Goal: Task Accomplishment & Management: Use online tool/utility

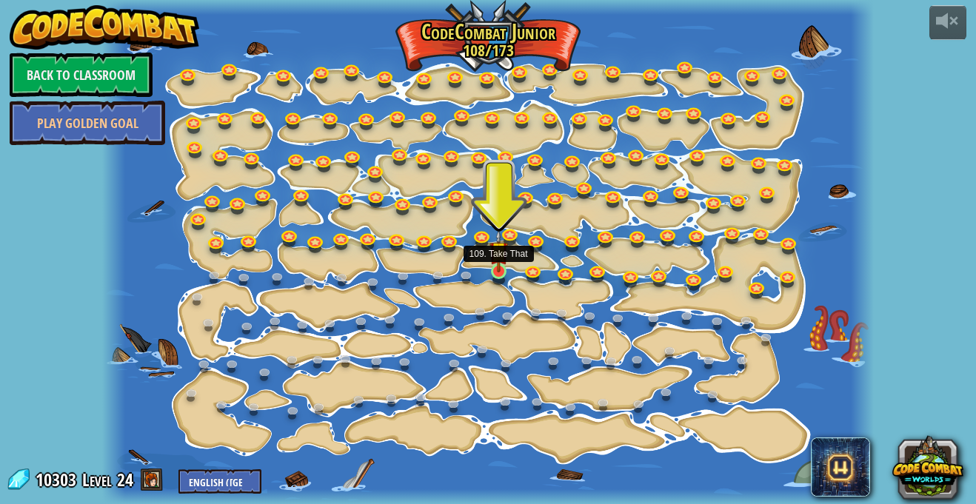
click at [503, 270] on img at bounding box center [499, 251] width 19 height 43
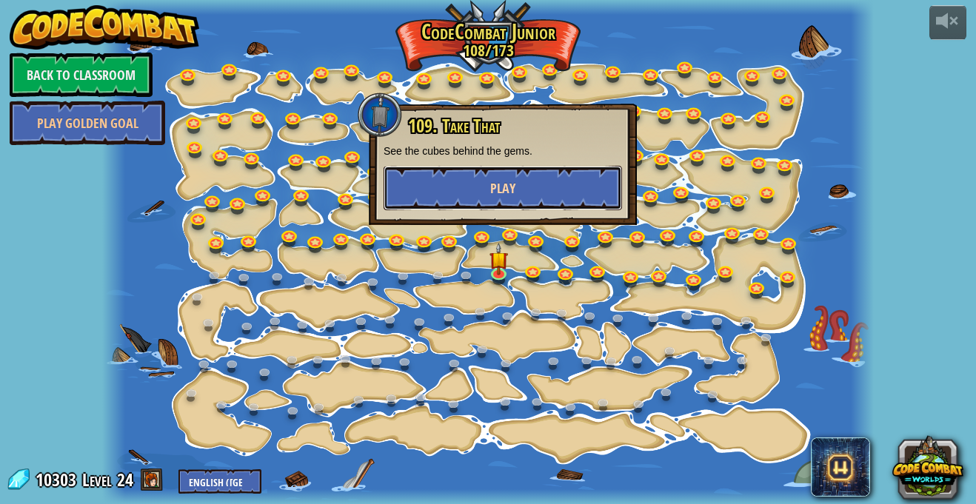
click at [527, 194] on button "Play" at bounding box center [503, 188] width 238 height 44
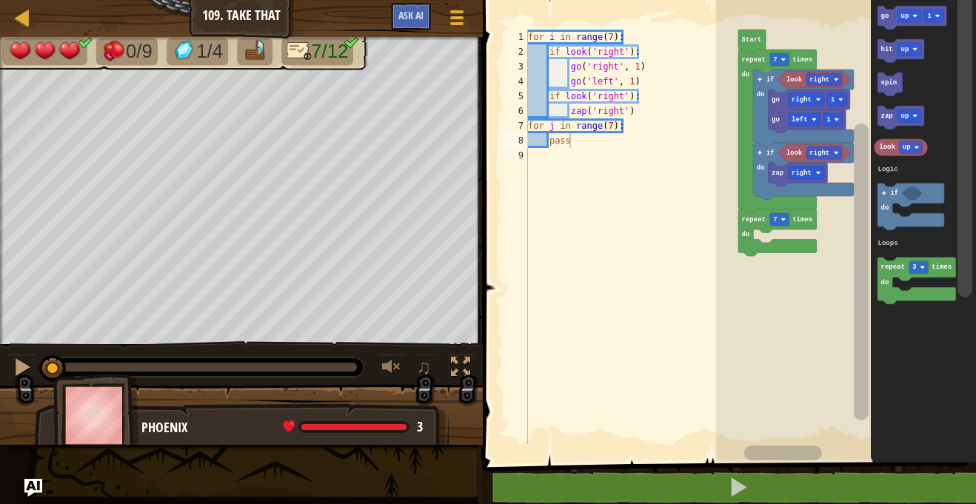
click at [904, 16] on text "up" at bounding box center [905, 16] width 8 height 7
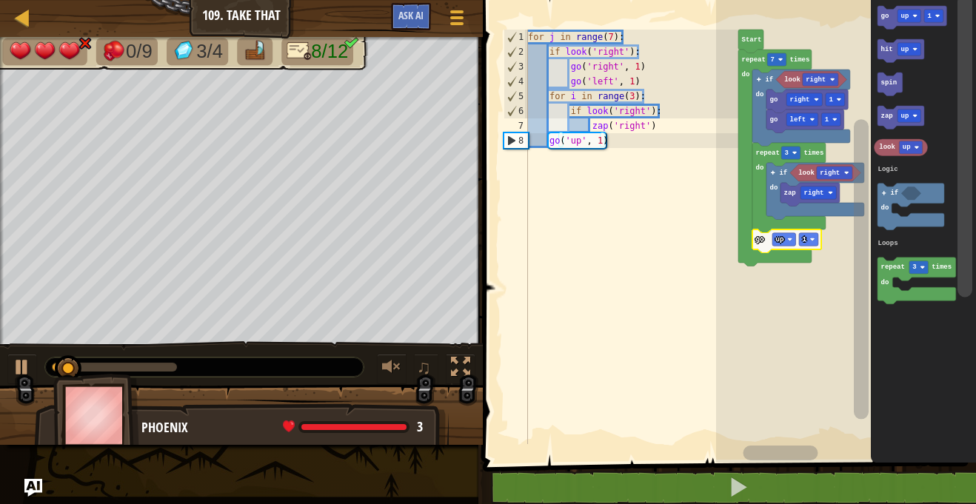
click at [787, 150] on text "3" at bounding box center [786, 153] width 4 height 7
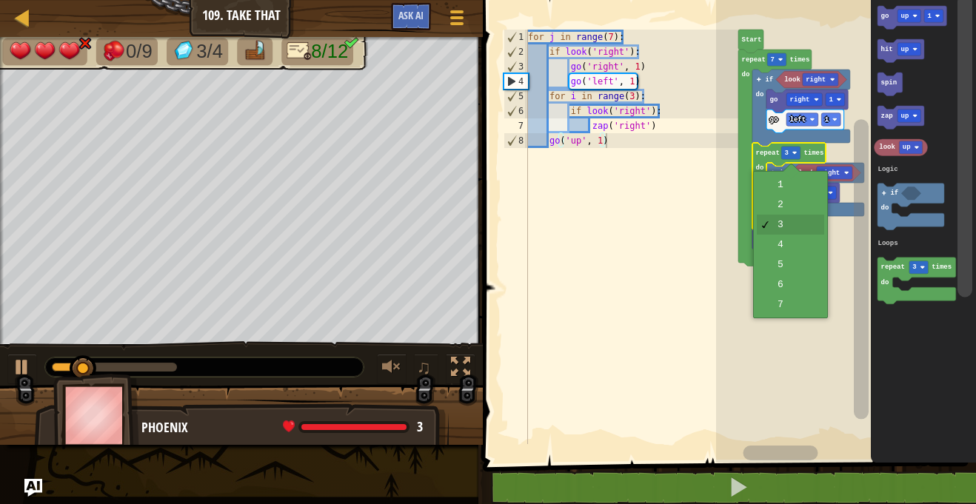
click at [787, 306] on rect "Blockly Workspace" at bounding box center [846, 228] width 260 height 470
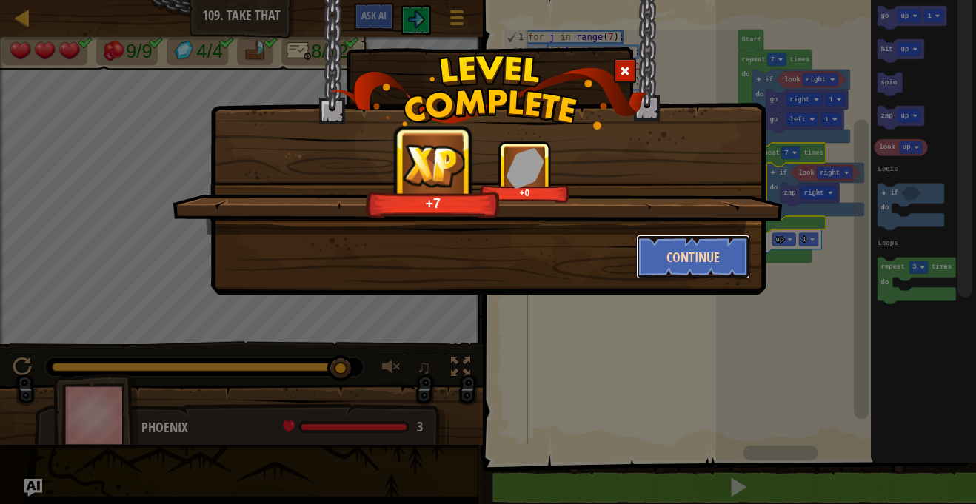
click at [710, 254] on button "Continue" at bounding box center [693, 257] width 115 height 44
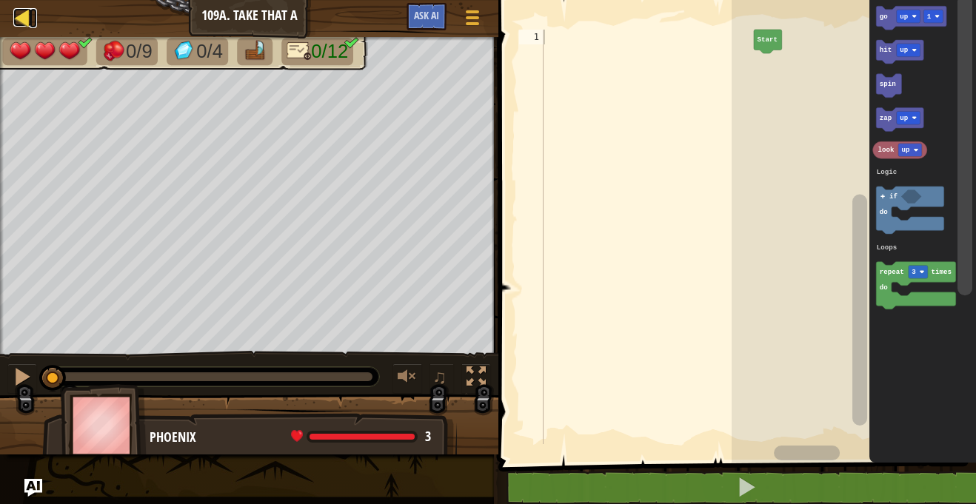
click at [30, 15] on div at bounding box center [22, 17] width 19 height 19
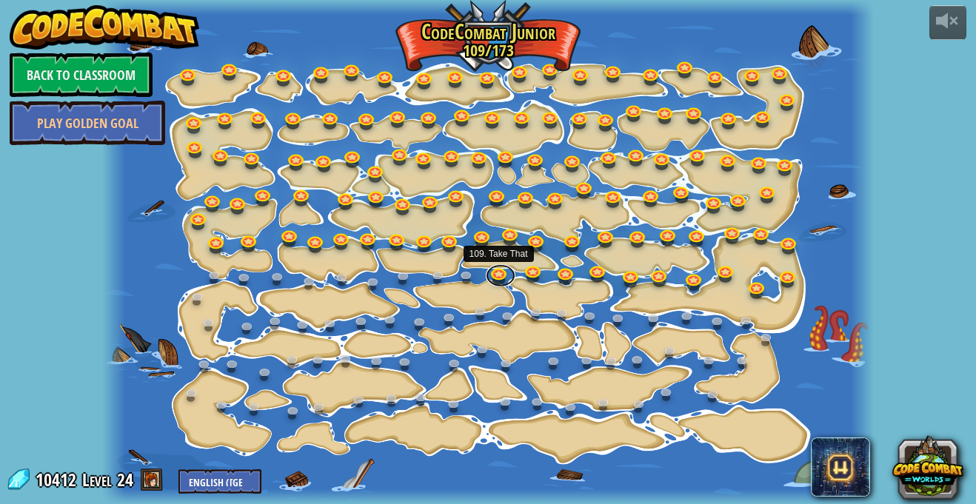
click at [499, 273] on link at bounding box center [501, 275] width 30 height 22
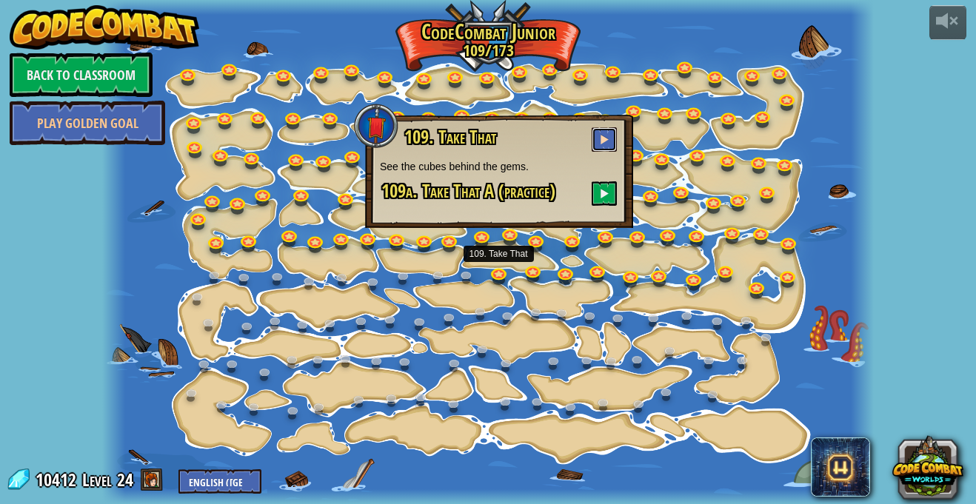
click at [600, 142] on span at bounding box center [604, 139] width 10 height 10
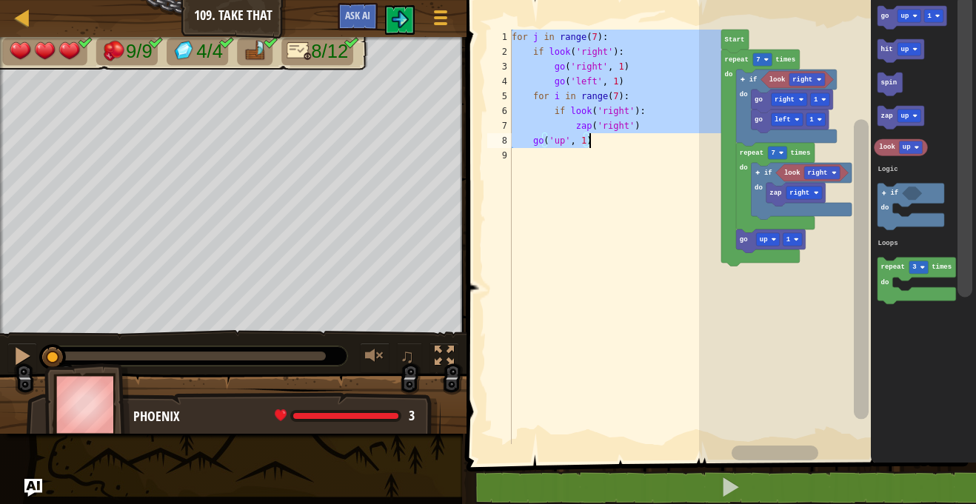
drag, startPoint x: 512, startPoint y: 33, endPoint x: 593, endPoint y: 137, distance: 131.9
click at [593, 137] on div "for j in range ( 7 ) : if look ( 'right' ) : go ( 'right' , 1 ) go ( 'left' , 1…" at bounding box center [615, 252] width 213 height 444
type textarea "zap('right') go('up', 1)"
click at [404, 18] on img at bounding box center [400, 19] width 18 height 18
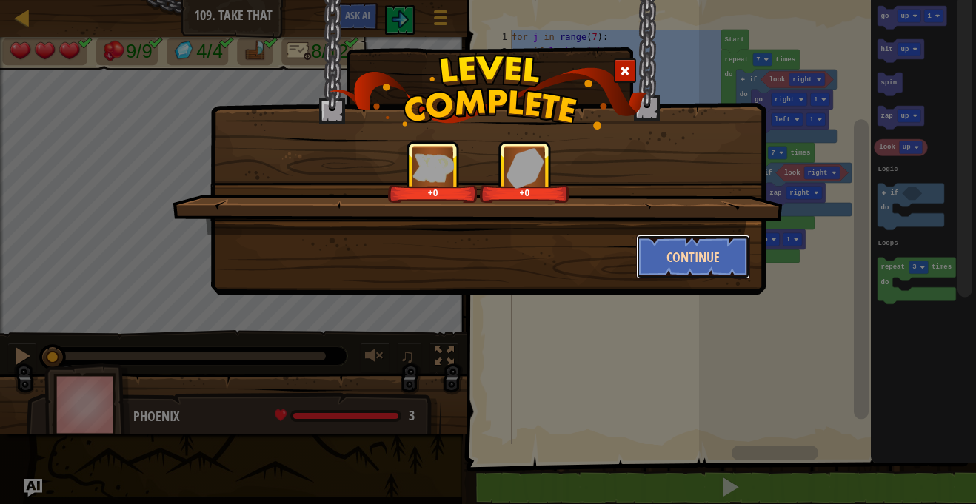
click at [683, 243] on button "Continue" at bounding box center [693, 257] width 115 height 44
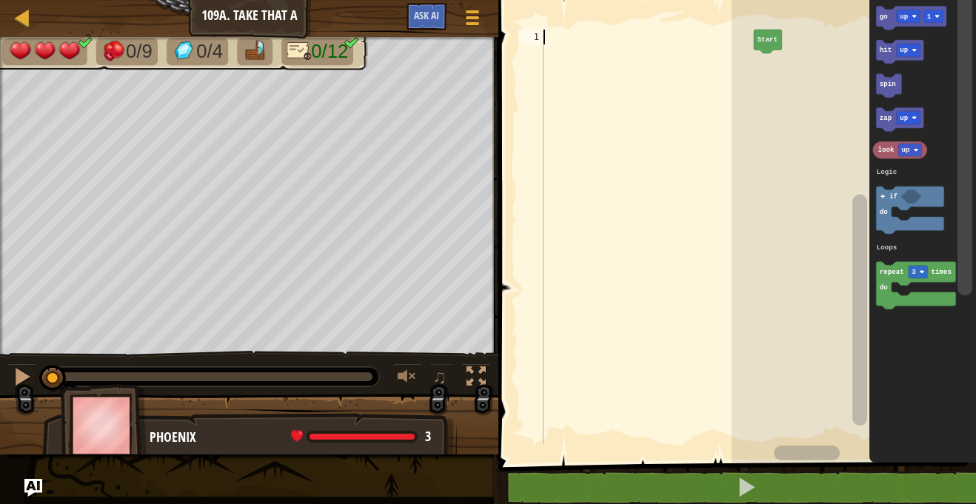
paste textarea "go('up', 1)"
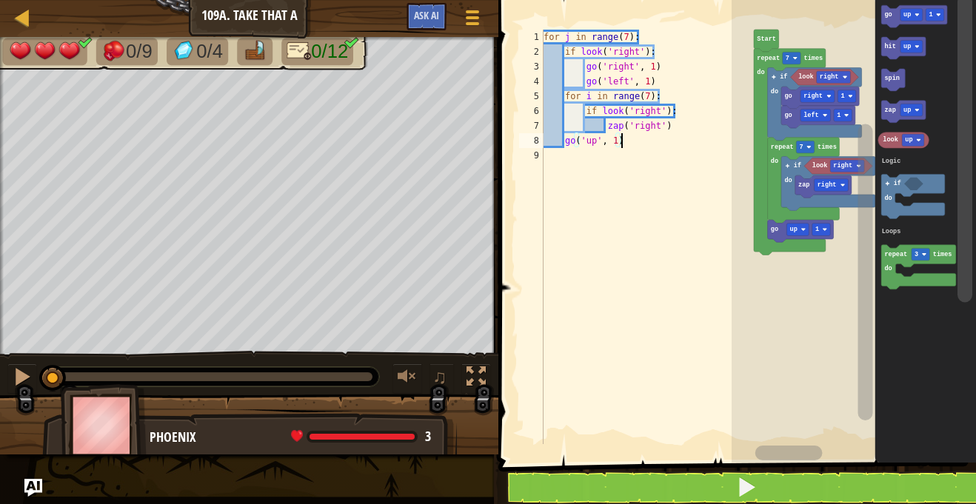
click at [0, 0] on div at bounding box center [0, 0] width 0 height 0
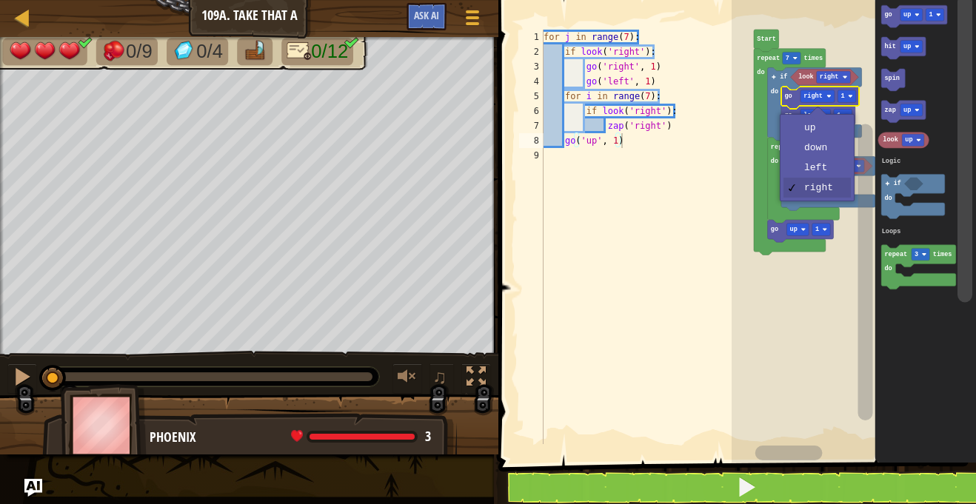
click at [815, 130] on icon "Blockly Workspace" at bounding box center [815, 103] width 94 height 73
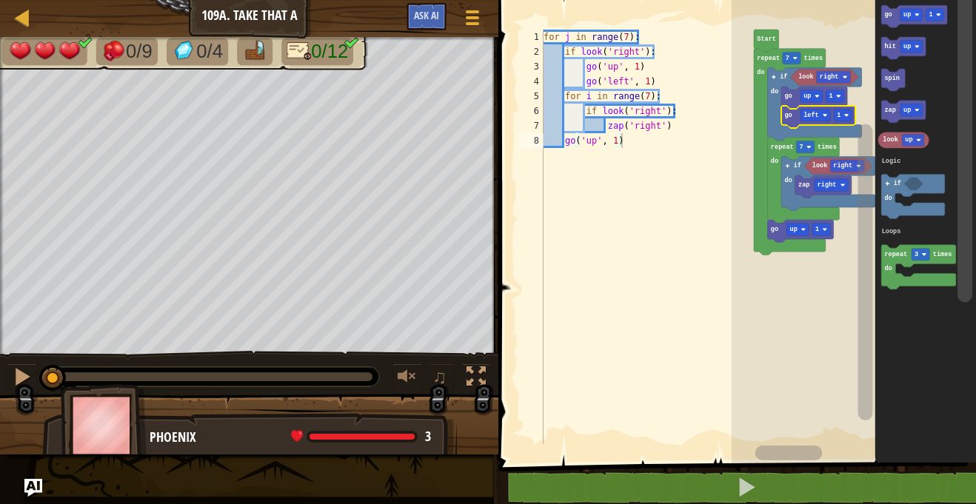
click at [0, 0] on div at bounding box center [0, 0] width 0 height 0
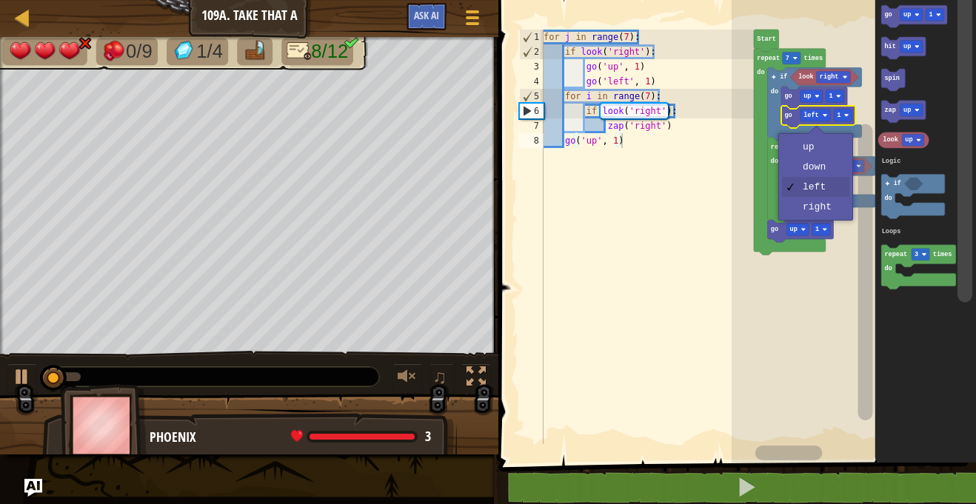
click at [825, 167] on text "look" at bounding box center [820, 165] width 16 height 7
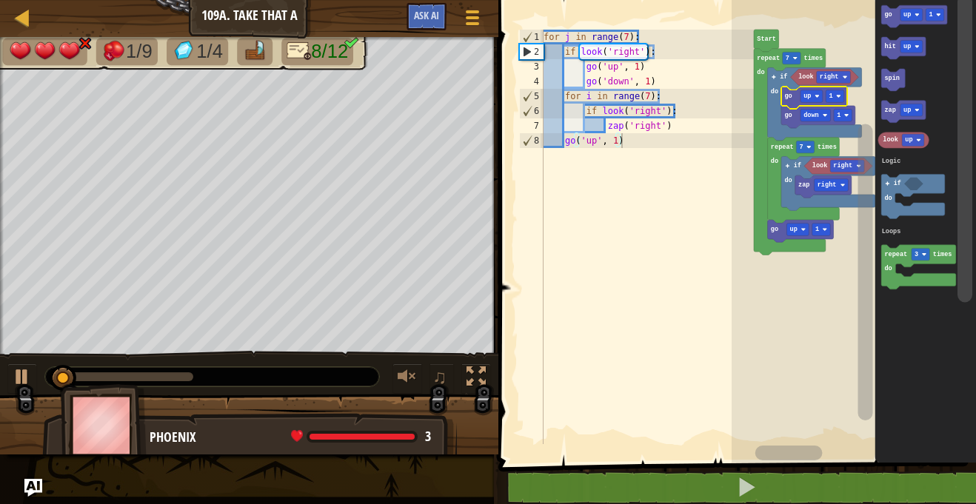
click at [0, 0] on div at bounding box center [0, 0] width 0 height 0
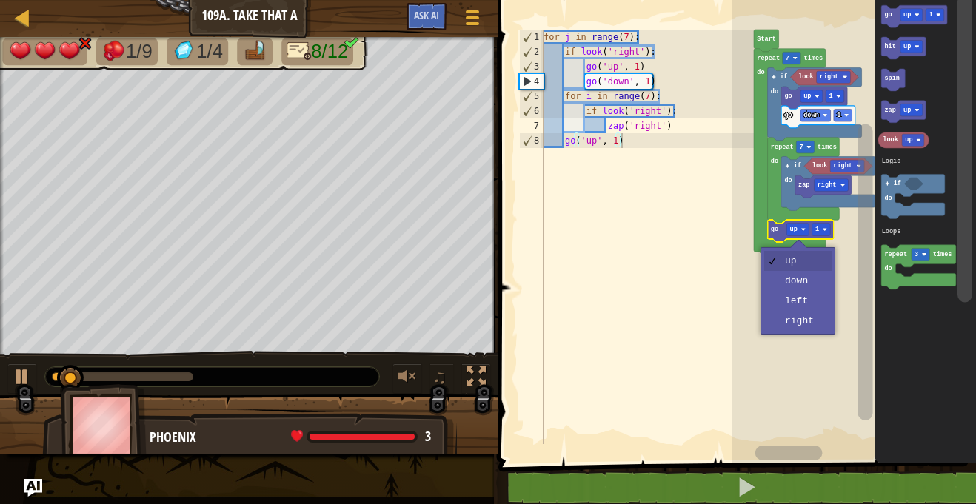
click at [809, 323] on rect "Blockly Workspace" at bounding box center [854, 228] width 244 height 470
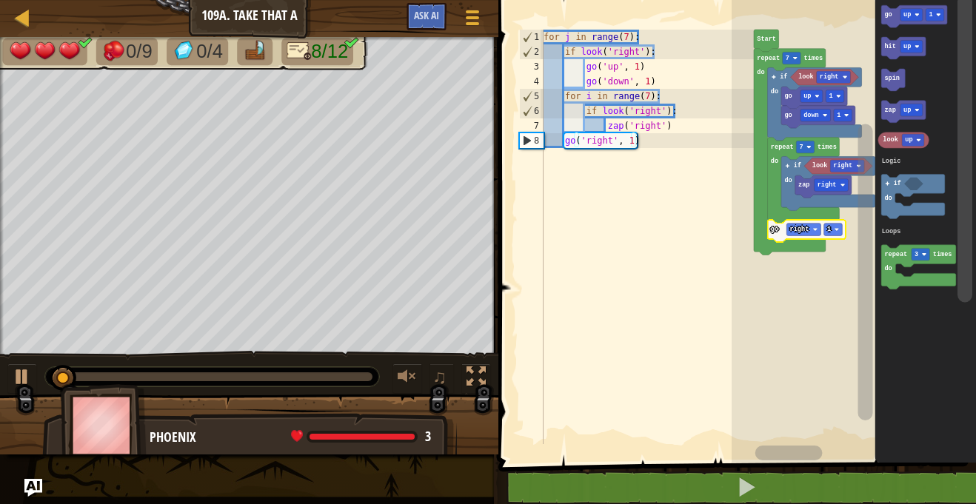
click at [0, 0] on div at bounding box center [0, 0] width 0 height 0
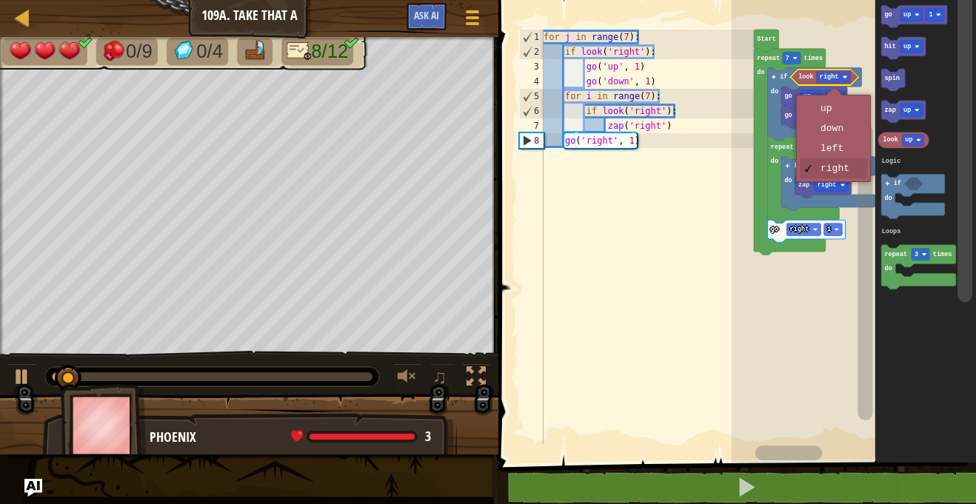
click at [833, 107] on icon "Blockly Workspace" at bounding box center [818, 117] width 74 height 22
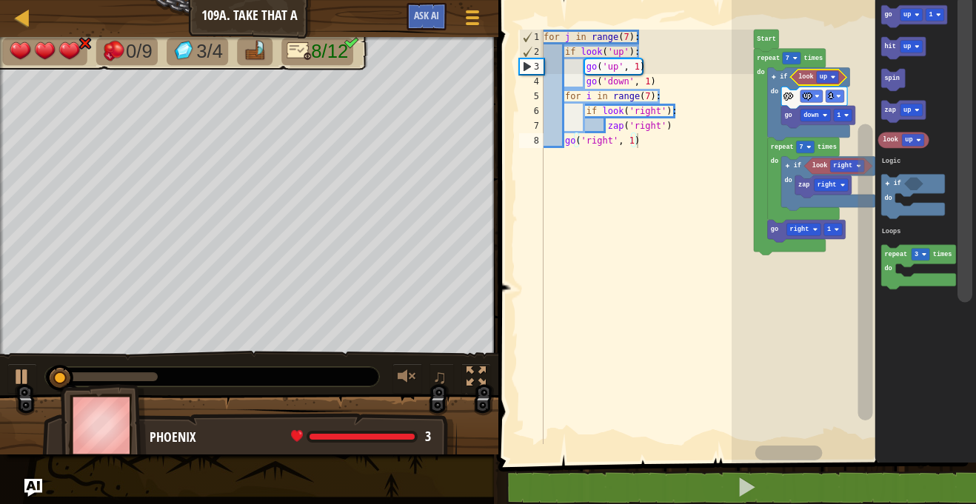
click at [0, 0] on div at bounding box center [0, 0] width 0 height 0
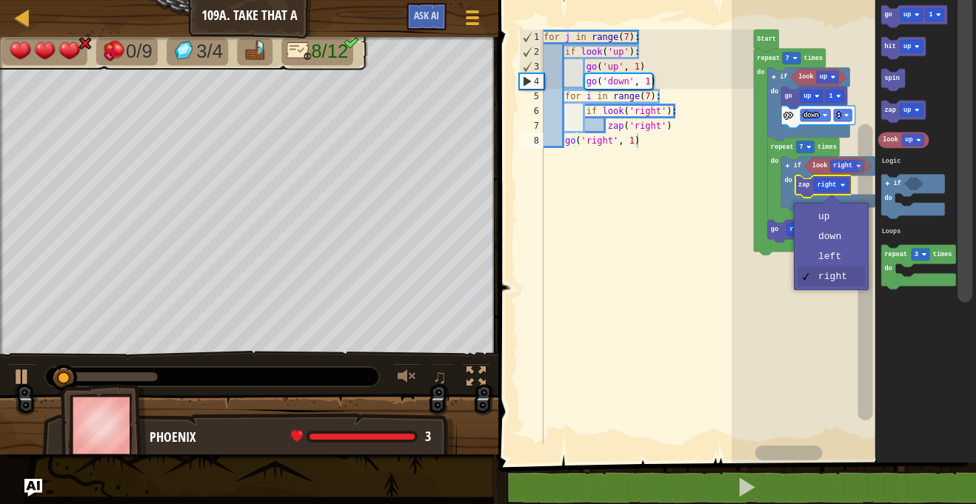
click at [826, 222] on icon "Blockly Workspace" at bounding box center [807, 231] width 78 height 22
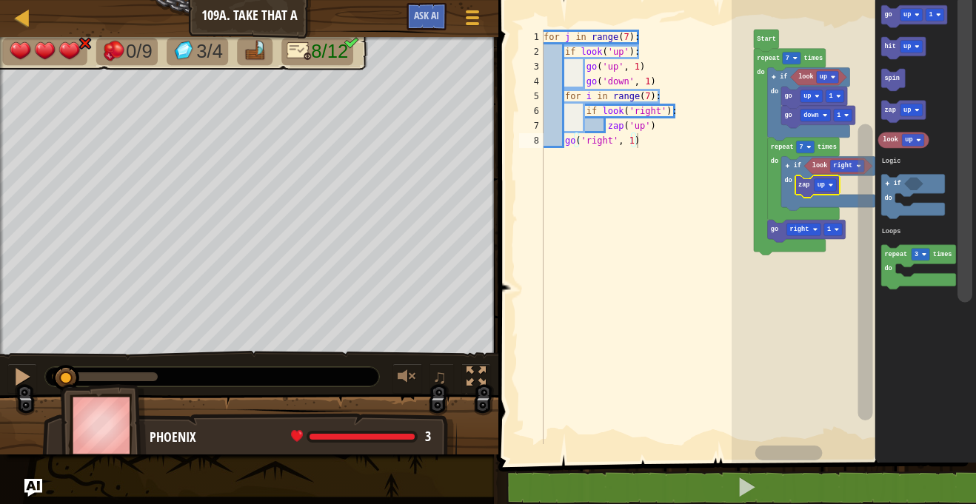
click at [0, 0] on div at bounding box center [0, 0] width 0 height 0
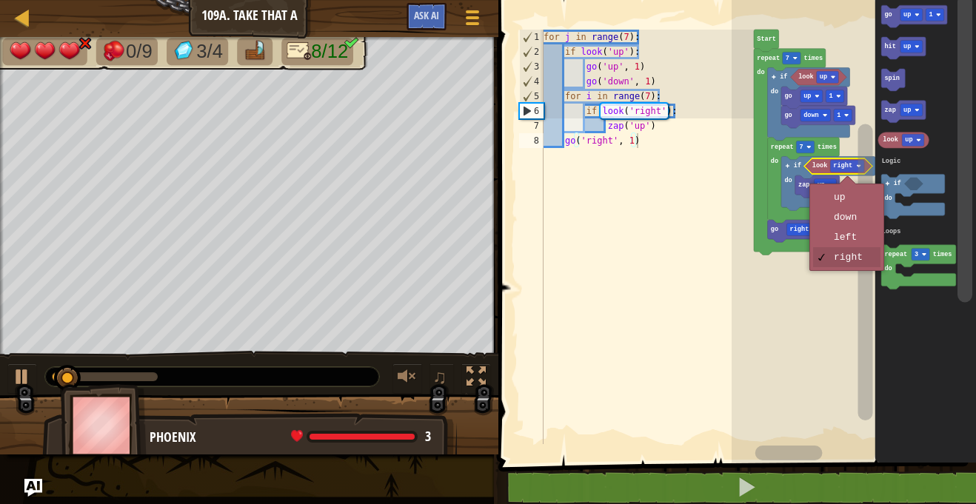
click at [839, 195] on icon "Blockly Workspace" at bounding box center [817, 187] width 44 height 22
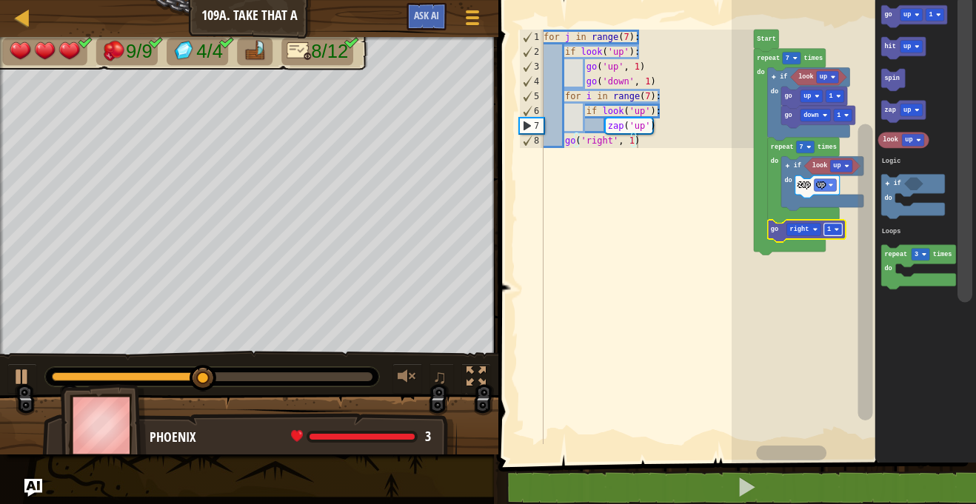
click at [827, 230] on rect "Blockly Workspace" at bounding box center [833, 230] width 19 height 13
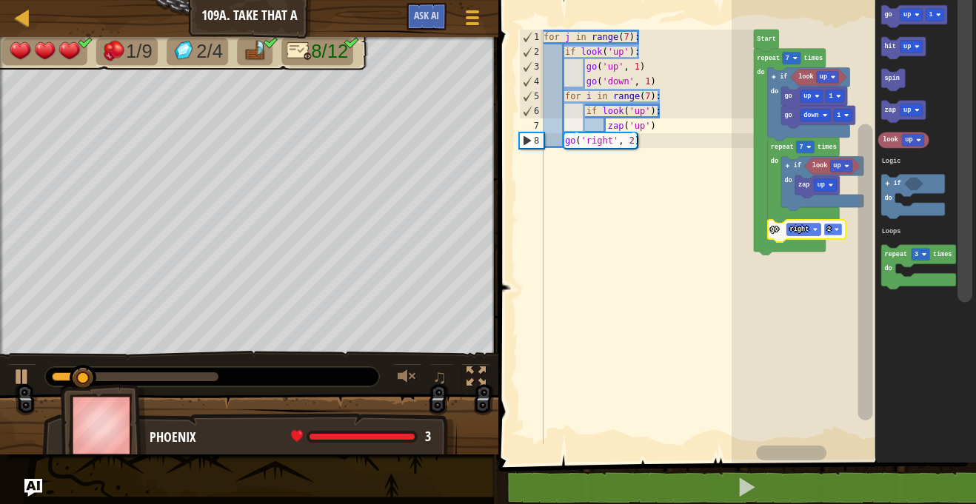
click at [835, 224] on rect "Blockly Workspace" at bounding box center [833, 230] width 19 height 13
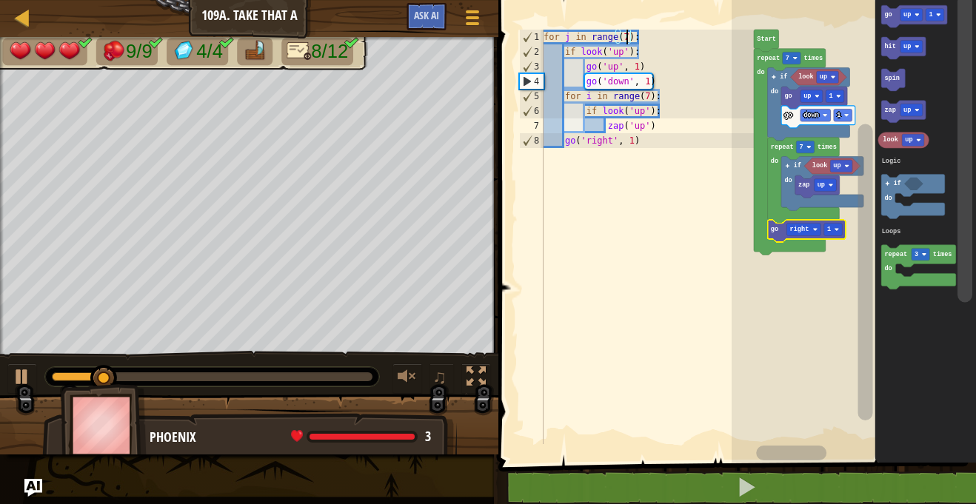
click at [625, 38] on div "for j in range ( 7 ) : if look ( 'up' ) : go ( 'up' , 1 ) go ( 'down' , 1 ) for…" at bounding box center [647, 252] width 213 height 444
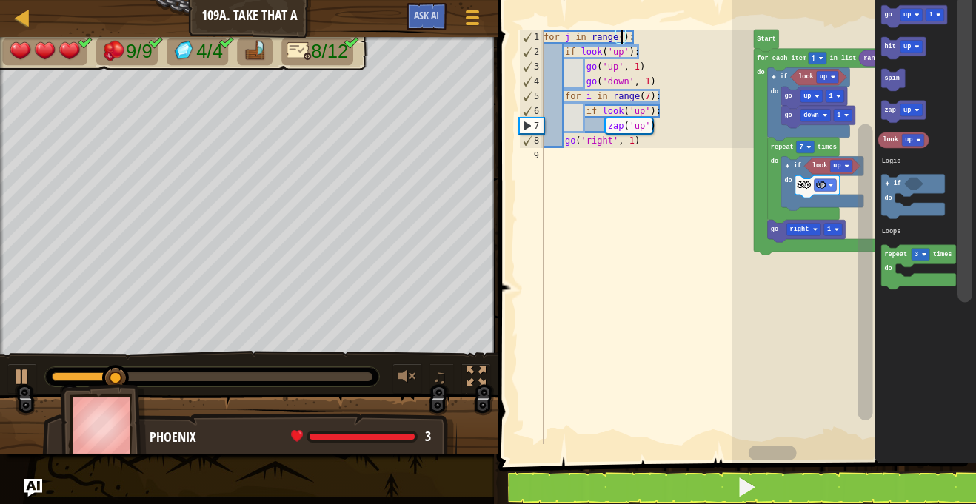
scroll to position [7, 13]
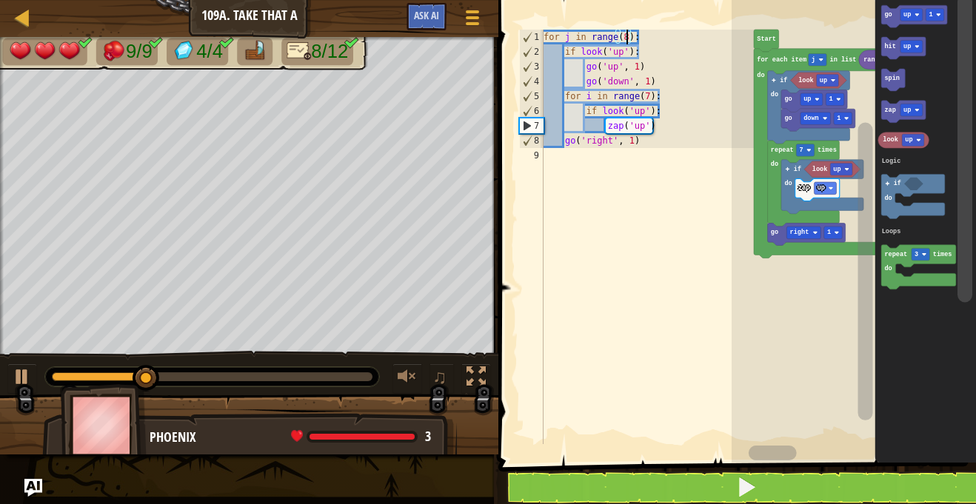
type textarea "for j in range(8):"
click at [721, 472] on button at bounding box center [746, 488] width 482 height 34
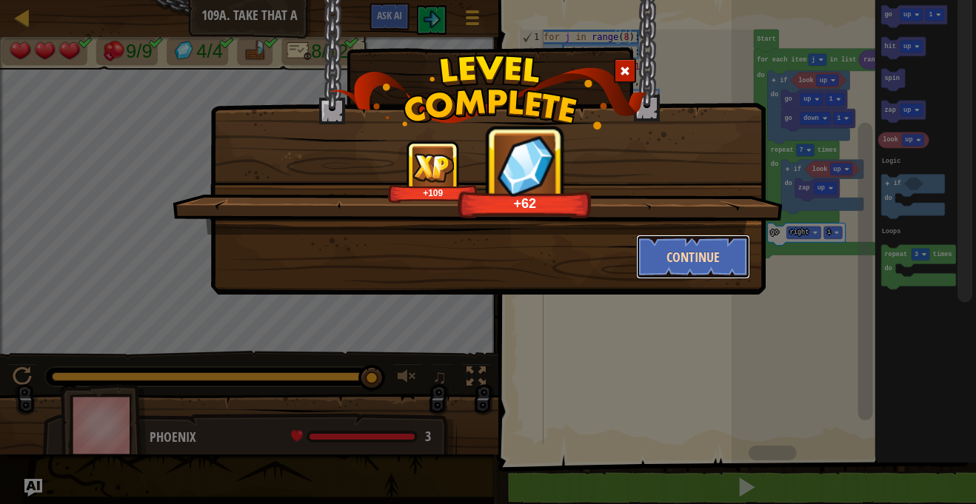
click at [712, 254] on button "Continue" at bounding box center [693, 257] width 115 height 44
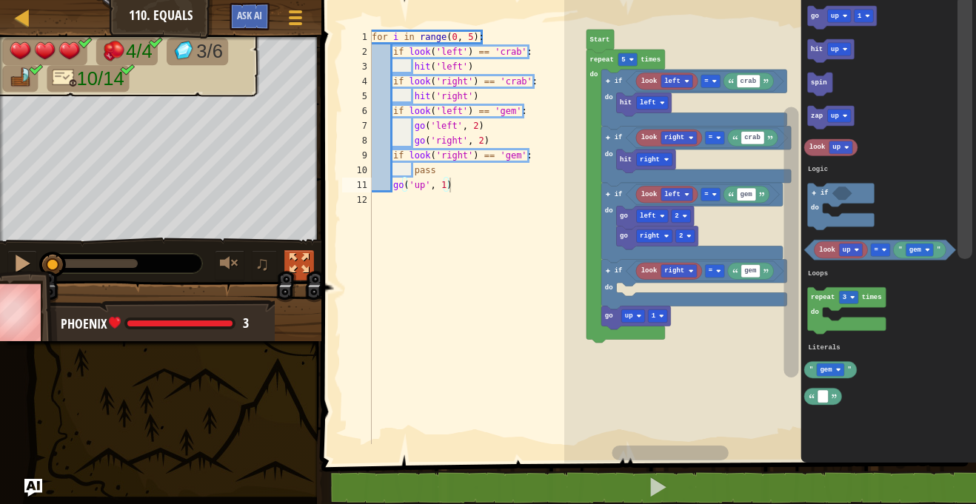
click at [286, 264] on button at bounding box center [299, 265] width 30 height 30
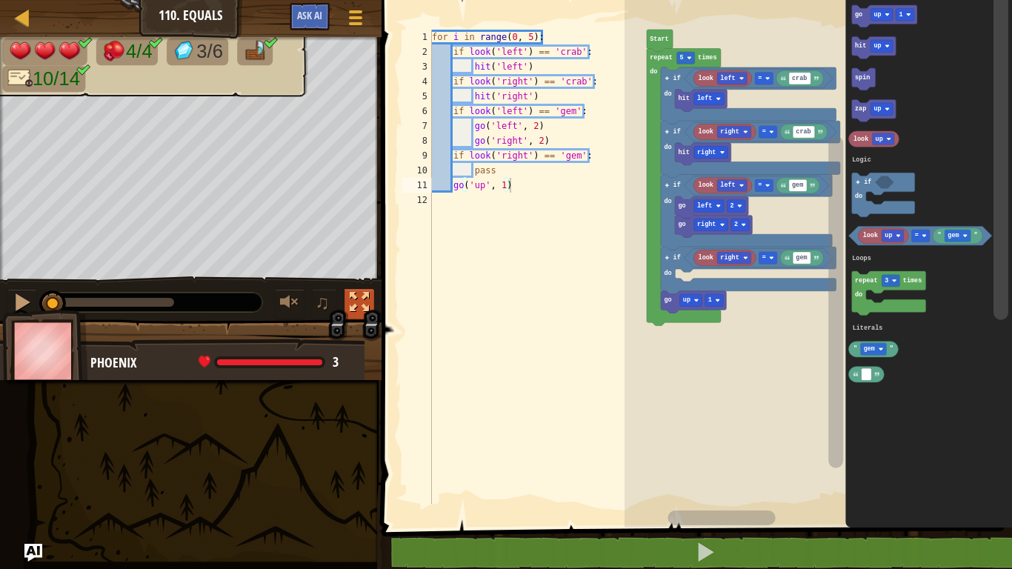
click at [353, 315] on button at bounding box center [359, 304] width 30 height 30
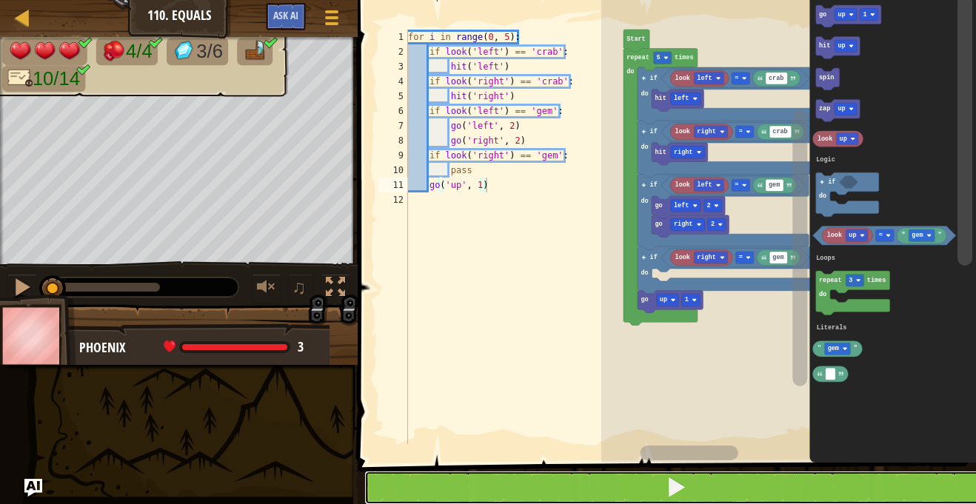
click at [489, 479] on button at bounding box center [675, 488] width 623 height 34
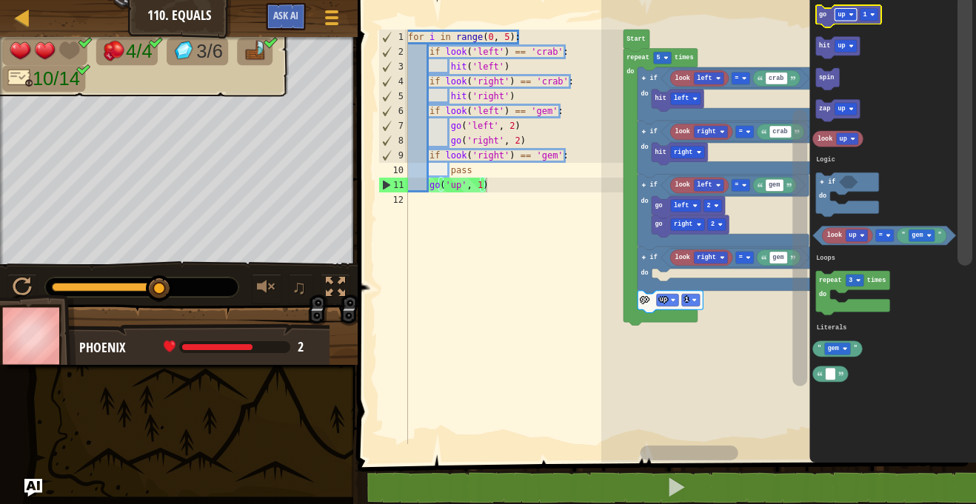
click at [843, 19] on rect "Blockly Workspace" at bounding box center [846, 15] width 22 height 12
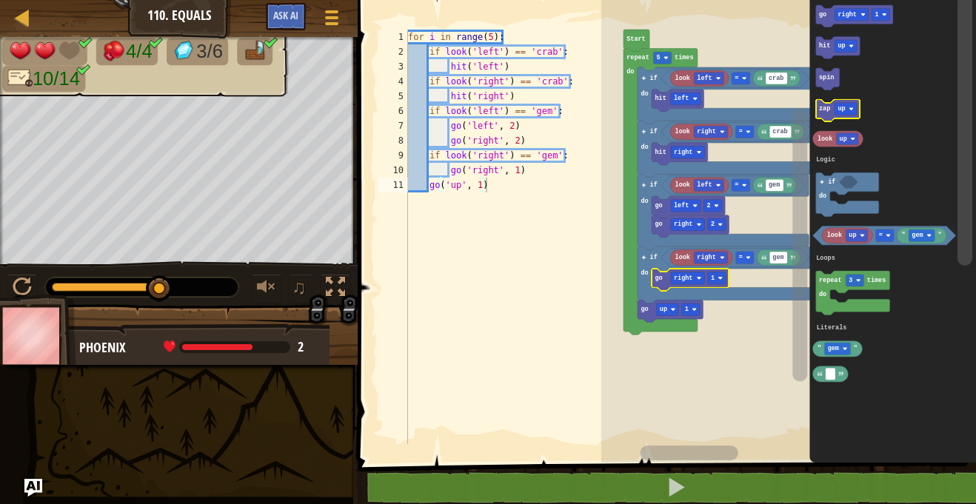
click at [855, 13] on text "right" at bounding box center [847, 14] width 19 height 7
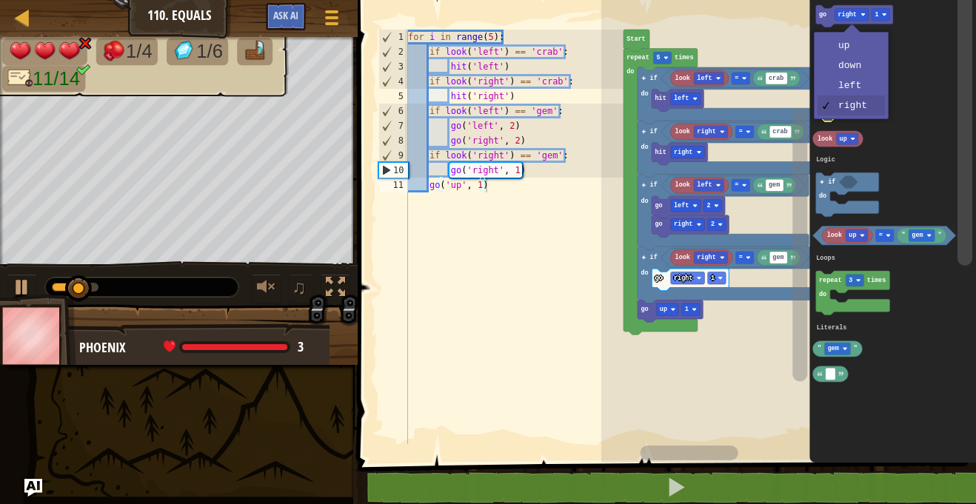
click at [855, 92] on icon "Blockly Workspace" at bounding box center [892, 228] width 167 height 470
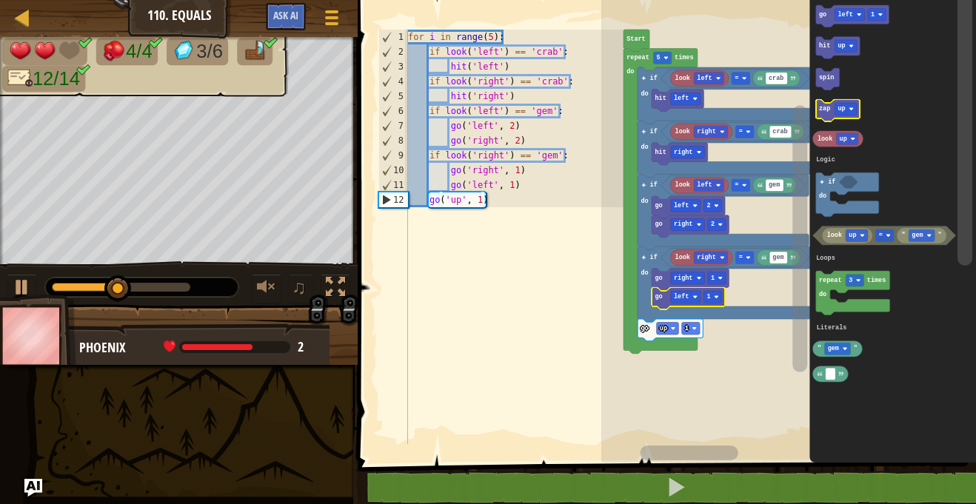
click at [721, 278] on image "Blockly Workspace" at bounding box center [720, 278] width 4 height 4
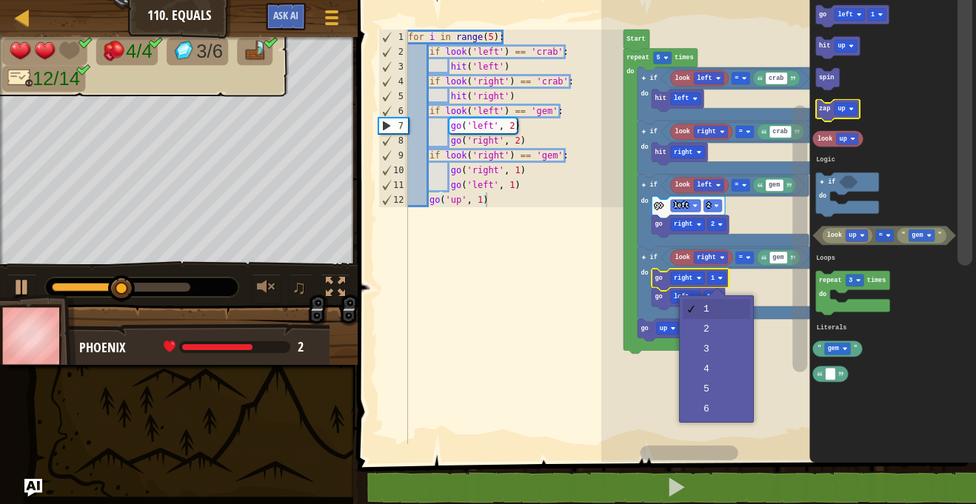
click at [715, 328] on rect "Blockly Workspace" at bounding box center [788, 228] width 375 height 470
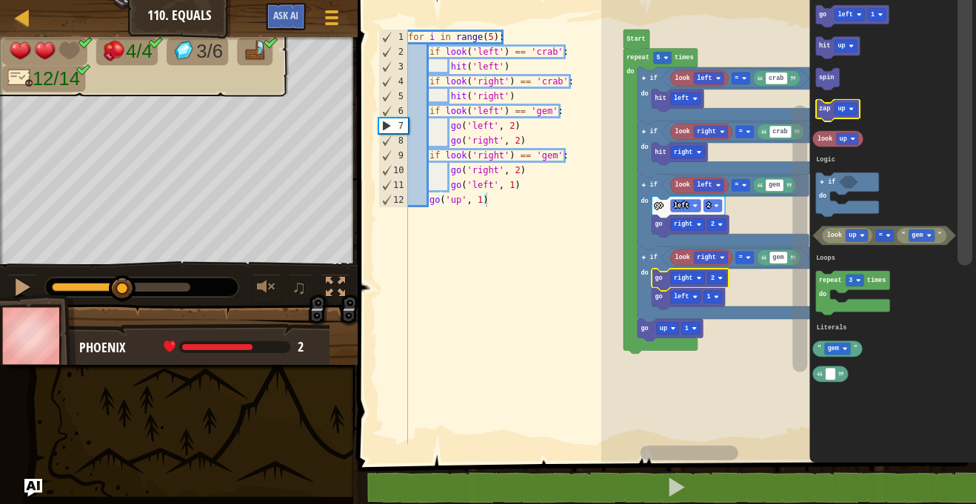
click at [0, 0] on div at bounding box center [0, 0] width 0 height 0
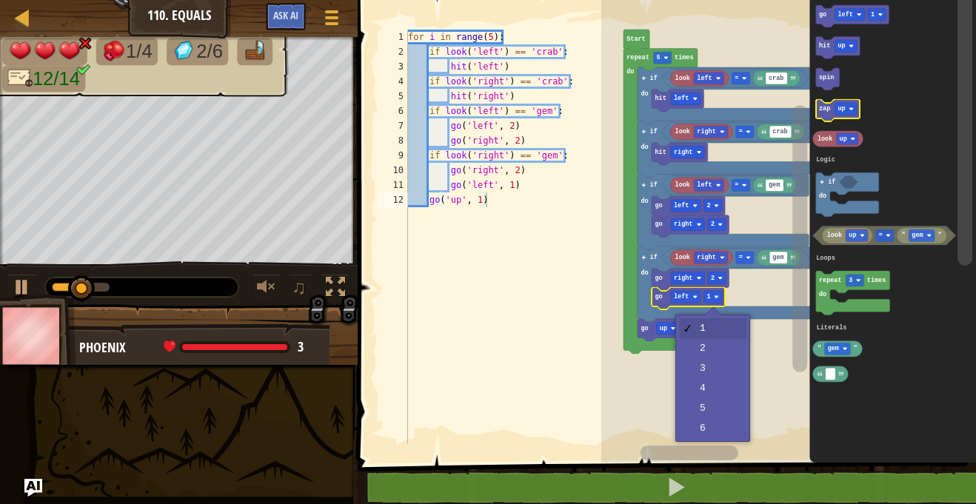
click at [712, 350] on rect "Blockly Workspace" at bounding box center [788, 228] width 375 height 470
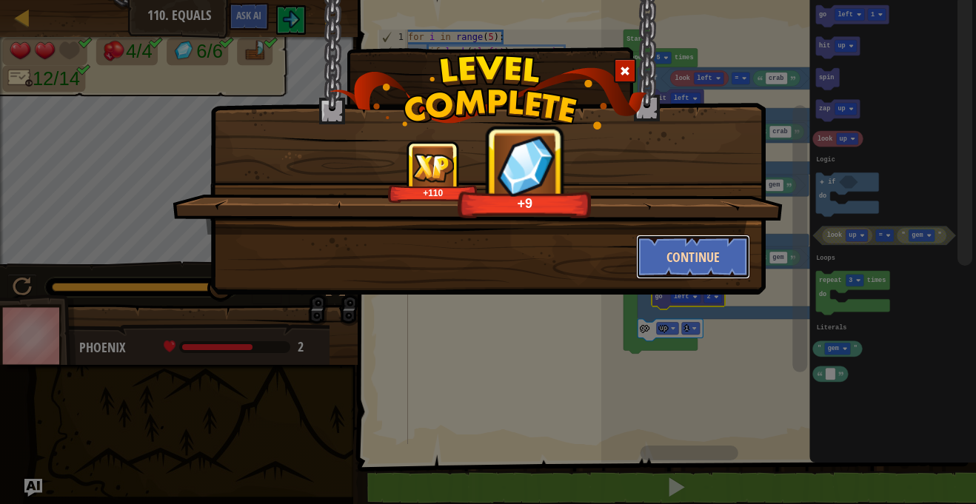
click at [686, 247] on button "Continue" at bounding box center [693, 257] width 115 height 44
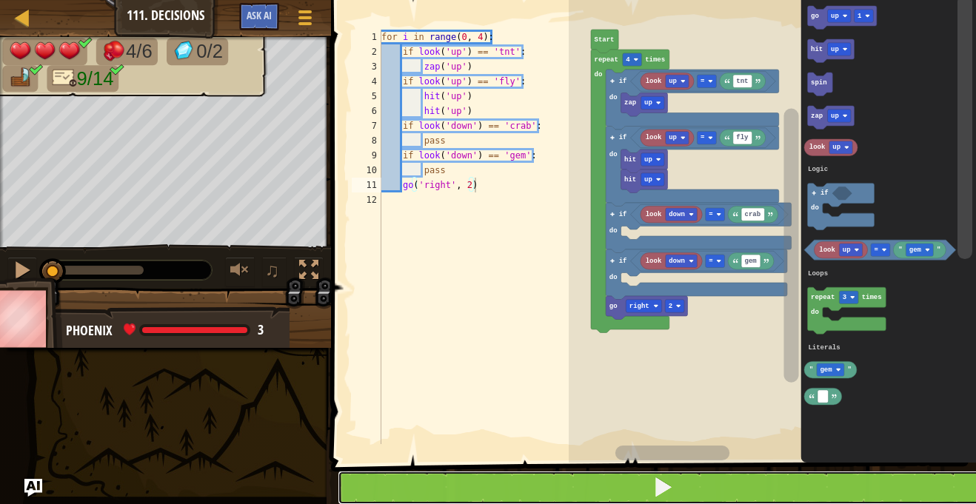
click at [765, 478] on button at bounding box center [663, 488] width 650 height 34
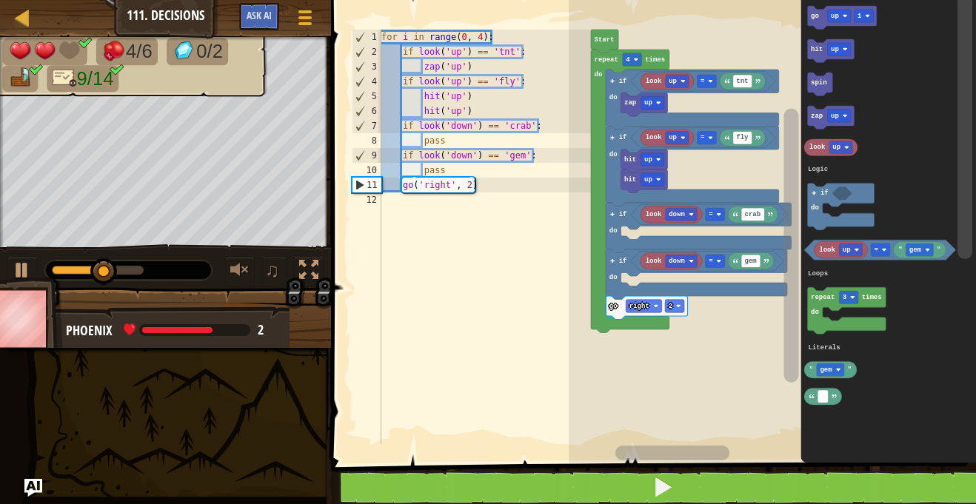
click at [840, 113] on rect "Blockly Workspace" at bounding box center [840, 116] width 24 height 13
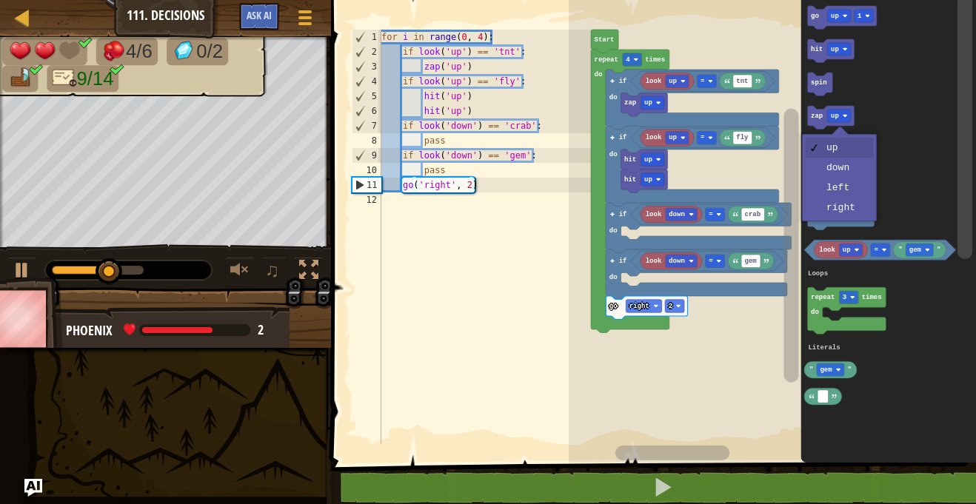
click at [841, 168] on icon "Blockly Workspace" at bounding box center [889, 228] width 176 height 470
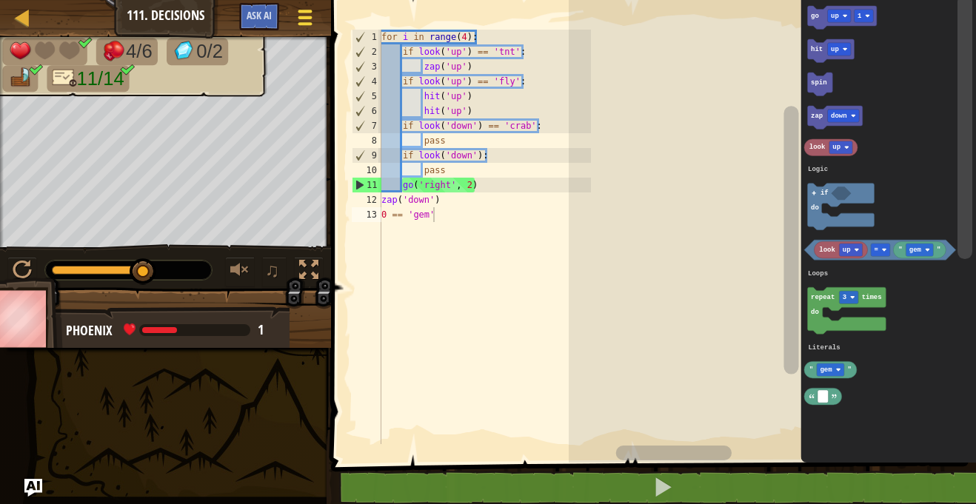
click at [313, 20] on div at bounding box center [305, 17] width 20 height 21
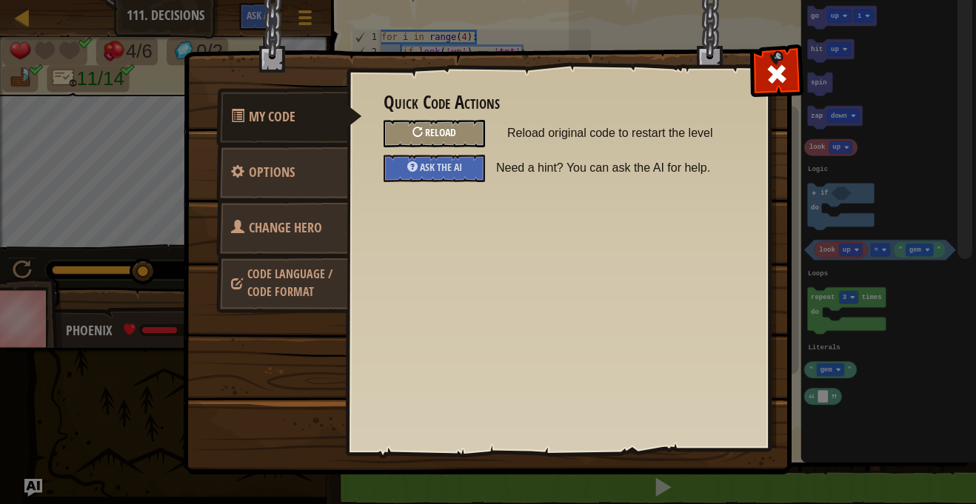
click at [415, 138] on div "Reload" at bounding box center [434, 133] width 101 height 27
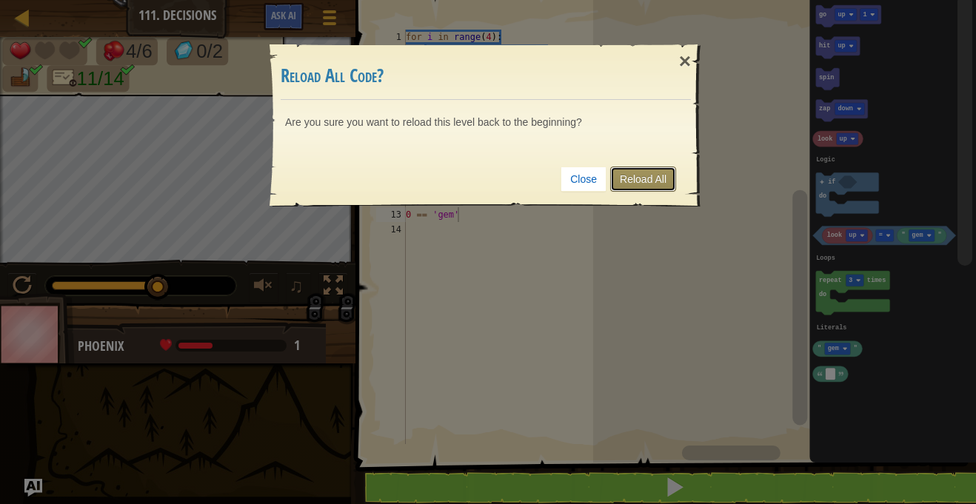
click at [656, 180] on link "Reload All" at bounding box center [643, 179] width 66 height 25
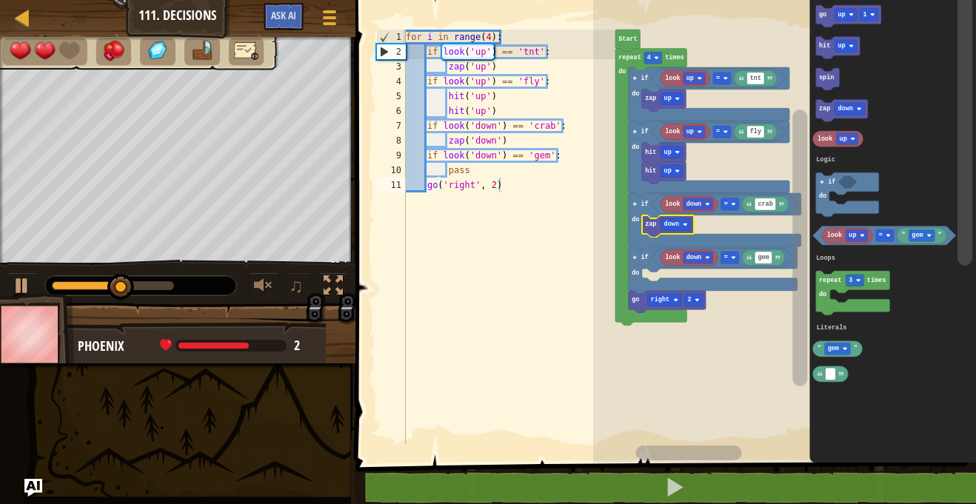
click at [0, 0] on div at bounding box center [0, 0] width 0 height 0
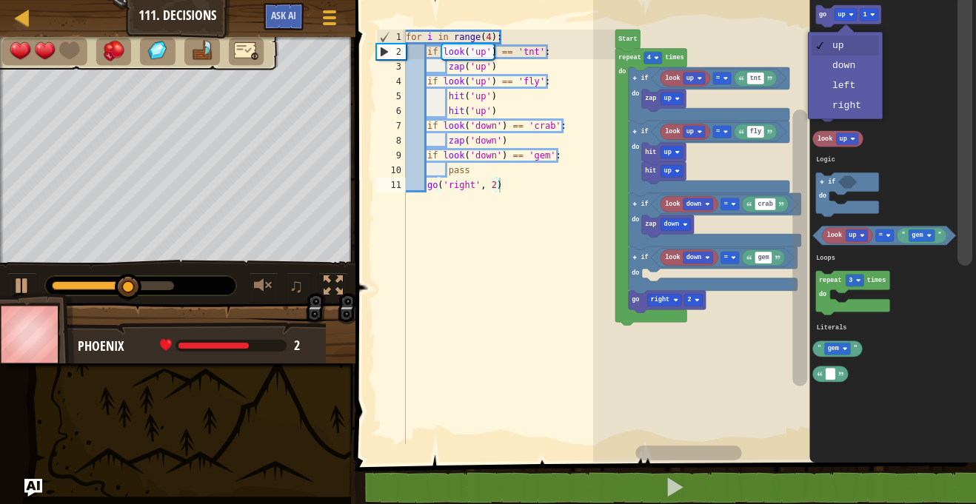
click at [864, 66] on icon "Blockly Workspace" at bounding box center [892, 228] width 167 height 470
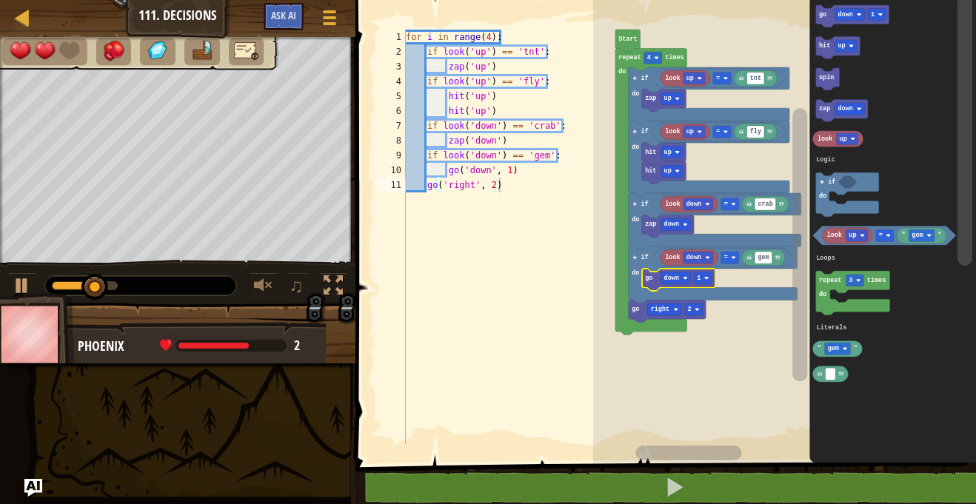
click at [0, 0] on div at bounding box center [0, 0] width 0 height 0
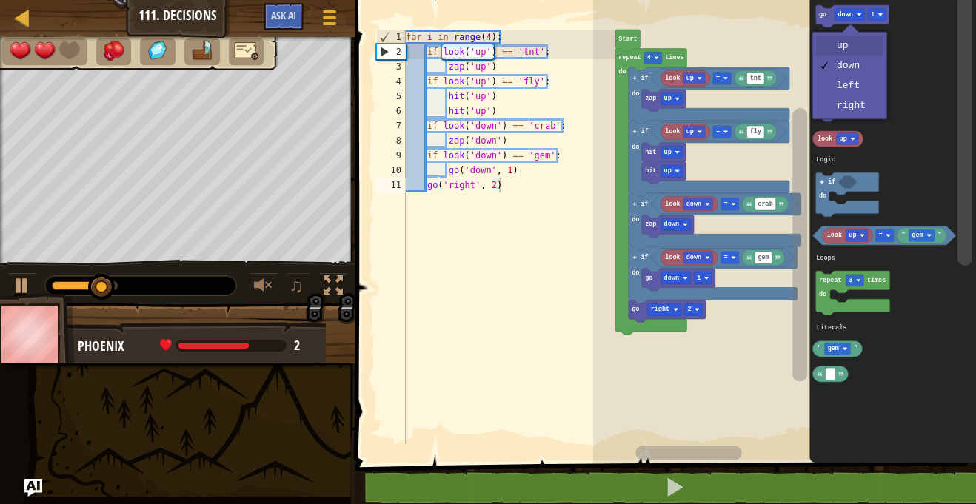
click at [853, 47] on image "Blockly Workspace" at bounding box center [851, 46] width 4 height 4
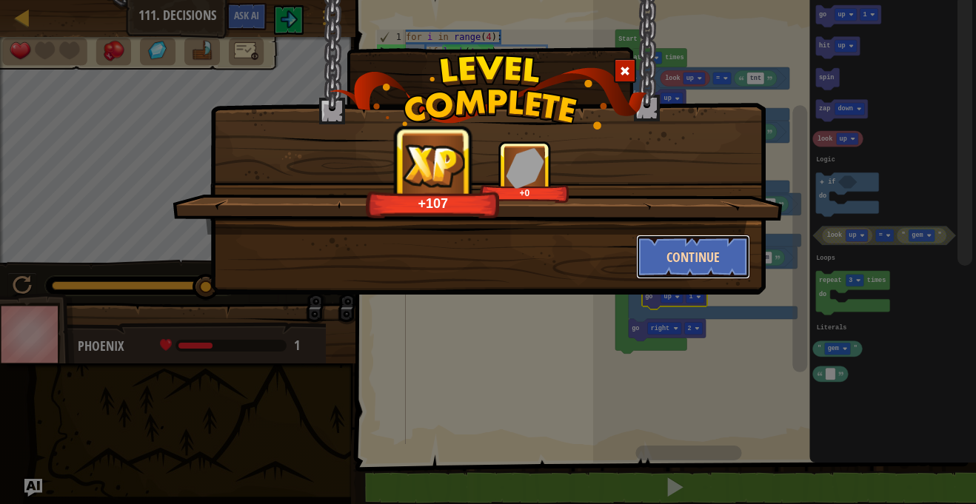
click at [699, 259] on button "Continue" at bounding box center [693, 257] width 115 height 44
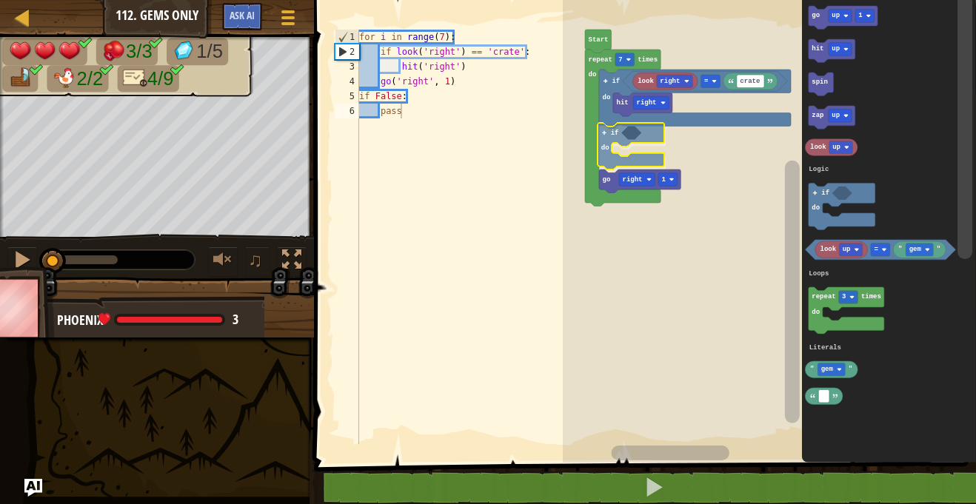
click at [607, 156] on div "Logic Loops Literals look right crate = hit right if do if do go right 1 repeat…" at bounding box center [769, 228] width 413 height 470
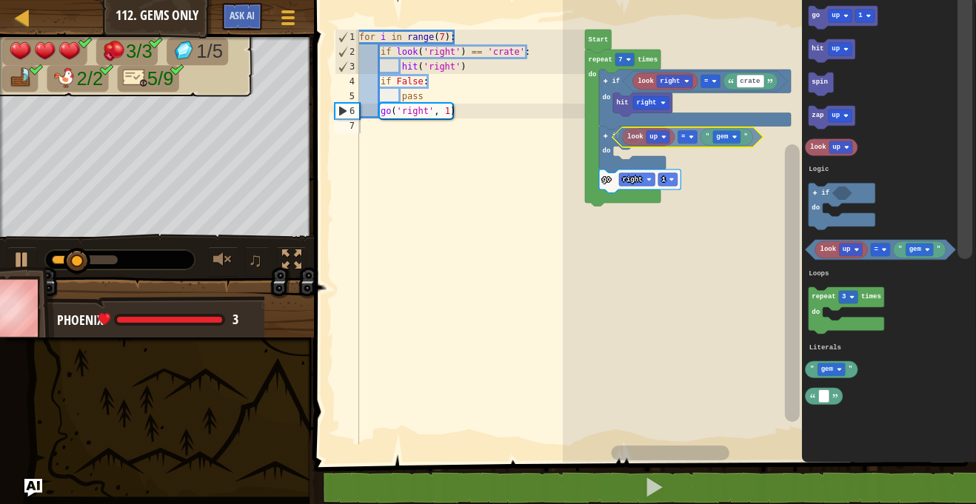
click at [619, 138] on div "Logic Loops Literals look right crate = hit right if do if do go right 1 repeat…" at bounding box center [769, 228] width 413 height 470
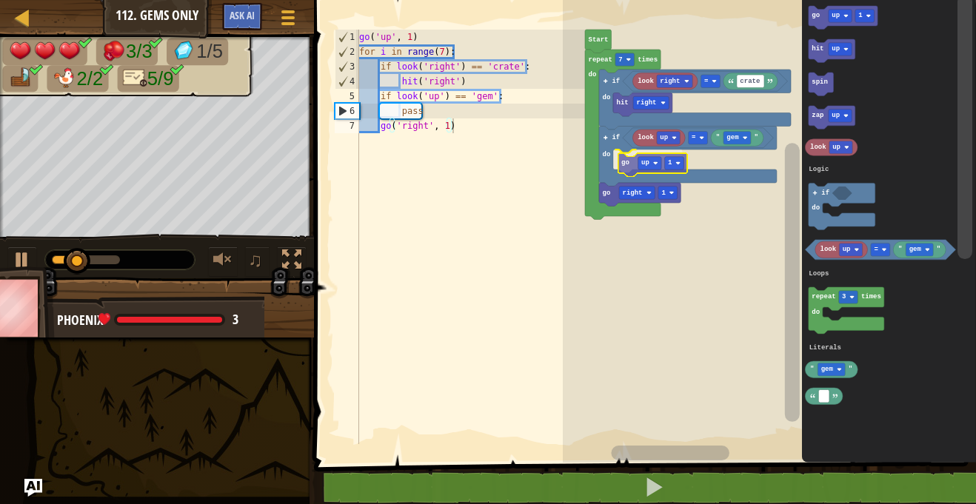
click at [626, 156] on div "Logic Loops Literals look right crate = hit right if do if do go right 1 look u…" at bounding box center [769, 228] width 413 height 470
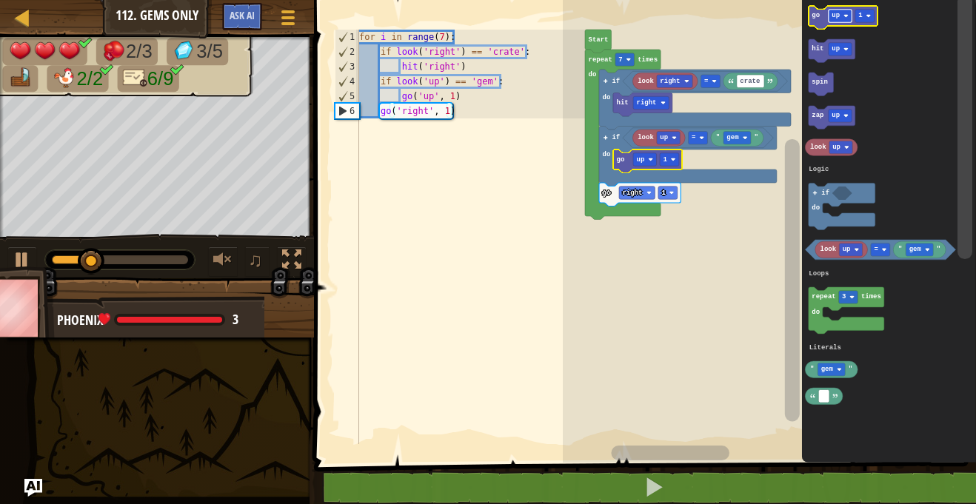
click at [834, 19] on text "up" at bounding box center [836, 16] width 8 height 7
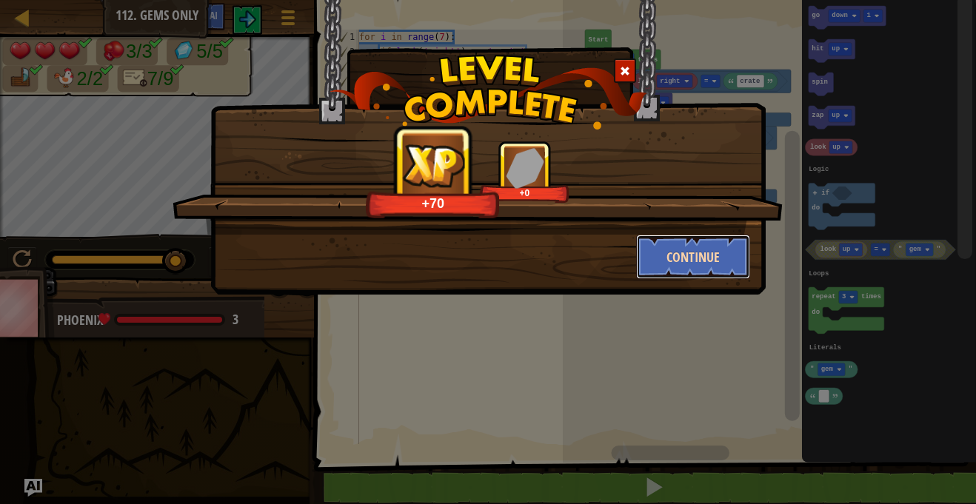
click at [703, 266] on button "Continue" at bounding box center [693, 257] width 115 height 44
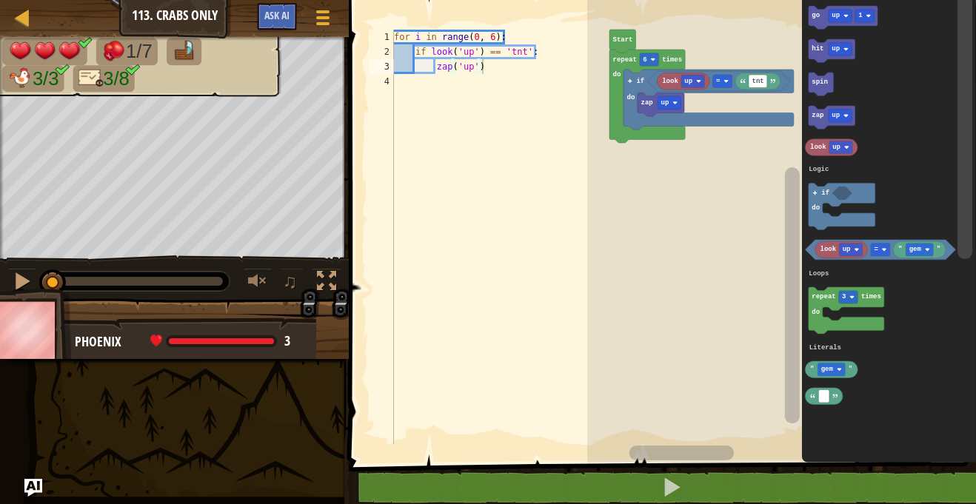
click at [0, 0] on div at bounding box center [0, 0] width 0 height 0
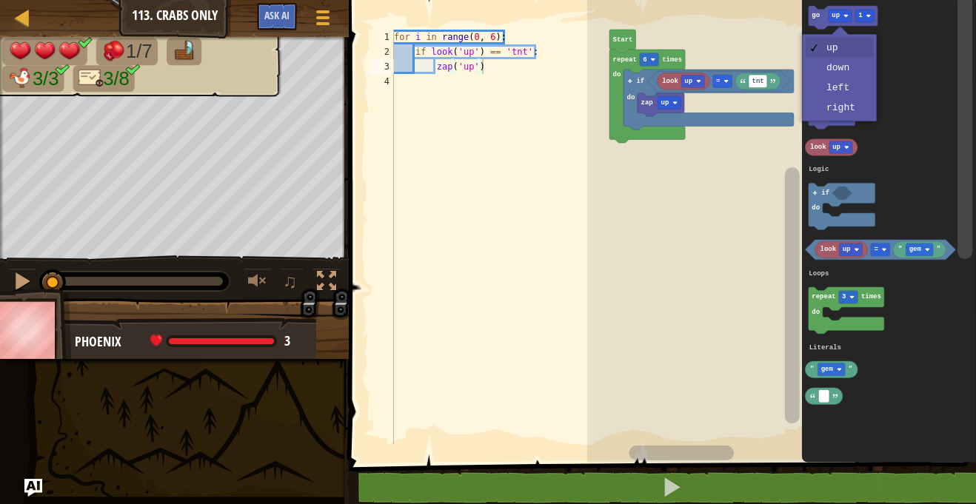
click at [844, 93] on icon "Blockly Workspace" at bounding box center [888, 228] width 174 height 470
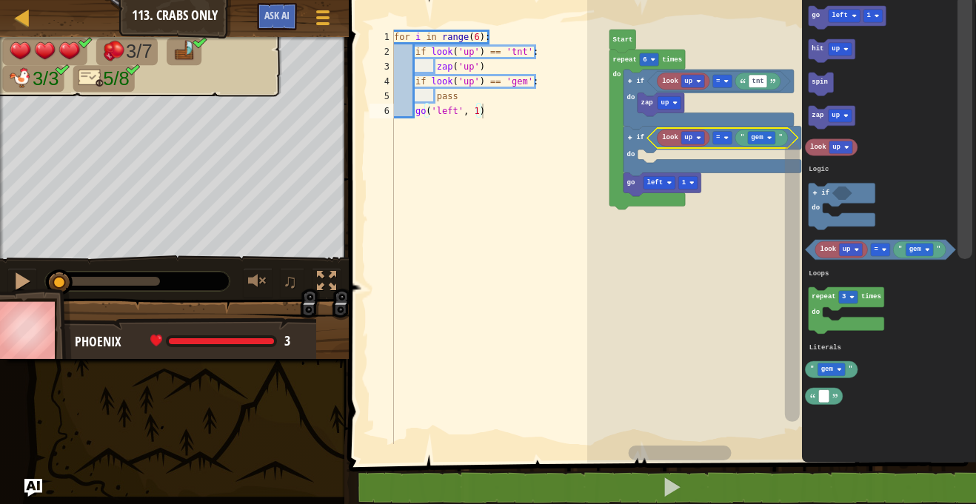
click at [687, 138] on text "up" at bounding box center [688, 137] width 8 height 7
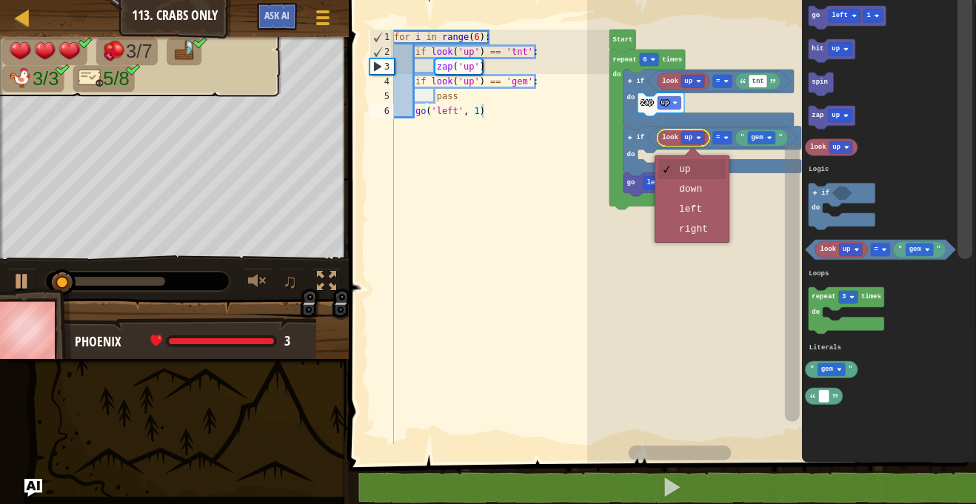
click at [701, 188] on rect "Blockly Workspace" at bounding box center [781, 228] width 389 height 470
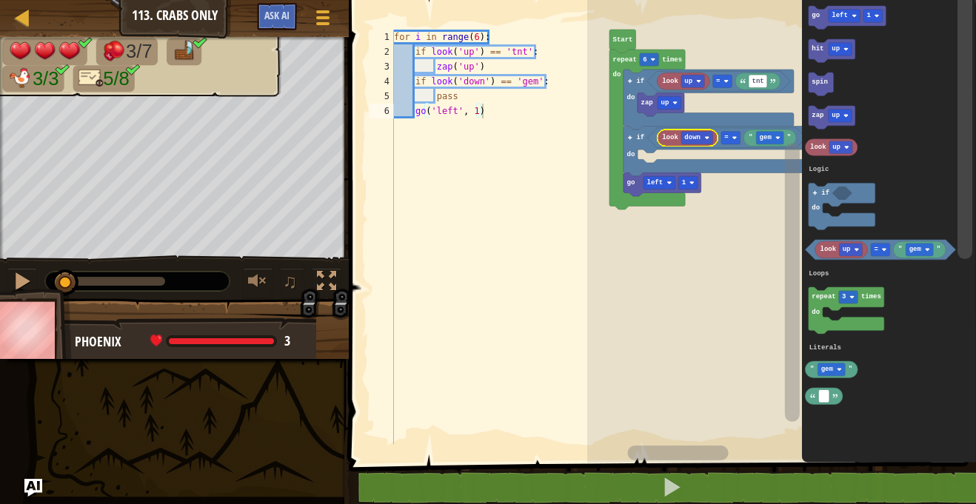
click at [769, 135] on text "gem" at bounding box center [765, 137] width 13 height 7
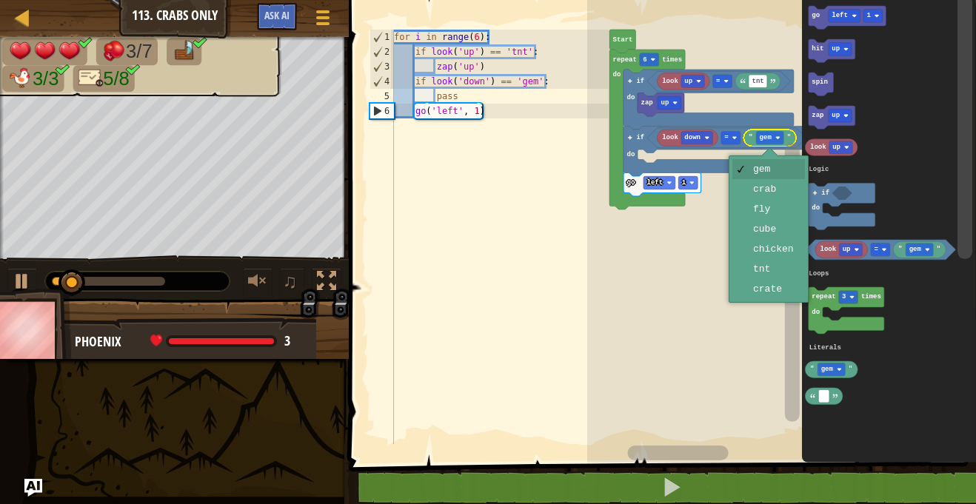
click at [778, 190] on rect "Blockly Workspace" at bounding box center [781, 228] width 389 height 470
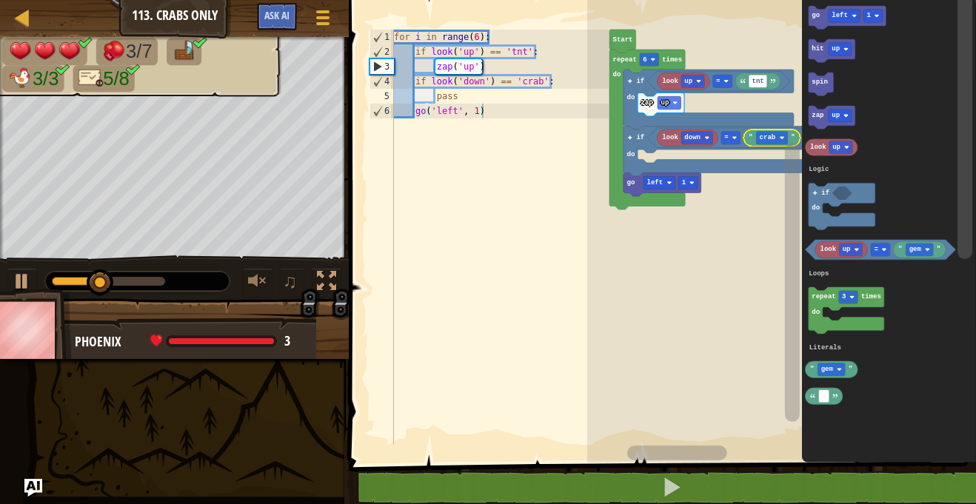
click at [835, 116] on text "up" at bounding box center [836, 116] width 8 height 7
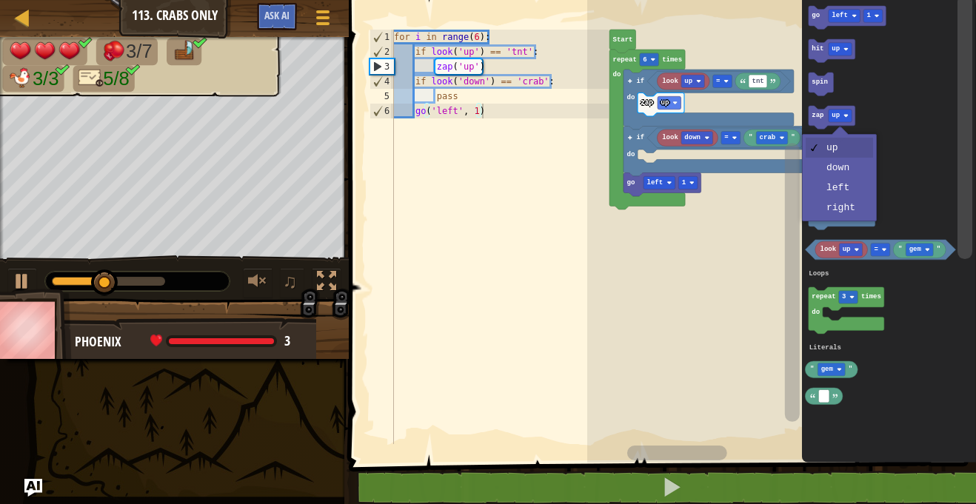
click at [843, 169] on icon "Blockly Workspace" at bounding box center [888, 228] width 174 height 470
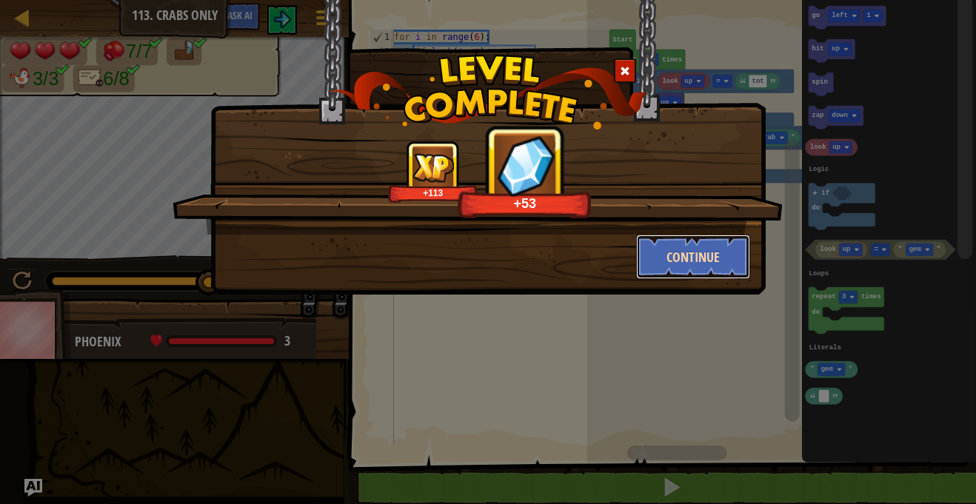
click at [704, 253] on button "Continue" at bounding box center [693, 257] width 115 height 44
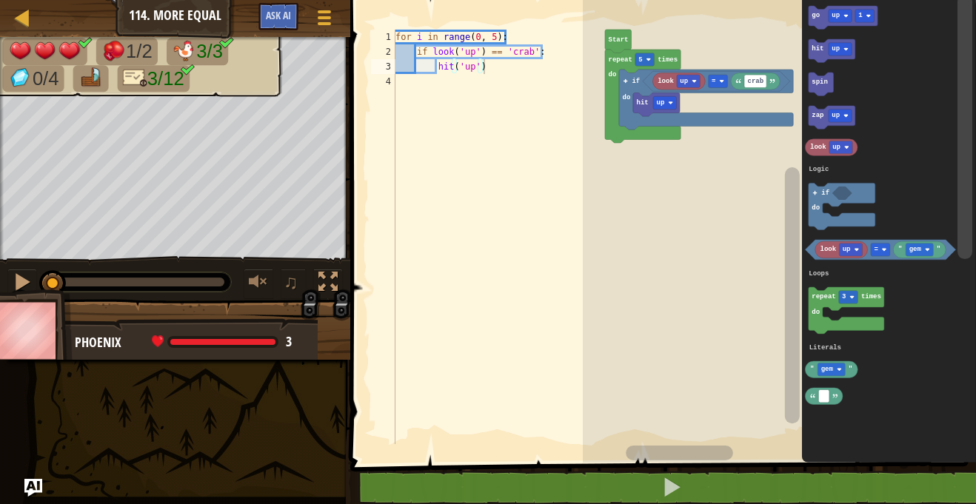
click at [846, 16] on image "Blockly Workspace" at bounding box center [846, 15] width 5 height 5
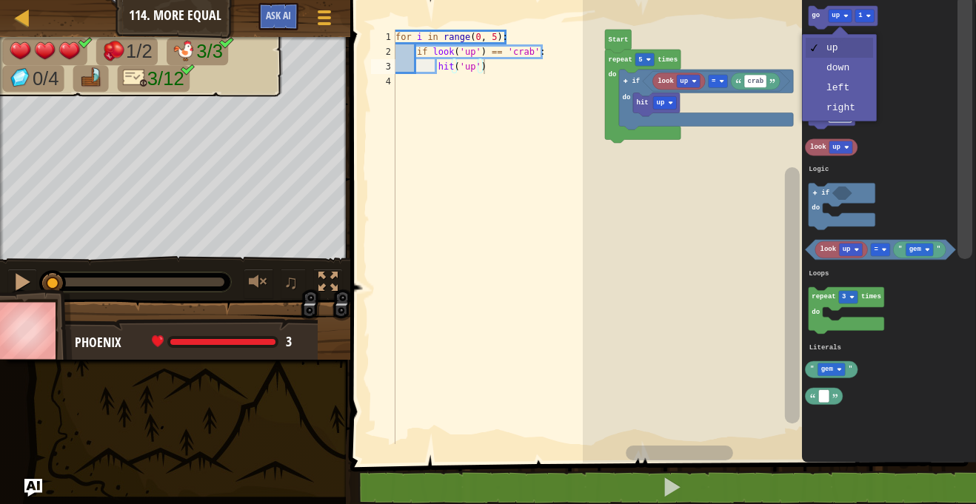
click at [832, 110] on rect "Blockly Workspace" at bounding box center [840, 116] width 24 height 13
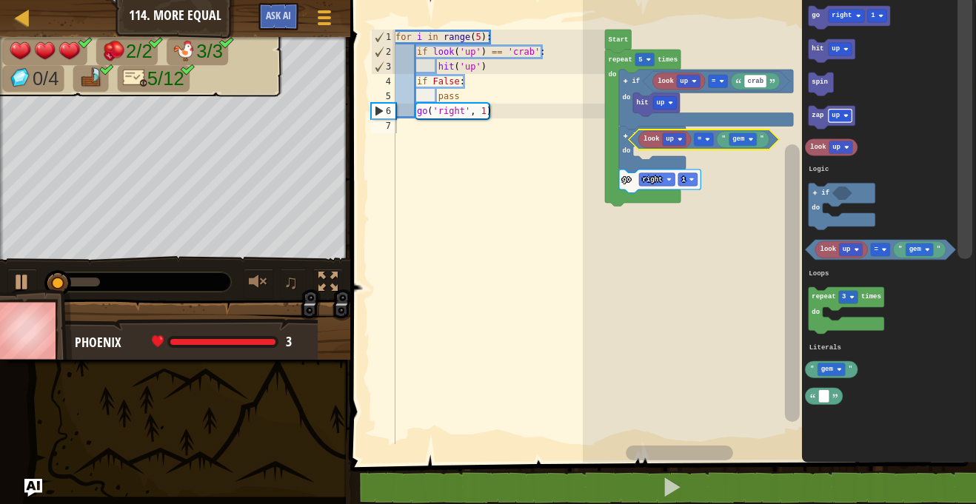
click at [671, 145] on icon "Blockly Workspace" at bounding box center [664, 139] width 53 height 17
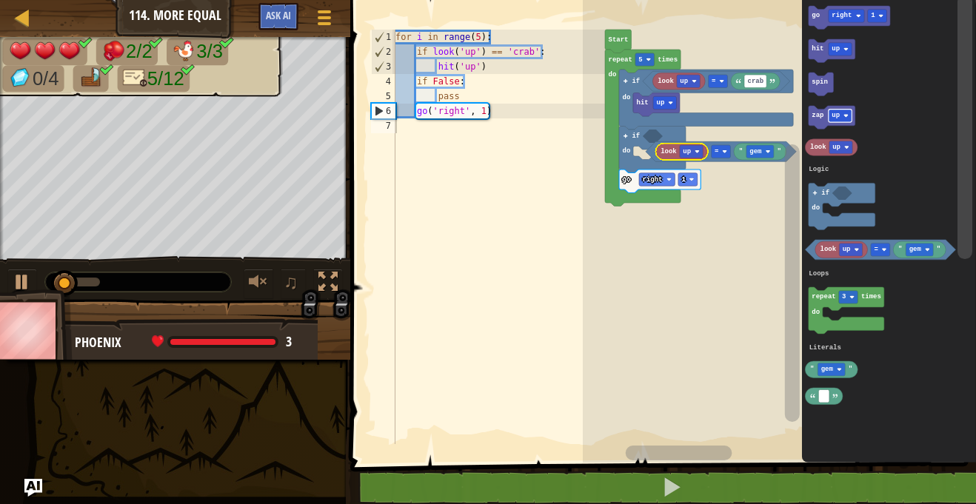
click at [696, 149] on rect "Blockly Workspace" at bounding box center [691, 151] width 24 height 13
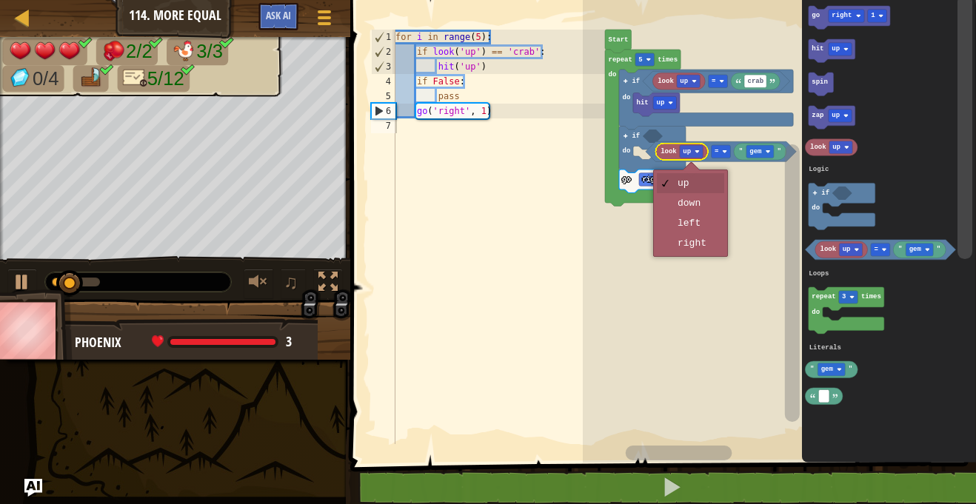
click at [698, 203] on rect "Blockly Workspace" at bounding box center [779, 228] width 393 height 470
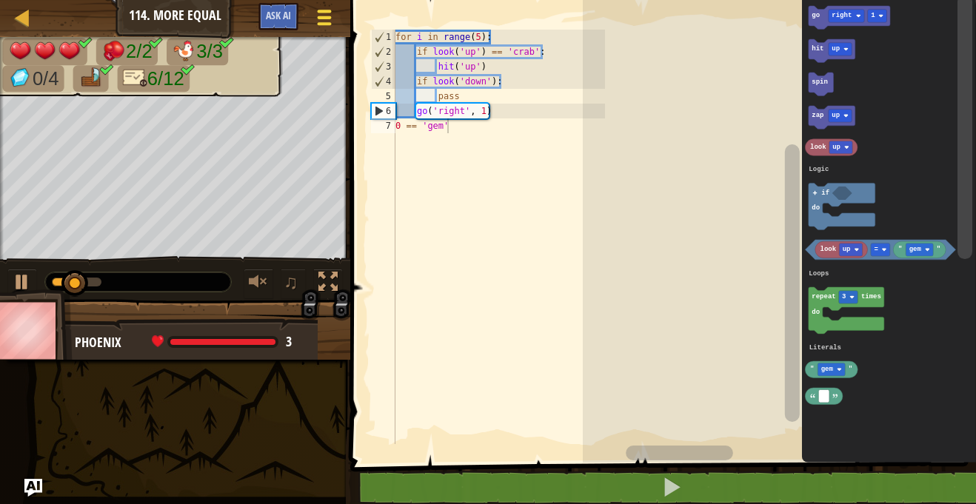
click at [331, 24] on span at bounding box center [324, 23] width 14 height 3
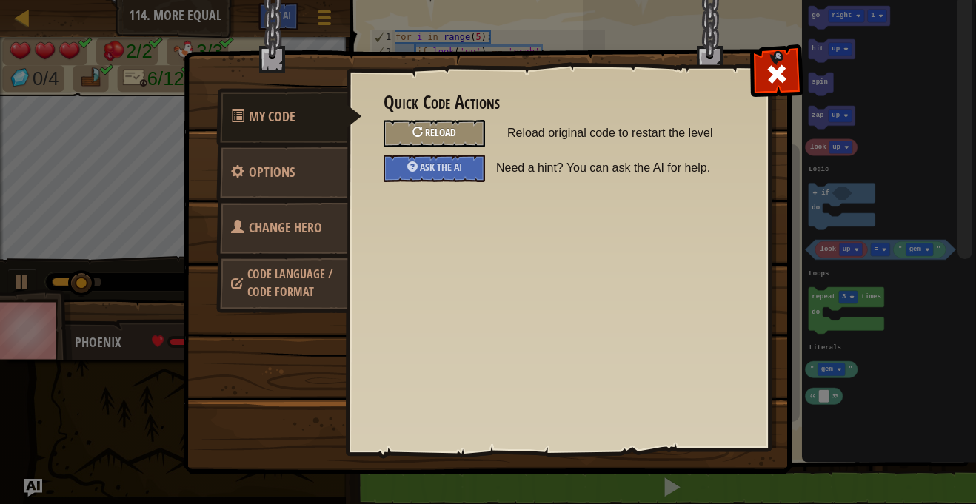
click at [449, 128] on span "Reload" at bounding box center [440, 132] width 31 height 14
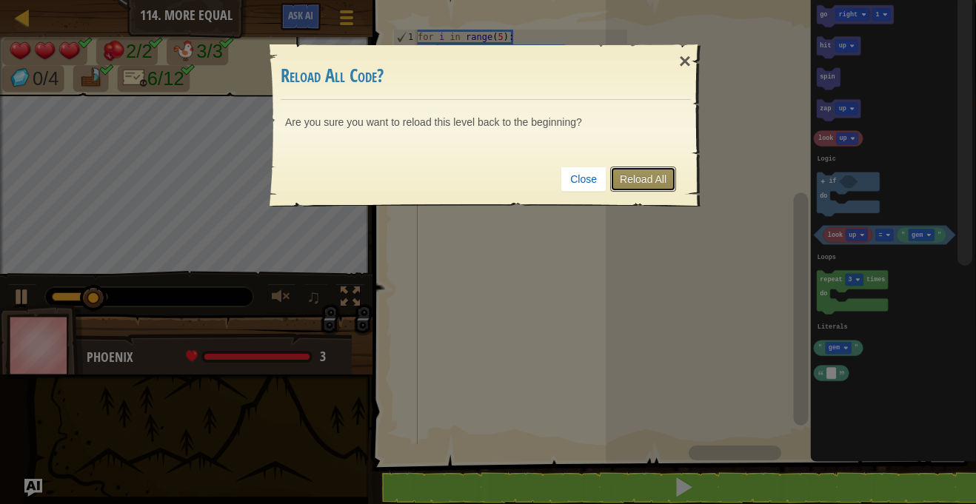
click at [655, 179] on link "Reload All" at bounding box center [643, 179] width 66 height 25
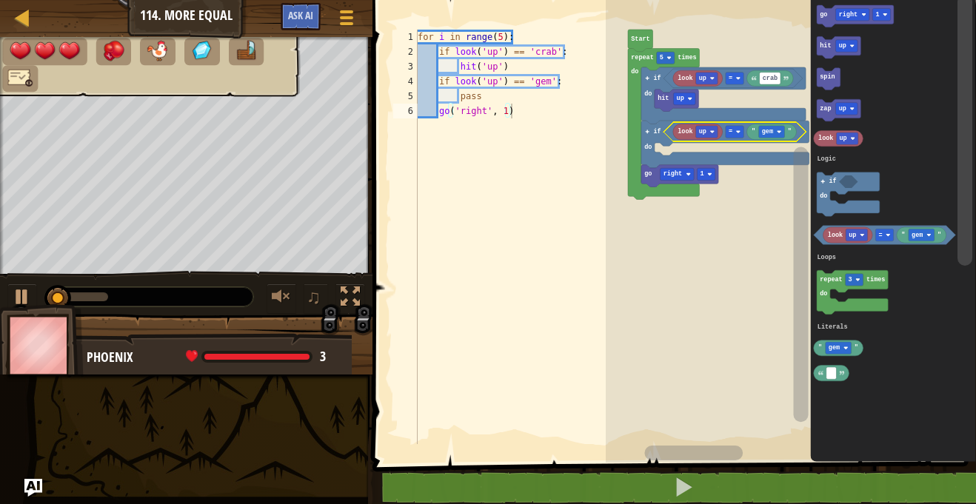
click at [0, 0] on div at bounding box center [0, 0] width 0 height 0
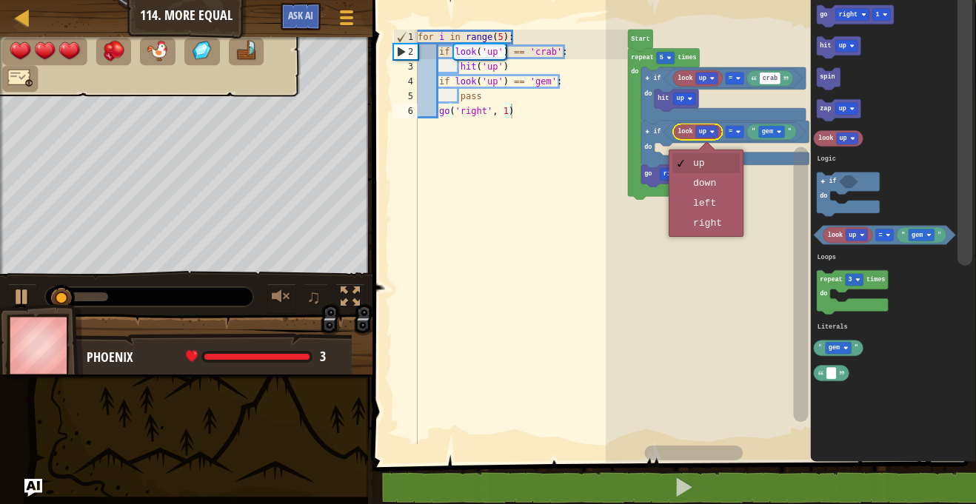
click at [720, 181] on rect "Blockly Workspace" at bounding box center [791, 228] width 370 height 470
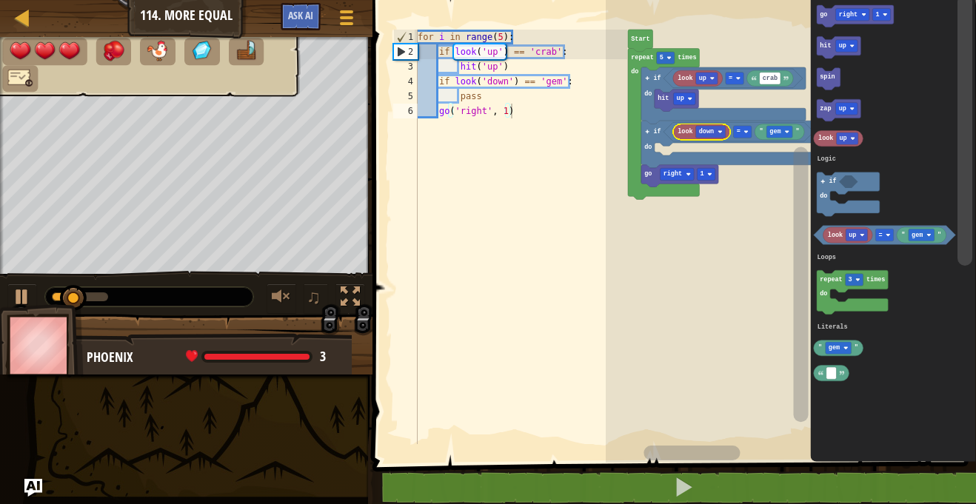
click at [0, 0] on div at bounding box center [0, 0] width 0 height 0
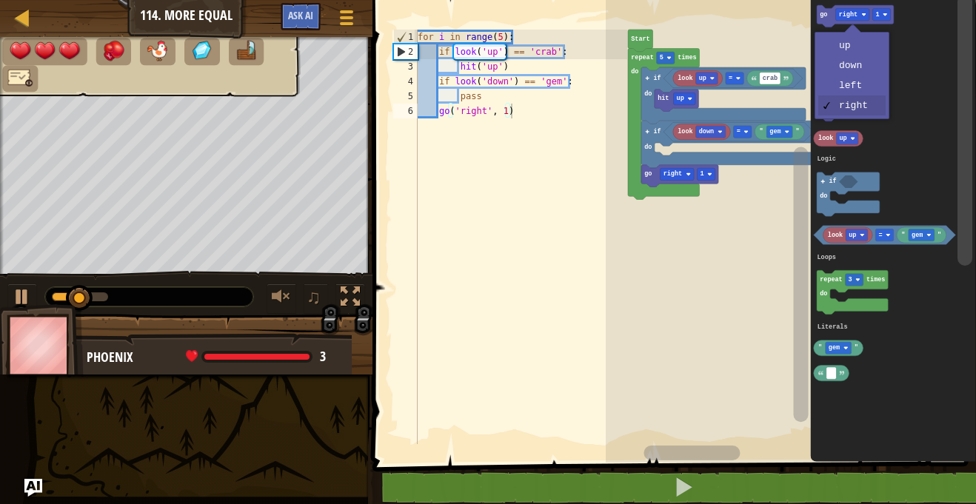
click at [854, 68] on icon "Blockly Workspace" at bounding box center [893, 228] width 166 height 470
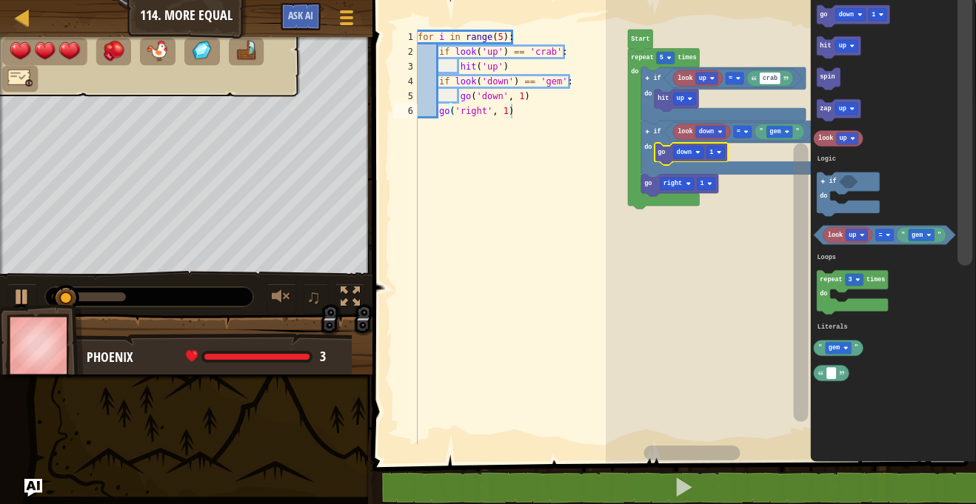
click at [0, 0] on div at bounding box center [0, 0] width 0 height 0
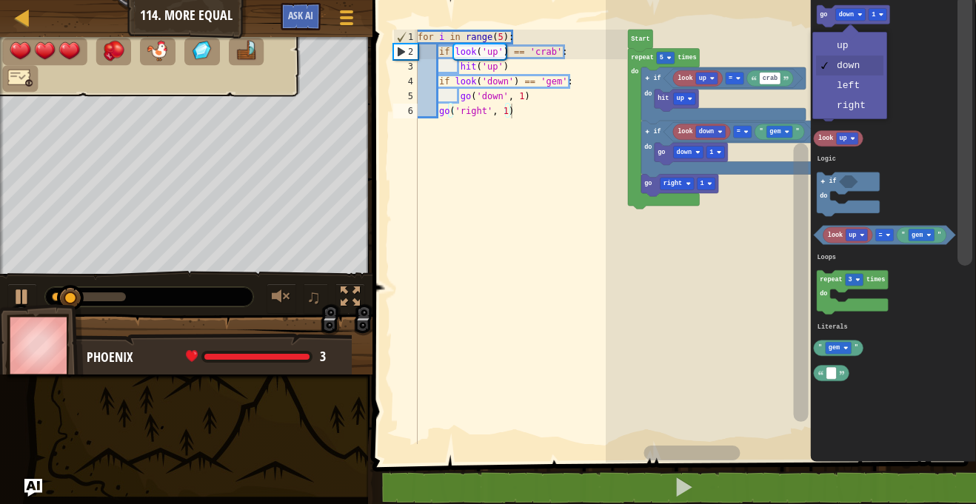
click at [857, 47] on rect "Blockly Workspace" at bounding box center [846, 46] width 22 height 12
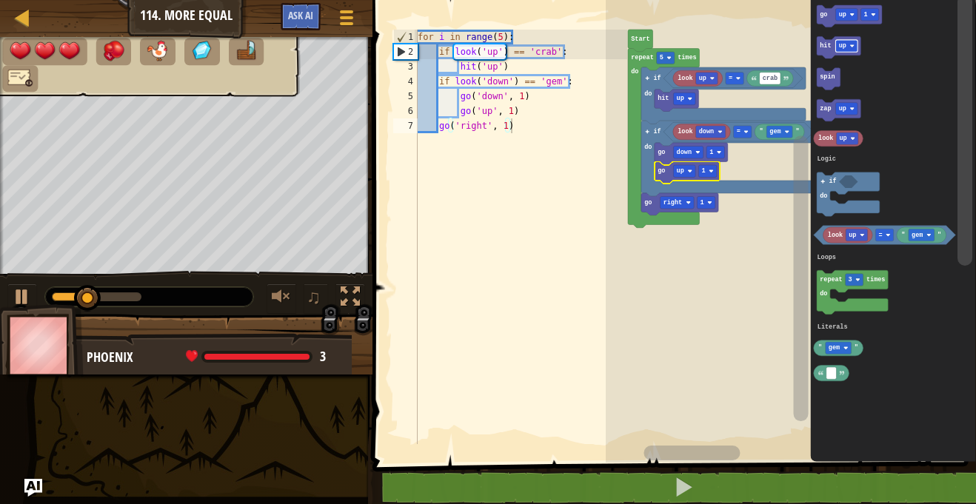
click at [0, 0] on div at bounding box center [0, 0] width 0 height 0
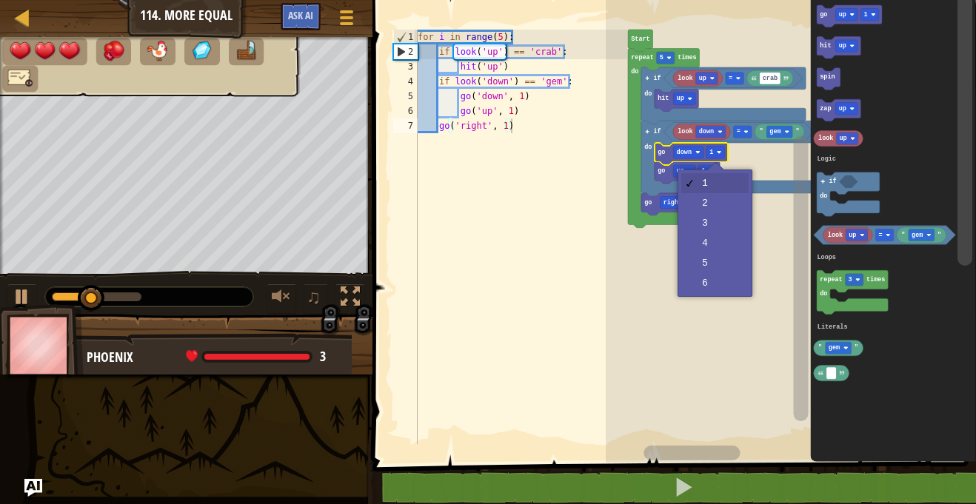
click at [713, 206] on rect "Blockly Workspace" at bounding box center [706, 203] width 18 height 12
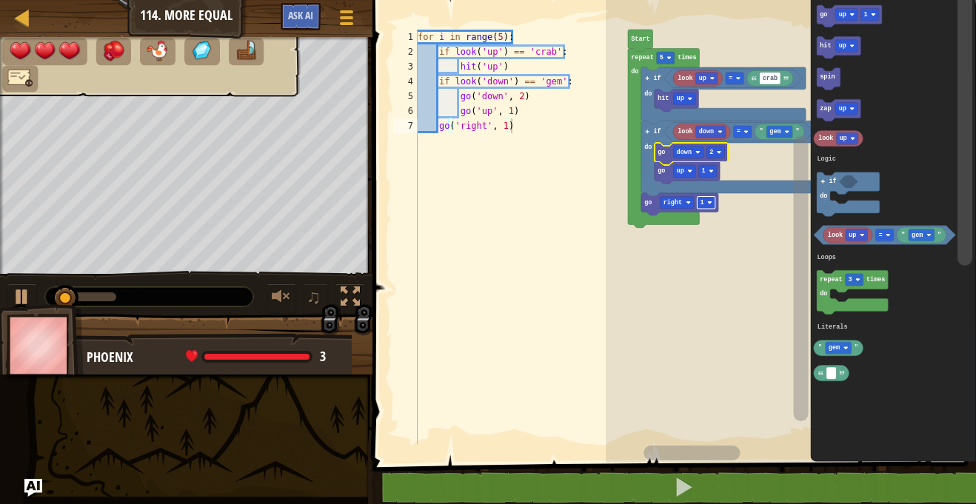
click at [713, 173] on image "Blockly Workspace" at bounding box center [711, 171] width 4 height 4
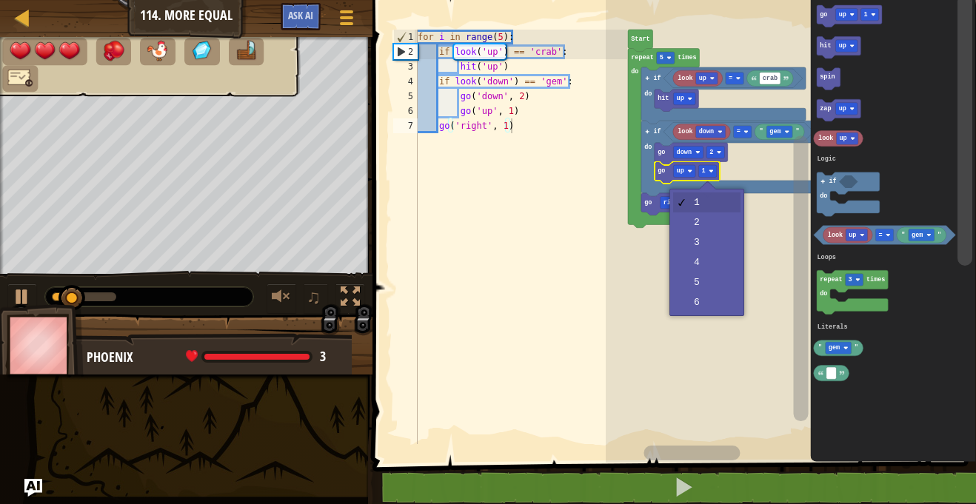
click at [701, 221] on rect "Blockly Workspace" at bounding box center [791, 228] width 370 height 470
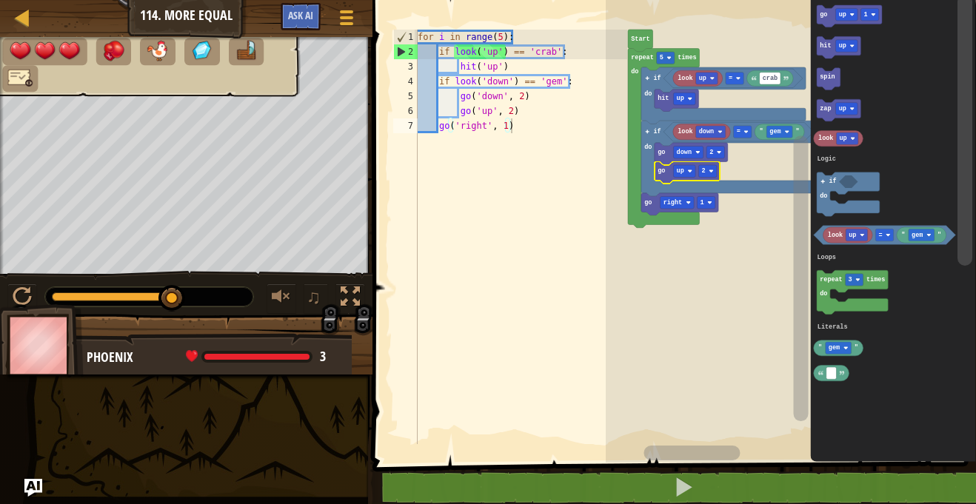
click at [0, 0] on div at bounding box center [0, 0] width 0 height 0
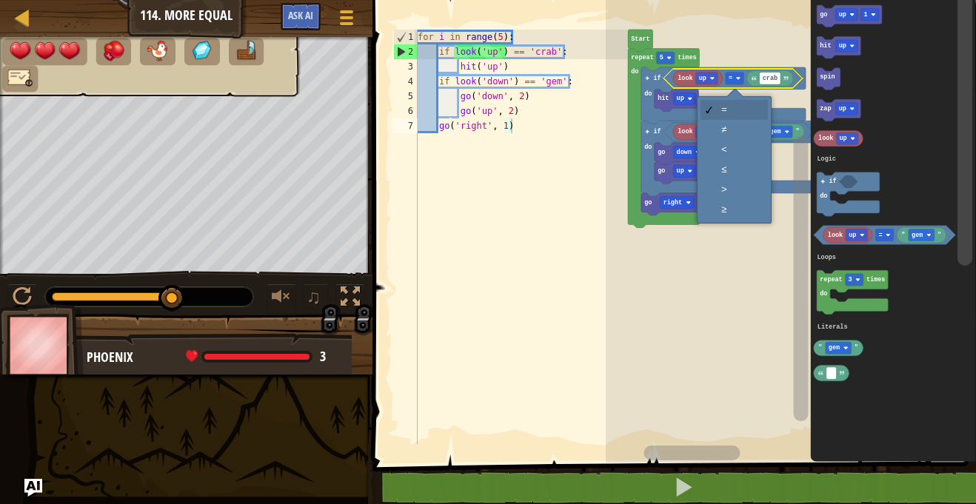
click at [700, 293] on rect "Blockly Workspace" at bounding box center [791, 228] width 370 height 470
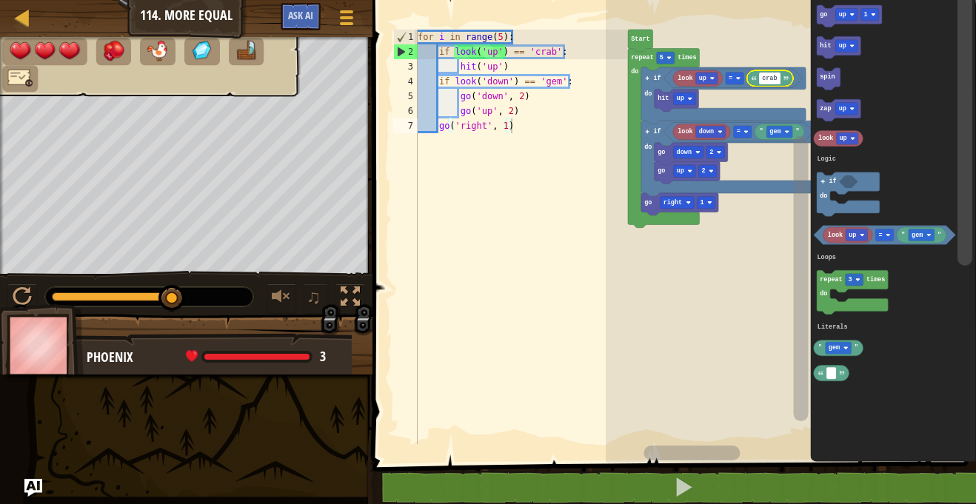
click at [766, 86] on icon "Blockly Workspace" at bounding box center [770, 78] width 47 height 16
click at [769, 81] on input "crab" at bounding box center [769, 79] width 21 height 12
click at [722, 263] on rect "Blockly Workspace" at bounding box center [791, 228] width 370 height 470
click at [0, 0] on div at bounding box center [0, 0] width 0 height 0
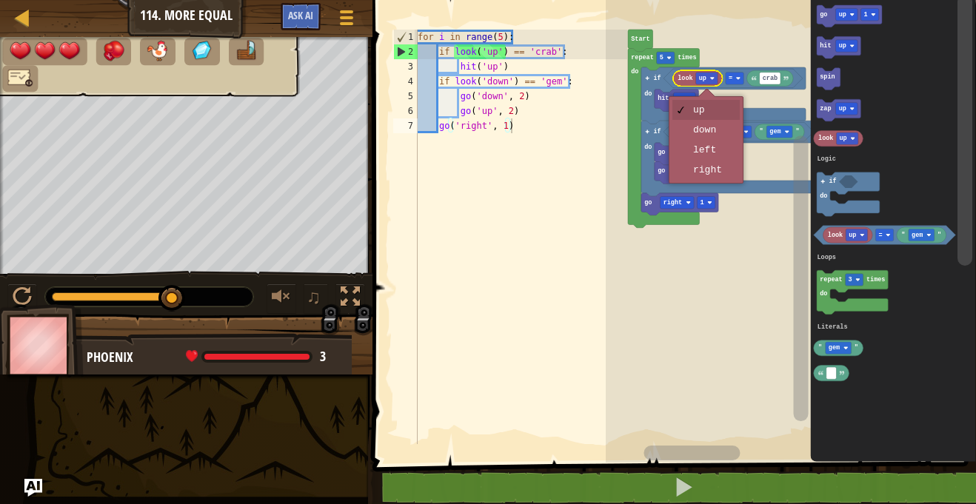
click at [674, 347] on rect "Blockly Workspace" at bounding box center [791, 228] width 370 height 470
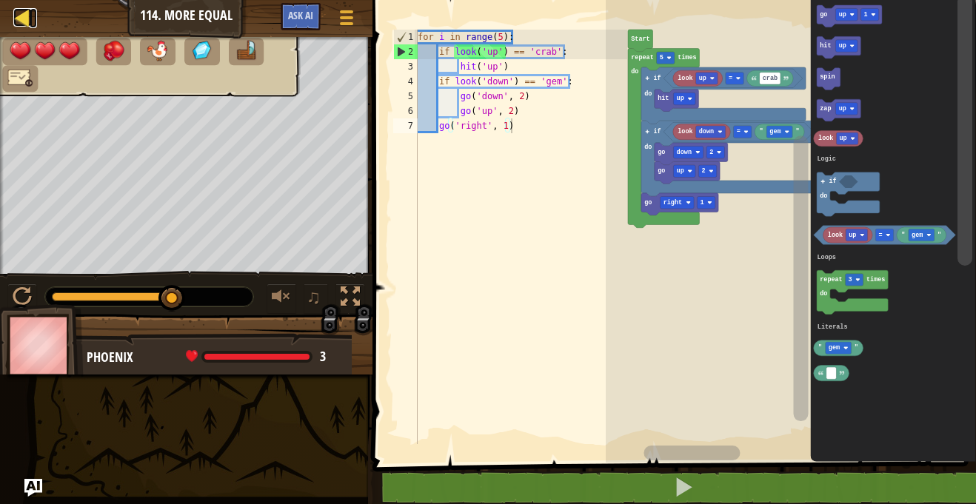
click at [27, 13] on div at bounding box center [22, 17] width 19 height 19
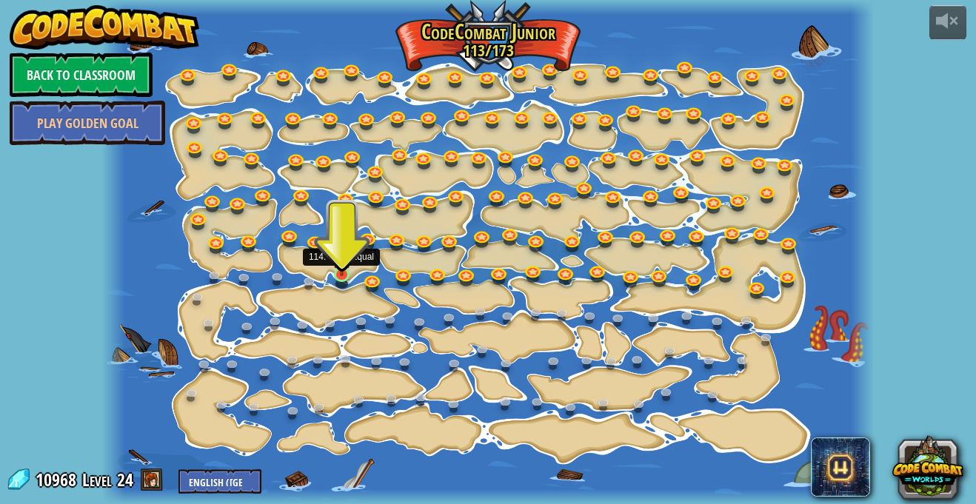
click at [347, 272] on img at bounding box center [342, 254] width 19 height 43
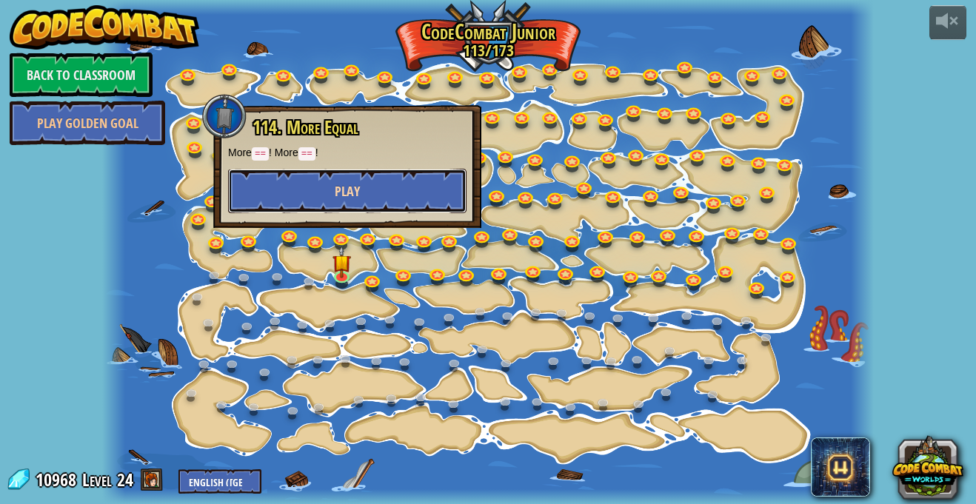
click at [410, 181] on button "Play" at bounding box center [347, 191] width 238 height 44
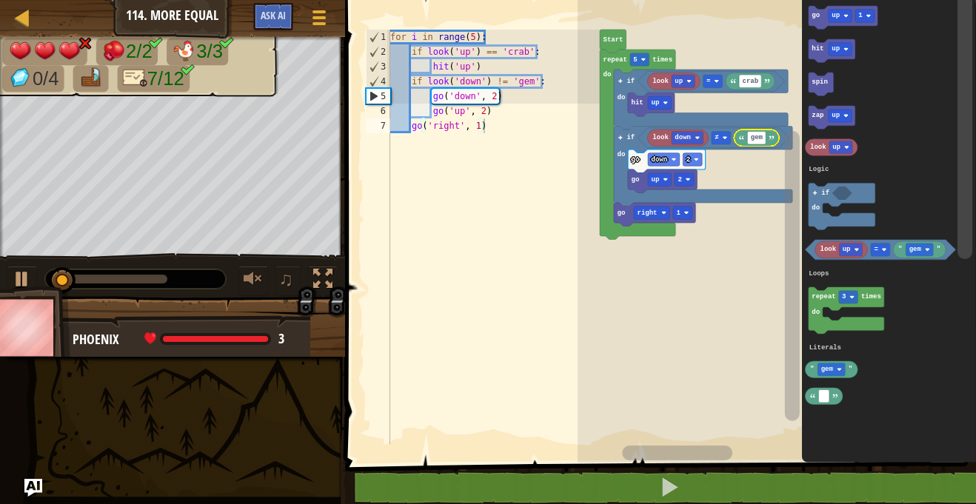
click at [767, 139] on icon "Blockly Workspace" at bounding box center [756, 138] width 45 height 17
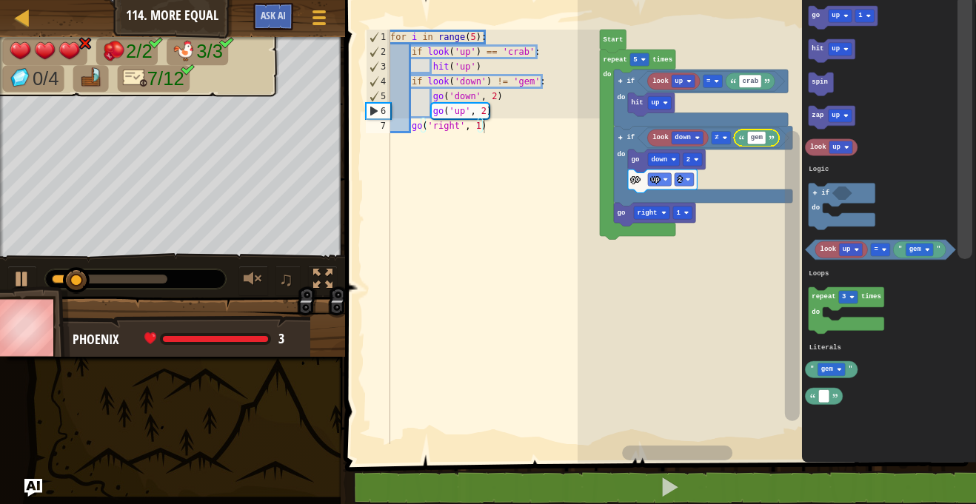
click at [772, 136] on image "Blockly Workspace" at bounding box center [771, 138] width 5 height 5
click at [754, 136] on text "gem" at bounding box center [757, 137] width 13 height 7
click at [740, 137] on image "Blockly Workspace" at bounding box center [741, 138] width 5 height 5
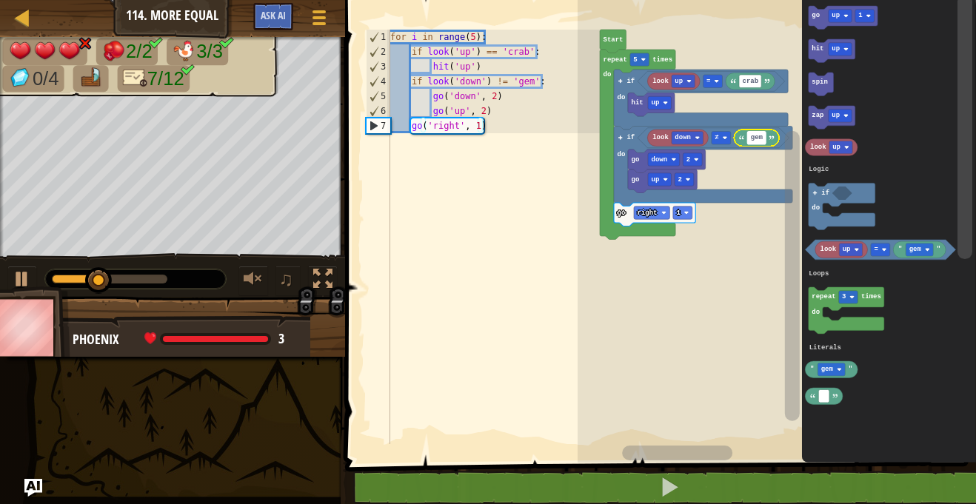
click at [752, 136] on text "gem" at bounding box center [757, 137] width 13 height 7
click at [756, 145] on icon "Blockly Workspace" at bounding box center [756, 138] width 45 height 17
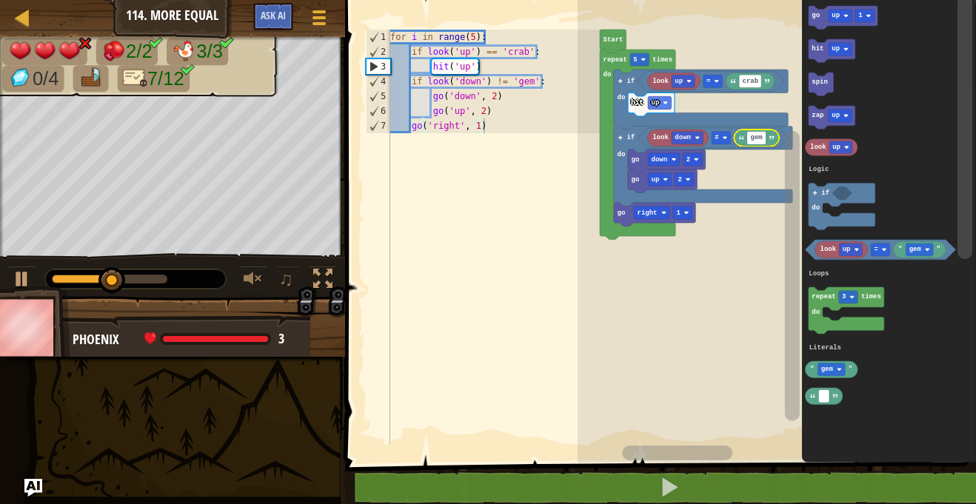
click at [777, 138] on icon "Blockly Workspace" at bounding box center [756, 138] width 45 height 17
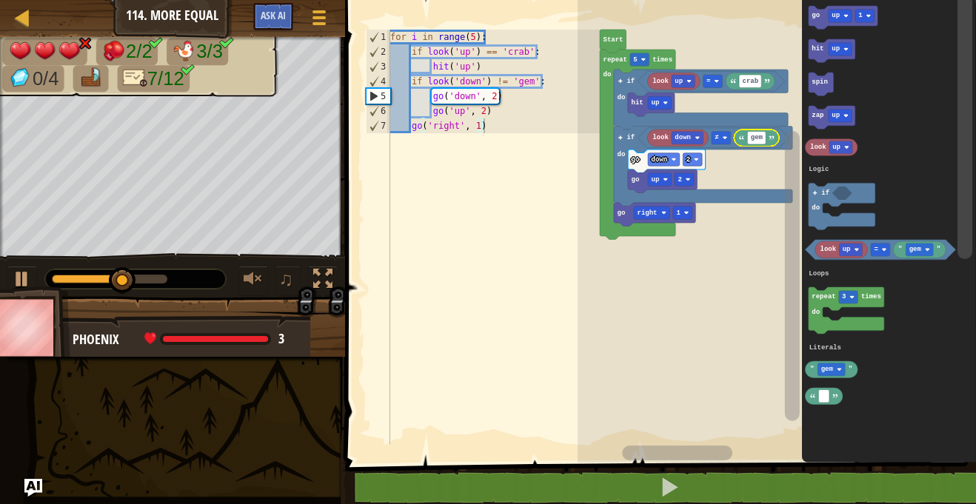
click at [926, 248] on image "Blockly Workspace" at bounding box center [927, 249] width 5 height 5
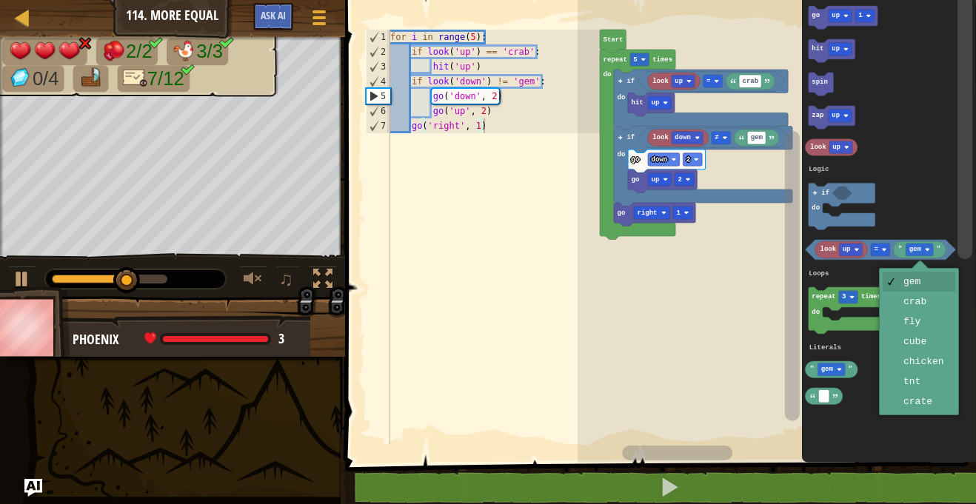
click at [945, 185] on icon "Blockly Workspace" at bounding box center [889, 228] width 174 height 470
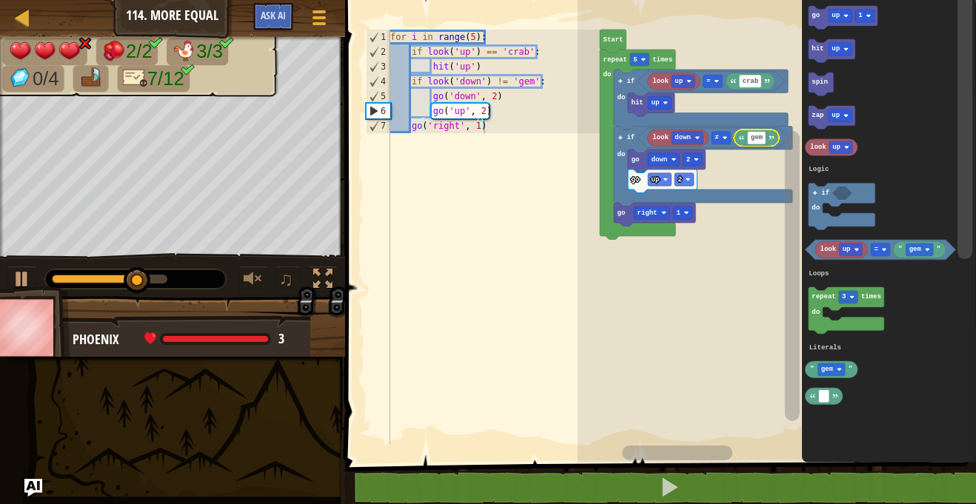
click at [751, 145] on icon "Blockly Workspace" at bounding box center [756, 138] width 45 height 17
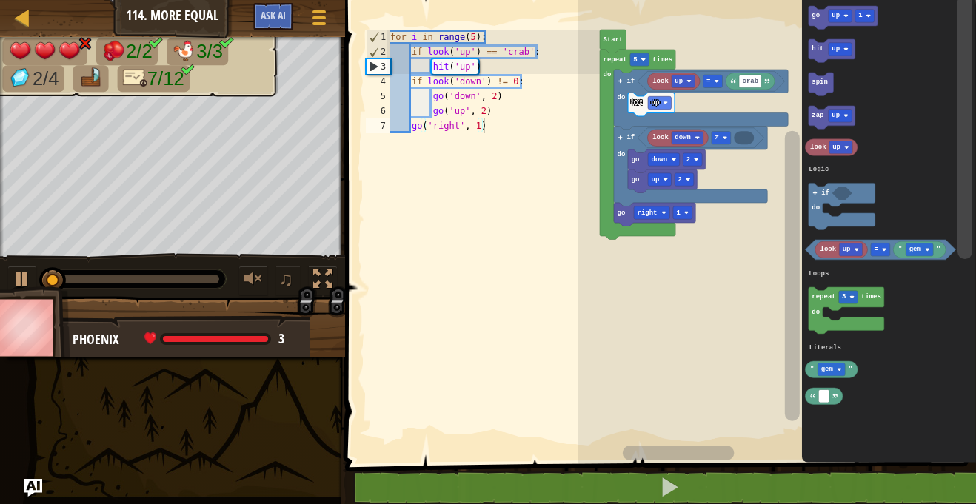
click at [924, 251] on rect "Blockly Workspace" at bounding box center [919, 250] width 27 height 13
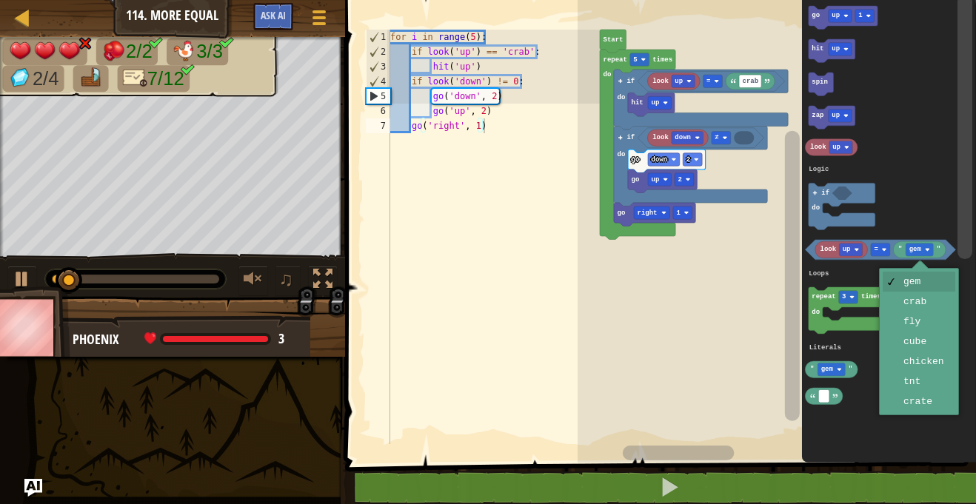
click at [927, 302] on icon "Blockly Workspace" at bounding box center [889, 228] width 174 height 470
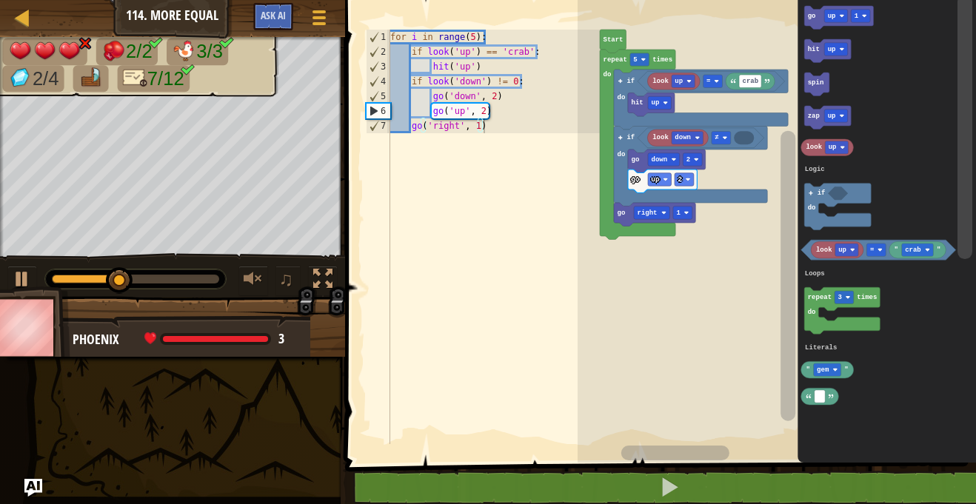
click at [824, 368] on text "gem" at bounding box center [823, 370] width 13 height 7
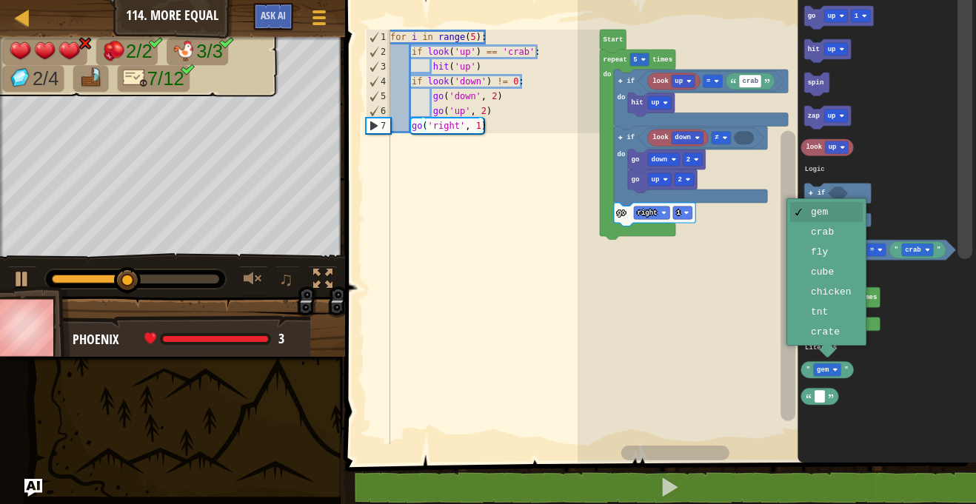
click at [839, 236] on icon "Blockly Workspace" at bounding box center [887, 228] width 178 height 470
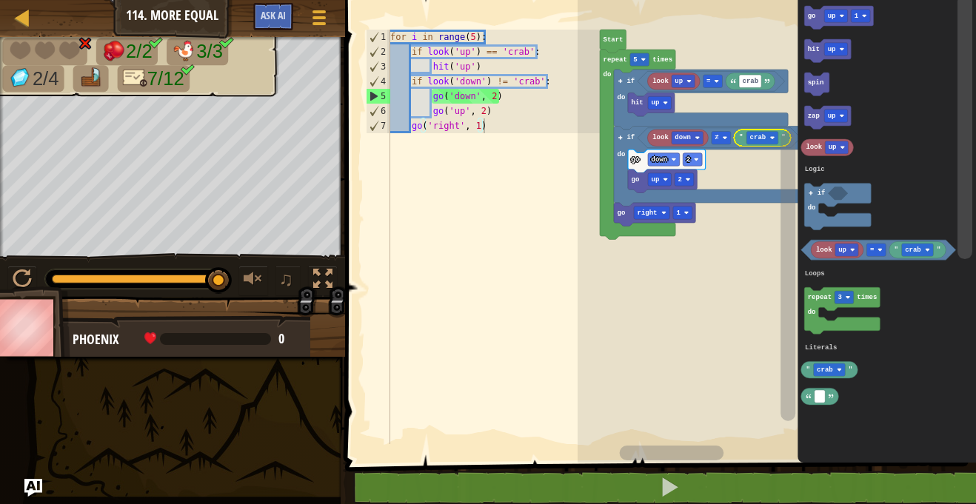
click at [0, 0] on div at bounding box center [0, 0] width 0 height 0
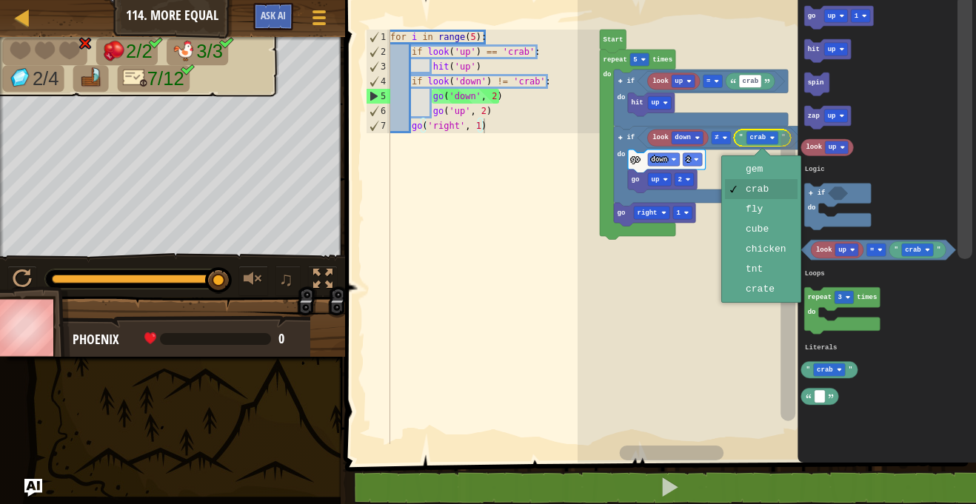
click at [766, 163] on rect "Blockly Workspace" at bounding box center [777, 228] width 398 height 470
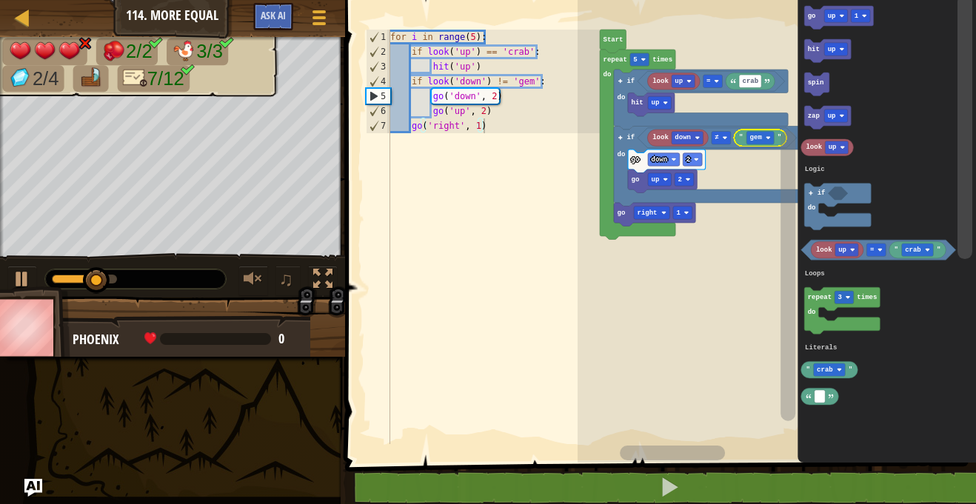
click at [0, 0] on div at bounding box center [0, 0] width 0 height 0
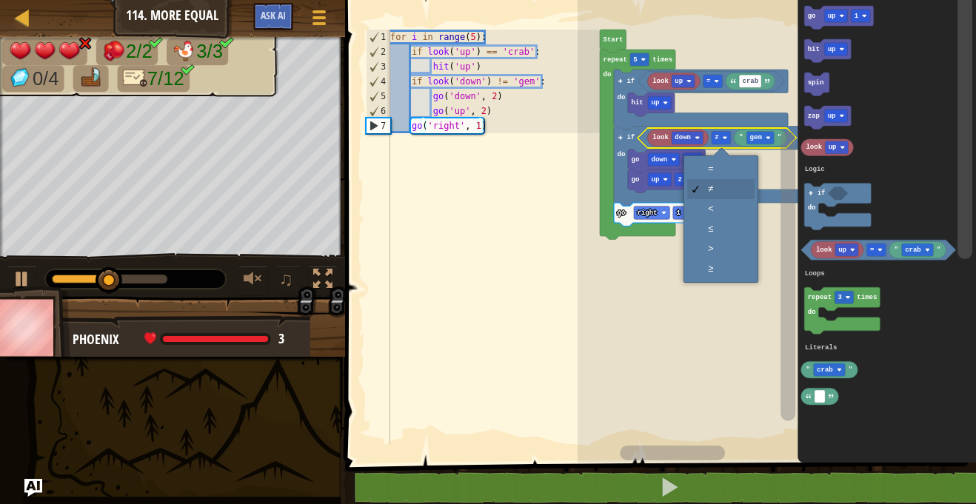
click at [724, 164] on rect "Blockly Workspace" at bounding box center [777, 228] width 398 height 470
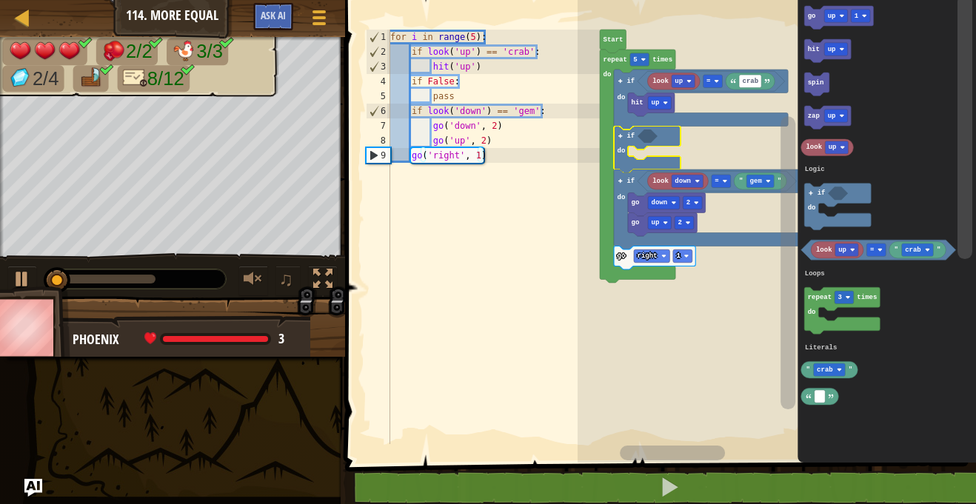
click at [927, 250] on image "Blockly Workspace" at bounding box center [927, 249] width 5 height 5
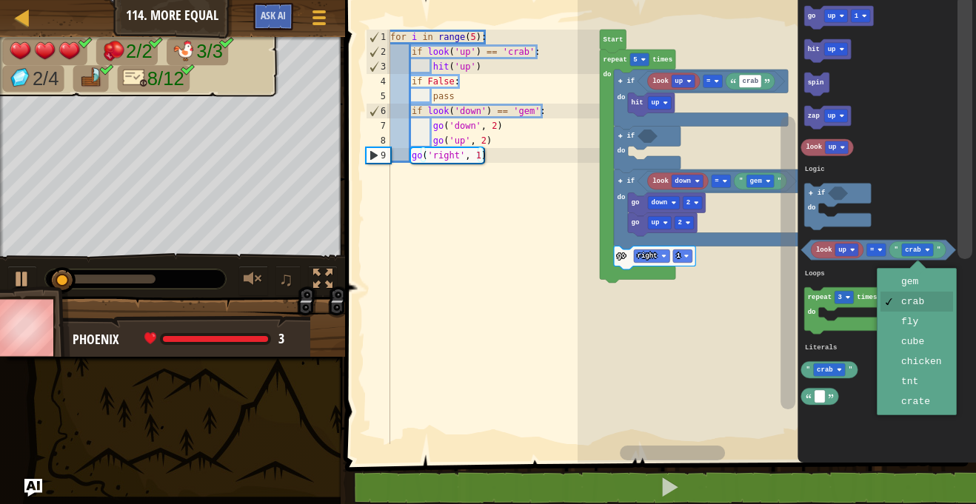
click at [924, 278] on icon "Blockly Workspace" at bounding box center [887, 228] width 178 height 470
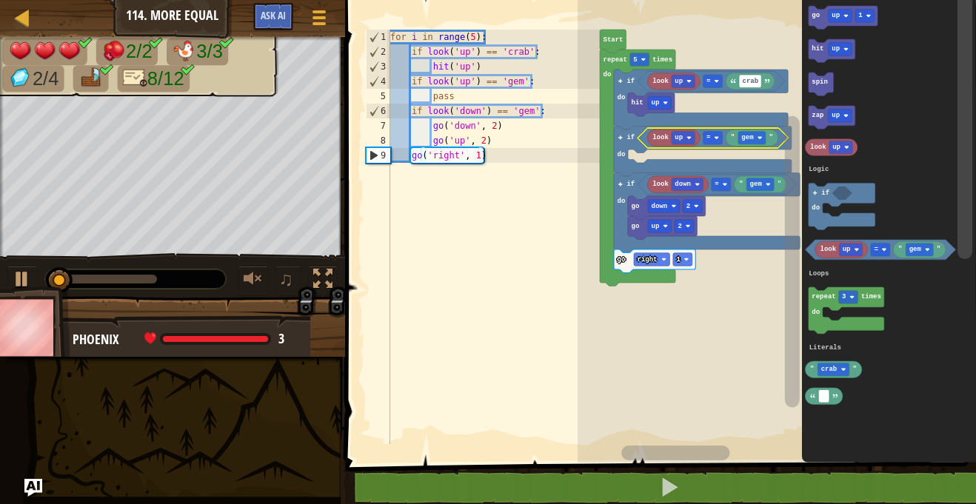
click at [0, 0] on div at bounding box center [0, 0] width 0 height 0
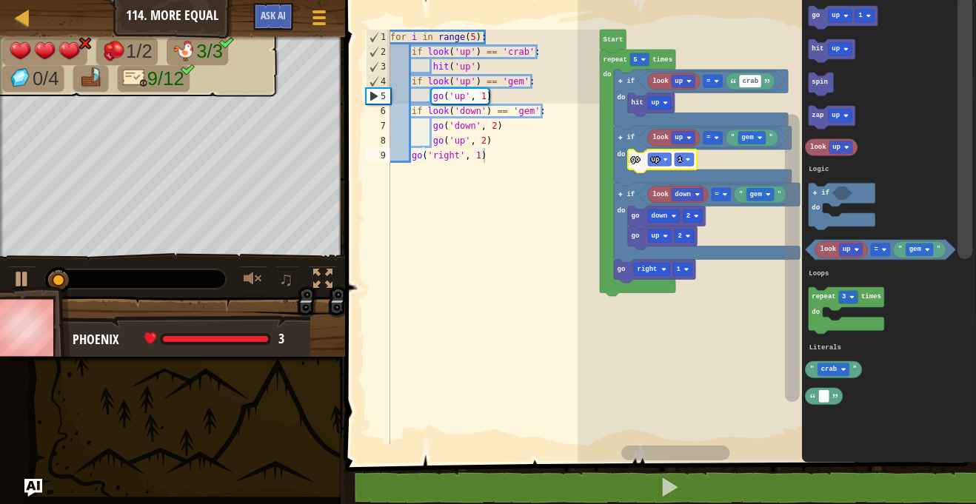
click at [0, 0] on div at bounding box center [0, 0] width 0 height 0
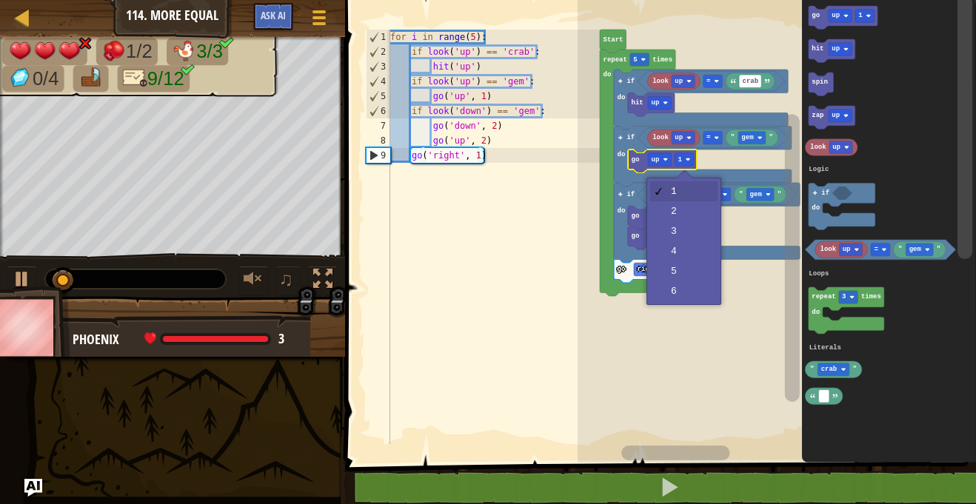
click at [684, 208] on icon "Blockly Workspace" at bounding box center [667, 219] width 78 height 24
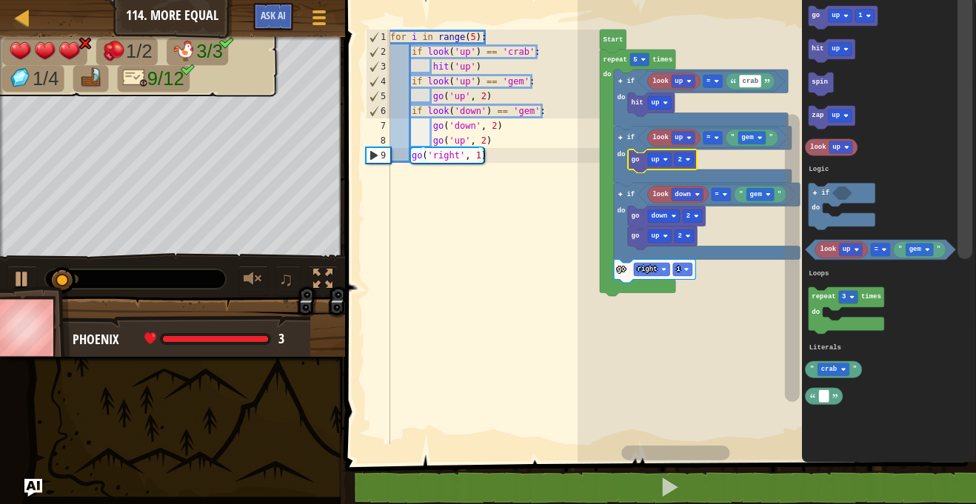
click at [0, 0] on div at bounding box center [0, 0] width 0 height 0
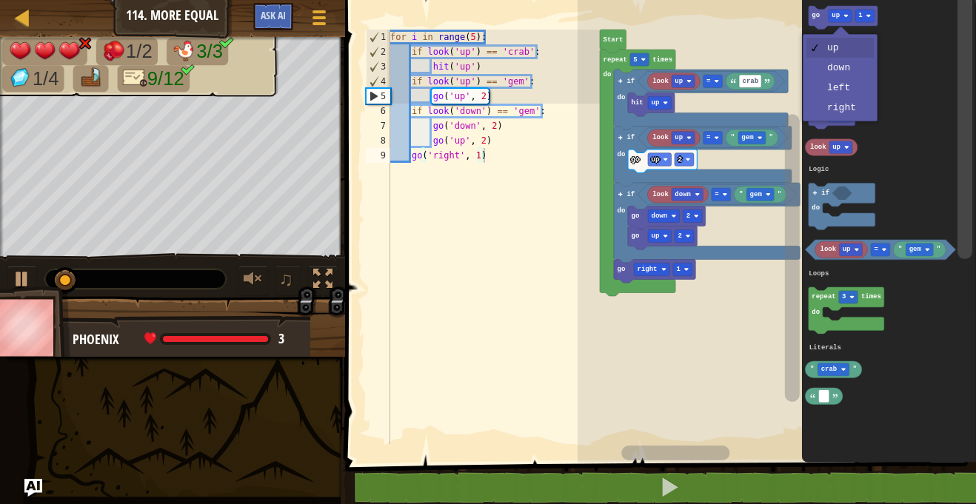
click at [841, 64] on icon "Blockly Workspace" at bounding box center [889, 228] width 174 height 470
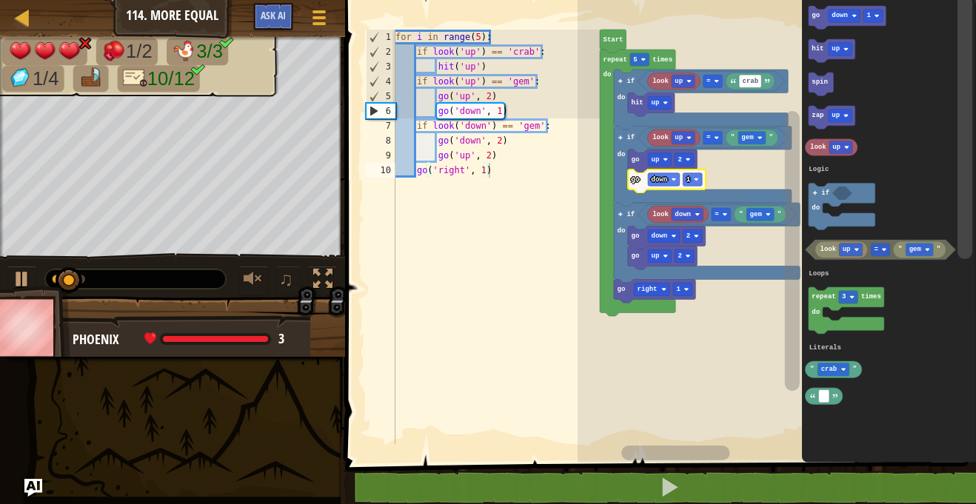
click at [692, 176] on rect "Blockly Workspace" at bounding box center [692, 179] width 19 height 13
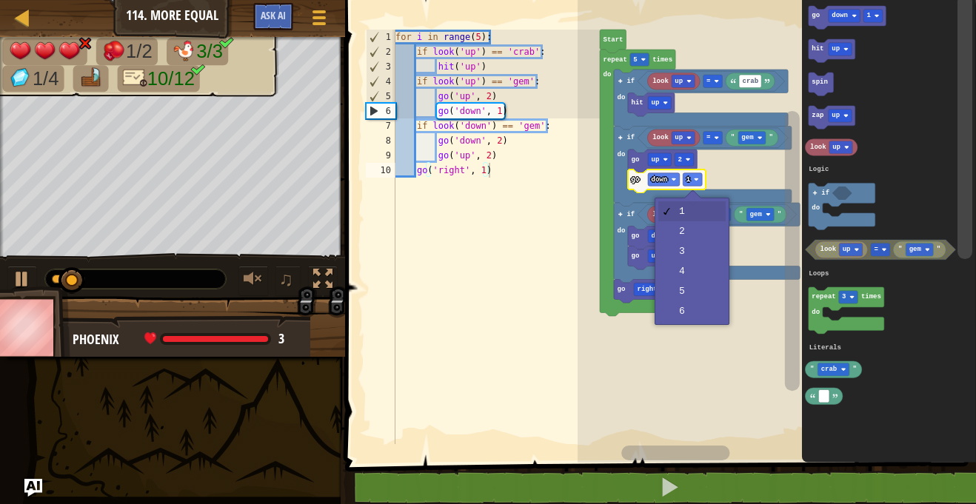
click at [695, 236] on image "Blockly Workspace" at bounding box center [696, 236] width 5 height 5
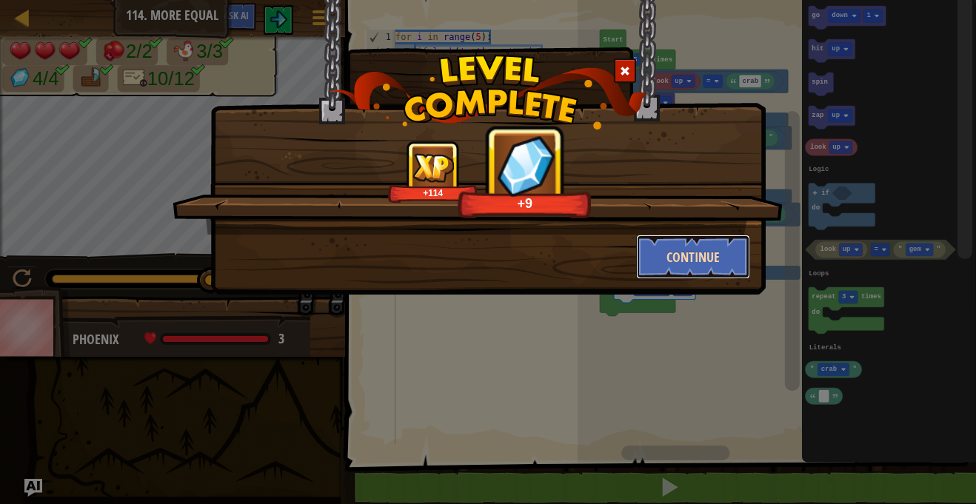
click at [734, 258] on button "Continue" at bounding box center [693, 257] width 115 height 44
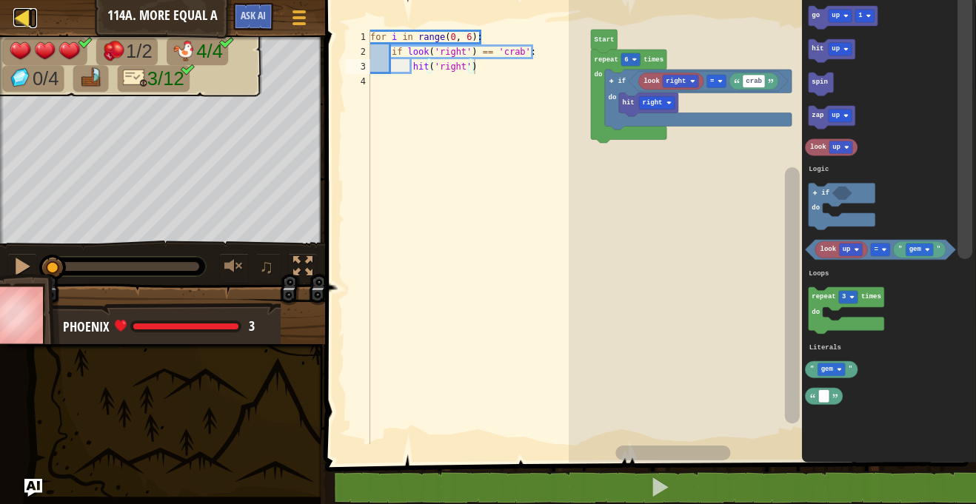
click at [20, 18] on div at bounding box center [22, 17] width 19 height 19
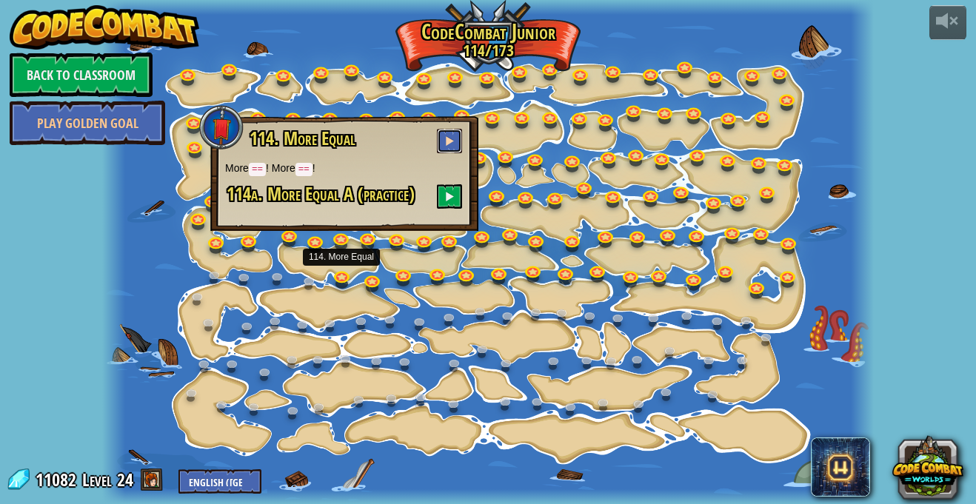
click at [447, 141] on span at bounding box center [449, 141] width 10 height 10
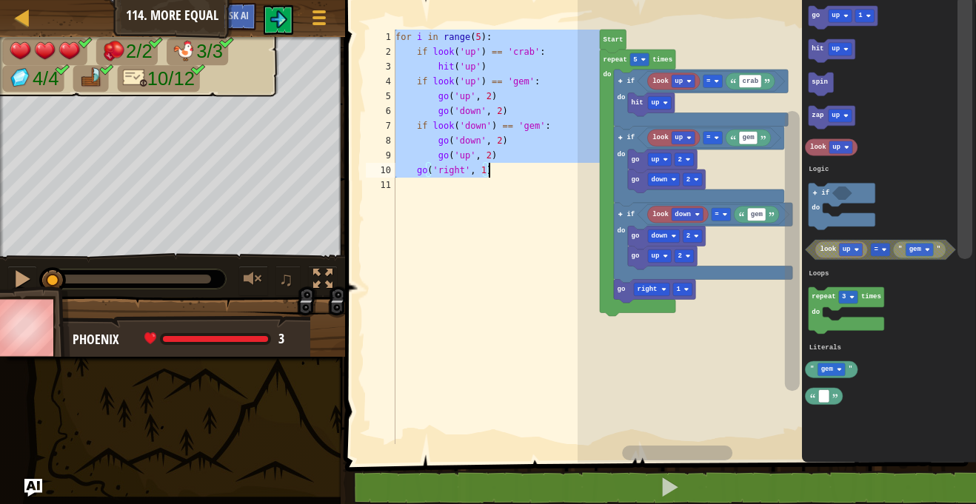
drag, startPoint x: 398, startPoint y: 34, endPoint x: 492, endPoint y: 173, distance: 168.0
click at [492, 173] on div "for i in range ( 5 ) : if look ( 'up' ) == 'crab' : hit ( 'up' ) if look ( 'up'…" at bounding box center [496, 252] width 207 height 444
type textarea "go('up', 2) go('right', 1)"
click at [278, 16] on img at bounding box center [279, 19] width 18 height 18
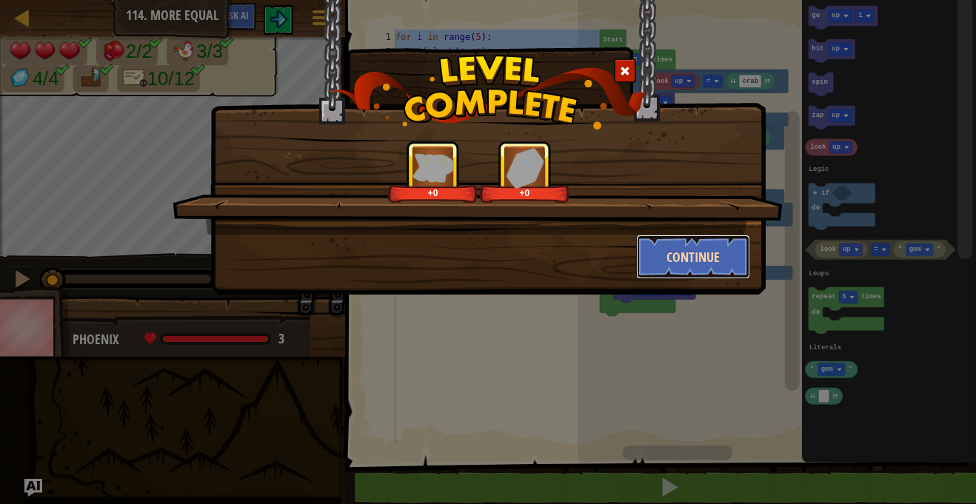
click at [692, 241] on button "Continue" at bounding box center [693, 257] width 115 height 44
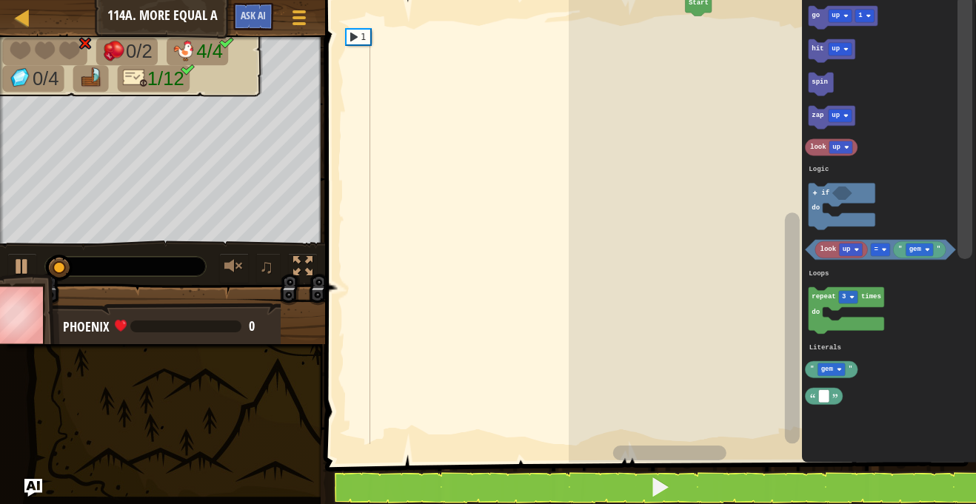
paste textarea "go('right', 1)"
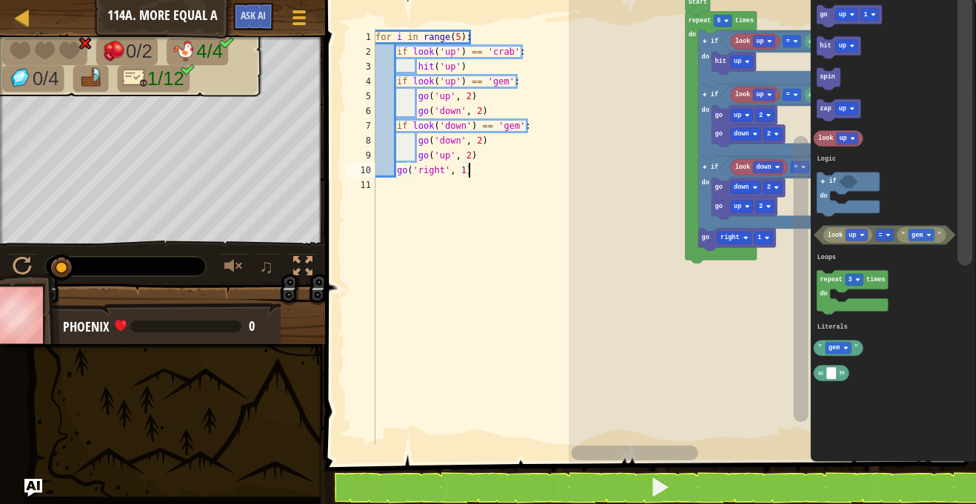
click at [746, 238] on image "Blockly Workspace" at bounding box center [746, 238] width 4 height 4
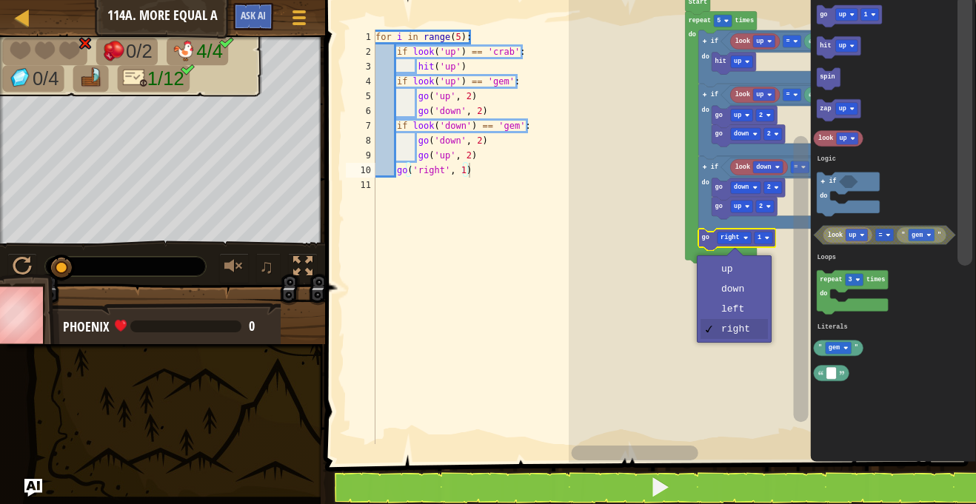
click at [741, 266] on rect "Blockly Workspace" at bounding box center [772, 228] width 407 height 470
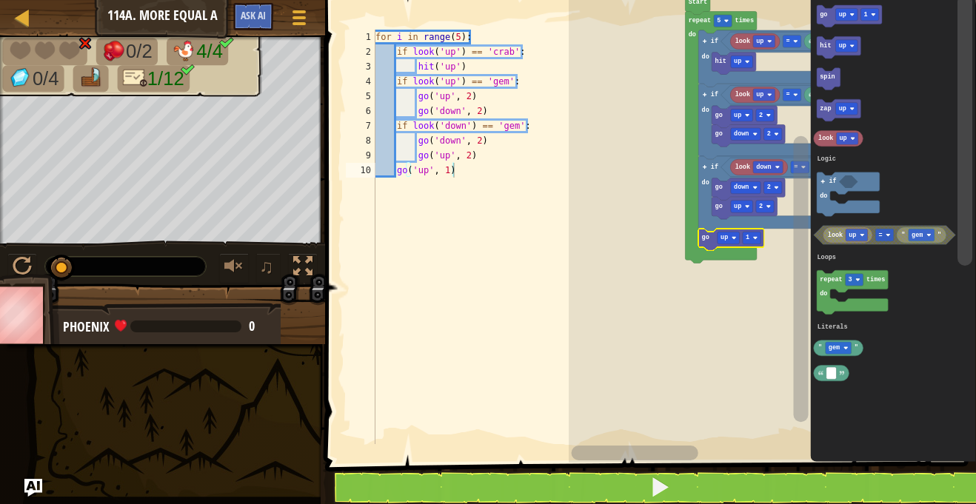
type textarea "go('up', 1)"
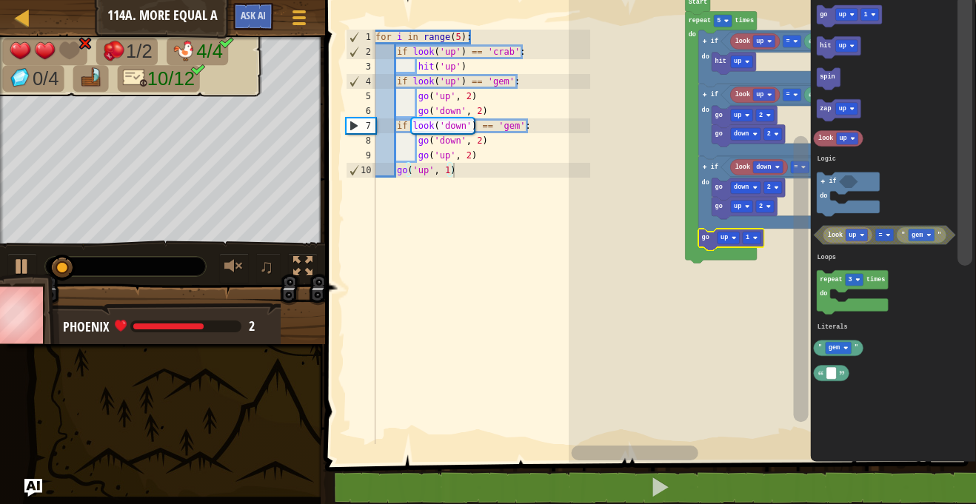
click at [0, 0] on div at bounding box center [0, 0] width 0 height 0
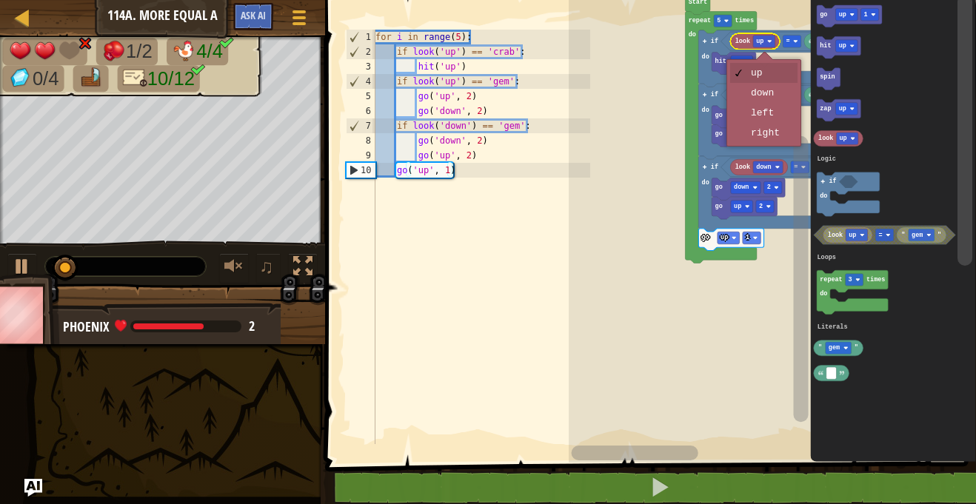
click at [769, 133] on text "2" at bounding box center [769, 133] width 4 height 7
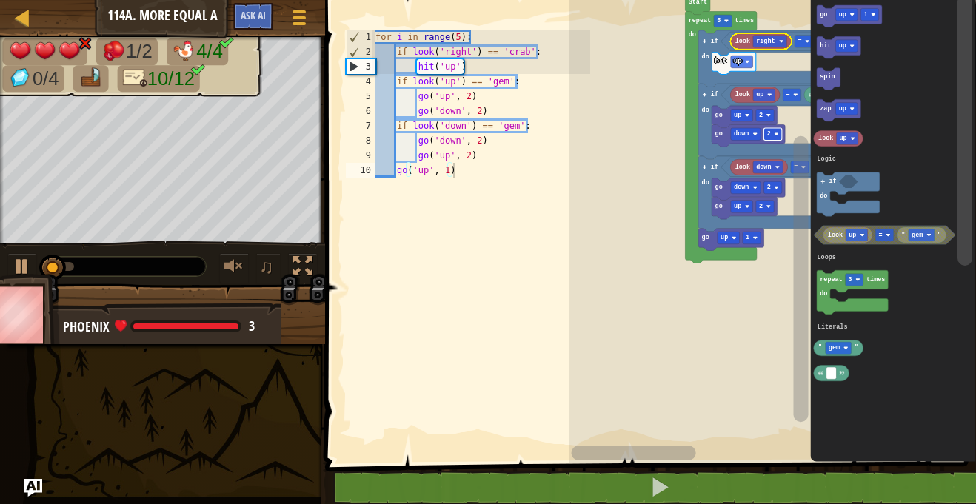
click at [0, 0] on div at bounding box center [0, 0] width 0 height 0
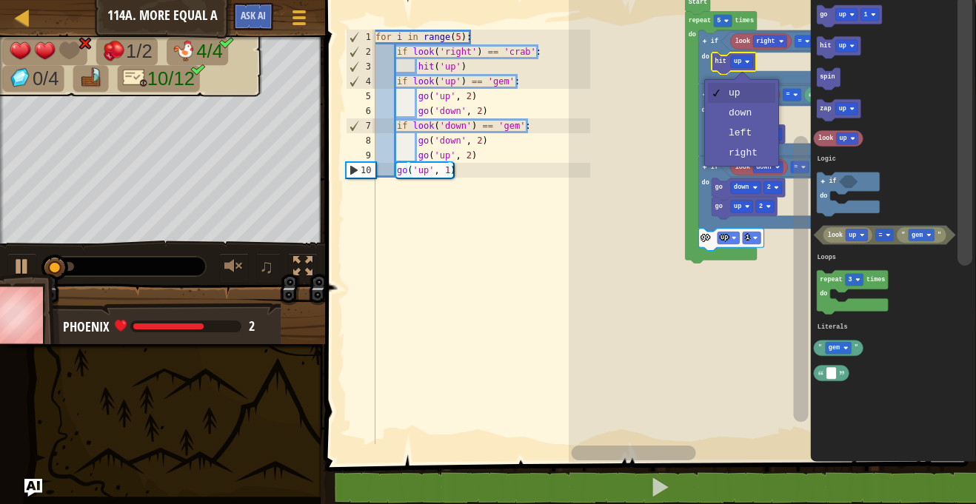
click at [754, 156] on icon "Blockly Workspace" at bounding box center [778, 122] width 161 height 76
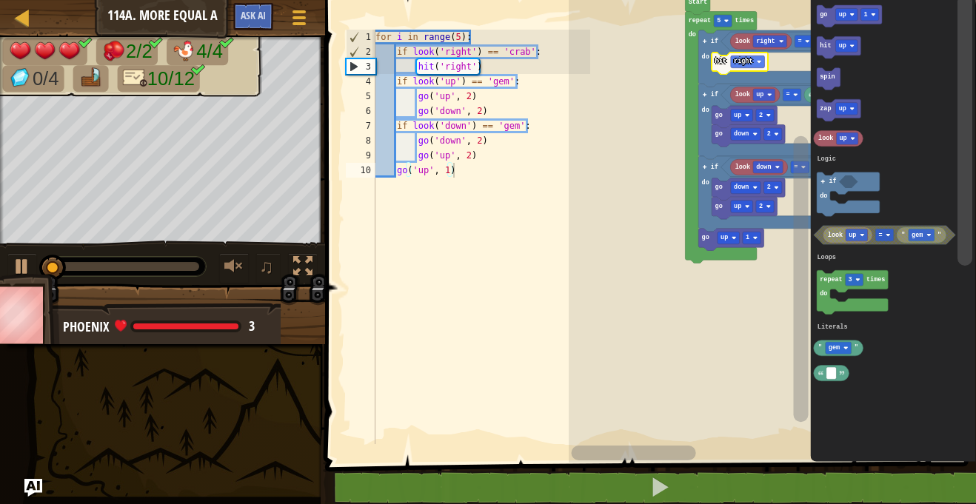
click at [0, 0] on div at bounding box center [0, 0] width 0 height 0
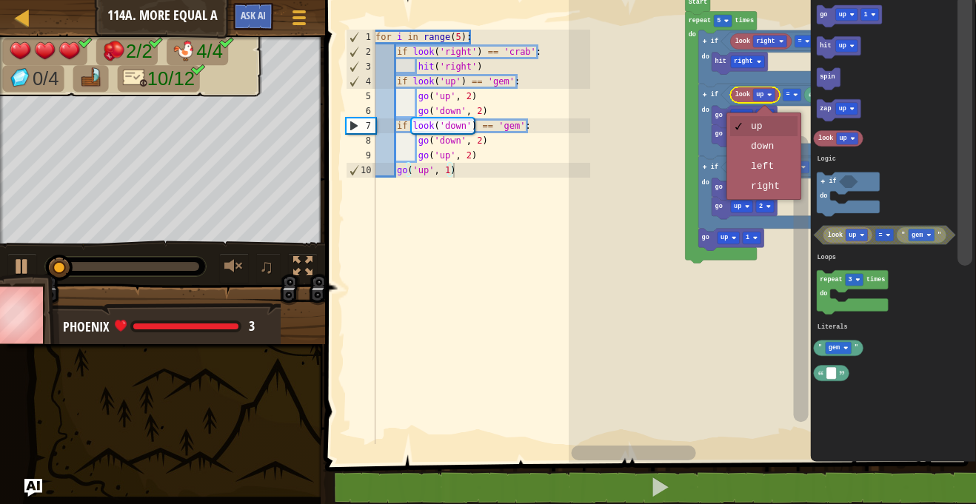
click at [768, 171] on text "down" at bounding box center [763, 167] width 15 height 7
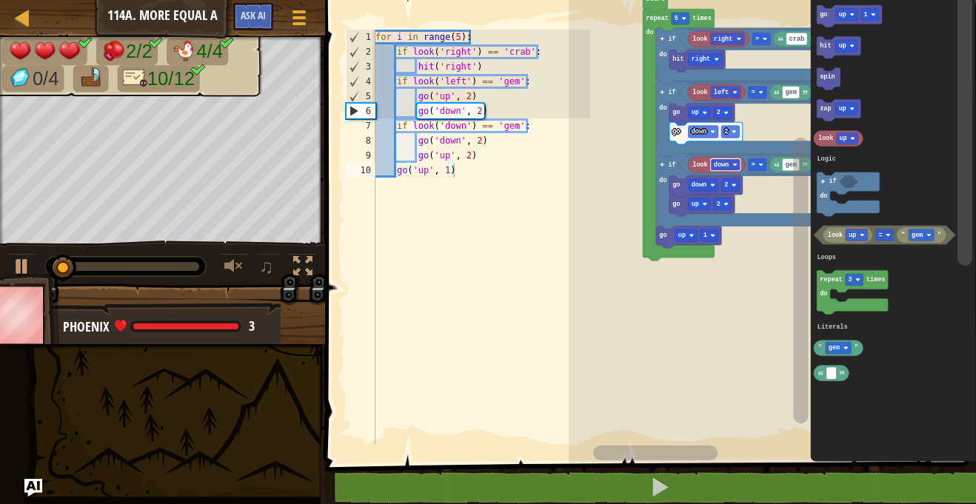
click at [0, 0] on div at bounding box center [0, 0] width 0 height 0
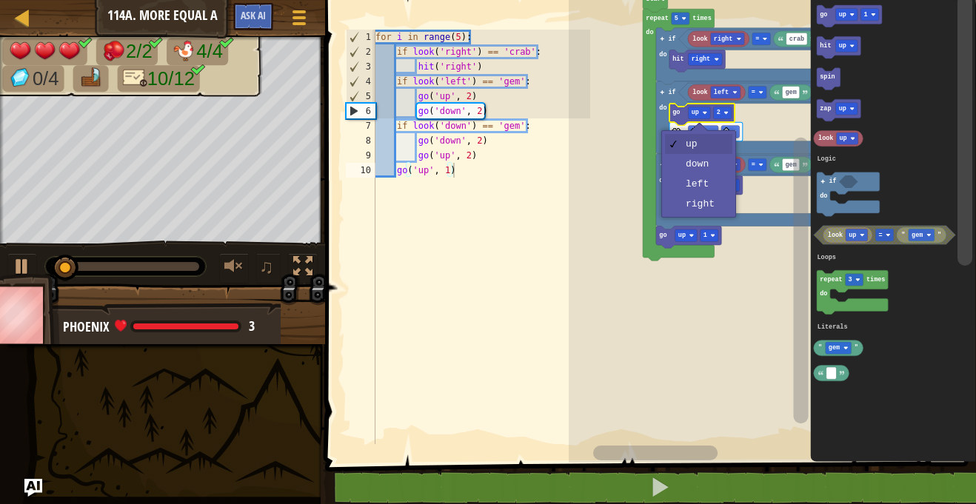
click at [708, 184] on rect "Blockly Workspace" at bounding box center [703, 185] width 30 height 12
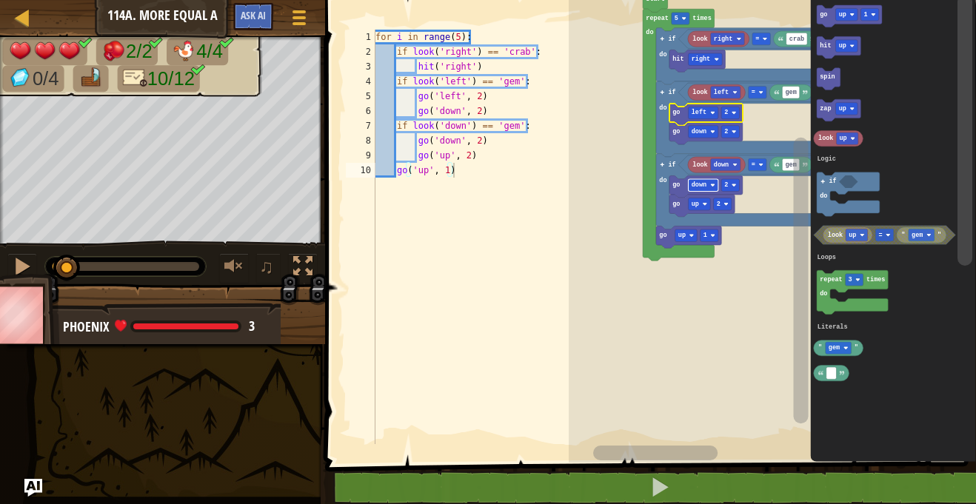
click at [0, 0] on div at bounding box center [0, 0] width 0 height 0
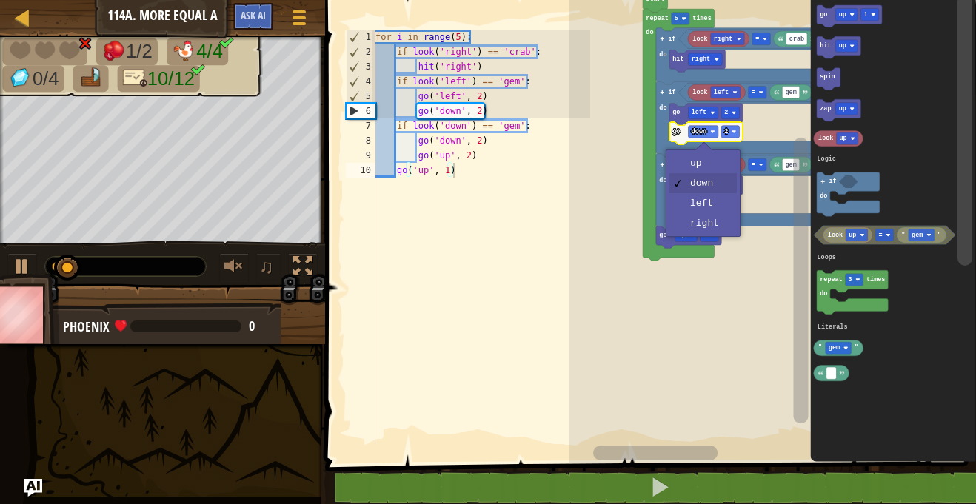
click at [713, 222] on icon "Blockly Workspace" at bounding box center [740, 192] width 169 height 76
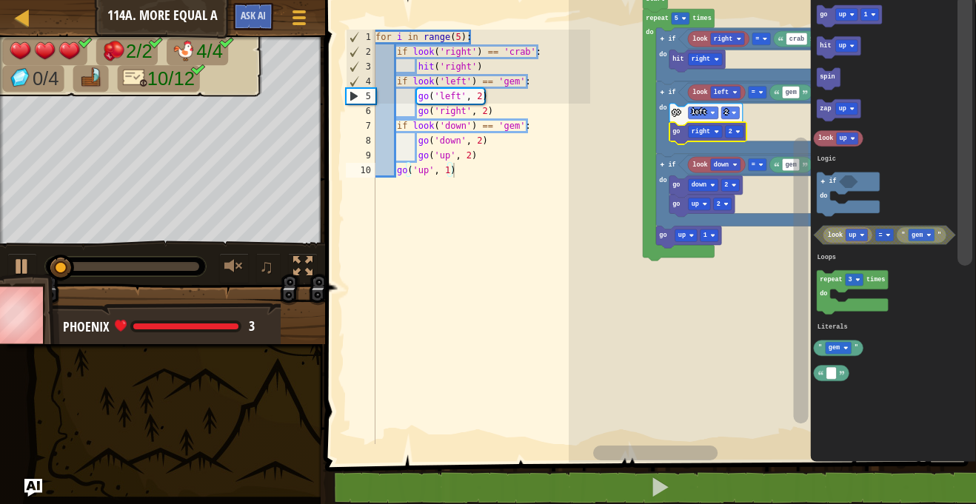
click at [0, 0] on div at bounding box center [0, 0] width 0 height 0
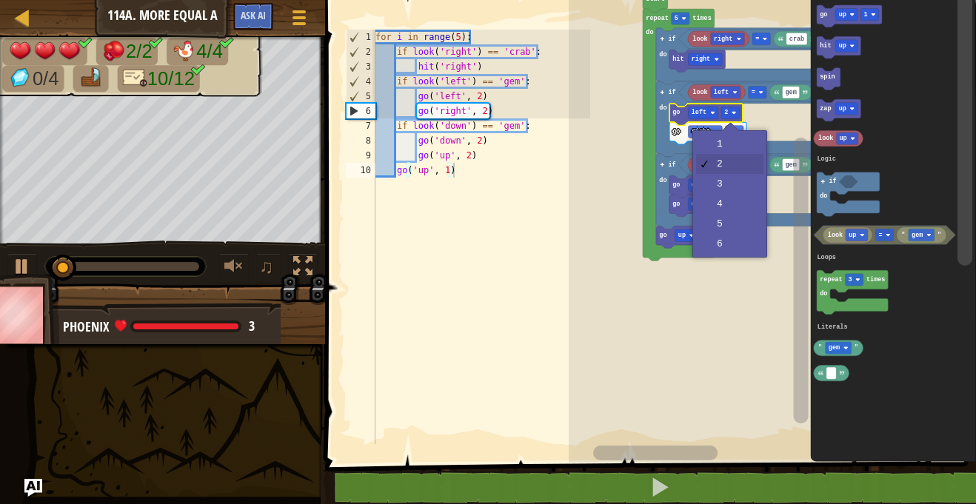
click at [727, 182] on text "2" at bounding box center [726, 184] width 4 height 7
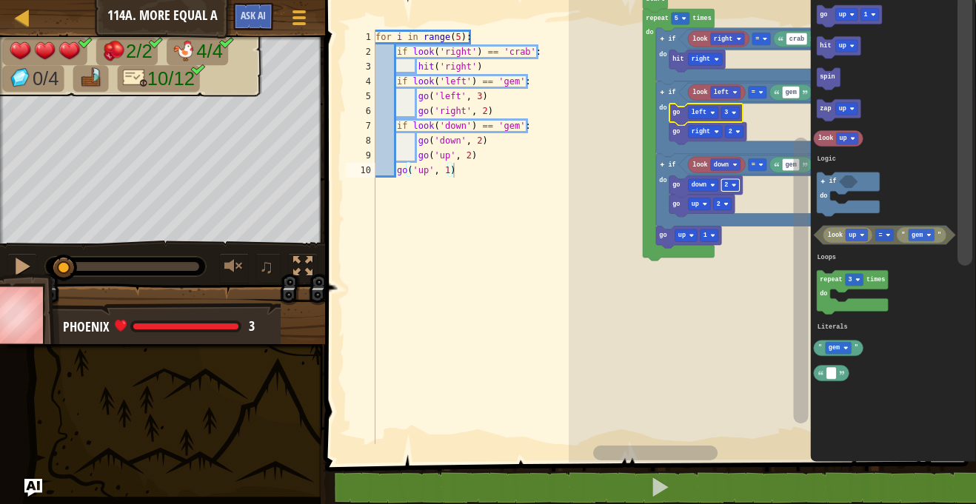
click at [0, 0] on div at bounding box center [0, 0] width 0 height 0
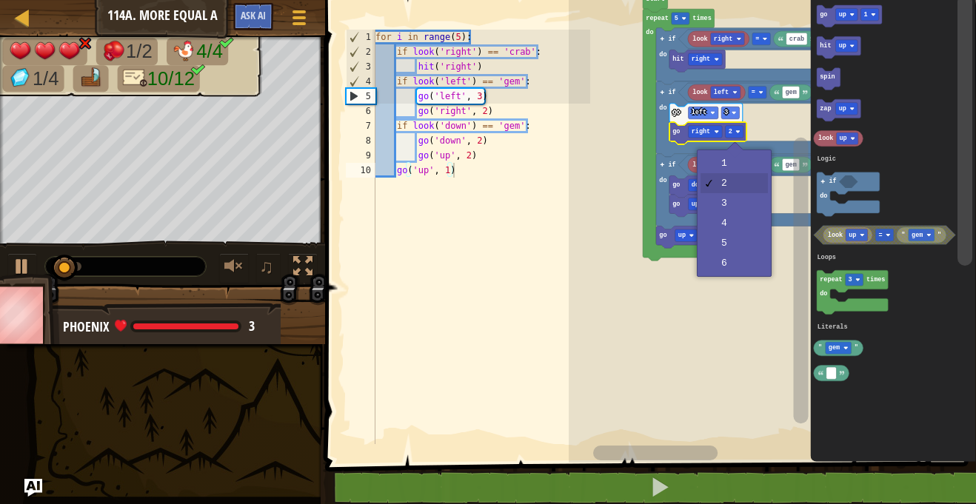
click at [729, 200] on rect "Blockly Workspace" at bounding box center [722, 204] width 18 height 12
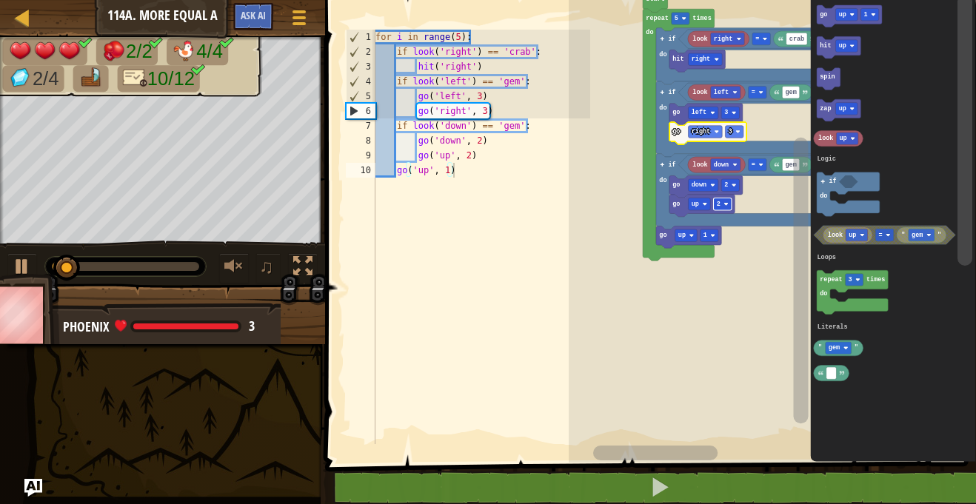
click at [711, 187] on image "Blockly Workspace" at bounding box center [712, 185] width 4 height 4
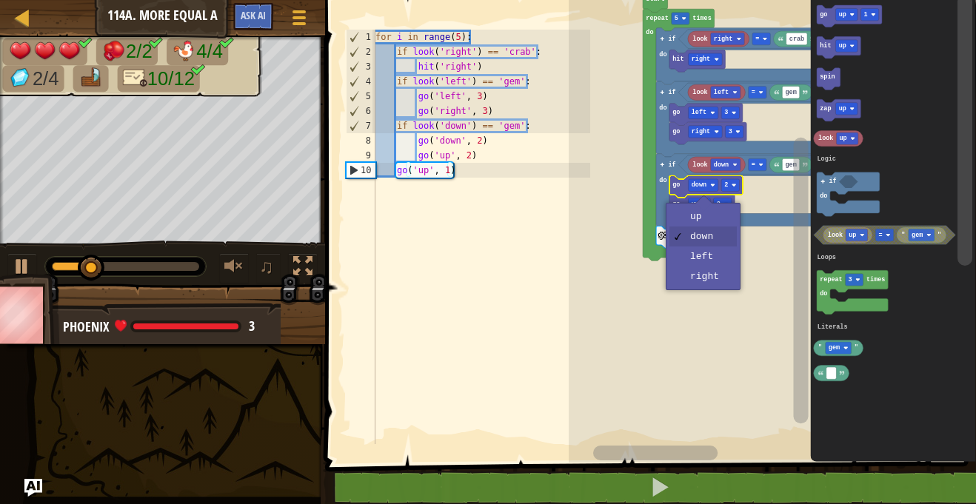
click at [712, 280] on rect "Blockly Workspace" at bounding box center [772, 228] width 407 height 470
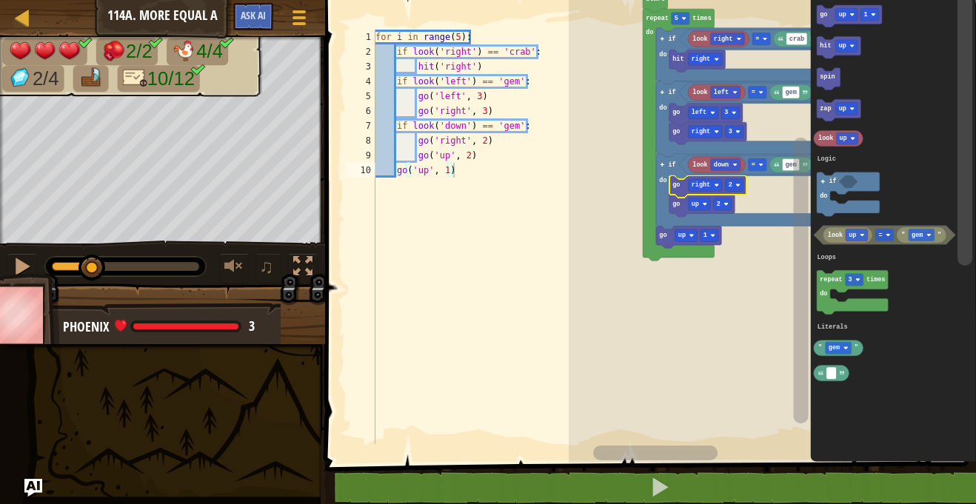
click at [0, 0] on div at bounding box center [0, 0] width 0 height 0
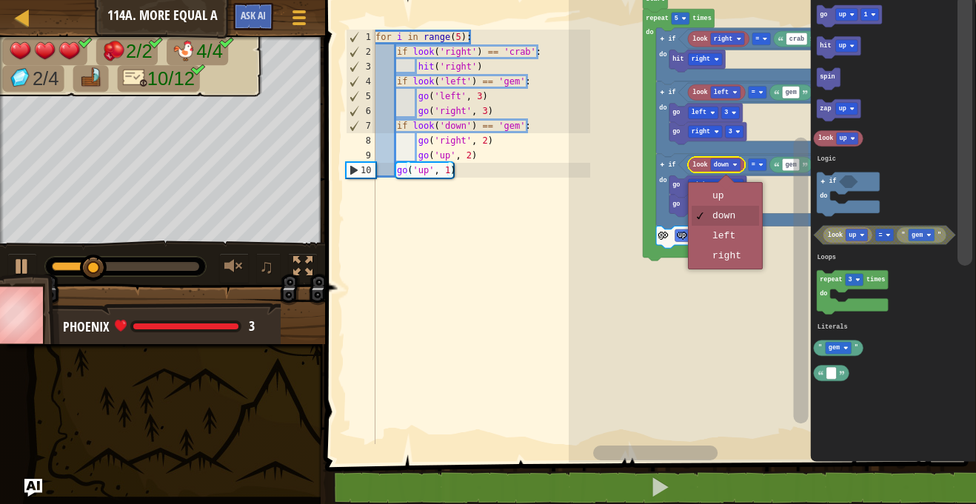
click at [737, 256] on rect "Blockly Workspace" at bounding box center [772, 228] width 407 height 470
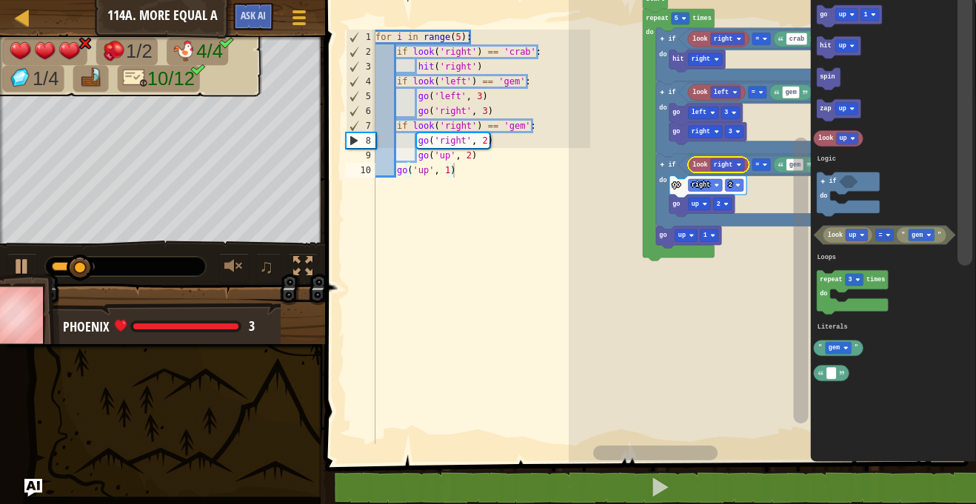
click at [0, 0] on div at bounding box center [0, 0] width 0 height 0
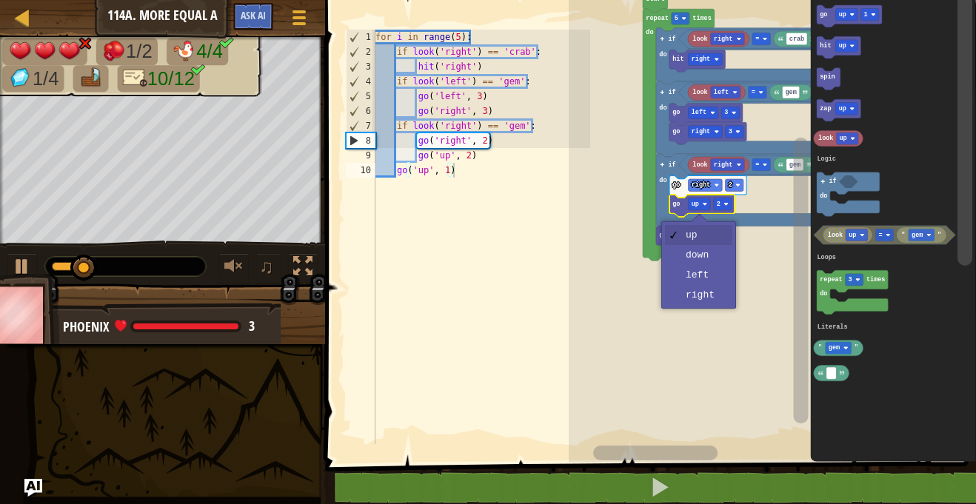
click at [704, 273] on rect "Blockly Workspace" at bounding box center [772, 228] width 407 height 470
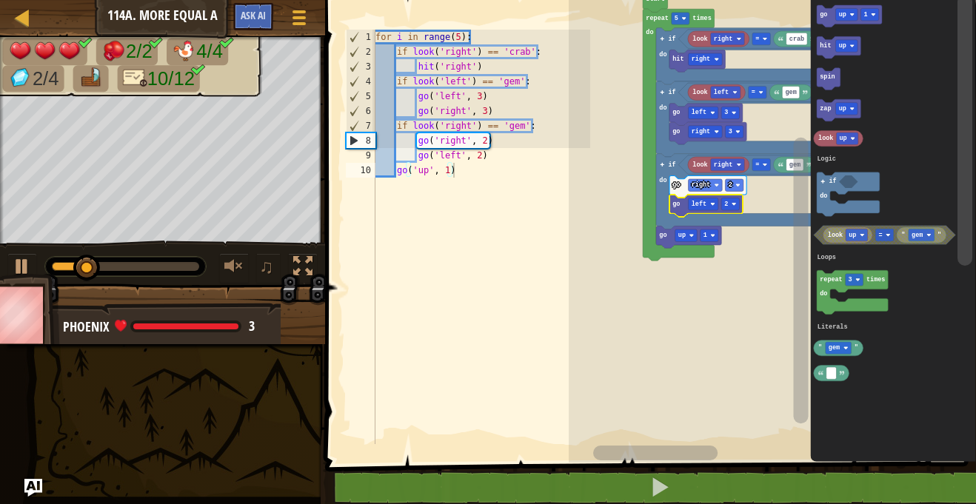
click at [738, 183] on rect "Blockly Workspace" at bounding box center [734, 185] width 18 height 12
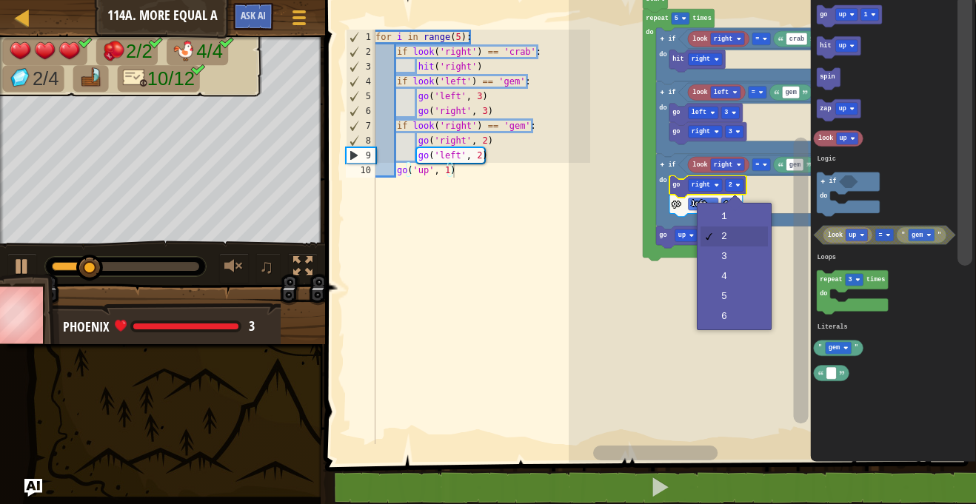
click at [732, 260] on rect "Blockly Workspace" at bounding box center [772, 228] width 407 height 470
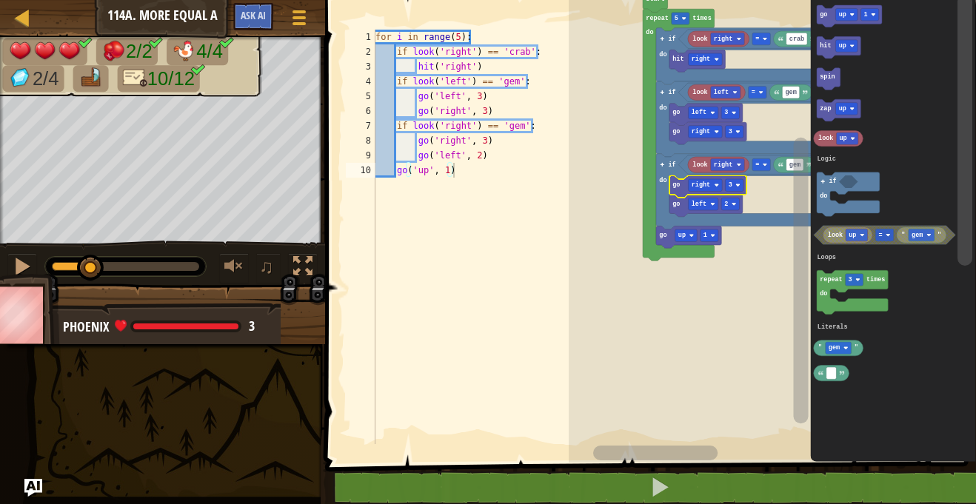
click at [0, 0] on div at bounding box center [0, 0] width 0 height 0
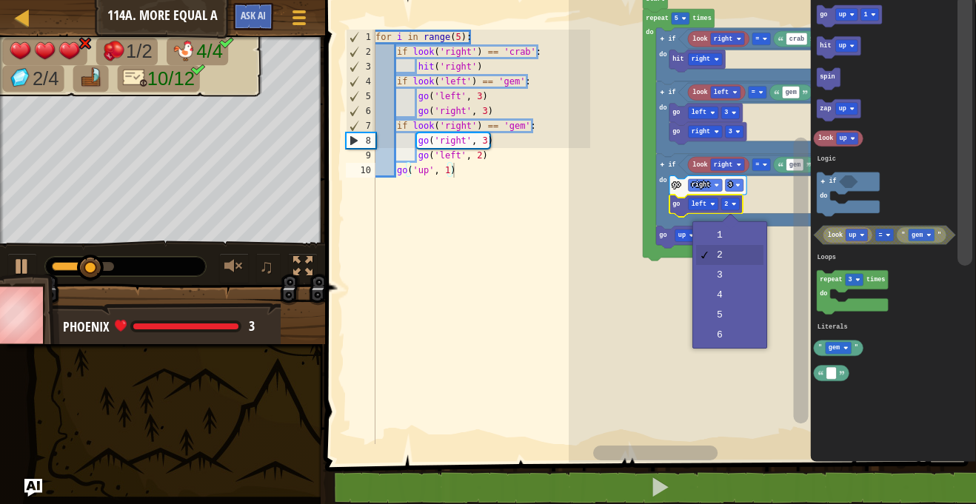
click at [725, 278] on rect "Blockly Workspace" at bounding box center [772, 228] width 407 height 470
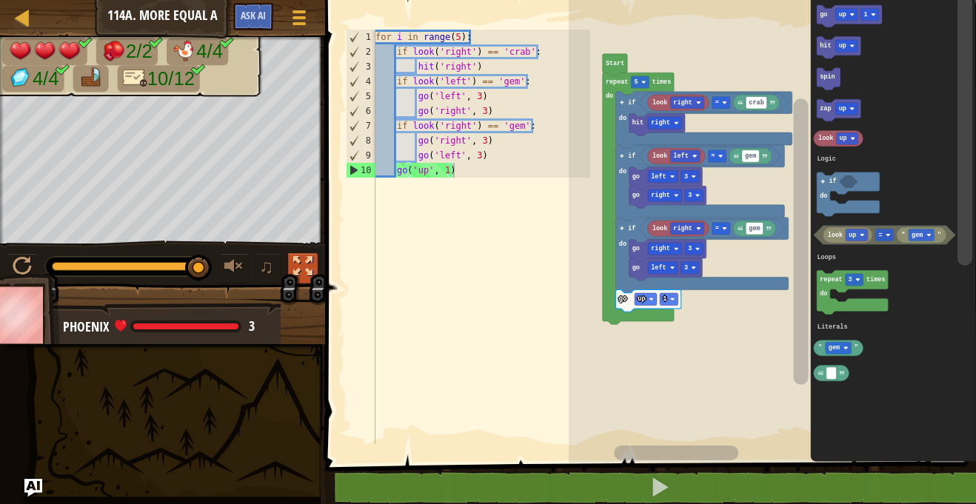
click at [290, 256] on button at bounding box center [303, 268] width 30 height 30
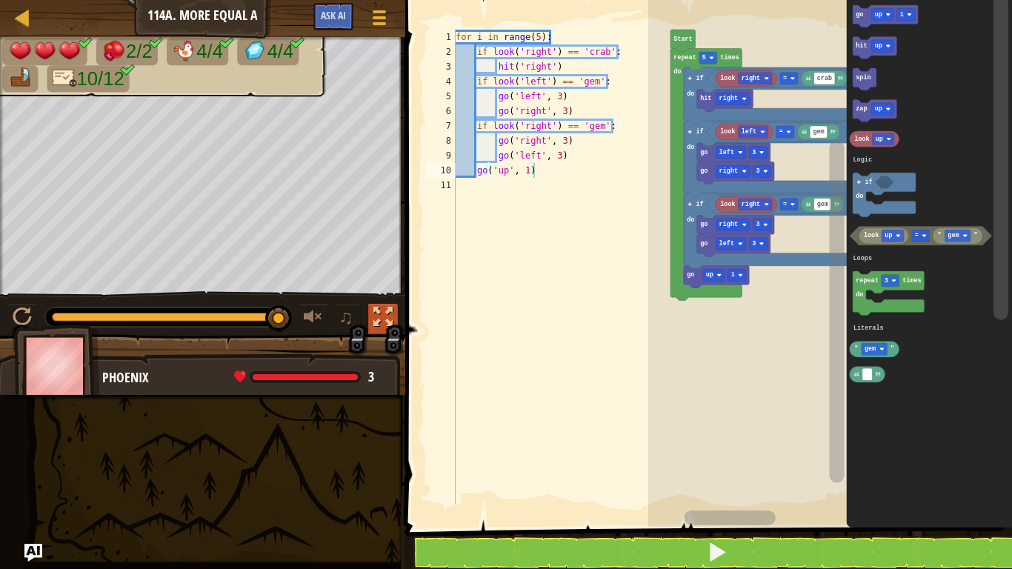
click at [381, 311] on div at bounding box center [382, 316] width 19 height 19
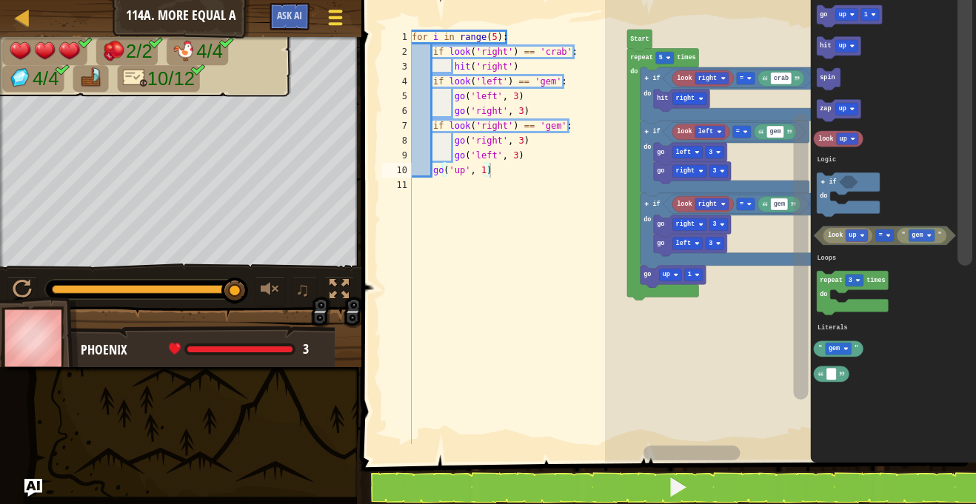
click at [342, 28] on div at bounding box center [336, 17] width 20 height 21
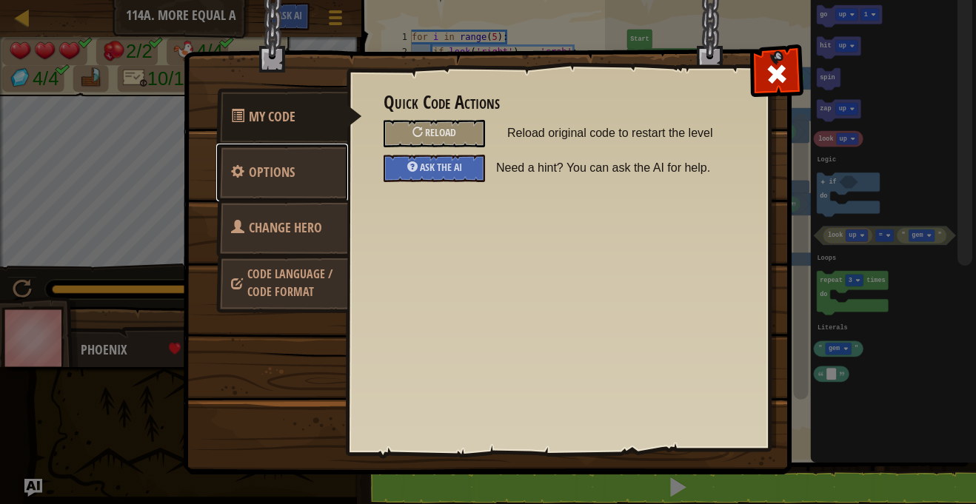
click at [287, 164] on span "Options" at bounding box center [272, 172] width 46 height 19
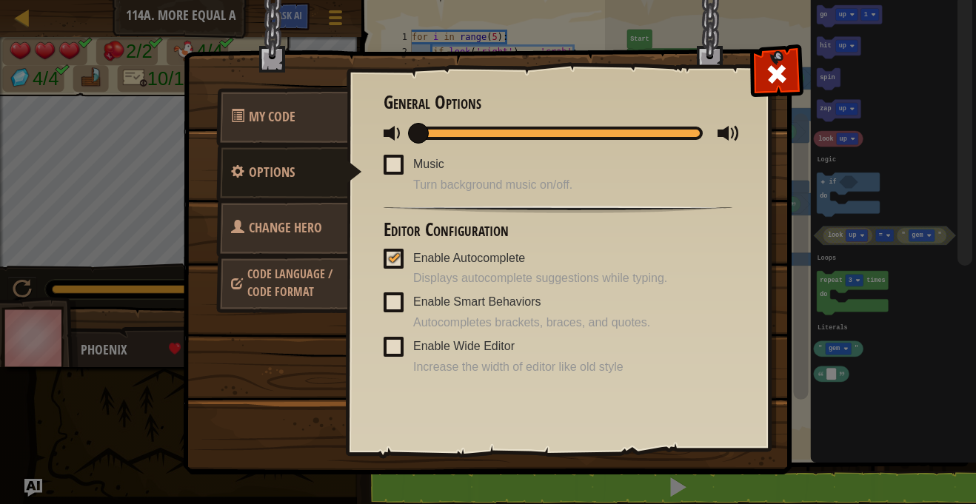
click at [389, 343] on span at bounding box center [394, 347] width 20 height 20
click at [0, 0] on input "Enable Wide Editor" at bounding box center [0, 0] width 0 height 0
click at [779, 77] on span at bounding box center [777, 74] width 24 height 24
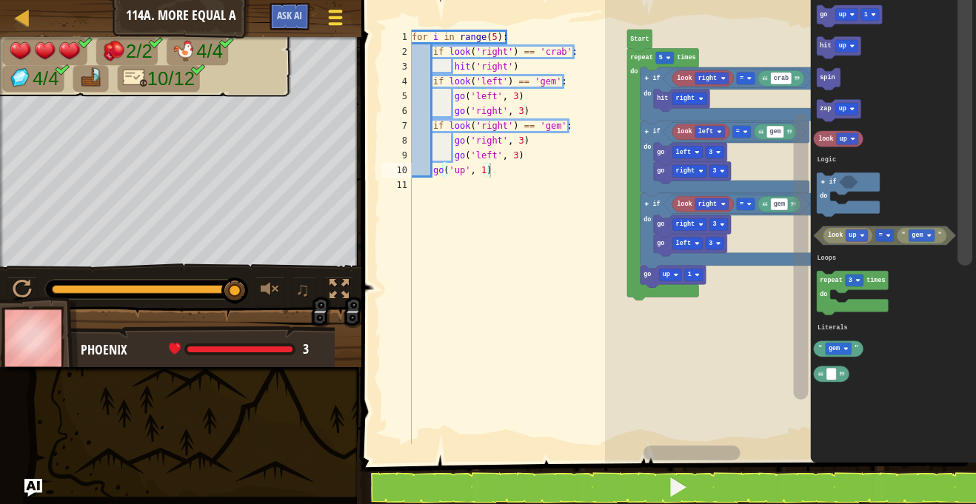
click at [329, 22] on span at bounding box center [336, 23] width 14 height 3
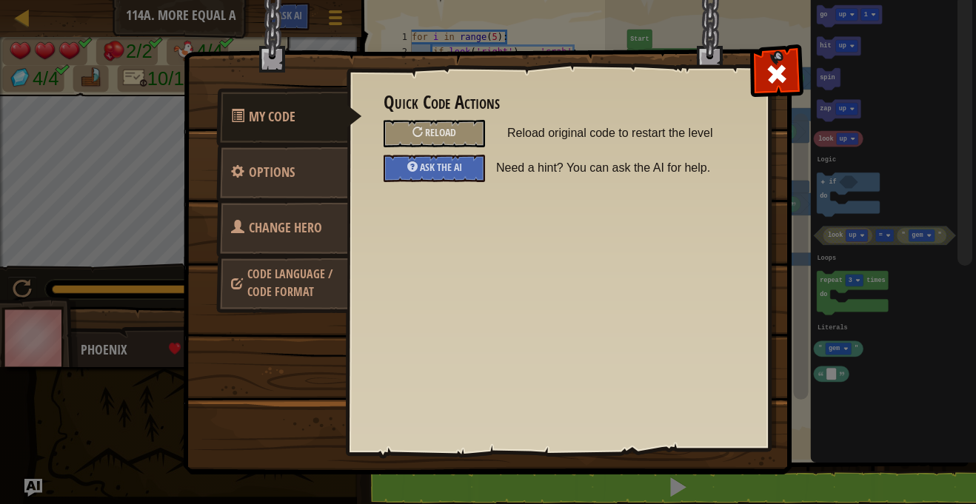
click at [303, 282] on link "Code Language / Code Format" at bounding box center [282, 283] width 132 height 56
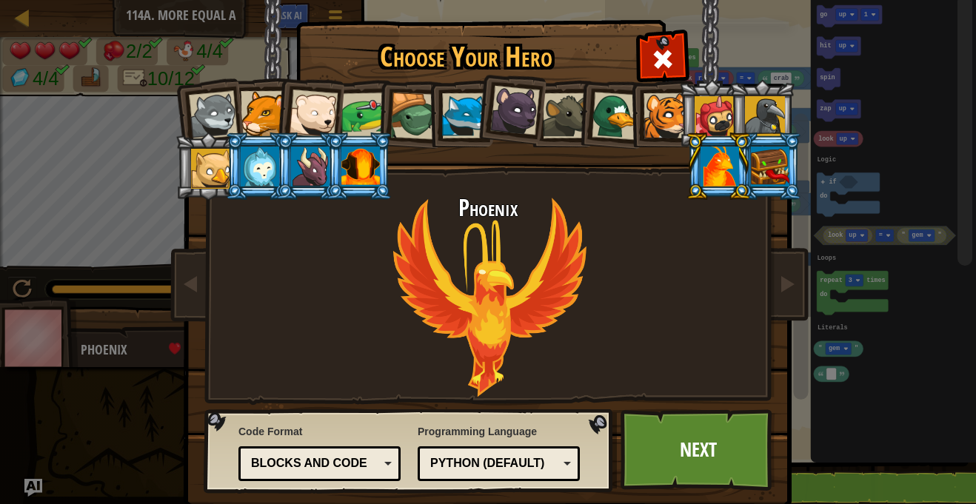
click at [266, 159] on div at bounding box center [260, 167] width 39 height 40
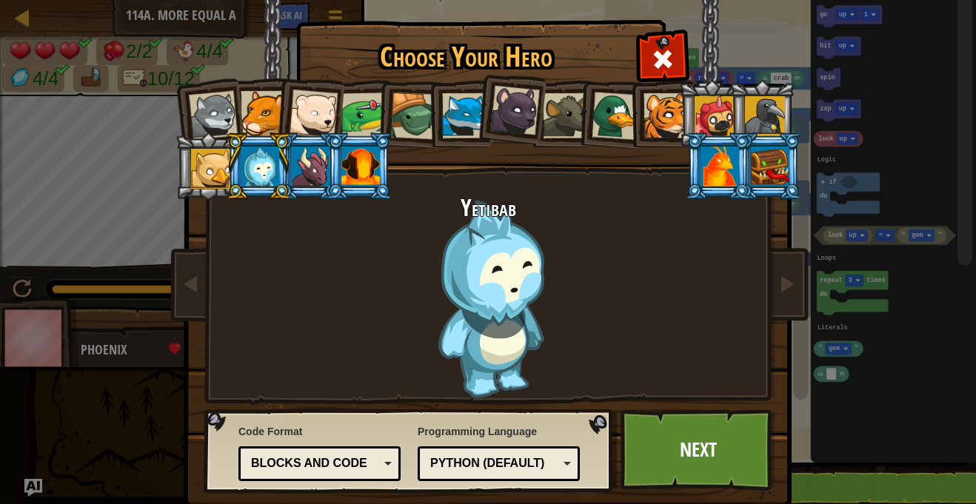
click at [349, 477] on div "Text code Blocks and code Blocks Blocks (Icons) Blocks and code" at bounding box center [319, 464] width 162 height 35
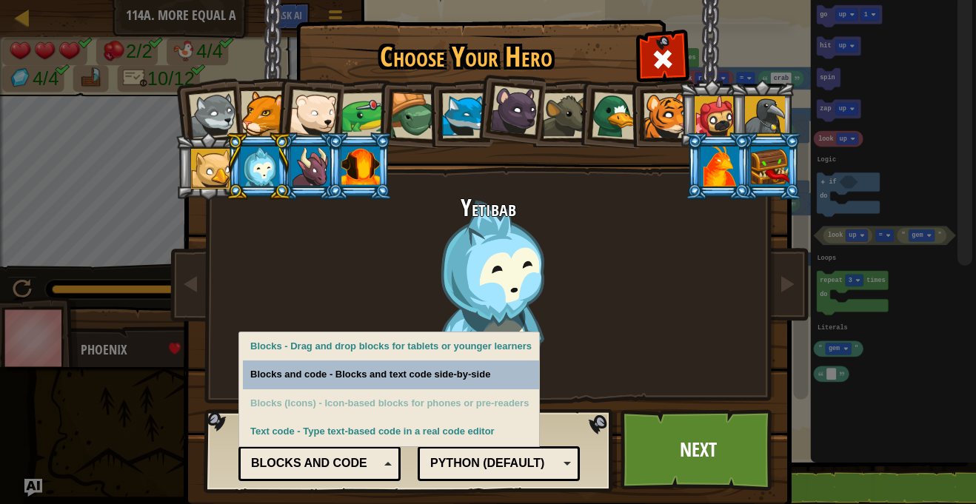
click at [386, 364] on div "Blocks and code - Blocks and text code side-by-side" at bounding box center [391, 375] width 296 height 29
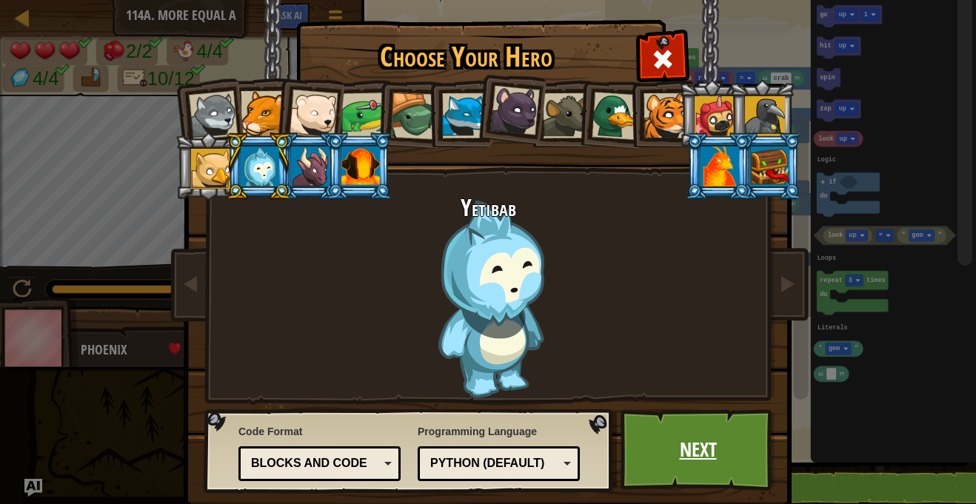
click at [764, 457] on link "Next" at bounding box center [698, 450] width 155 height 81
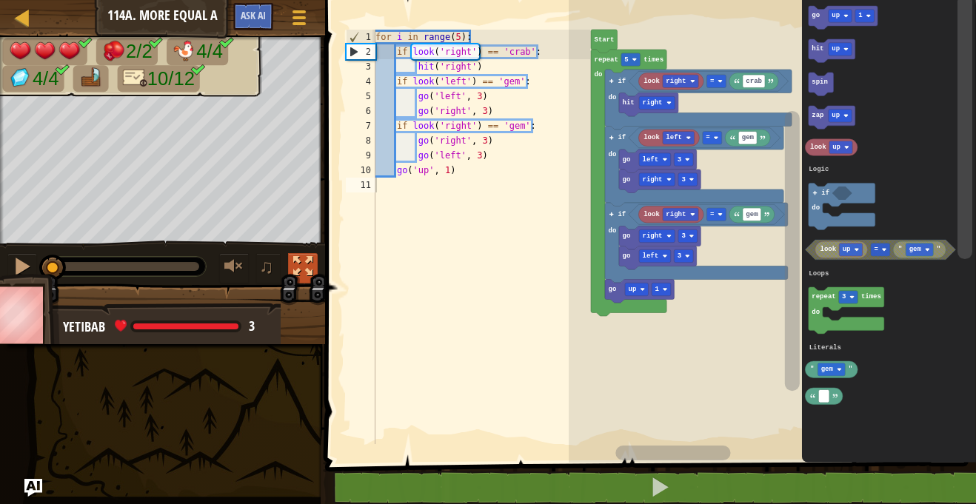
click at [298, 273] on div at bounding box center [302, 266] width 19 height 19
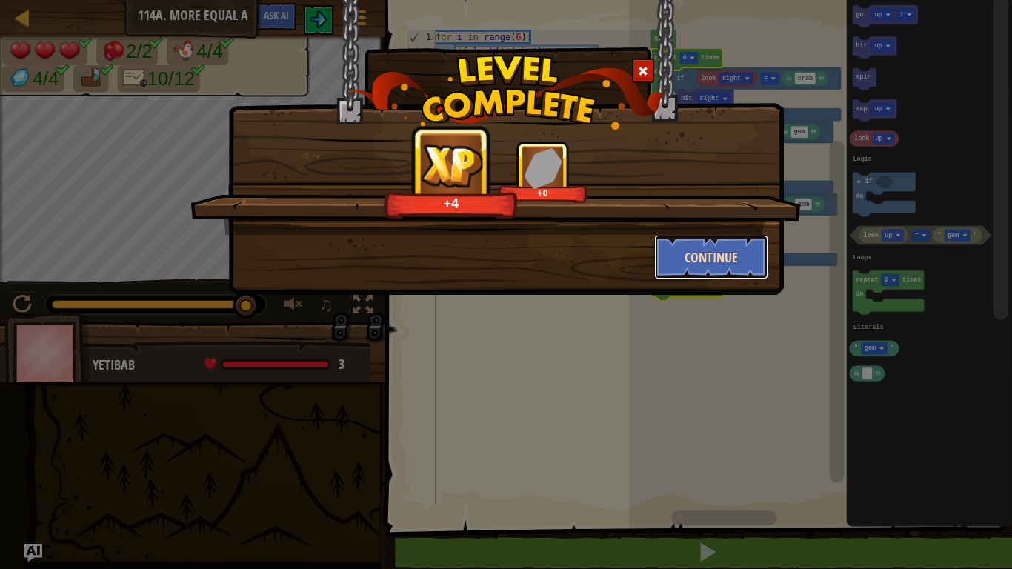
click at [694, 259] on button "Continue" at bounding box center [711, 257] width 115 height 44
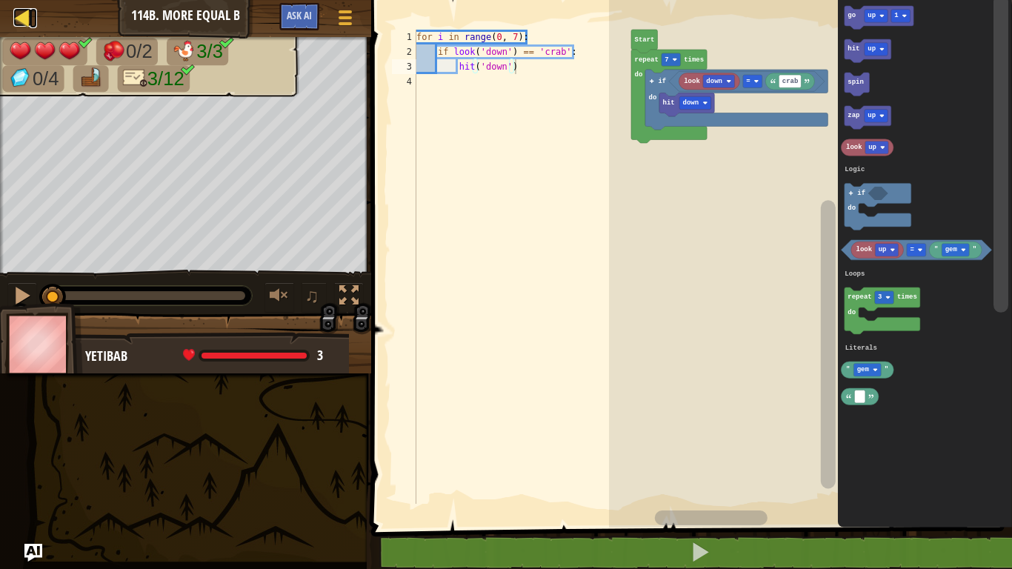
click at [19, 18] on div at bounding box center [22, 17] width 19 height 19
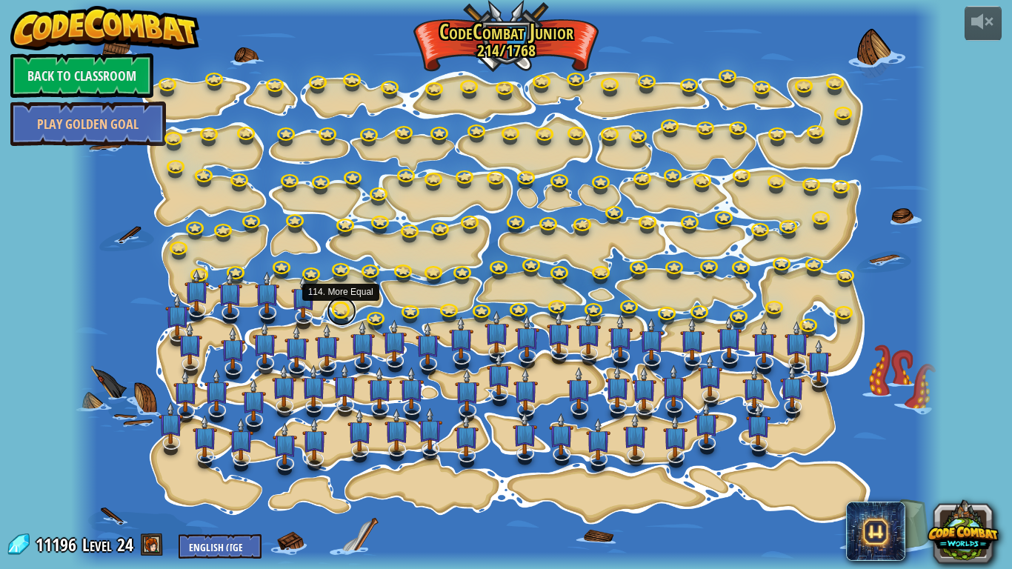
click at [333, 310] on link at bounding box center [342, 311] width 30 height 30
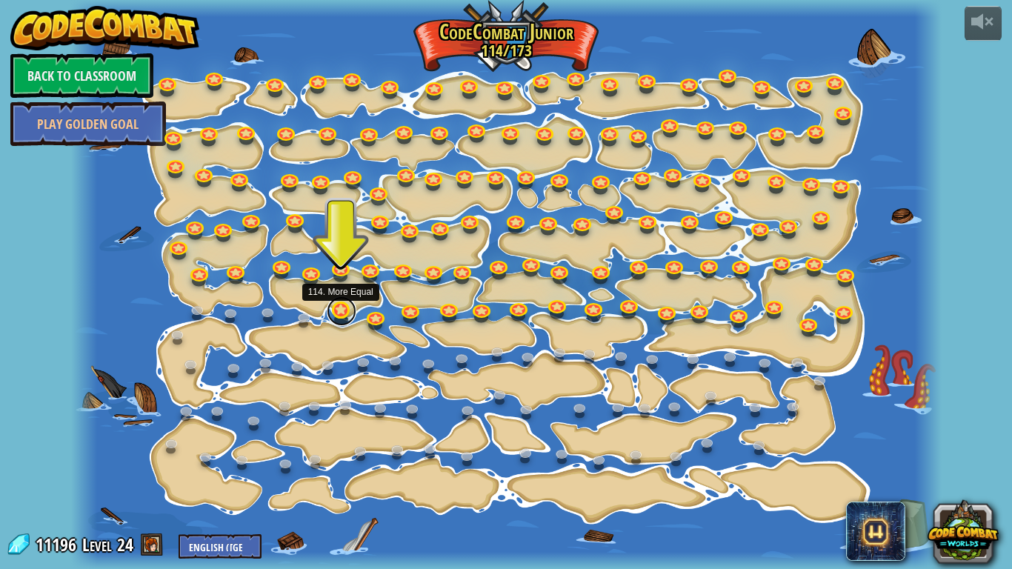
click at [340, 320] on link at bounding box center [342, 311] width 30 height 30
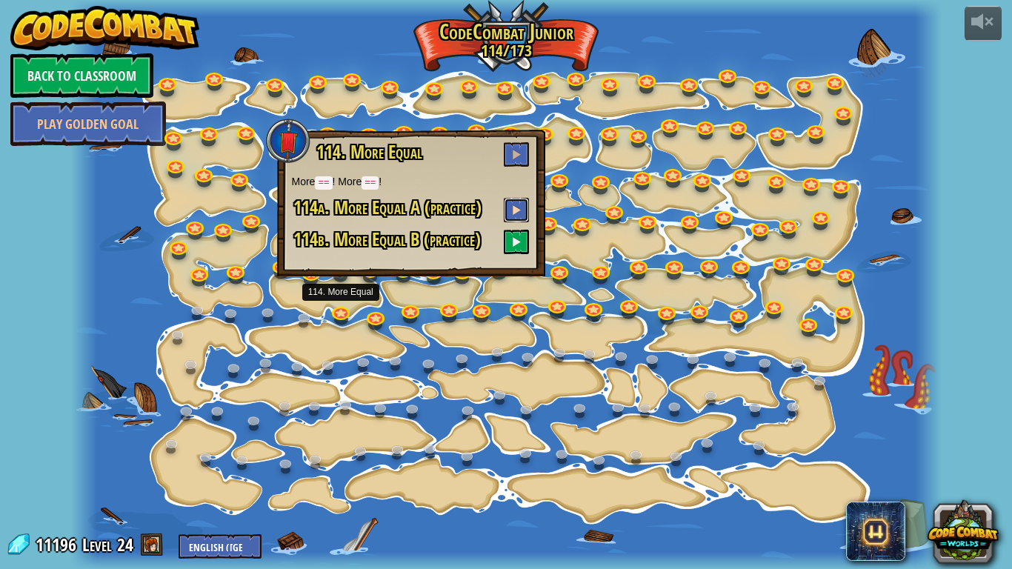
click at [518, 218] on button at bounding box center [516, 210] width 25 height 24
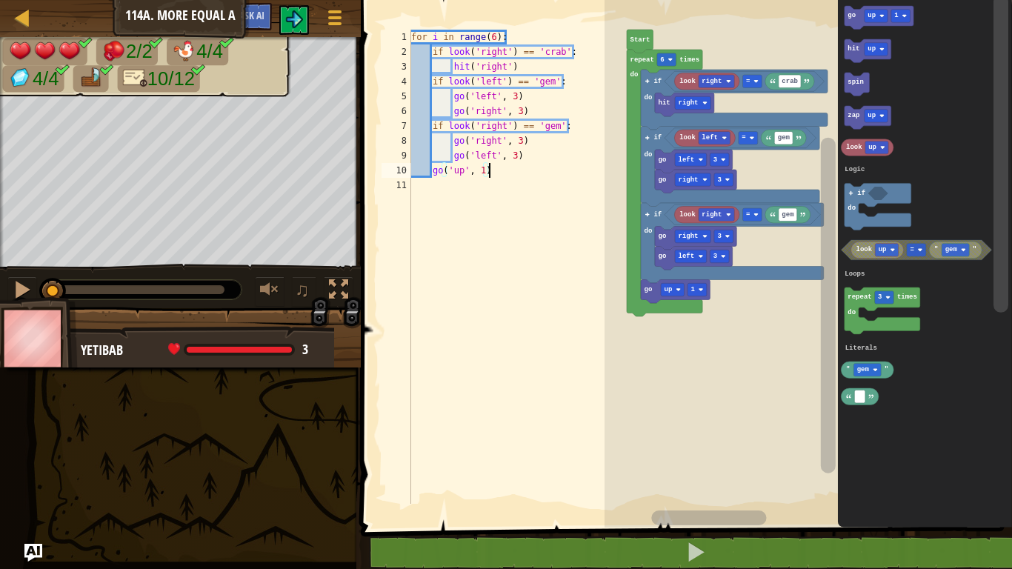
click at [415, 40] on div "go('up', 1) 1 2 3 4 5 6 7 8 9 10 11 for i in range ( 6 ) : if look ( 'right' ) …" at bounding box center [501, 267] width 247 height 474
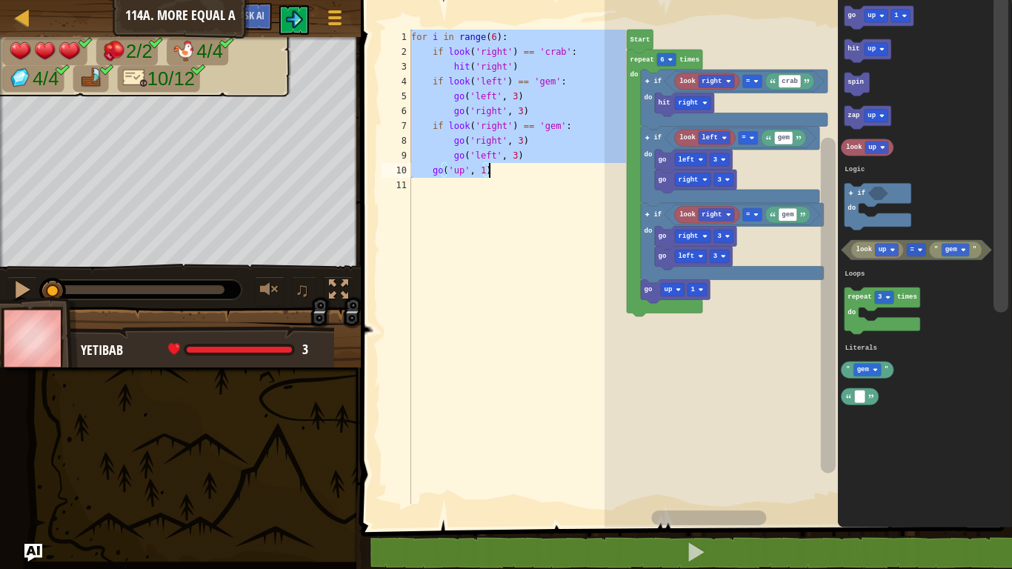
drag, startPoint x: 411, startPoint y: 36, endPoint x: 495, endPoint y: 168, distance: 156.8
click at [495, 168] on div "for i in range ( 6 ) : if look ( 'right' ) == 'crab' : hit ( 'right' ) if look …" at bounding box center [517, 282] width 218 height 504
type textarea "go('left', 3) go('up', 1)"
click at [297, 15] on img at bounding box center [294, 19] width 18 height 18
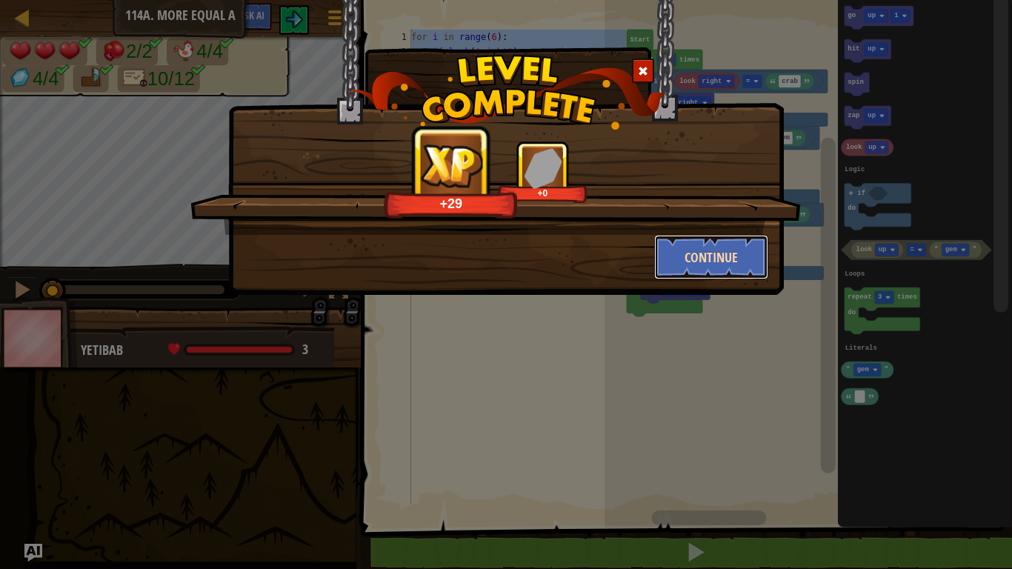
click at [724, 264] on button "Continue" at bounding box center [711, 257] width 115 height 44
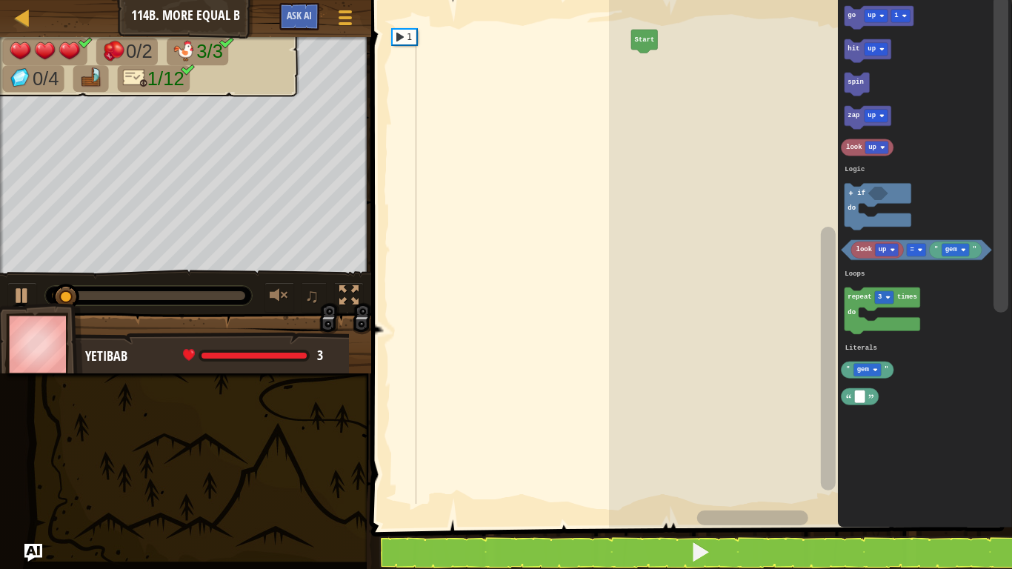
paste textarea "go('up', 1)"
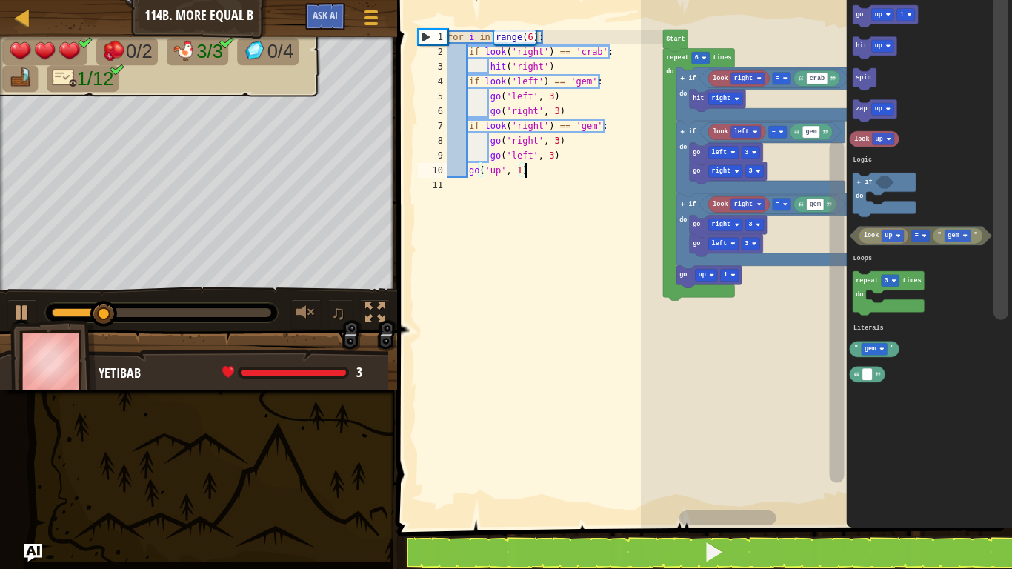
click at [701, 275] on text "up" at bounding box center [701, 274] width 7 height 7
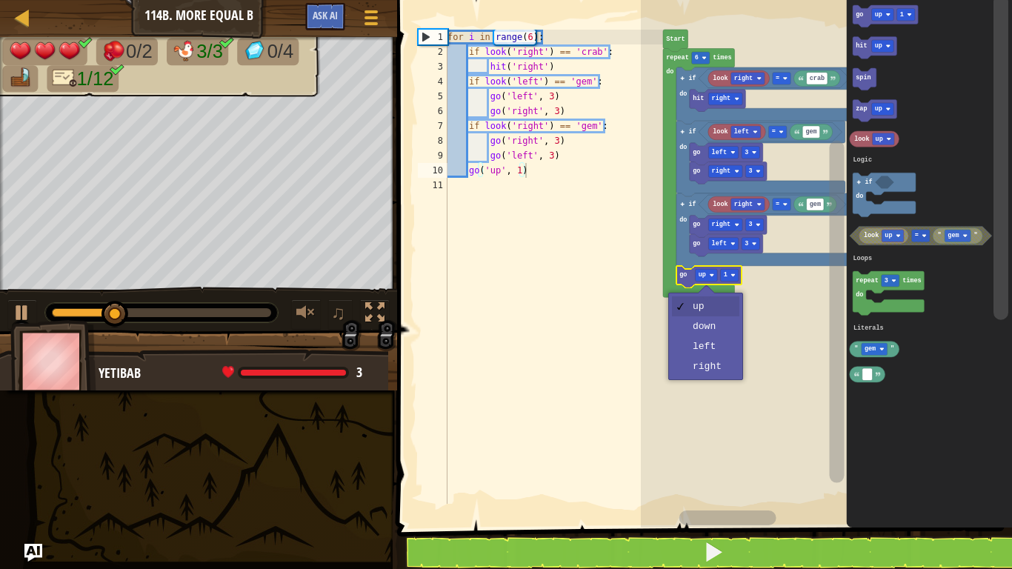
click at [715, 368] on rect "Blockly Workspace" at bounding box center [826, 260] width 371 height 535
type textarea "go('right', 1)"
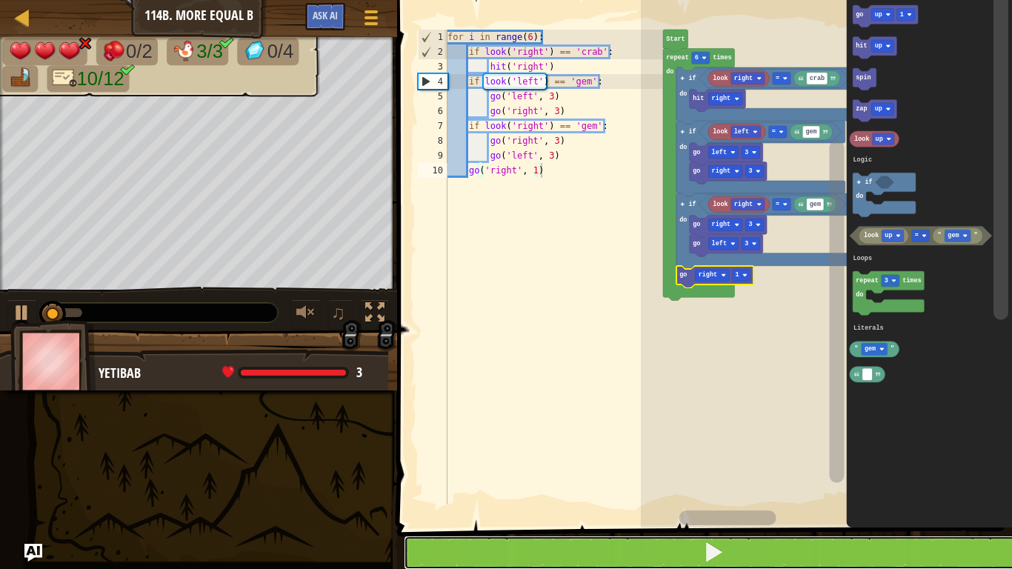
click at [734, 504] on button at bounding box center [713, 552] width 619 height 34
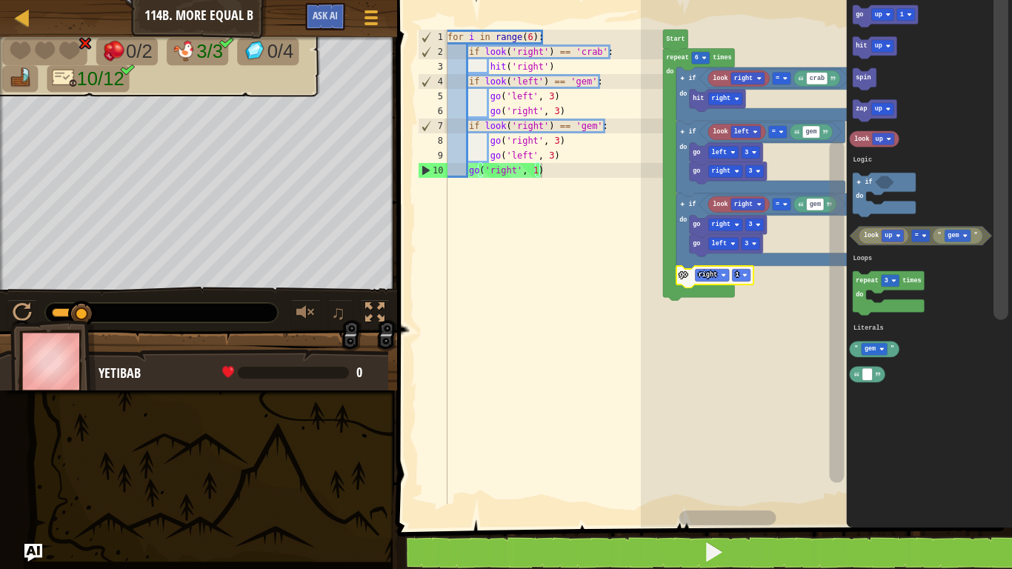
click at [0, 0] on div at bounding box center [0, 0] width 0 height 0
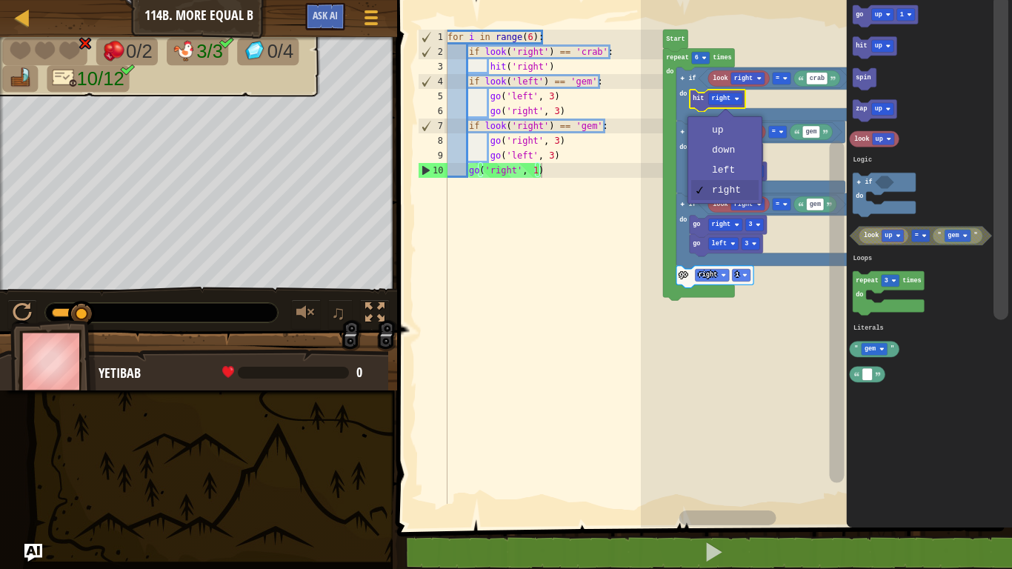
click at [735, 153] on image "Blockly Workspace" at bounding box center [732, 152] width 4 height 4
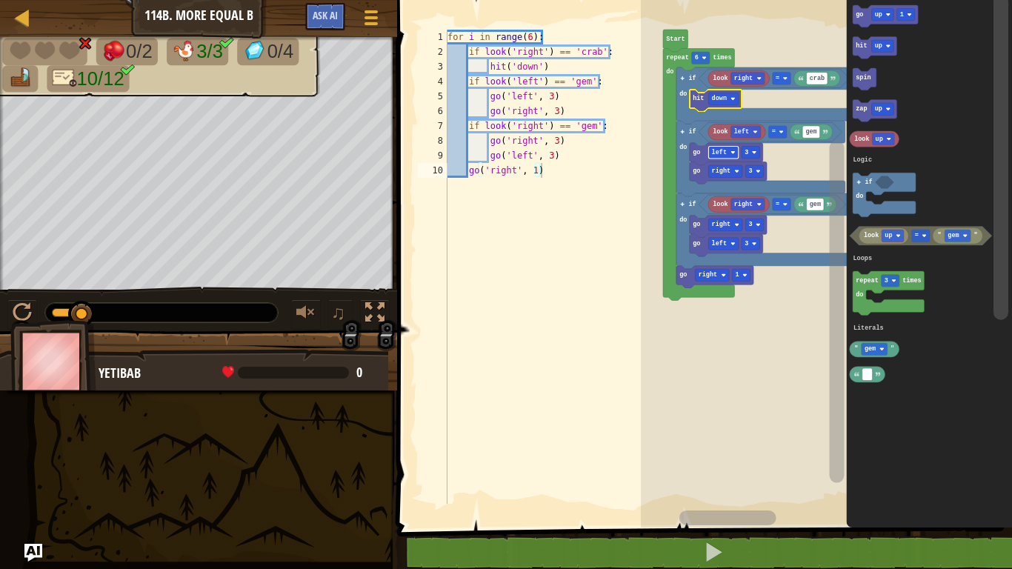
click at [0, 0] on div at bounding box center [0, 0] width 0 height 0
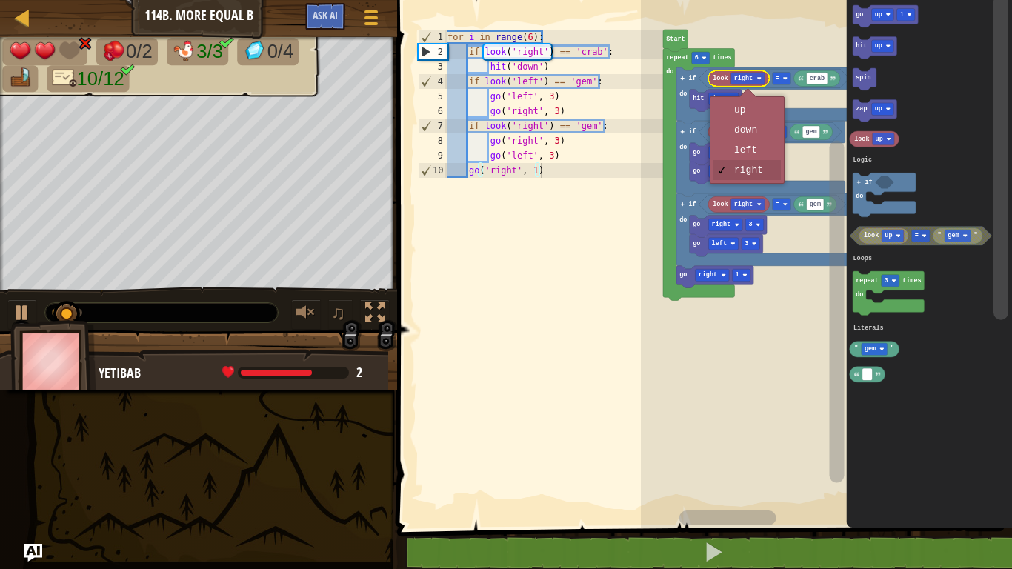
click at [754, 133] on image "Blockly Workspace" at bounding box center [754, 132] width 4 height 4
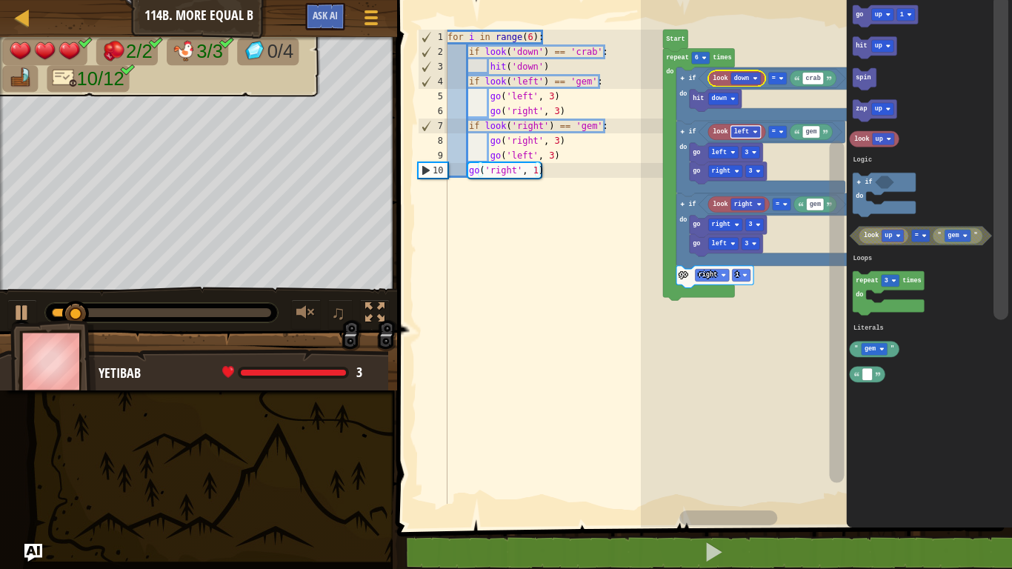
click at [0, 0] on div at bounding box center [0, 0] width 0 height 0
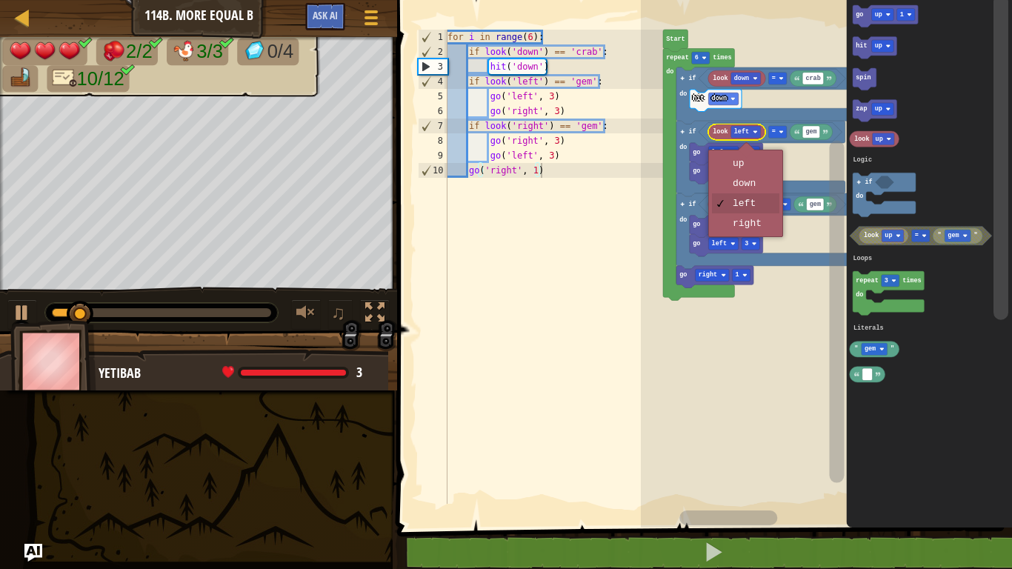
click at [754, 179] on icon "Blockly Workspace" at bounding box center [728, 172] width 77 height 22
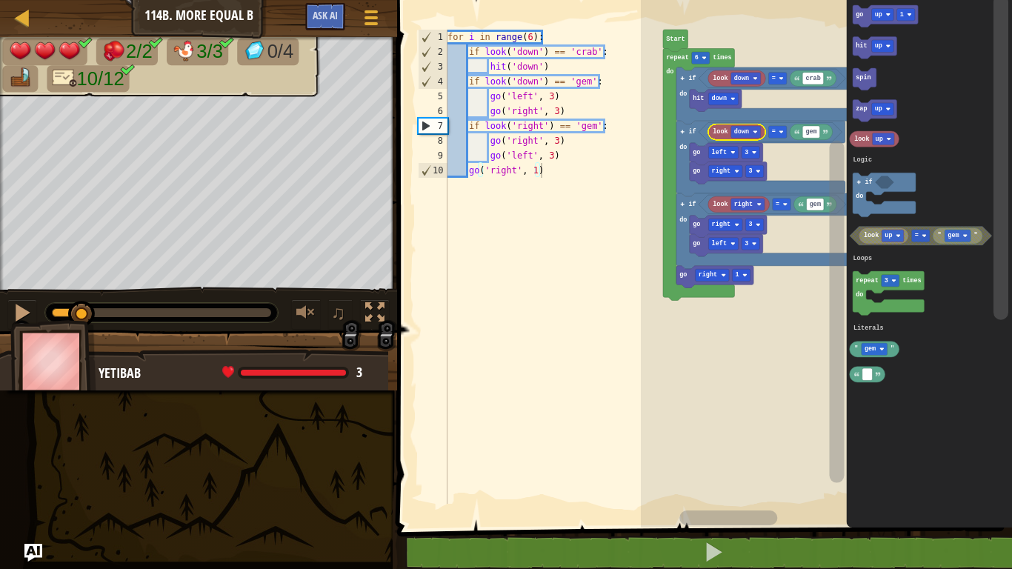
click at [0, 0] on div at bounding box center [0, 0] width 0 height 0
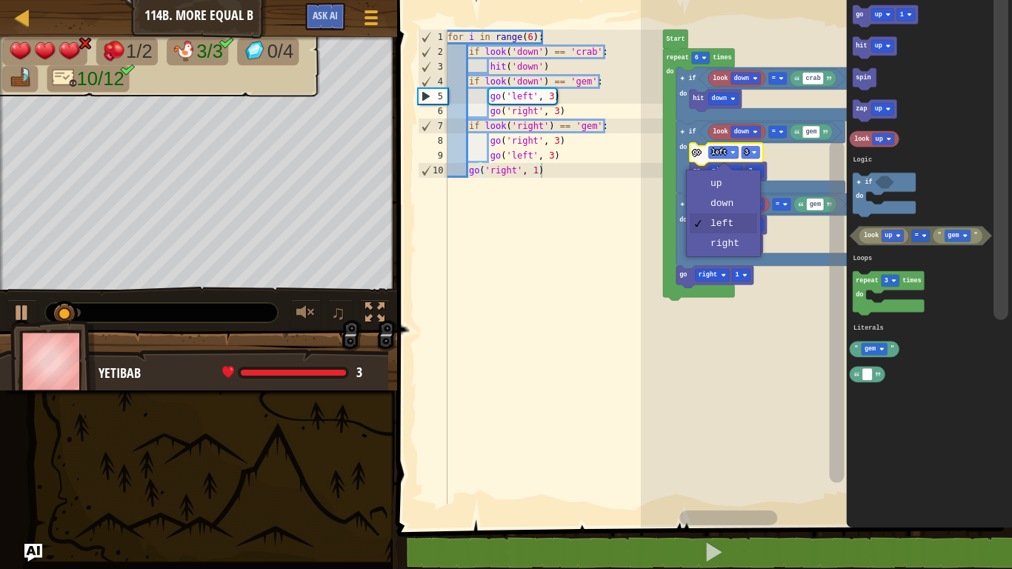
click at [729, 203] on icon "Blockly Workspace" at bounding box center [738, 204] width 61 height 16
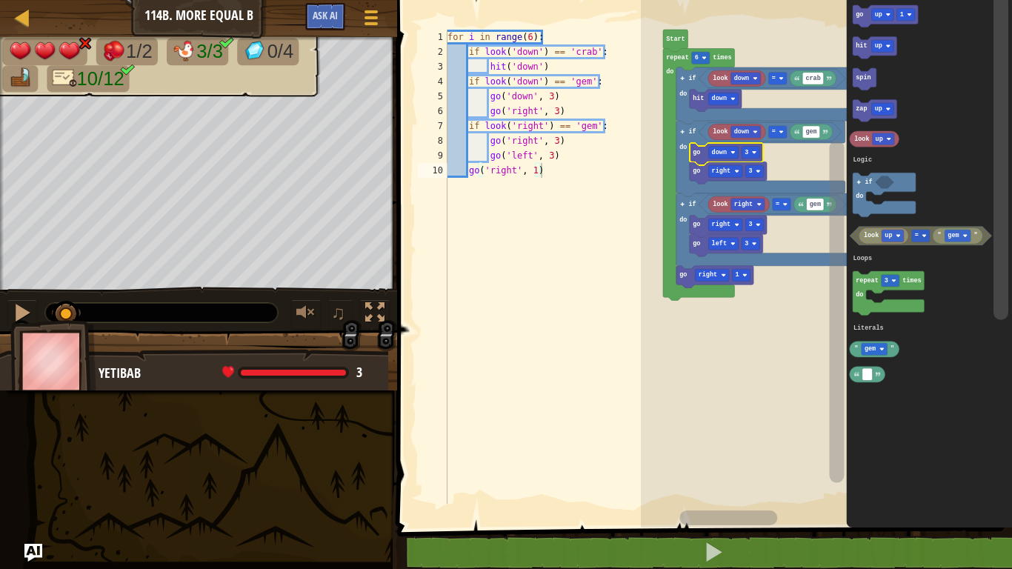
click at [730, 170] on rect "Blockly Workspace" at bounding box center [725, 171] width 34 height 12
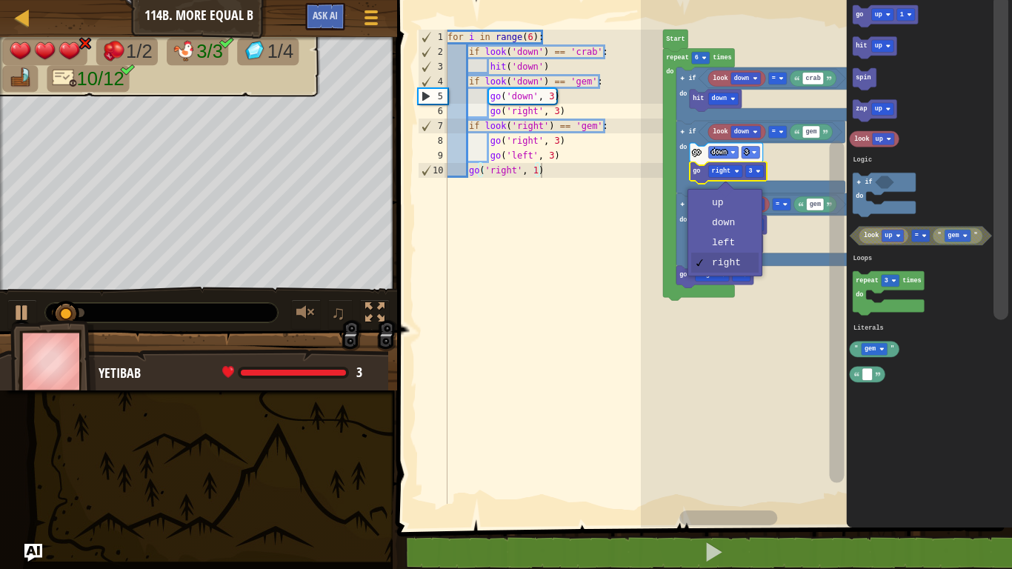
click at [728, 200] on icon "Blockly Workspace" at bounding box center [738, 204] width 61 height 16
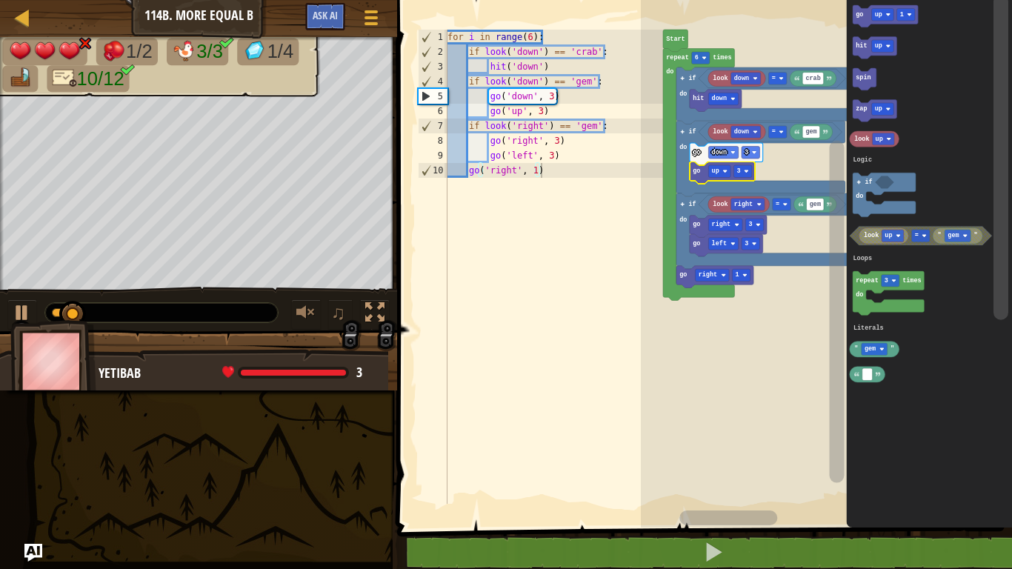
click at [754, 152] on image "Blockly Workspace" at bounding box center [754, 152] width 4 height 4
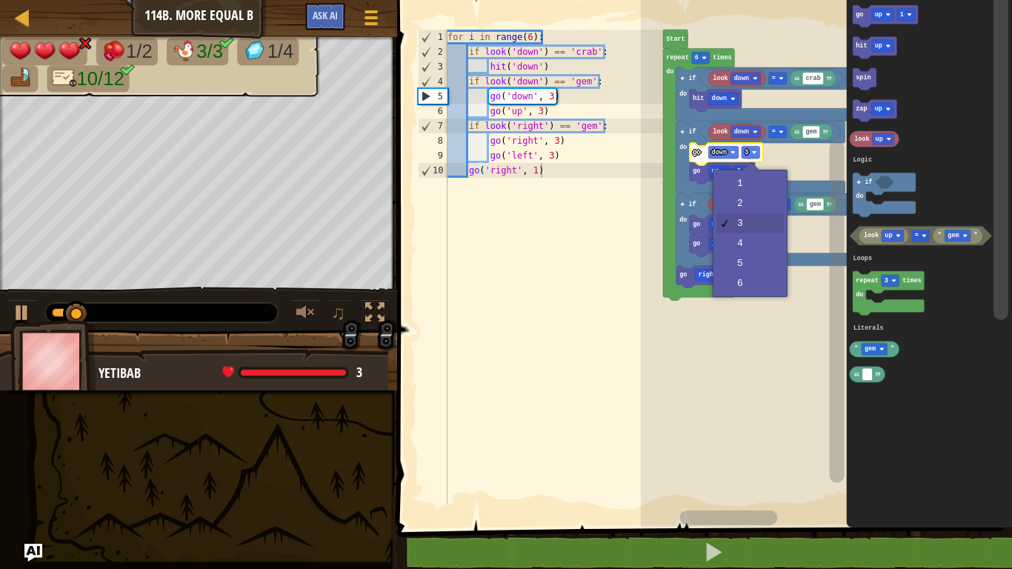
click at [741, 206] on text "right" at bounding box center [743, 204] width 19 height 7
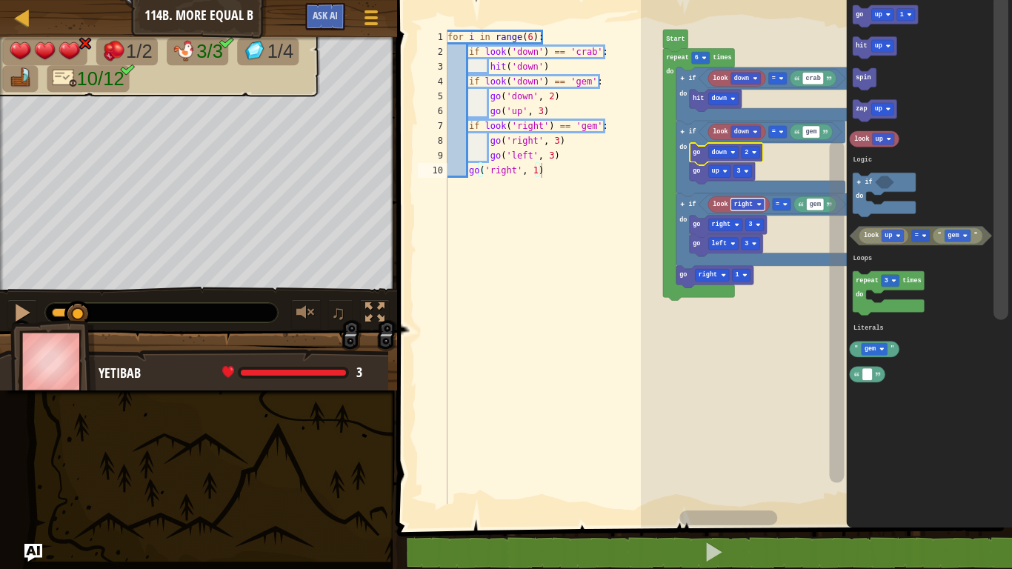
click at [0, 0] on div at bounding box center [0, 0] width 0 height 0
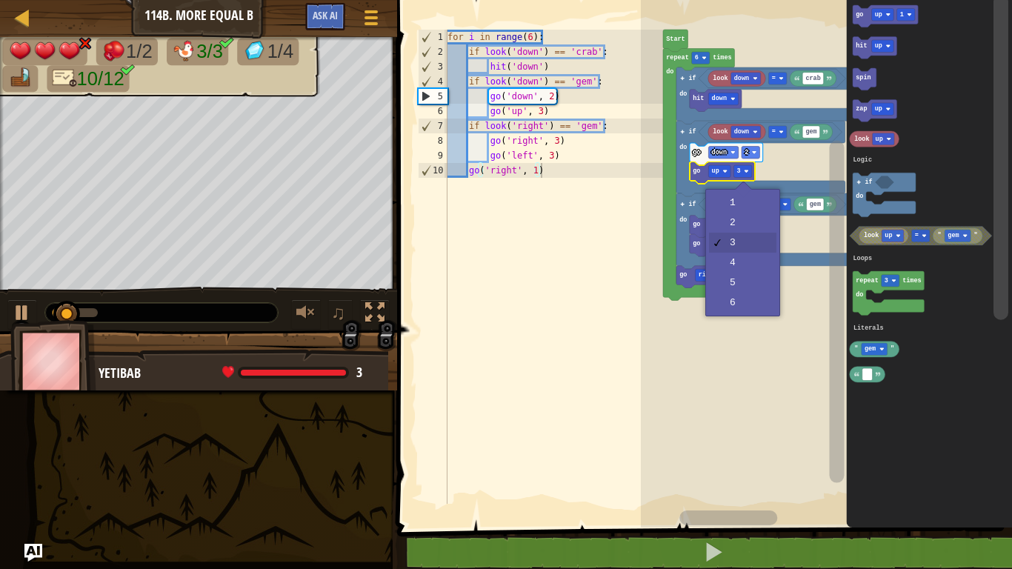
click at [739, 216] on icon "Blockly Workspace" at bounding box center [728, 227] width 77 height 22
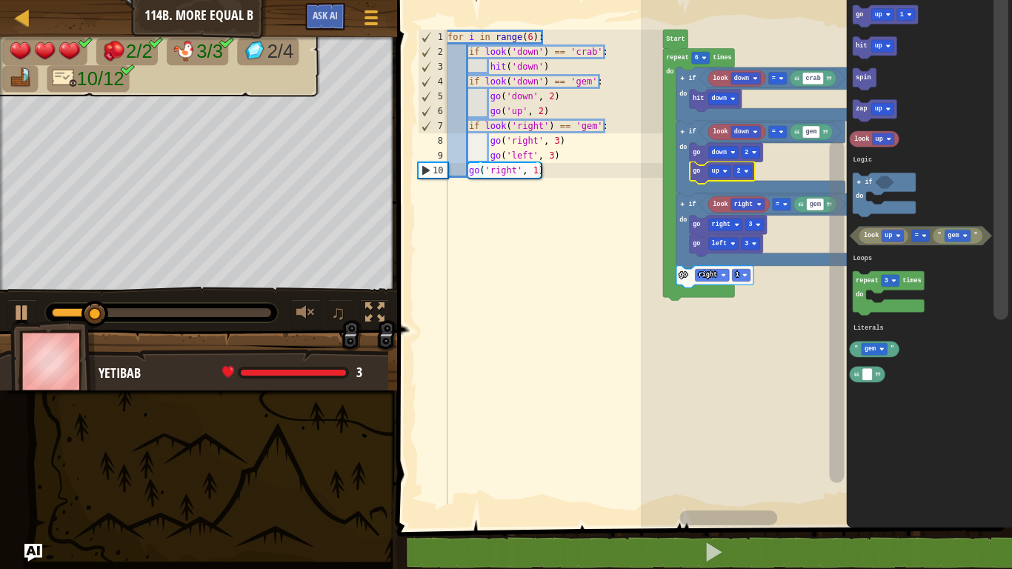
click at [758, 204] on image "Blockly Workspace" at bounding box center [759, 204] width 4 height 4
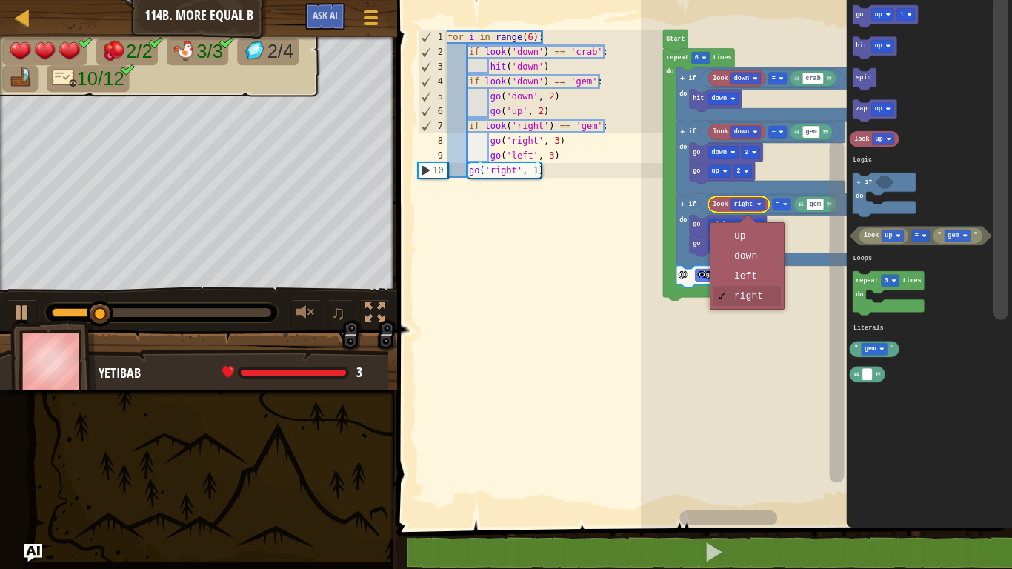
click at [749, 238] on rect "Blockly Workspace" at bounding box center [750, 244] width 18 height 12
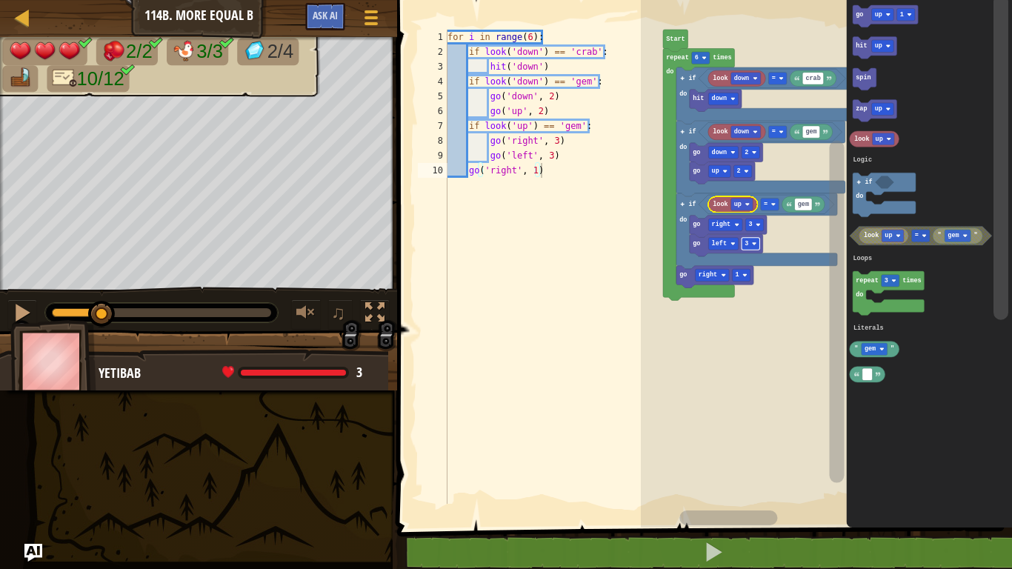
click at [0, 0] on div at bounding box center [0, 0] width 0 height 0
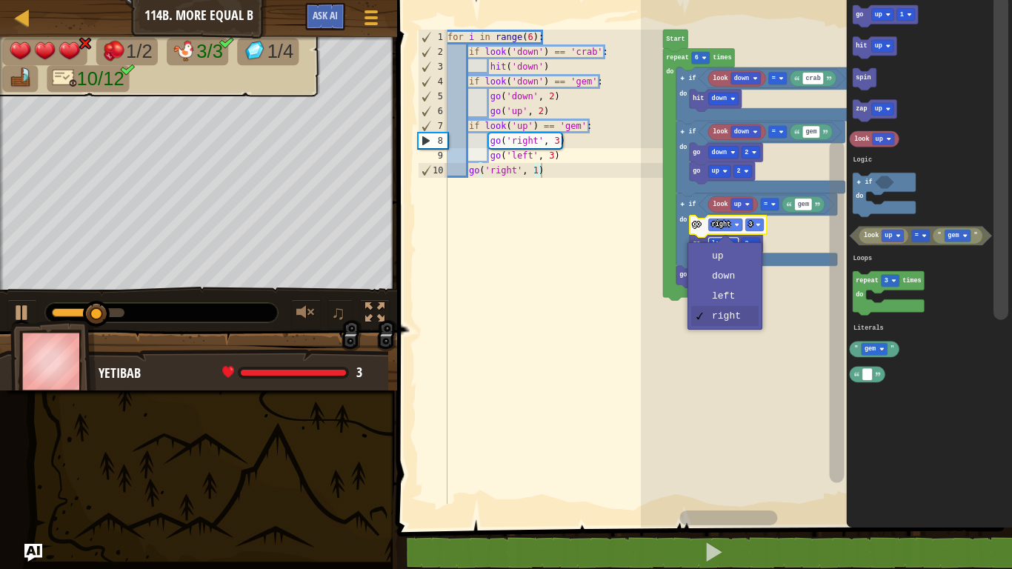
click at [729, 250] on rect "Blockly Workspace" at bounding box center [723, 244] width 30 height 12
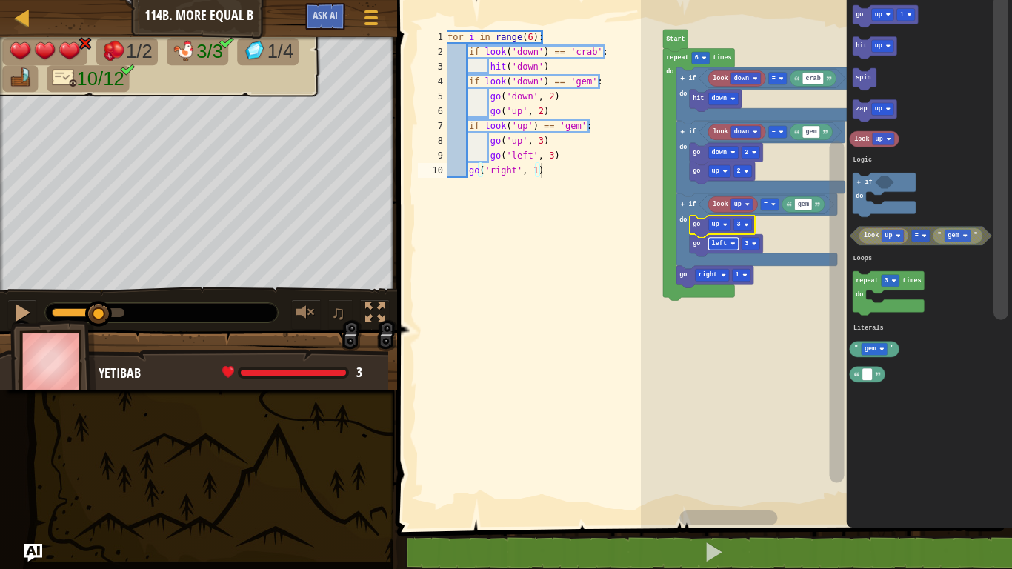
click at [727, 243] on rect "Blockly Workspace" at bounding box center [723, 244] width 30 height 12
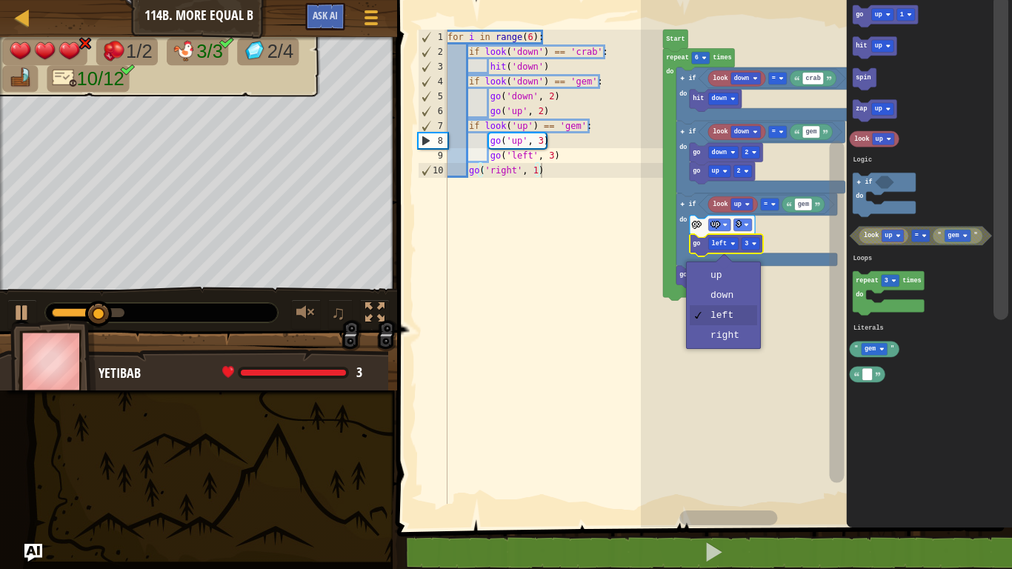
click at [727, 277] on rect "Blockly Workspace" at bounding box center [712, 275] width 34 height 12
click at [735, 272] on rect "Blockly Workspace" at bounding box center [741, 275] width 18 height 12
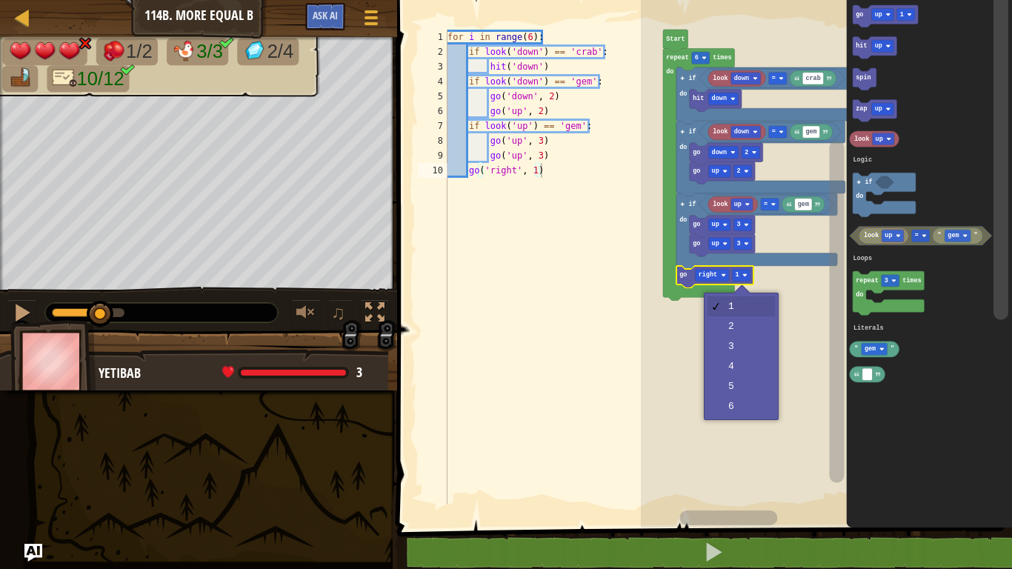
click at [726, 243] on image "Blockly Workspace" at bounding box center [725, 243] width 4 height 4
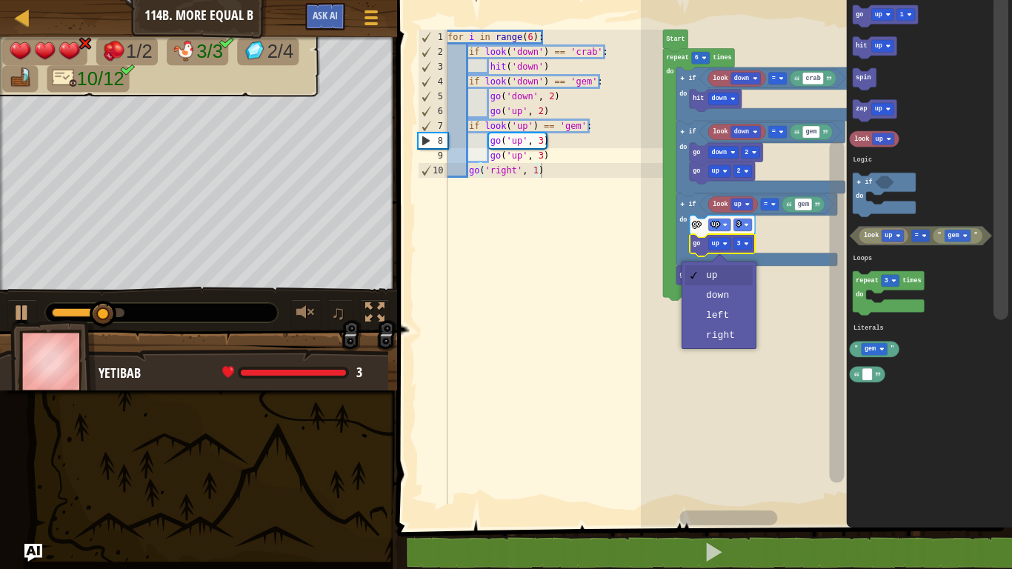
click at [722, 296] on icon "Blockly Workspace" at bounding box center [698, 175] width 71 height 252
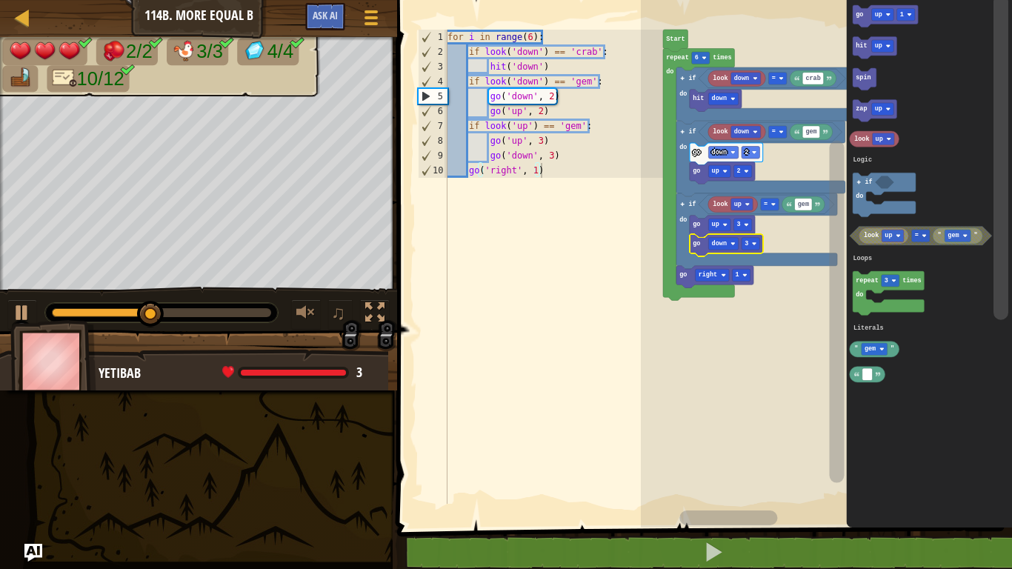
click at [695, 59] on text "6" at bounding box center [697, 57] width 4 height 7
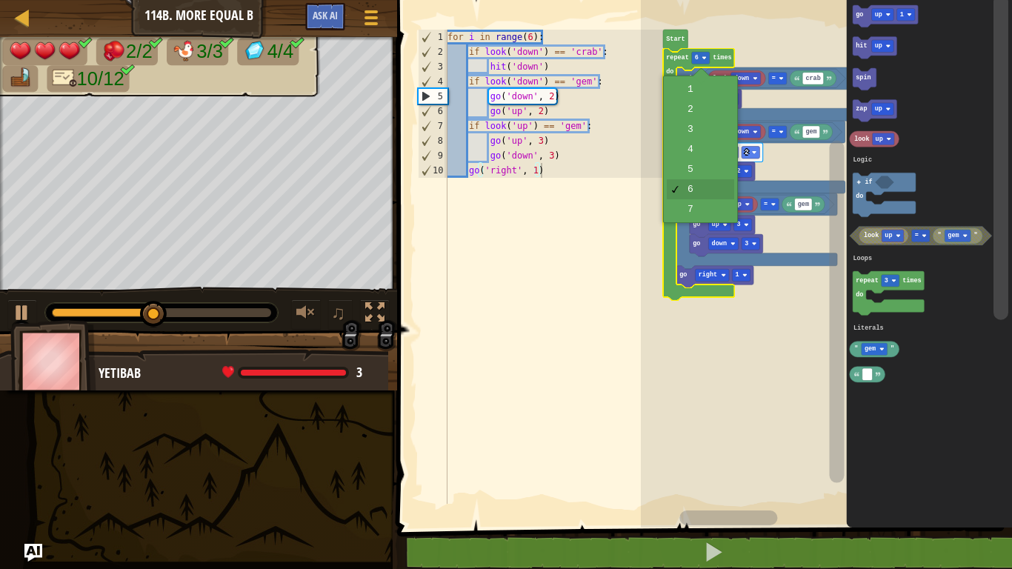
click at [696, 212] on icon "Blockly Workspace" at bounding box center [756, 231] width 161 height 76
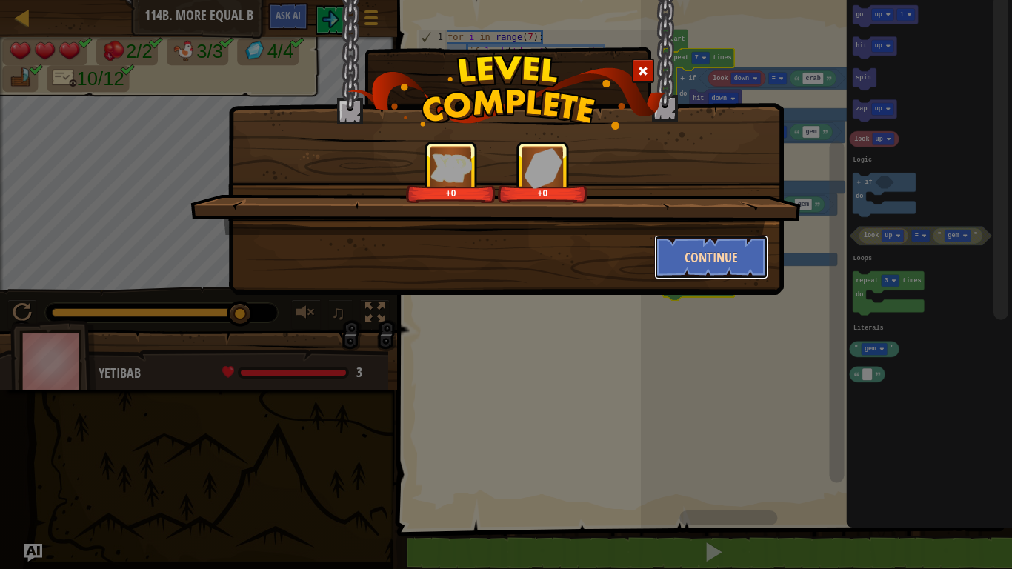
click at [729, 269] on button "Continue" at bounding box center [711, 257] width 115 height 44
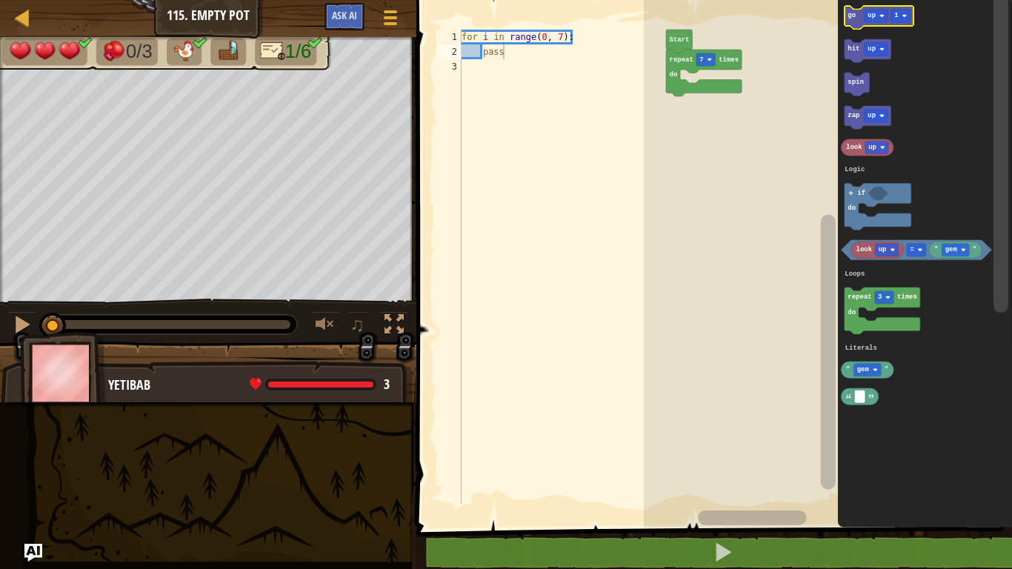
click at [870, 24] on icon "Blockly Workspace" at bounding box center [878, 18] width 69 height 24
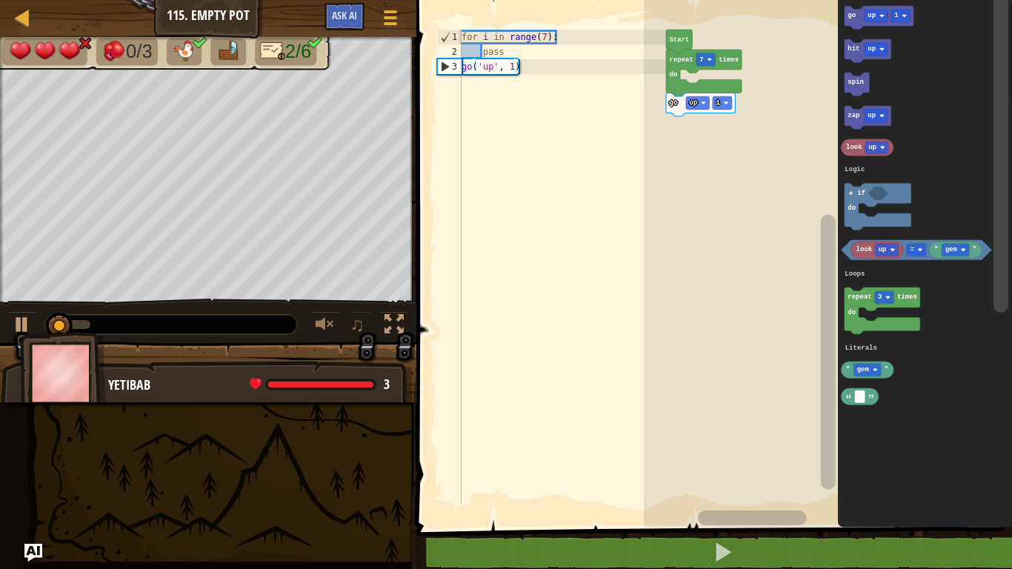
click at [0, 0] on div at bounding box center [0, 0] width 0 height 0
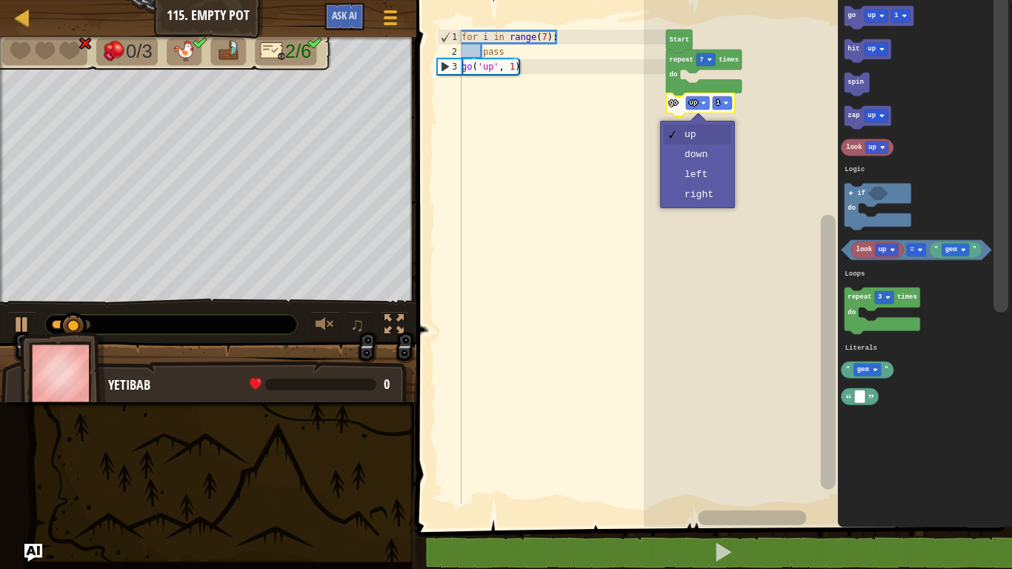
click at [709, 177] on rect "Blockly Workspace" at bounding box center [828, 260] width 368 height 535
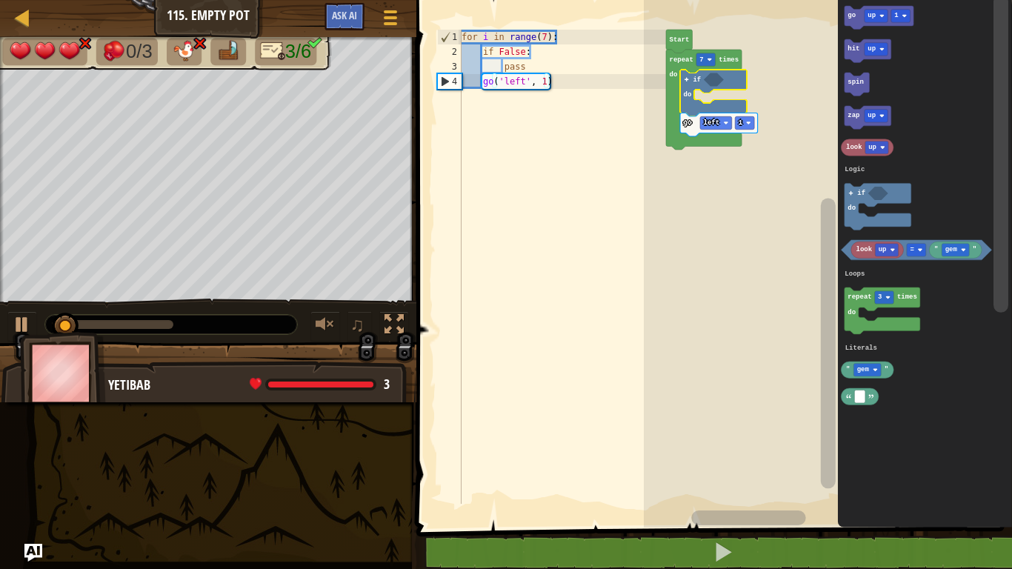
click at [0, 0] on div at bounding box center [0, 0] width 0 height 0
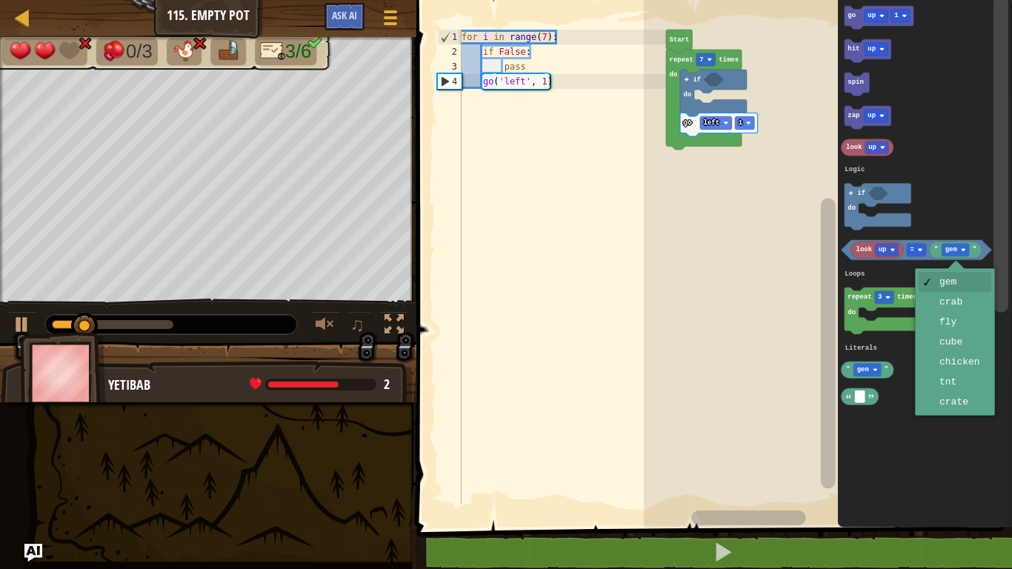
click at [955, 307] on icon "Blockly Workspace" at bounding box center [925, 260] width 174 height 535
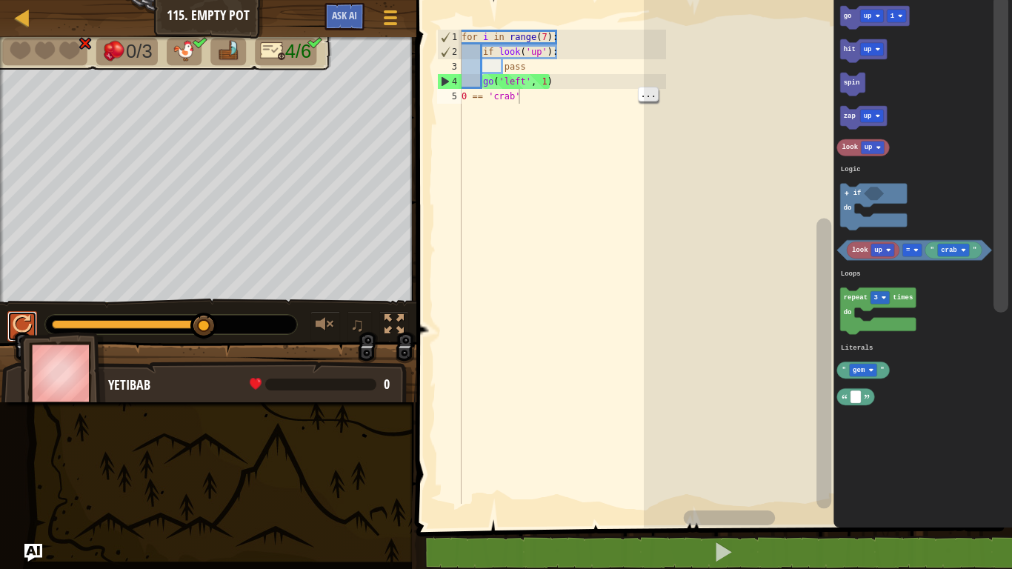
click at [33, 326] on button at bounding box center [22, 326] width 30 height 30
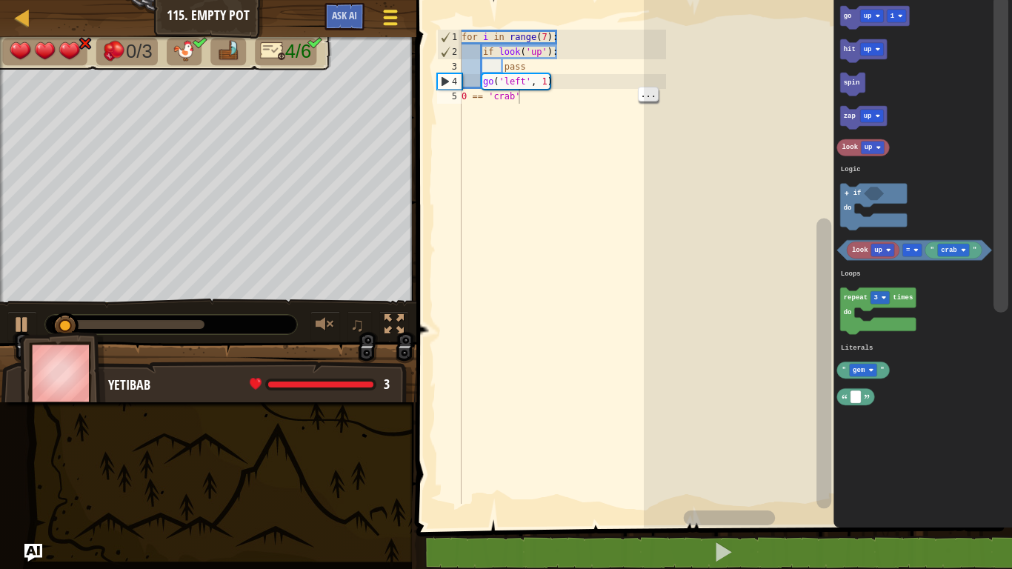
click at [390, 24] on span at bounding box center [391, 23] width 14 height 3
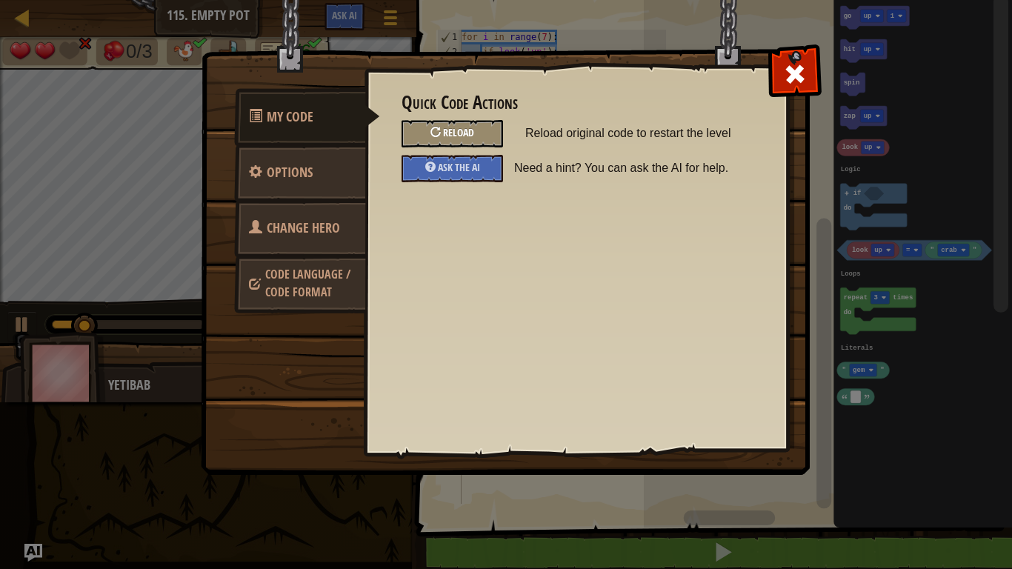
click at [443, 139] on span at bounding box center [442, 132] width 2 height 14
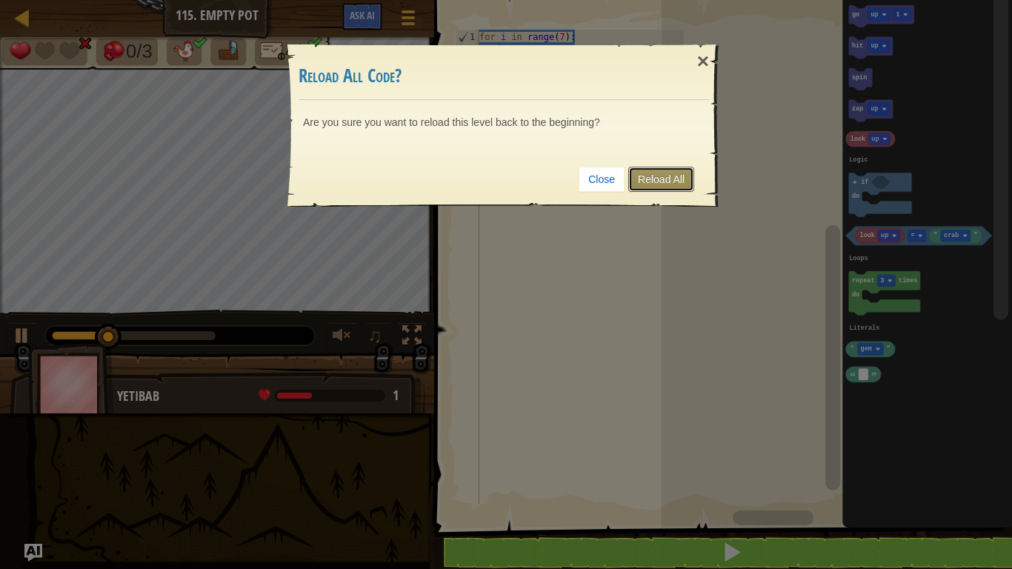
click at [659, 179] on link "Reload All" at bounding box center [661, 179] width 66 height 25
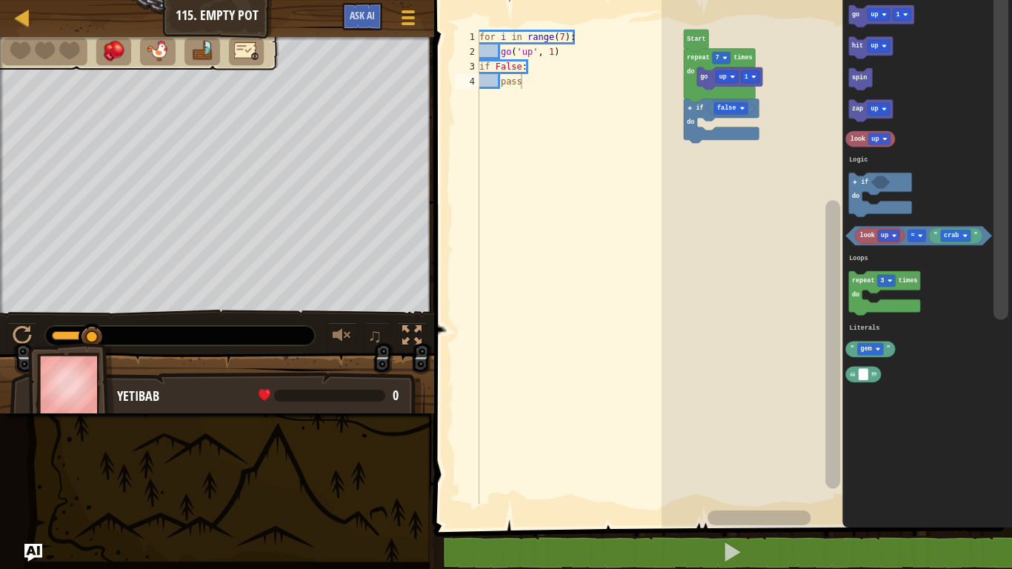
click at [0, 0] on div at bounding box center [0, 0] width 0 height 0
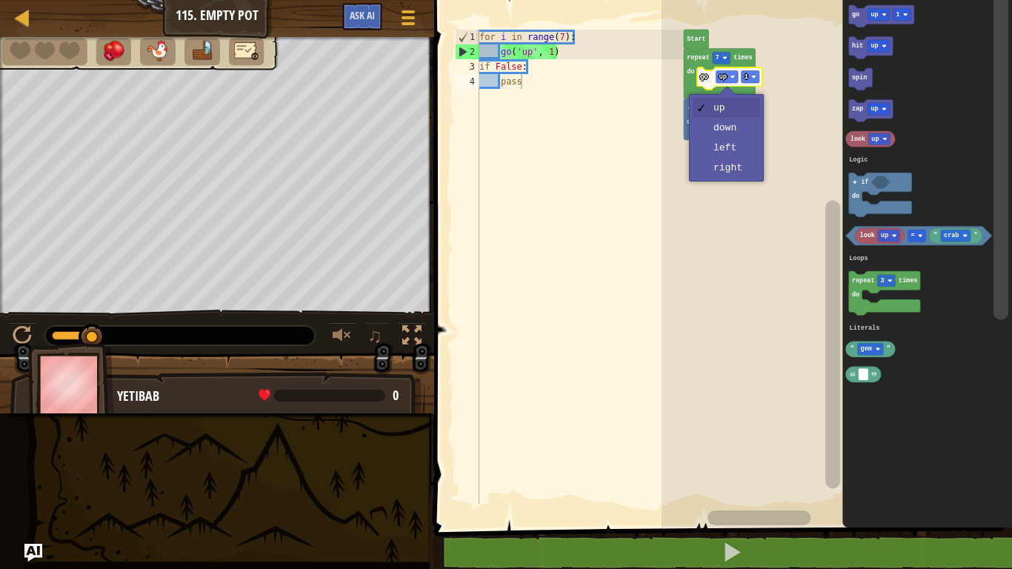
click at [736, 157] on rect "Blockly Workspace" at bounding box center [836, 260] width 350 height 535
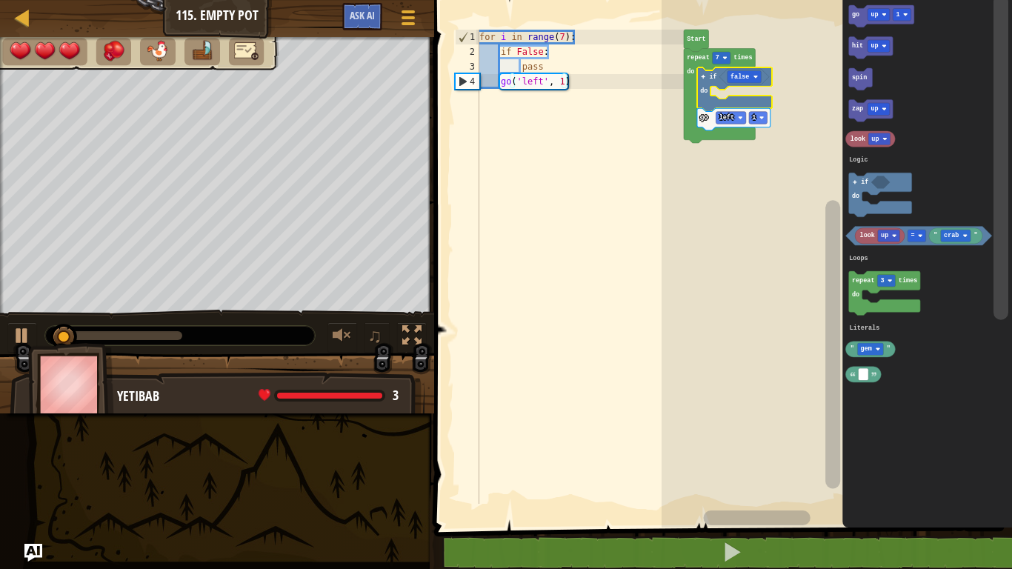
click at [0, 0] on div at bounding box center [0, 0] width 0 height 0
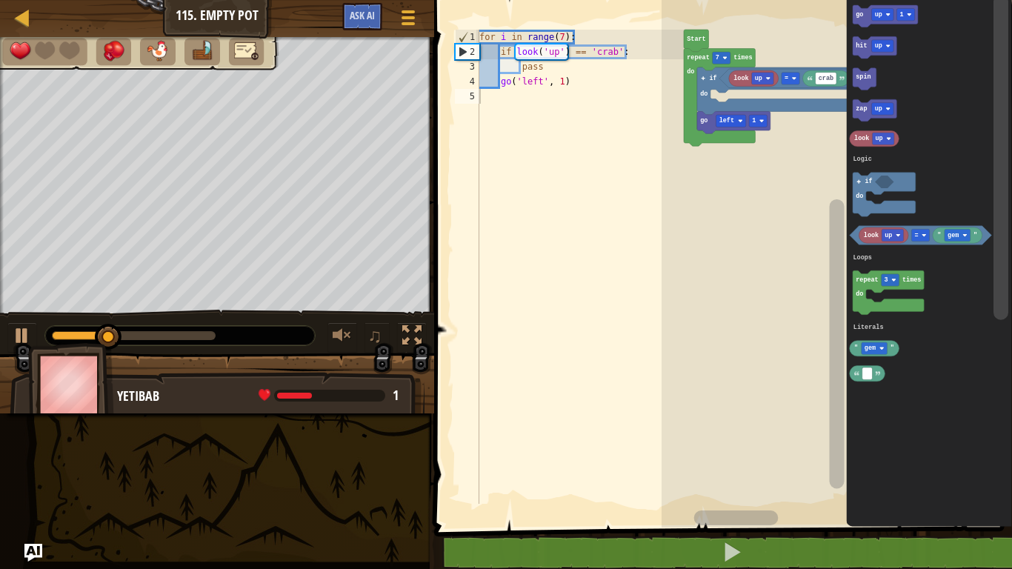
click at [887, 46] on image "Blockly Workspace" at bounding box center [887, 46] width 4 height 4
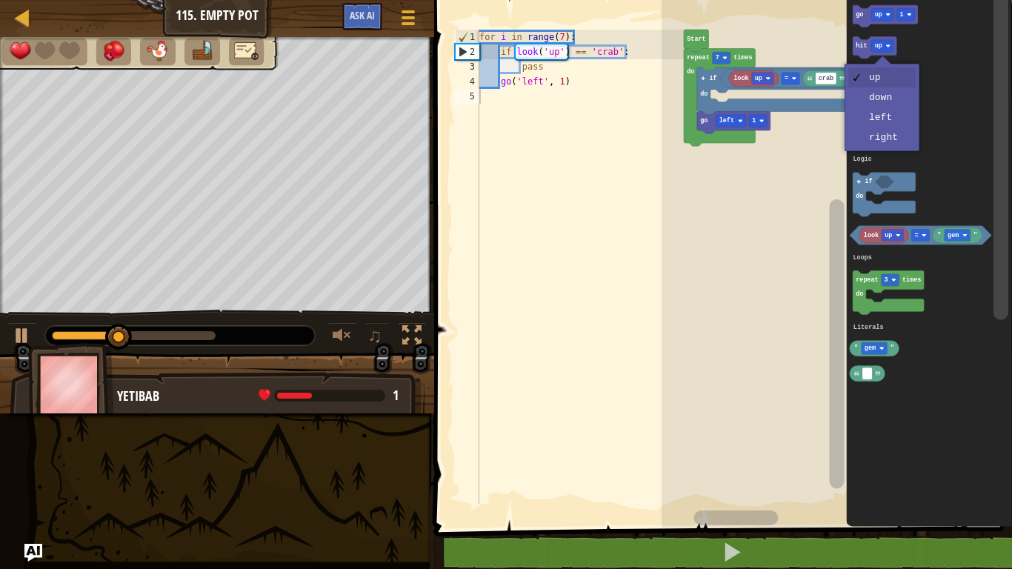
click at [921, 50] on icon "Blockly Workspace" at bounding box center [929, 260] width 166 height 535
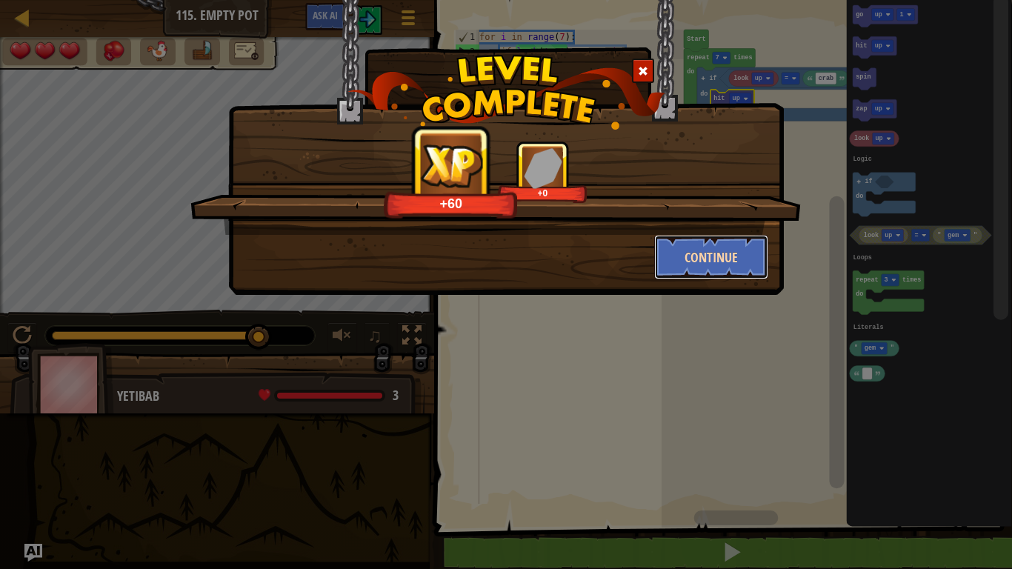
click at [711, 252] on button "Continue" at bounding box center [711, 257] width 115 height 44
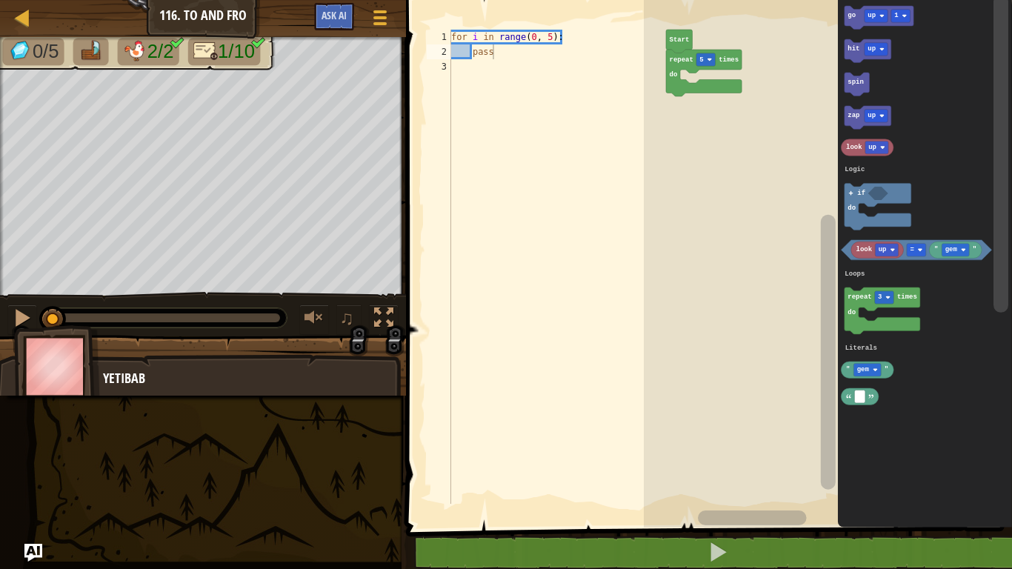
click at [0, 0] on div at bounding box center [0, 0] width 0 height 0
click at [884, 70] on icon "Blockly Workspace" at bounding box center [925, 260] width 174 height 535
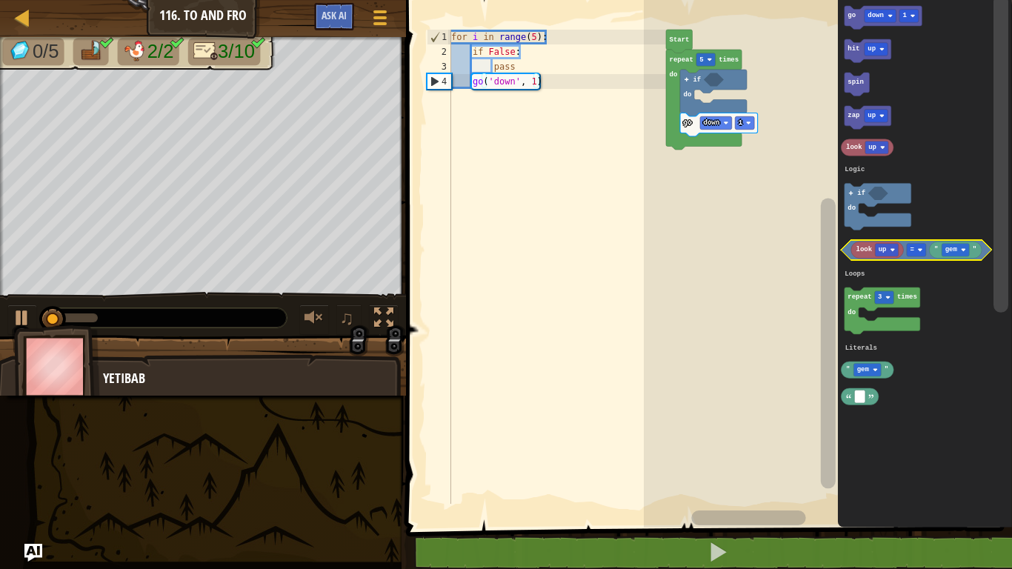
click at [881, 250] on text "up" at bounding box center [882, 250] width 8 height 7
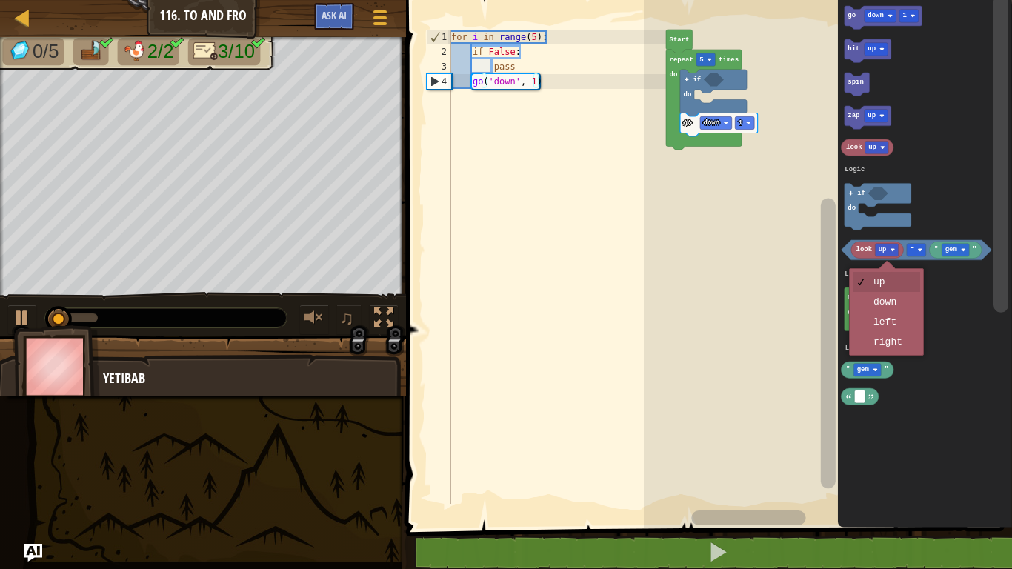
click at [893, 321] on icon "Blockly Workspace" at bounding box center [882, 310] width 76 height 47
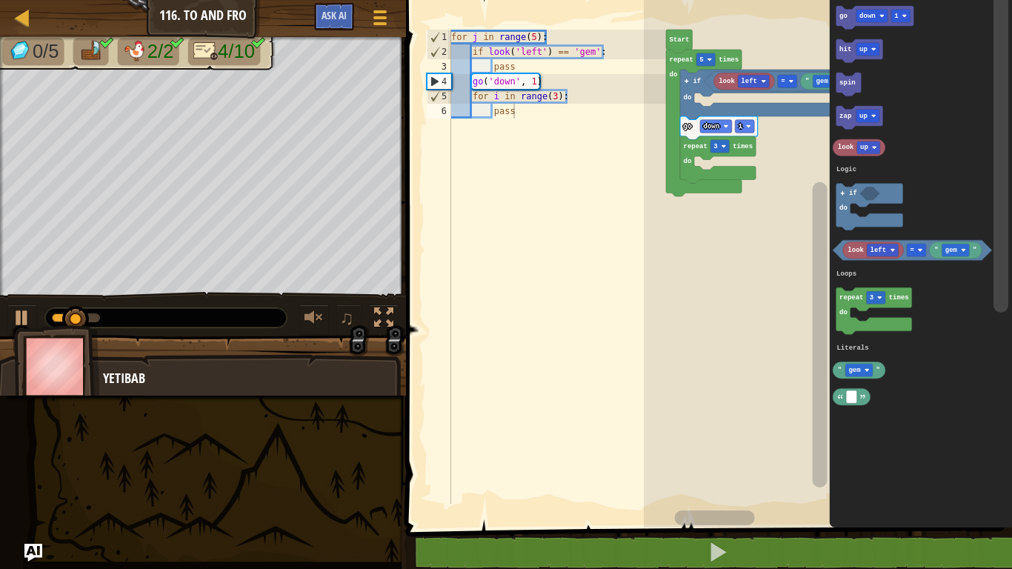
click at [0, 0] on div at bounding box center [0, 0] width 0 height 0
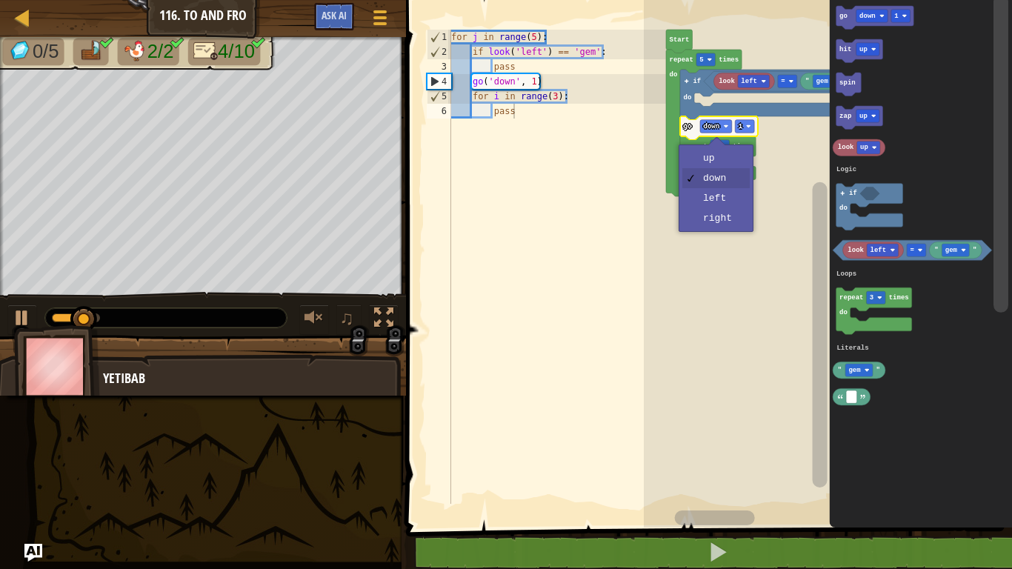
click at [725, 196] on rect "Blockly Workspace" at bounding box center [828, 260] width 368 height 535
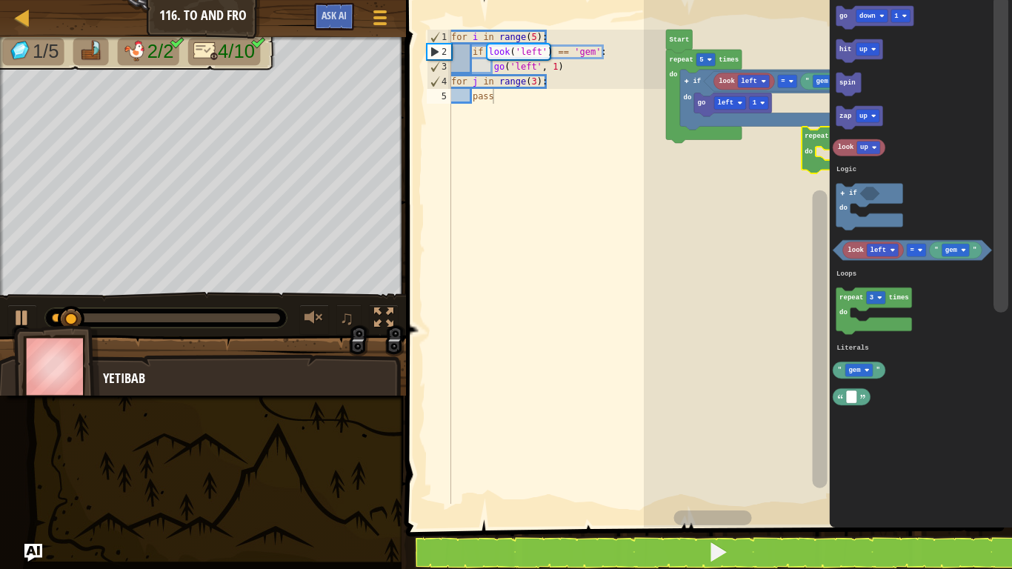
click at [0, 0] on div at bounding box center [0, 0] width 0 height 0
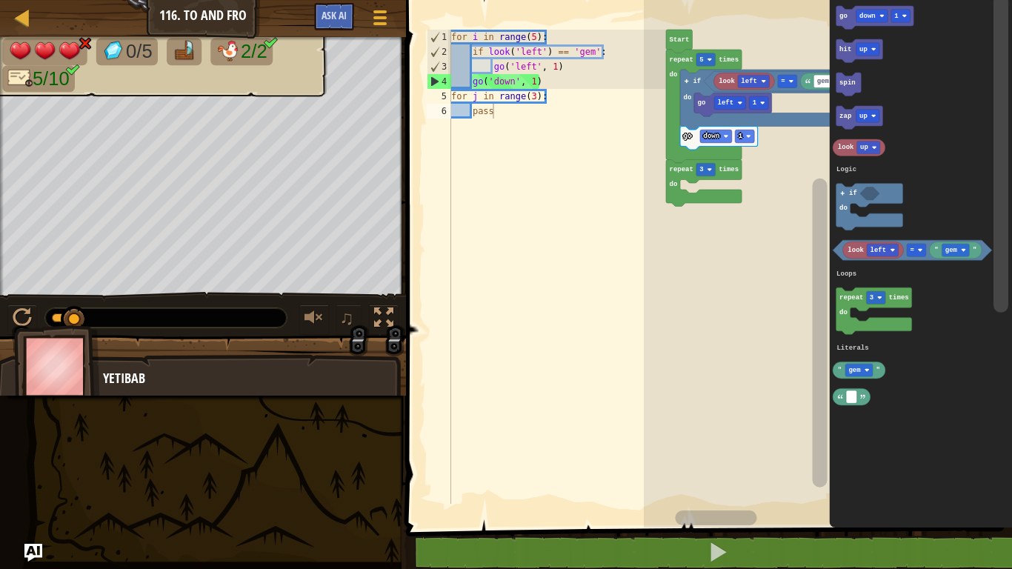
click at [0, 0] on div at bounding box center [0, 0] width 0 height 0
click at [869, 112] on rect "Blockly Workspace" at bounding box center [868, 116] width 24 height 13
click at [847, 10] on icon "Blockly Workspace" at bounding box center [876, 18] width 81 height 24
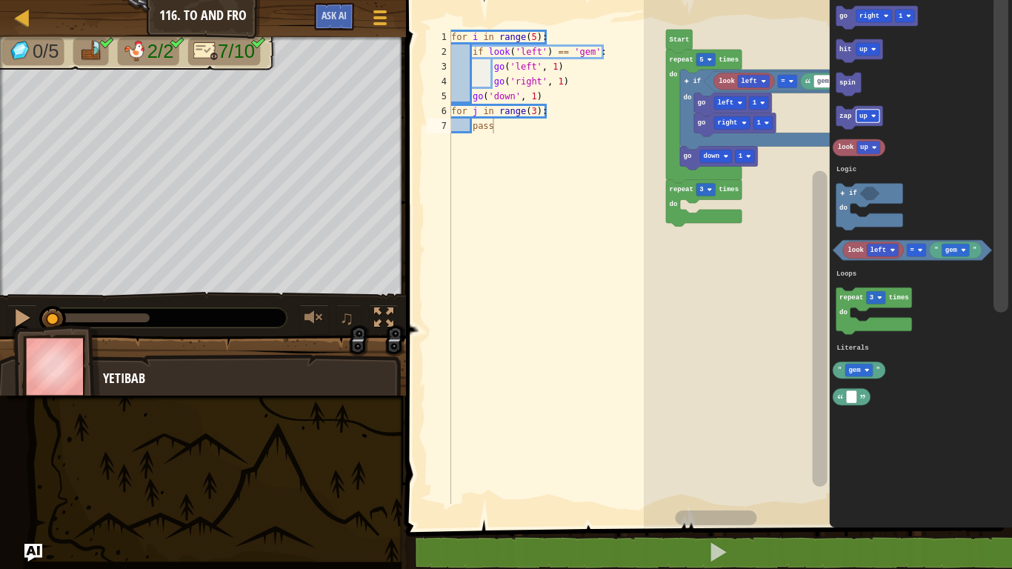
click at [755, 110] on icon "Blockly Workspace" at bounding box center [733, 105] width 78 height 24
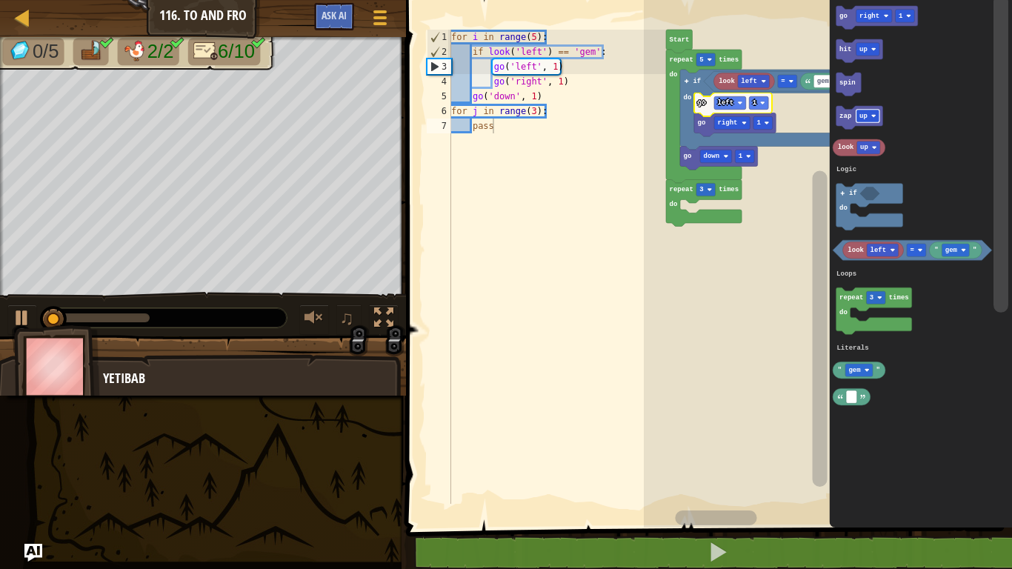
click at [0, 0] on div at bounding box center [0, 0] width 0 height 0
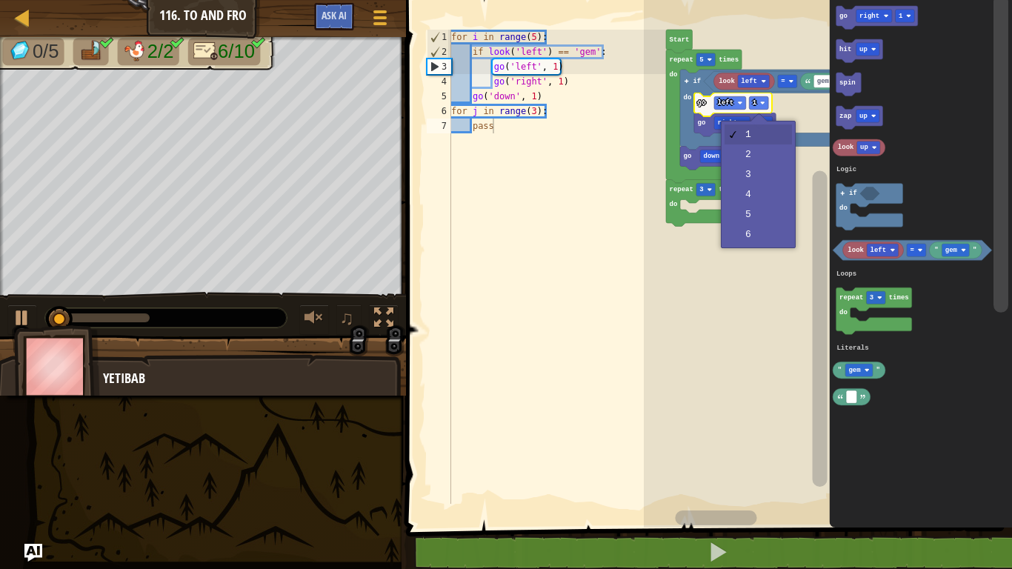
click at [750, 157] on image "Blockly Workspace" at bounding box center [748, 156] width 5 height 5
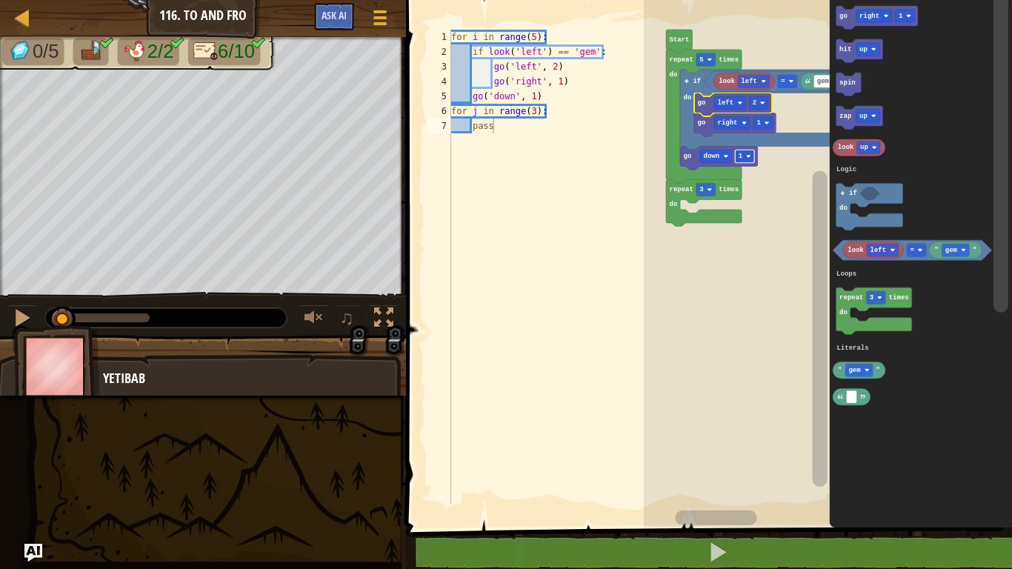
click at [758, 123] on text "1" at bounding box center [759, 122] width 4 height 7
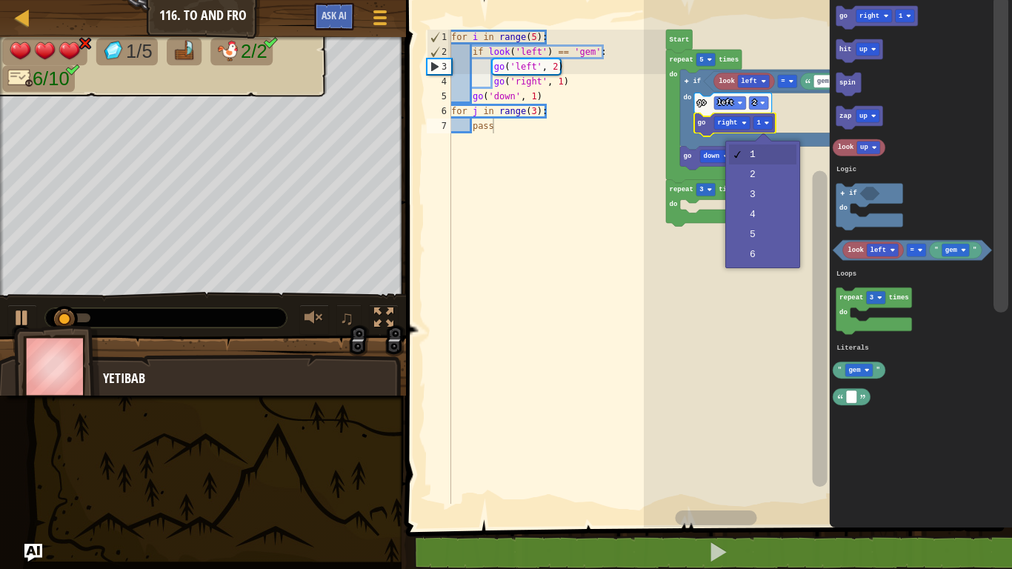
click at [753, 173] on rect "Blockly Workspace" at bounding box center [828, 260] width 368 height 535
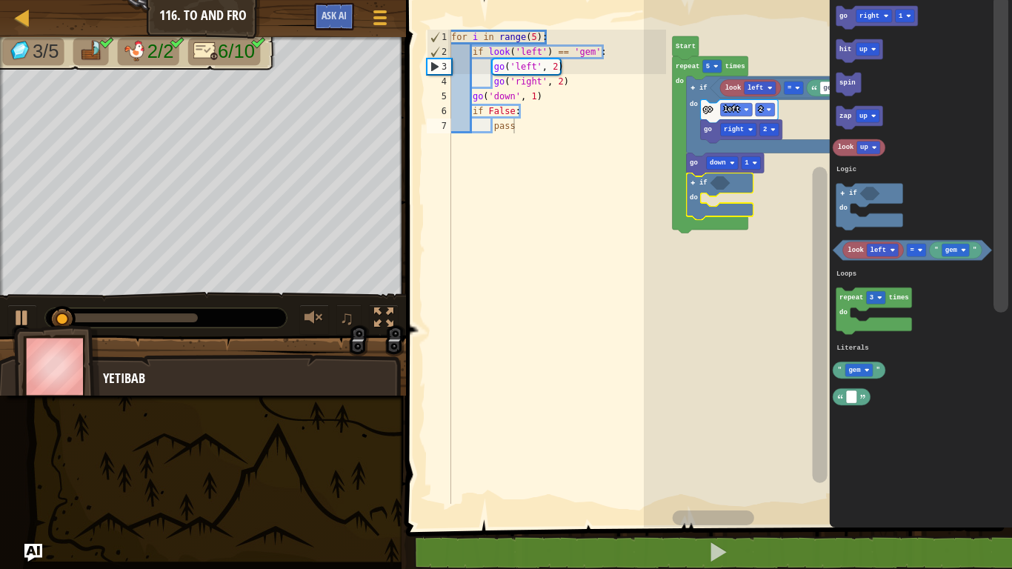
click at [0, 0] on div at bounding box center [0, 0] width 0 height 0
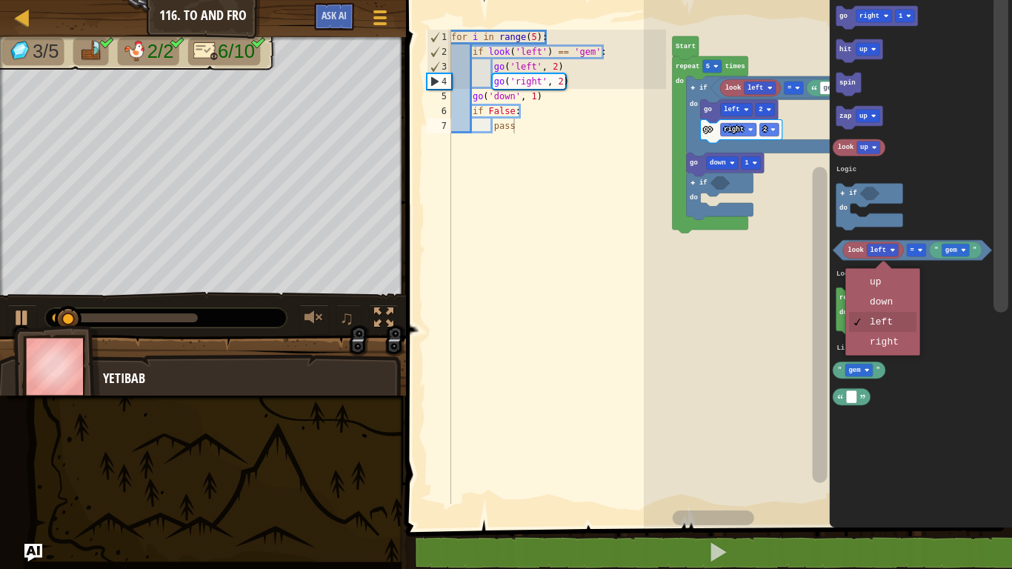
click at [889, 343] on icon "Blockly Workspace" at bounding box center [920, 260] width 182 height 535
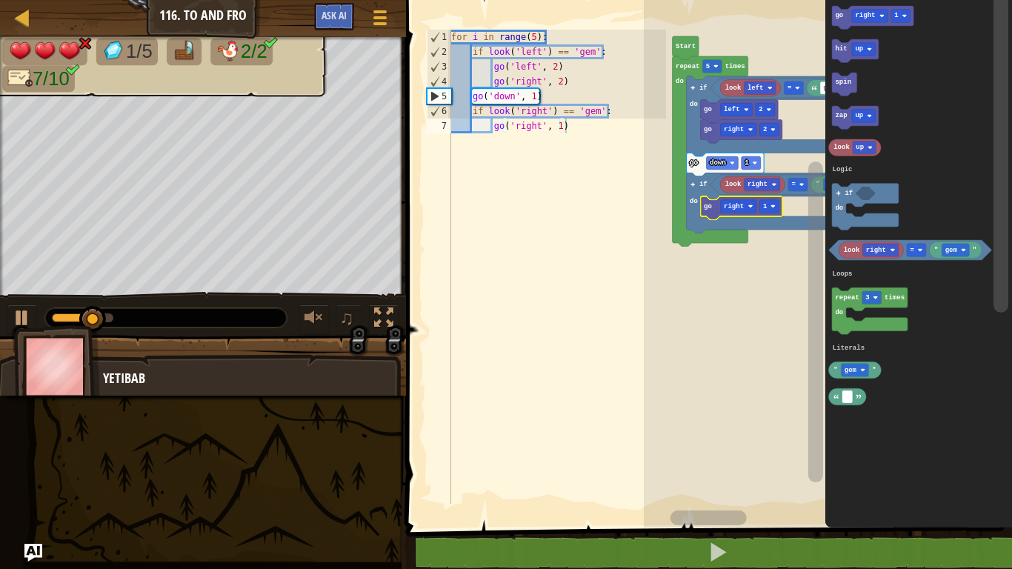
click at [857, 18] on text "right" at bounding box center [865, 16] width 20 height 7
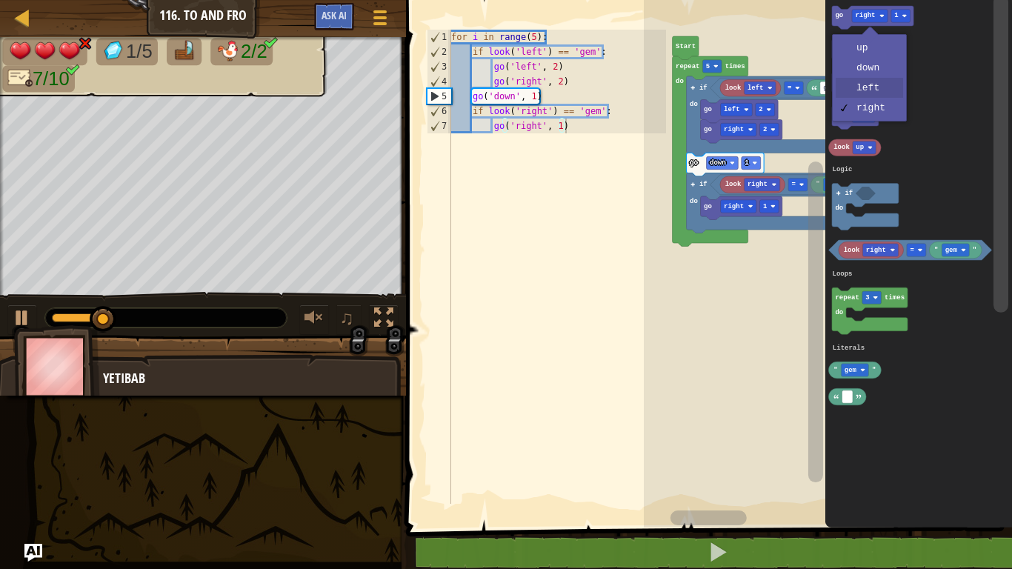
click at [877, 98] on icon "Blockly Workspace" at bounding box center [918, 260] width 187 height 535
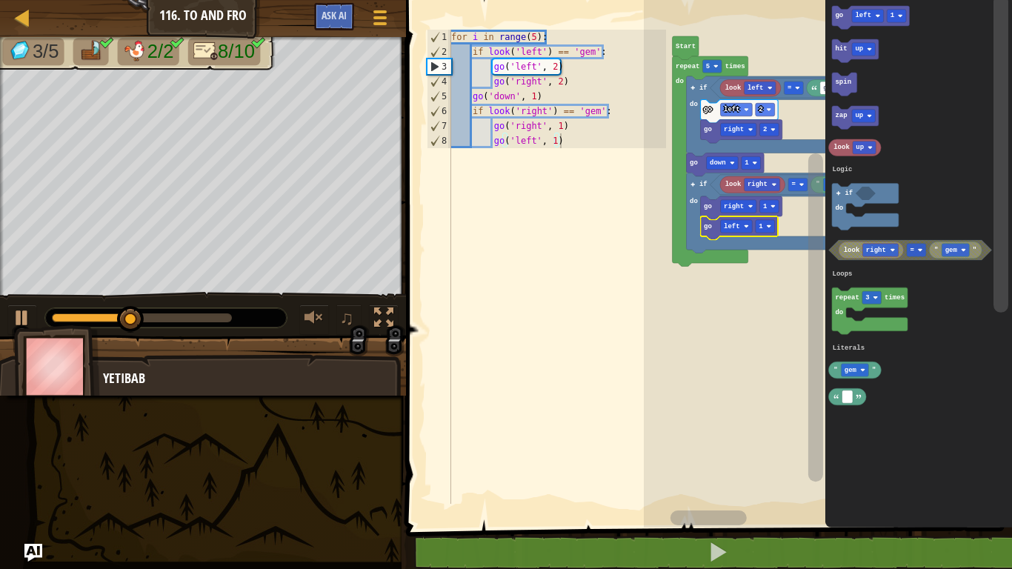
click at [772, 206] on image "Blockly Workspace" at bounding box center [772, 206] width 5 height 5
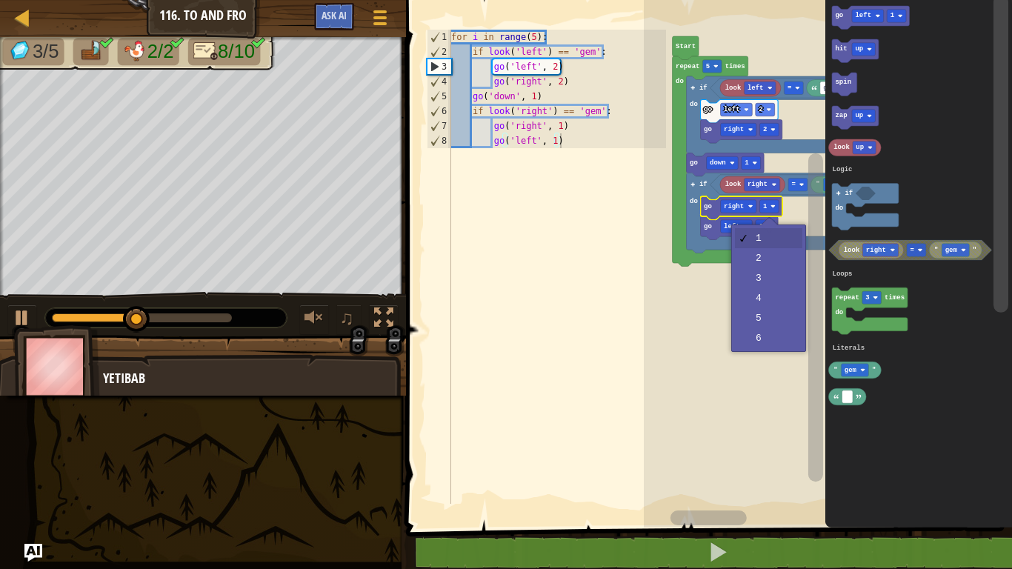
click at [769, 258] on rect "Blockly Workspace" at bounding box center [828, 260] width 368 height 535
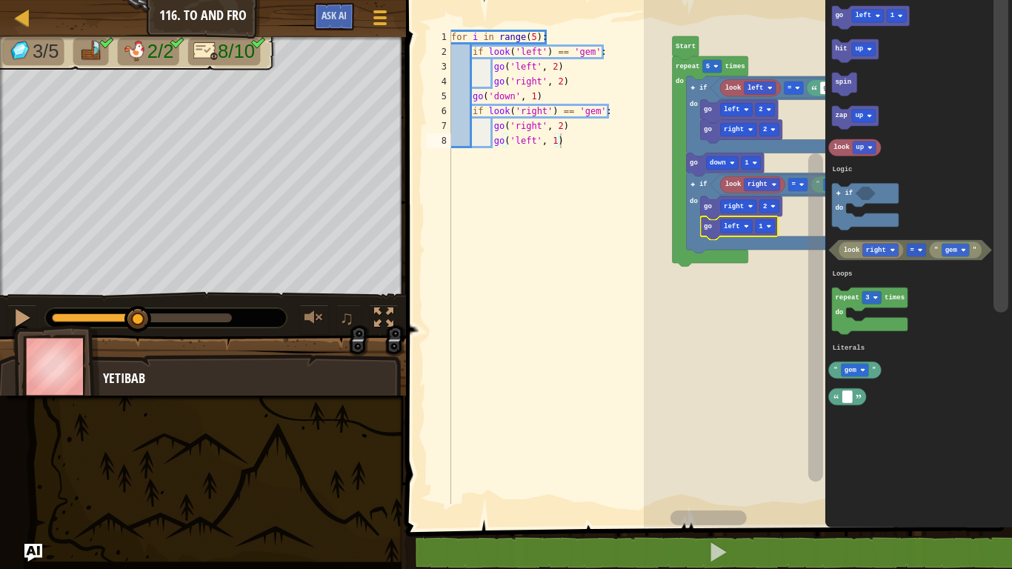
click at [0, 0] on div at bounding box center [0, 0] width 0 height 0
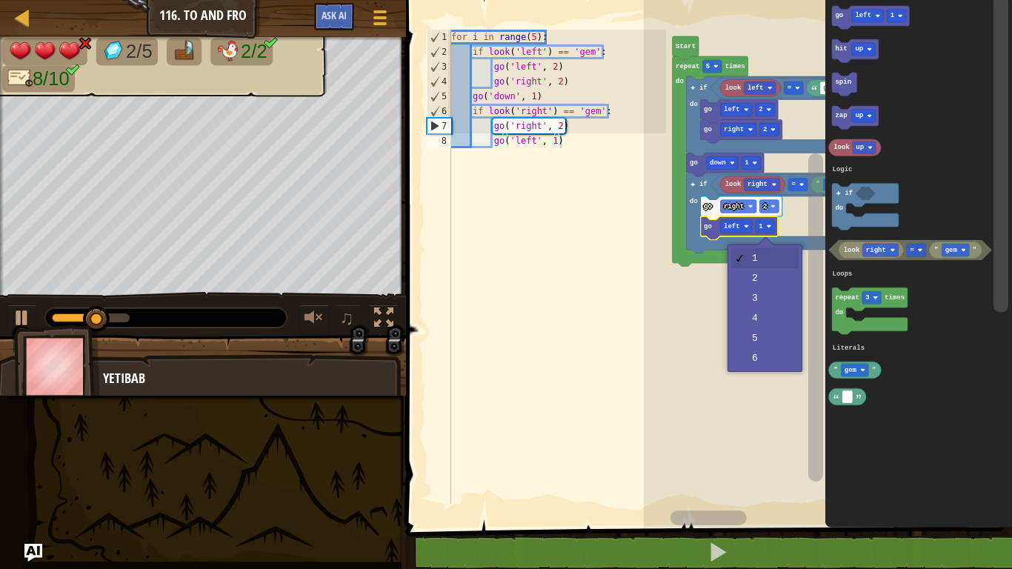
click at [765, 277] on rect "Blockly Workspace" at bounding box center [828, 260] width 368 height 535
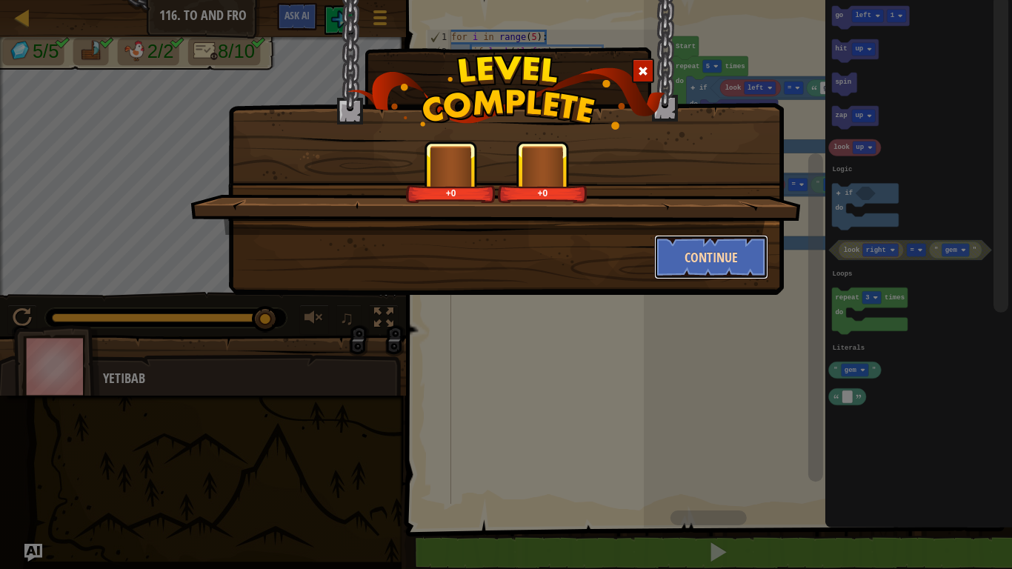
click at [732, 256] on button "Continue" at bounding box center [711, 257] width 115 height 44
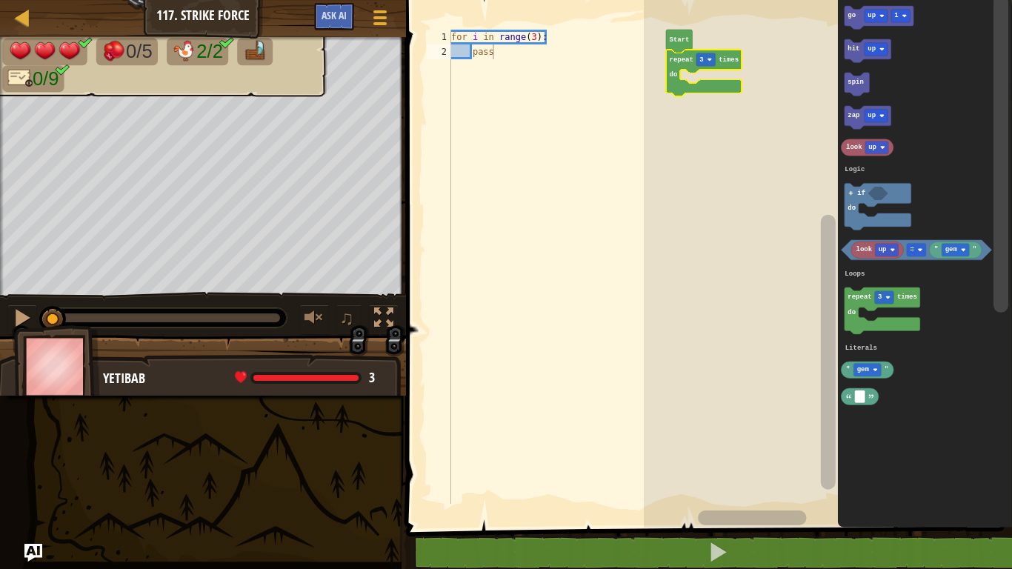
click at [0, 0] on div at bounding box center [0, 0] width 0 height 0
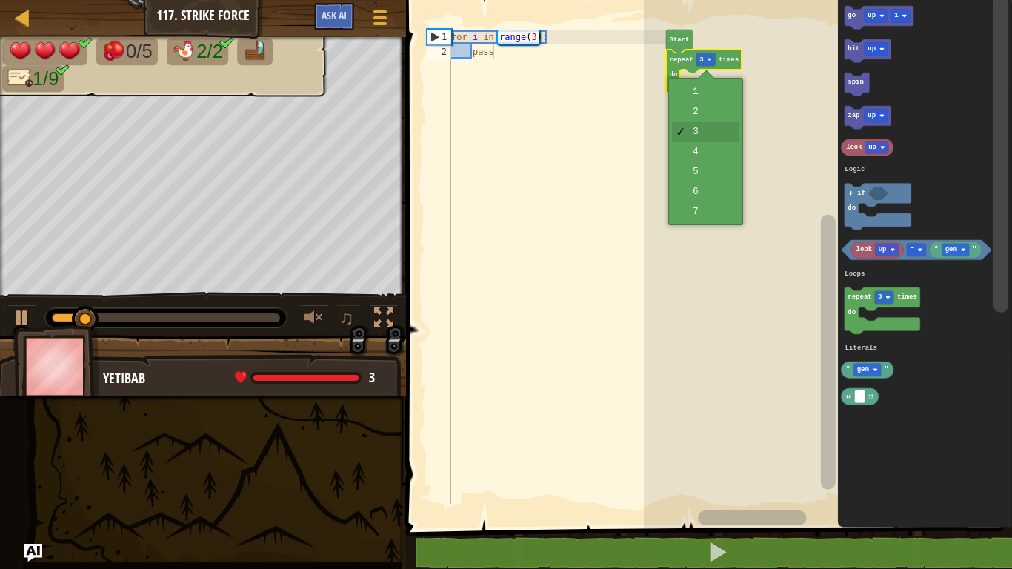
click at [706, 173] on rect "Blockly Workspace" at bounding box center [828, 260] width 368 height 535
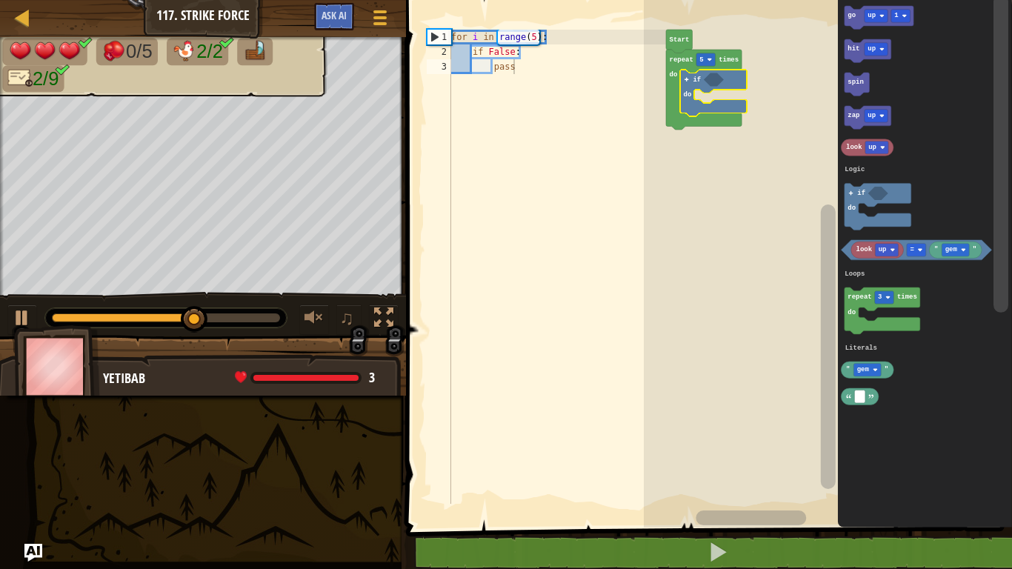
click at [0, 0] on div at bounding box center [0, 0] width 0 height 0
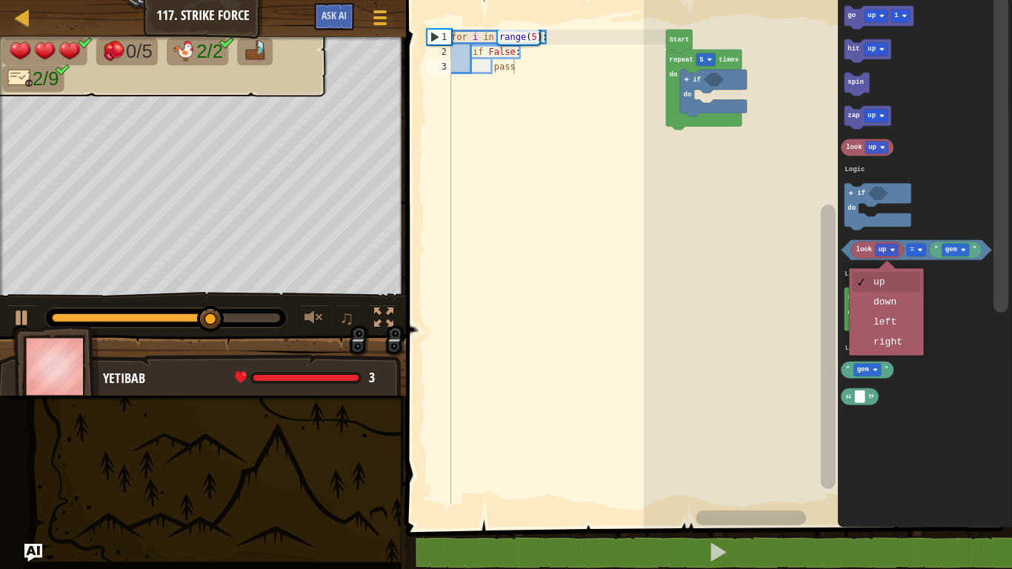
click at [898, 301] on text "times" at bounding box center [907, 297] width 20 height 7
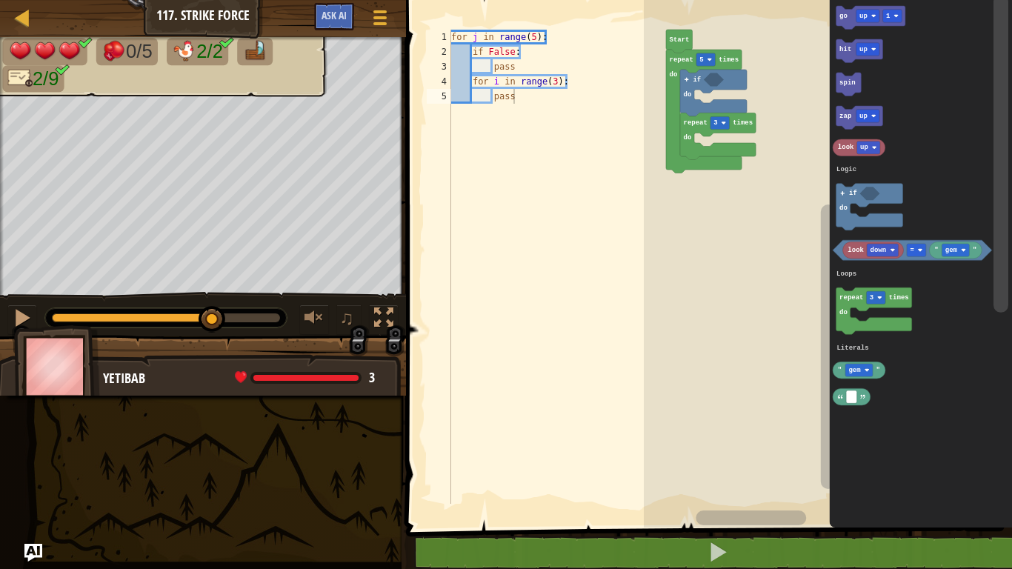
click at [964, 250] on image "Blockly Workspace" at bounding box center [963, 249] width 5 height 5
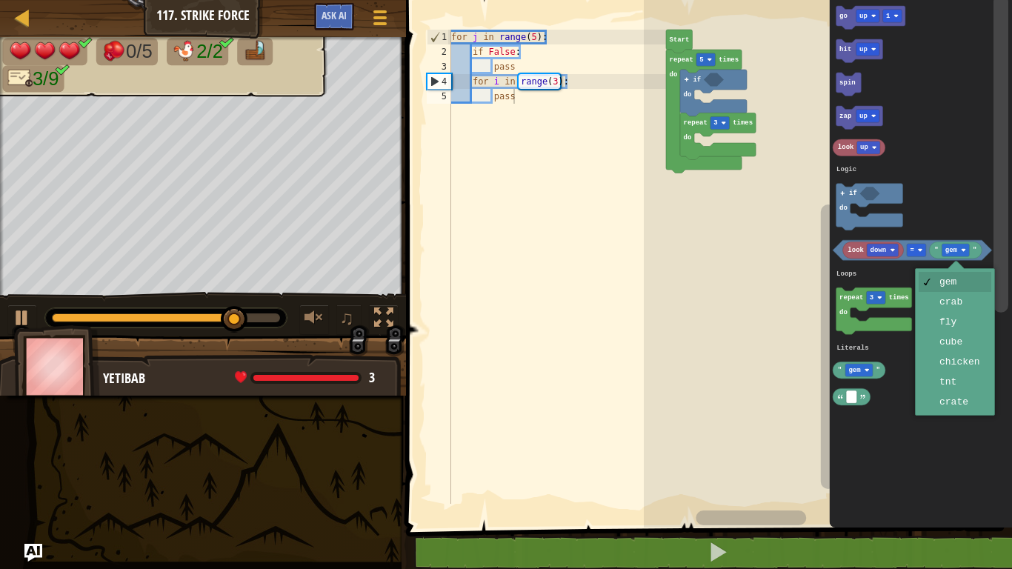
click at [958, 304] on icon "Blockly Workspace" at bounding box center [920, 260] width 182 height 535
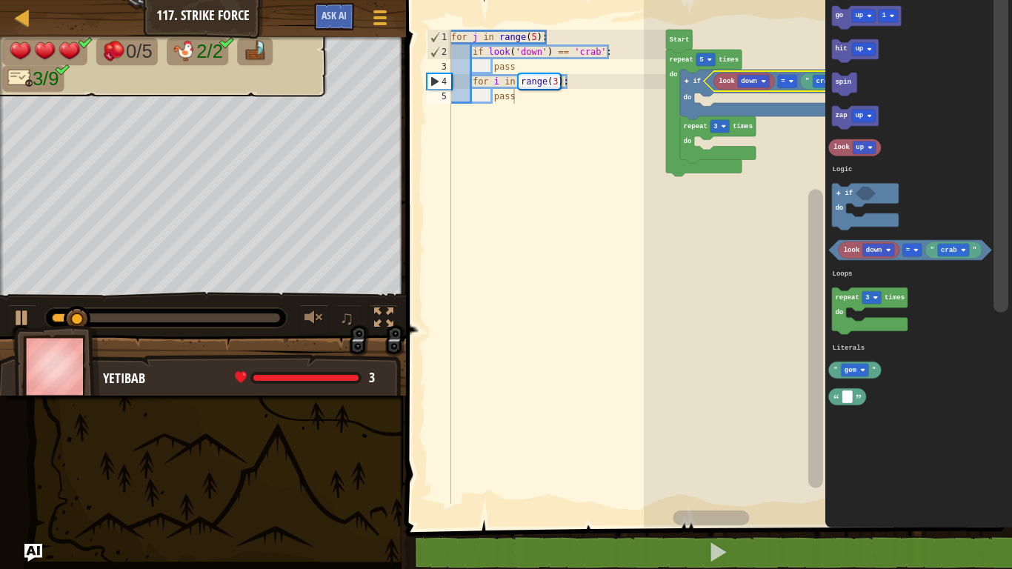
click at [0, 0] on div at bounding box center [0, 0] width 0 height 0
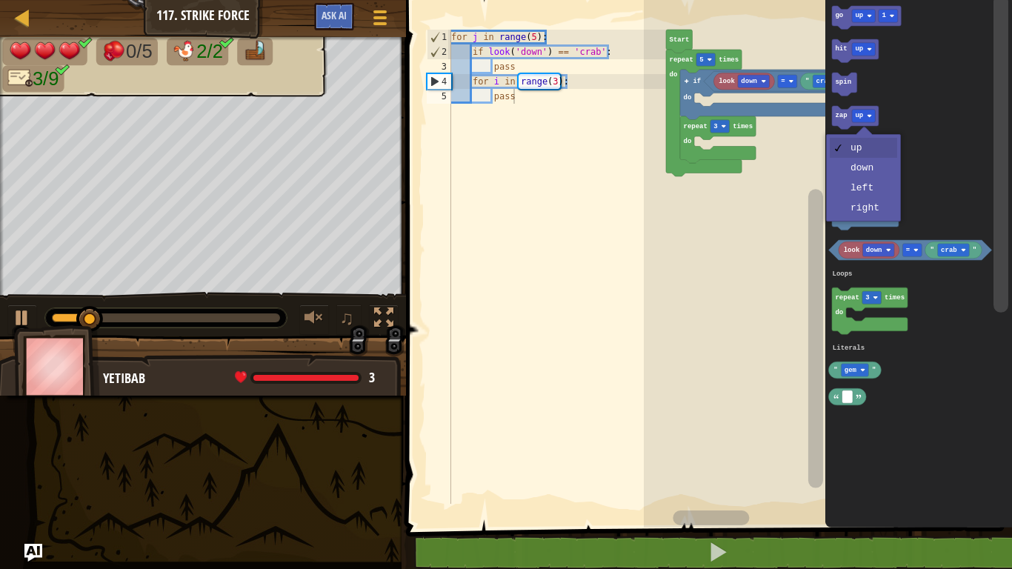
click at [866, 169] on icon "Blockly Workspace" at bounding box center [918, 260] width 187 height 535
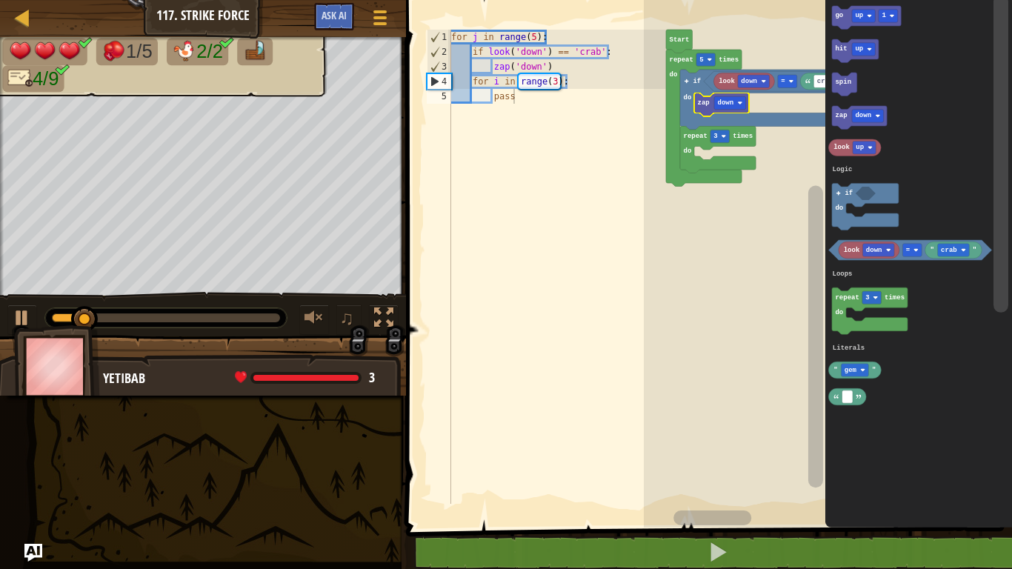
click at [858, 16] on text "up" at bounding box center [859, 16] width 8 height 7
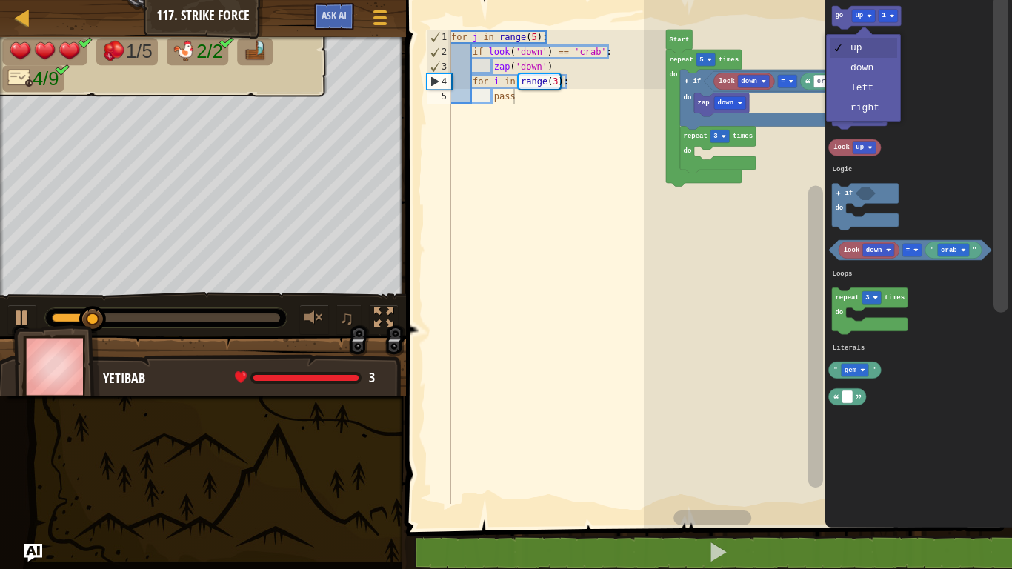
click at [862, 109] on icon "Blockly Workspace" at bounding box center [859, 118] width 55 height 24
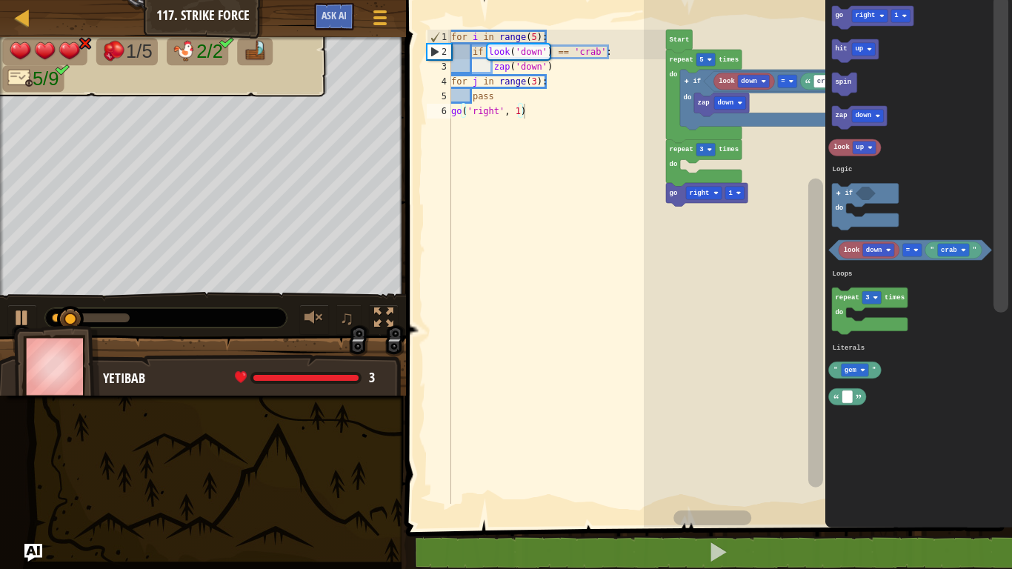
click at [697, 219] on rect "Blockly Workspace" at bounding box center [828, 260] width 368 height 535
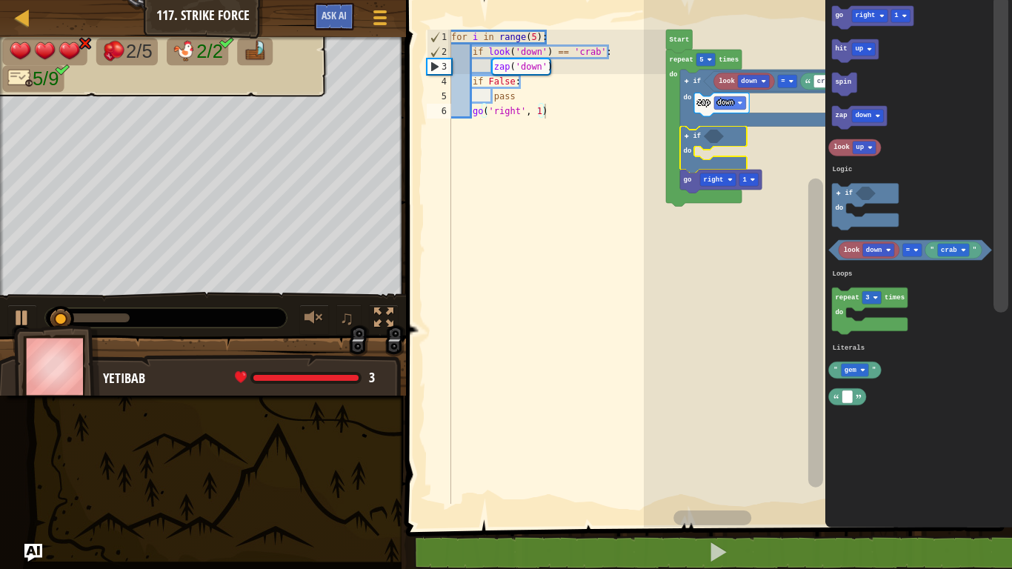
click at [0, 0] on div at bounding box center [0, 0] width 0 height 0
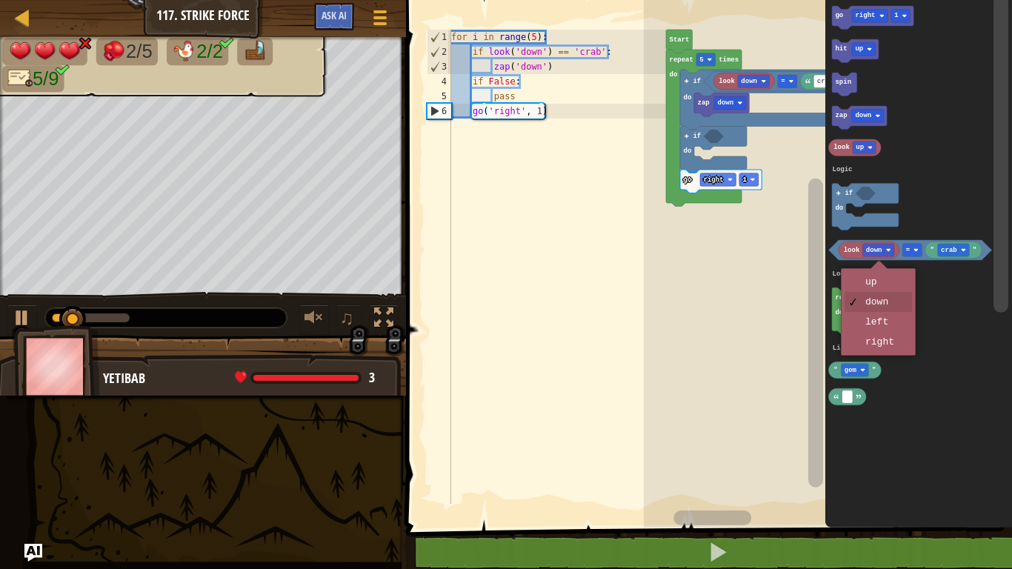
click at [881, 285] on icon "Blockly Workspace" at bounding box center [918, 260] width 187 height 535
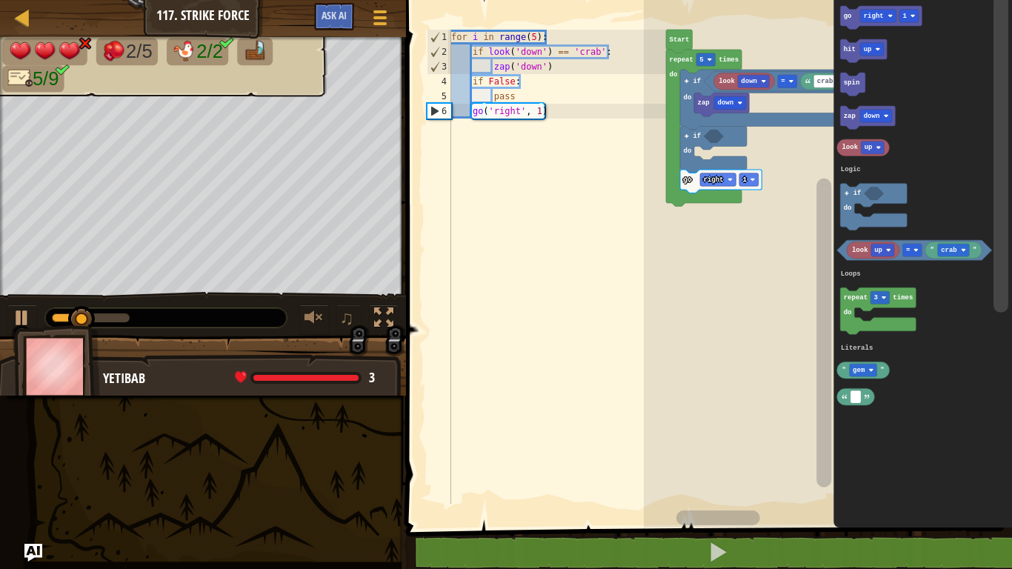
click at [955, 247] on text "crab" at bounding box center [949, 250] width 16 height 7
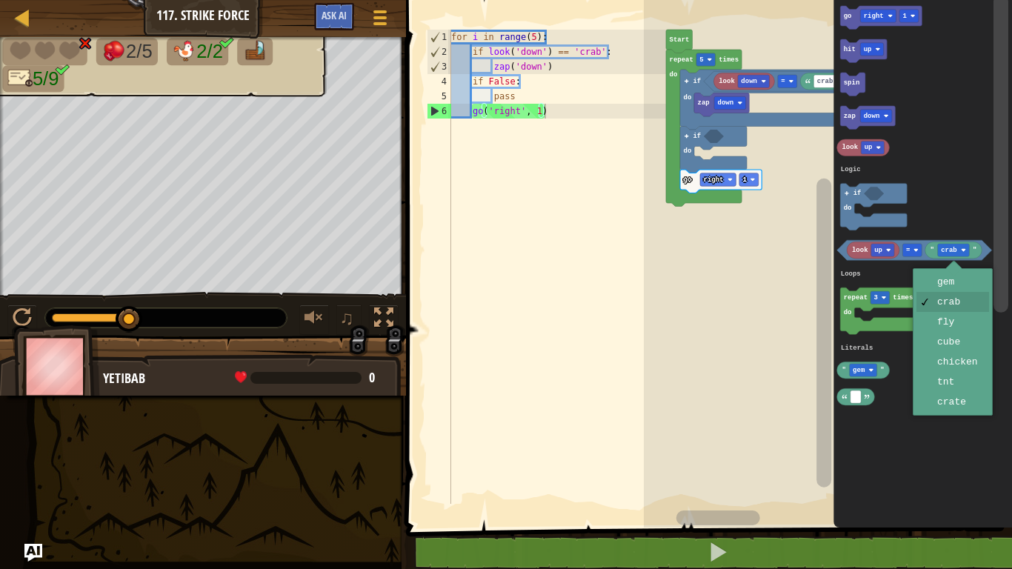
click at [957, 325] on icon "Blockly Workspace" at bounding box center [922, 260] width 178 height 535
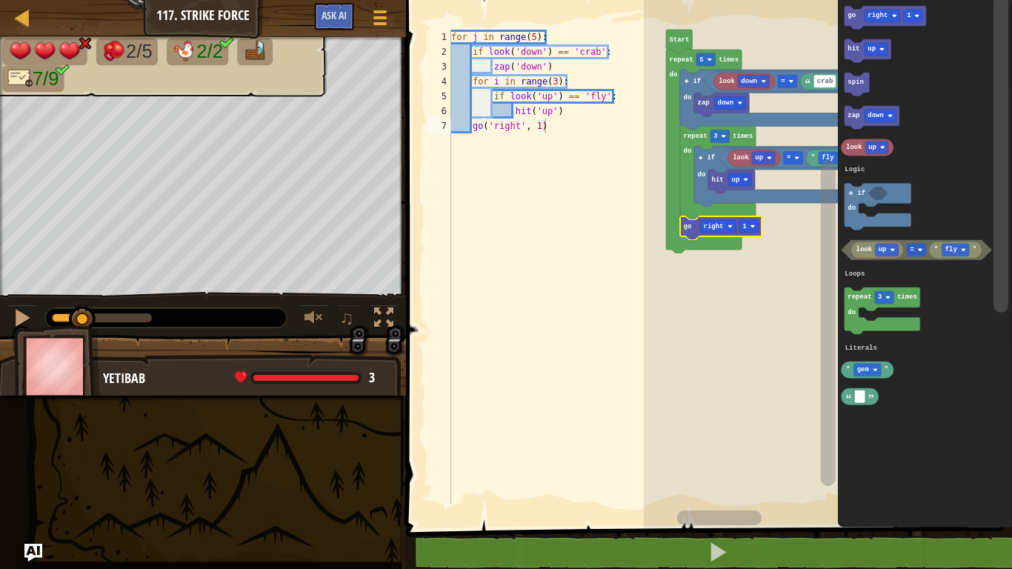
click at [0, 0] on div at bounding box center [0, 0] width 0 height 0
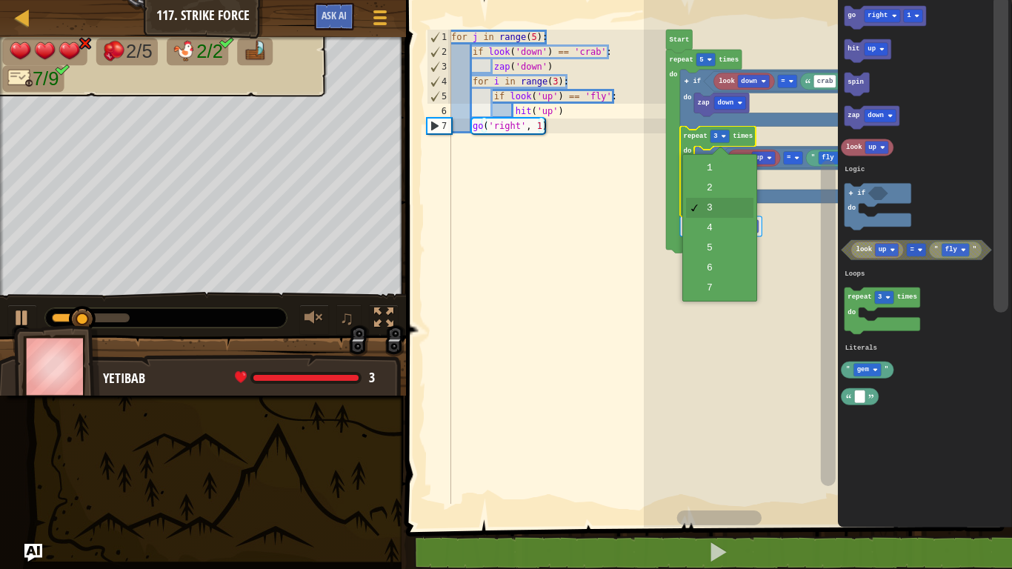
click at [712, 233] on rect "Blockly Workspace" at bounding box center [718, 226] width 36 height 13
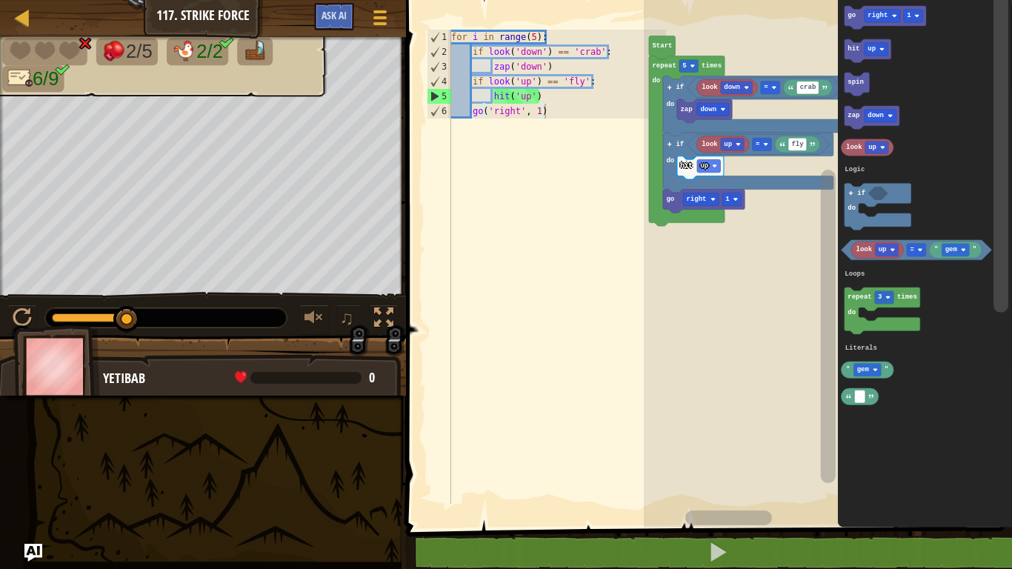
click at [0, 0] on div at bounding box center [0, 0] width 0 height 0
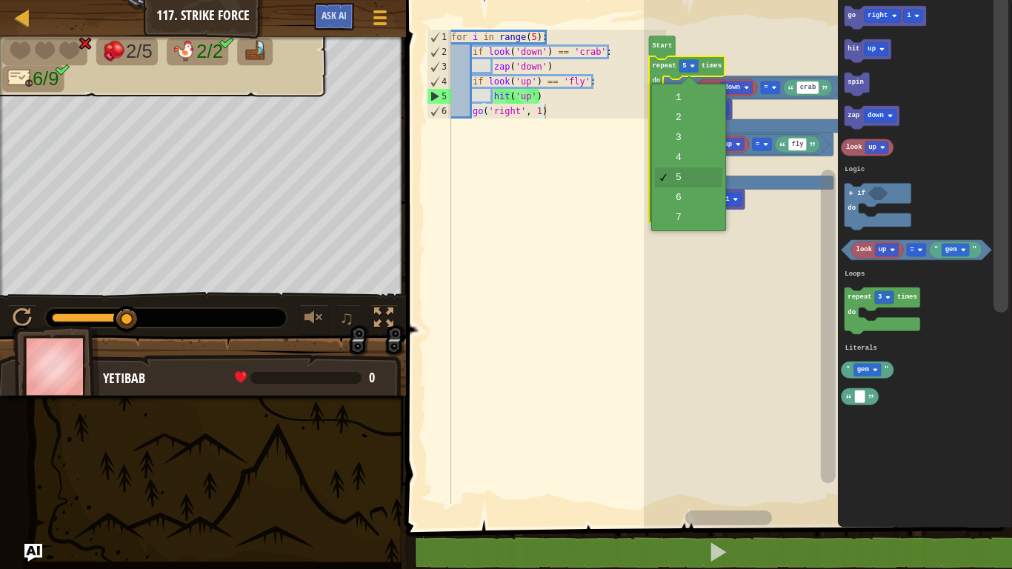
click at [682, 199] on icon "Blockly Workspace" at bounding box center [703, 202] width 81 height 24
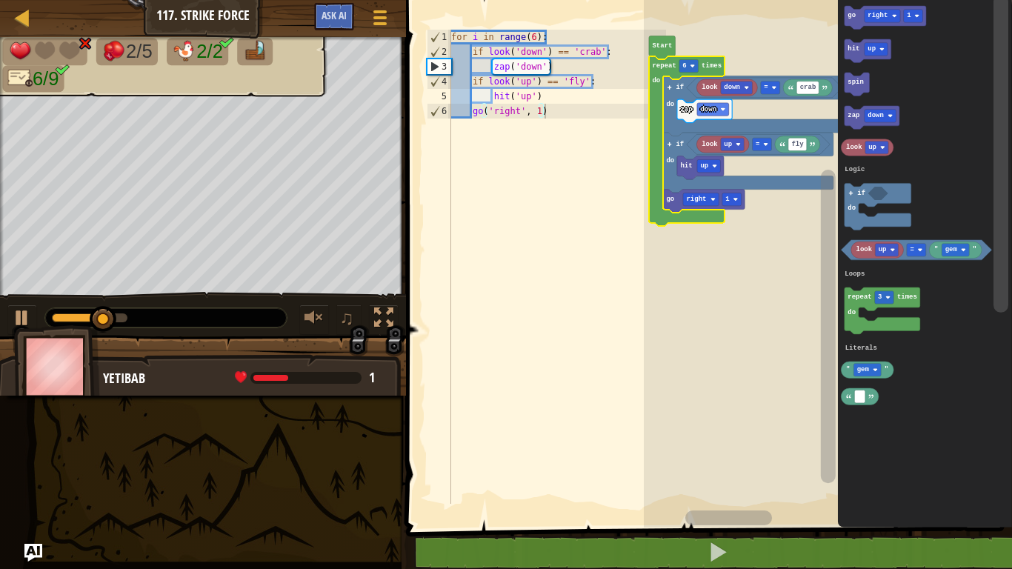
click at [0, 0] on div at bounding box center [0, 0] width 0 height 0
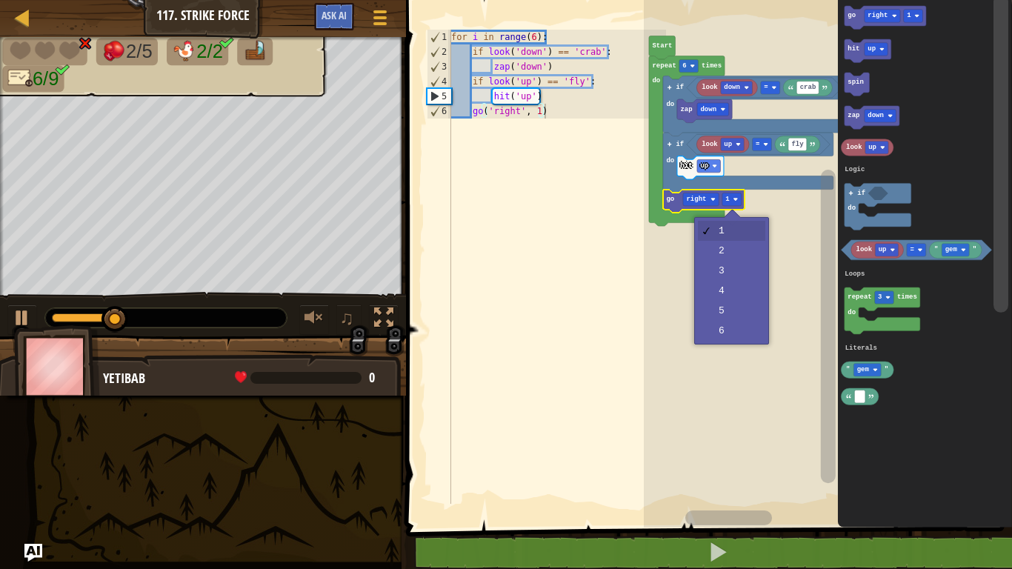
click at [725, 250] on rect "Blockly Workspace" at bounding box center [828, 260] width 368 height 535
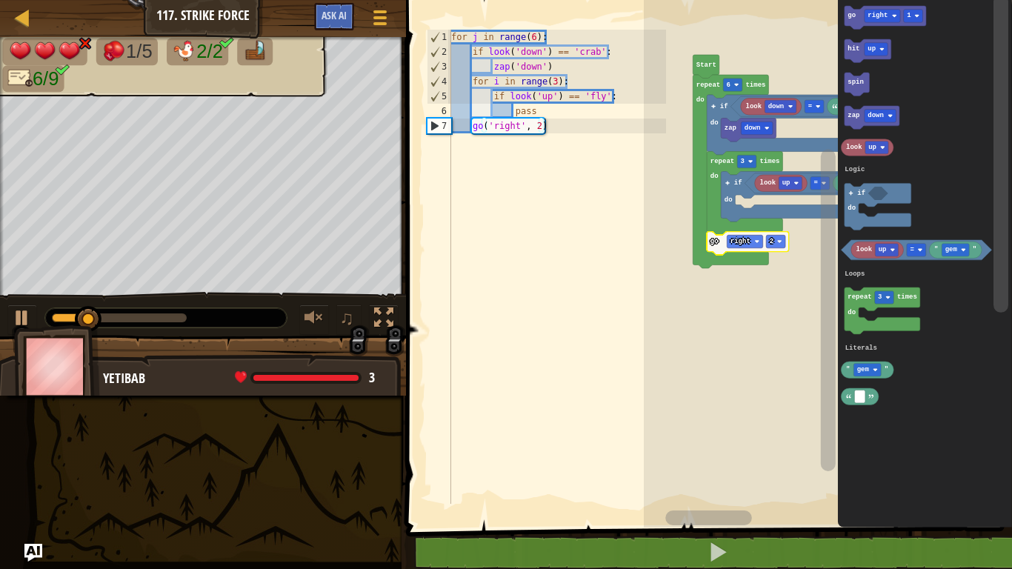
click at [743, 169] on icon "Blockly Workspace" at bounding box center [745, 194] width 76 height 84
click at [0, 0] on div at bounding box center [0, 0] width 0 height 0
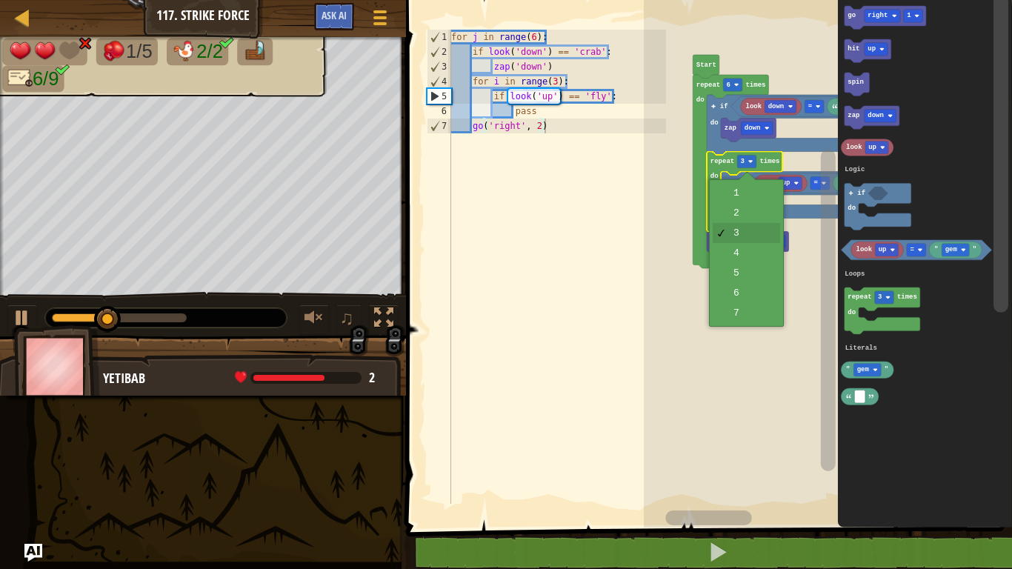
click at [742, 256] on icon "Blockly Workspace" at bounding box center [730, 171] width 76 height 193
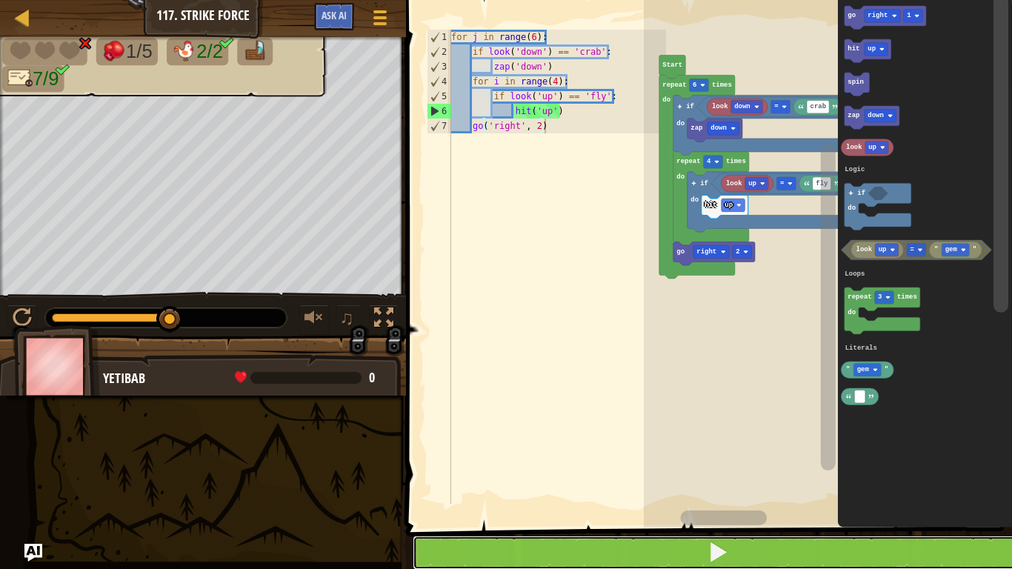
click at [772, 504] on button at bounding box center [718, 552] width 610 height 34
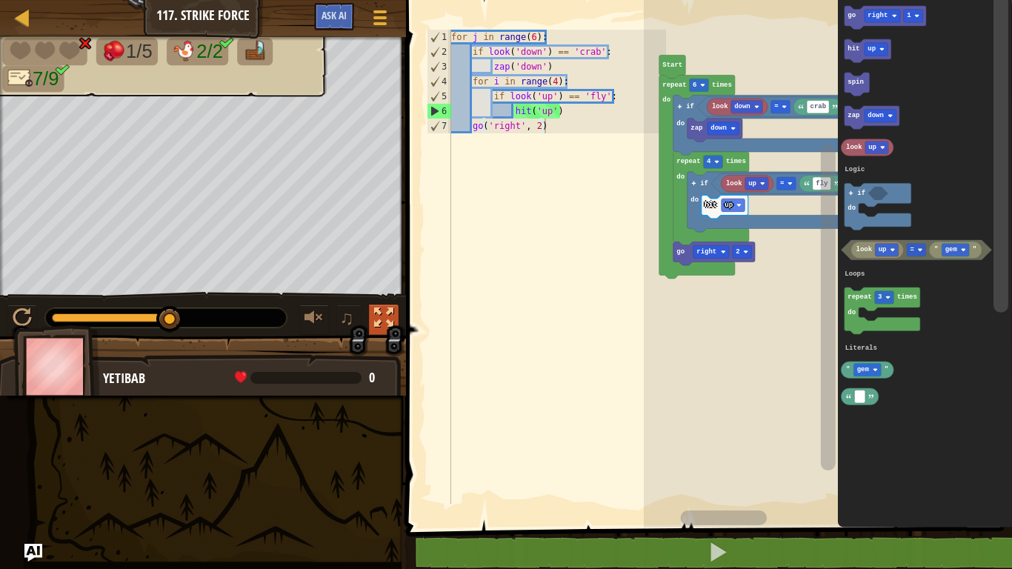
click at [380, 316] on div at bounding box center [383, 317] width 19 height 19
